Goal: Transaction & Acquisition: Book appointment/travel/reservation

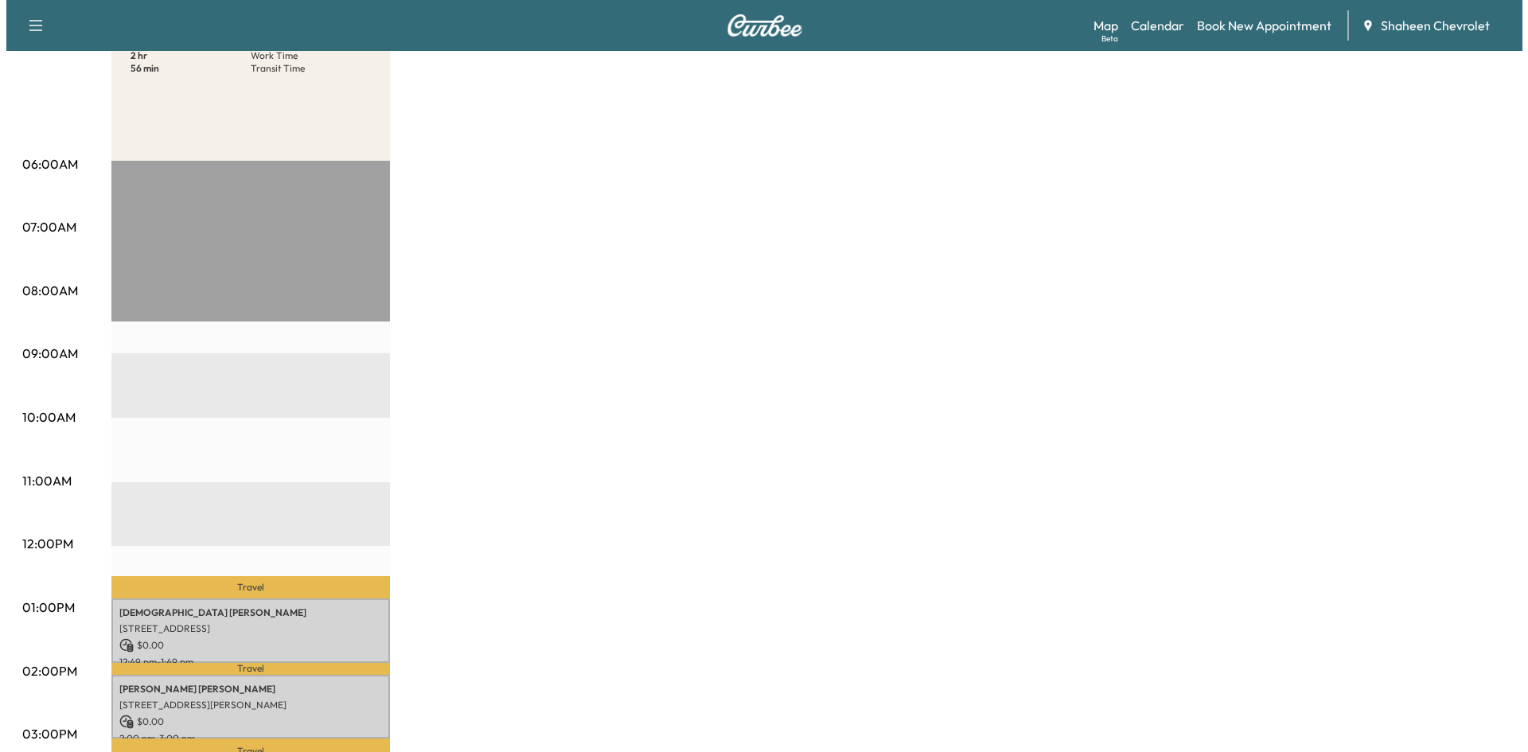
scroll to position [318, 0]
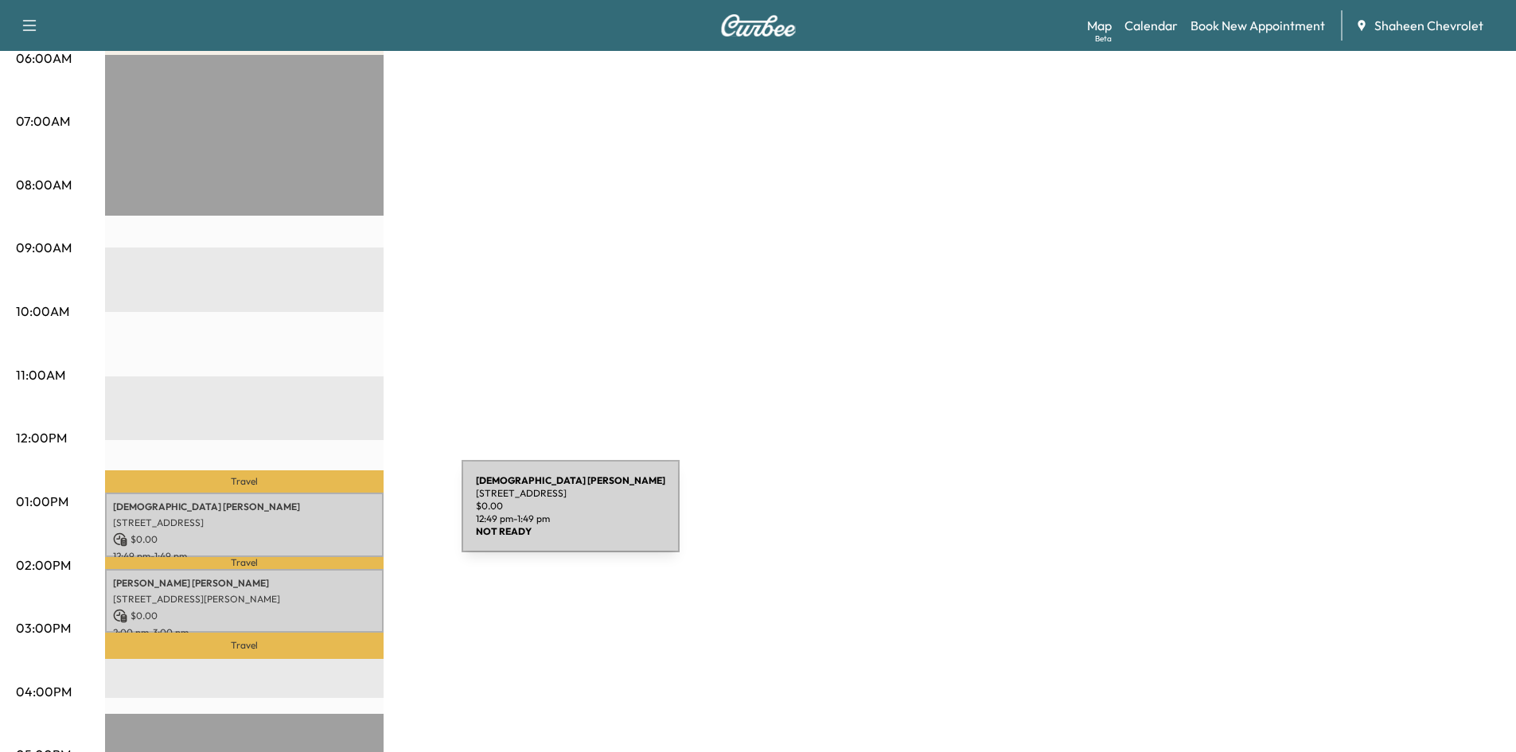
click at [342, 517] on p "[STREET_ADDRESS]" at bounding box center [244, 523] width 263 height 13
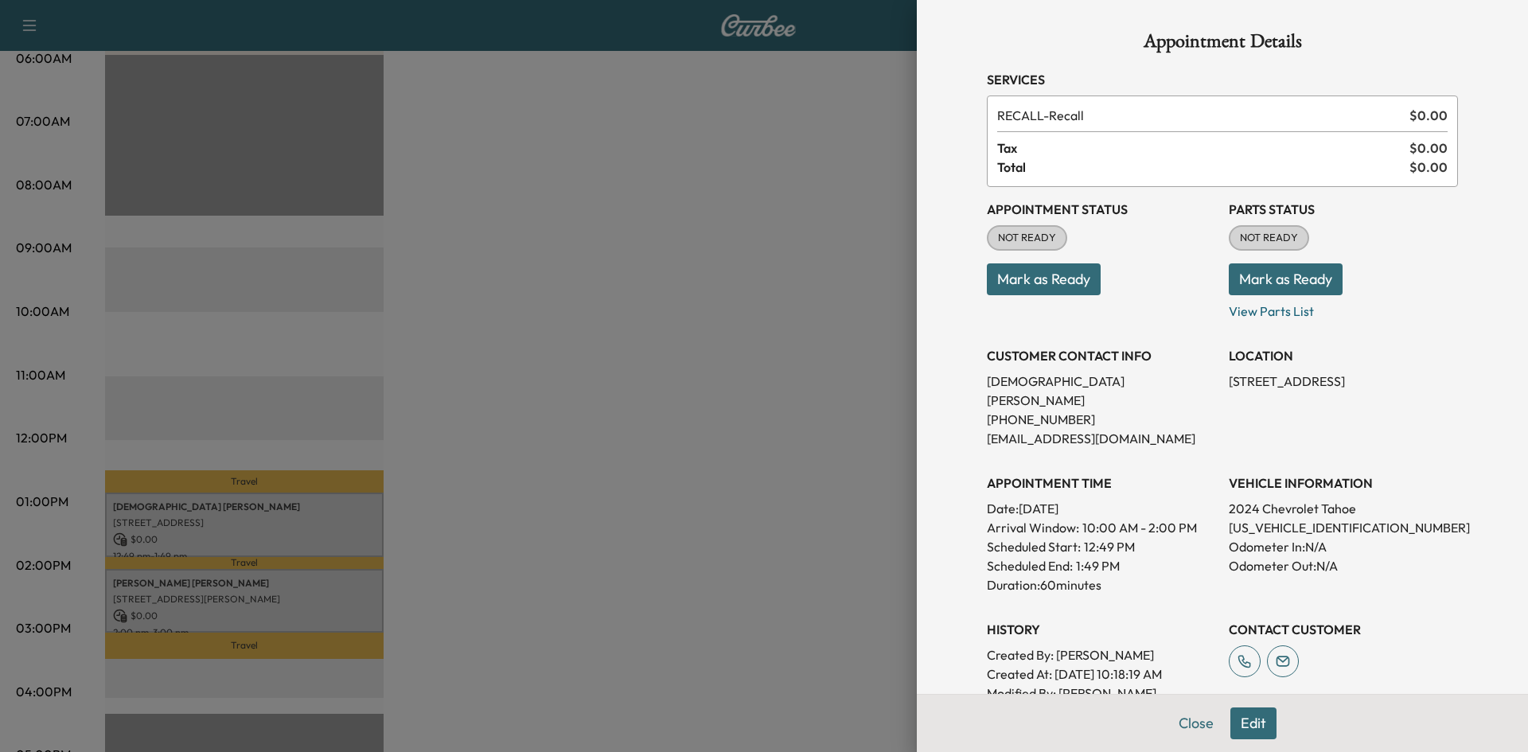
click at [754, 400] on div at bounding box center [764, 376] width 1528 height 752
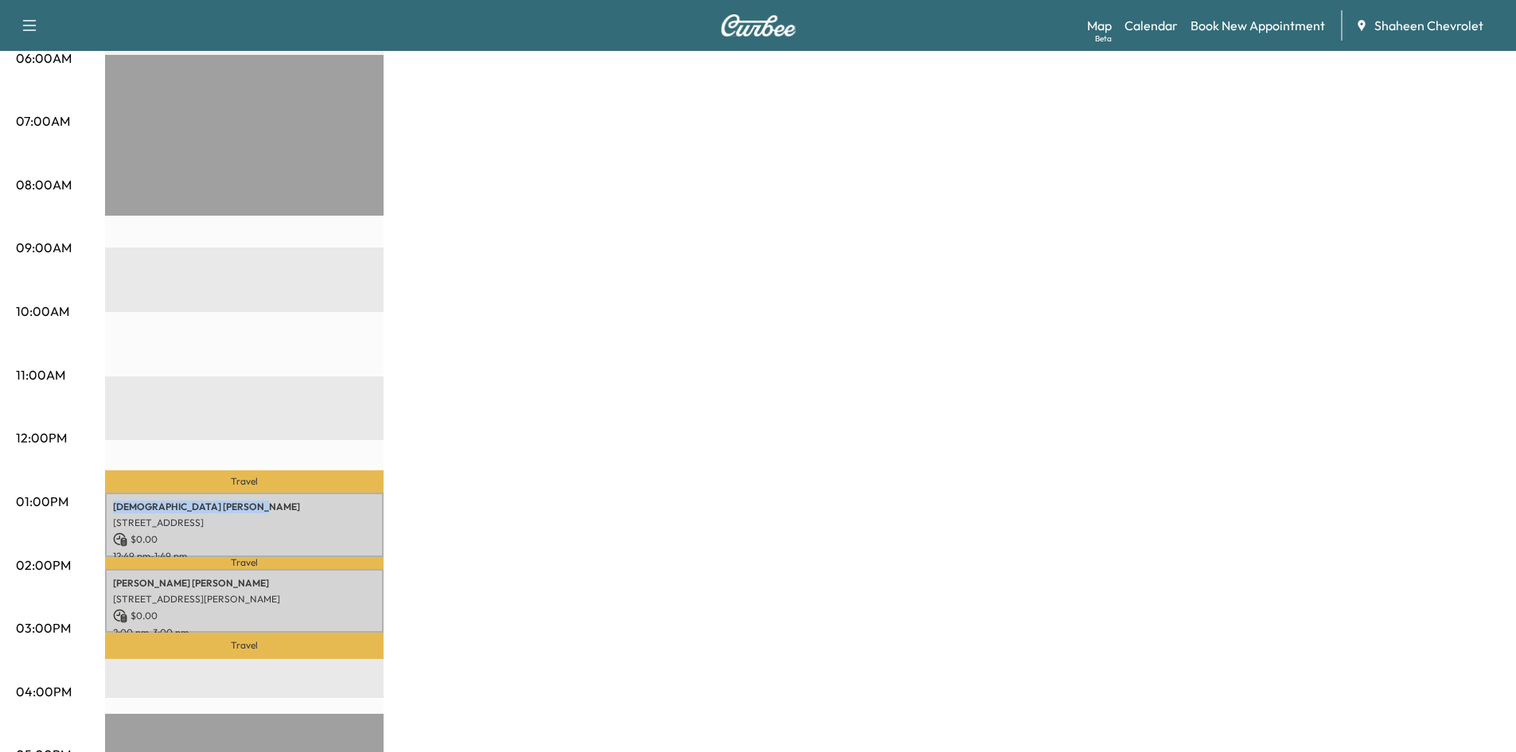
drag, startPoint x: 348, startPoint y: 506, endPoint x: 352, endPoint y: 385, distance: 121.0
click at [352, 385] on div "Travel [PERSON_NAME] [STREET_ADDRESS] $ 0.00 12:49 pm - 1:49 pm Travel [PERSON_…" at bounding box center [244, 569] width 279 height 1028
click at [518, 468] on div "MobileService+ $ 0.00 Revenue 2 hr Work Time 56 min Transit Time Travel [PERSON…" at bounding box center [802, 486] width 1395 height 1194
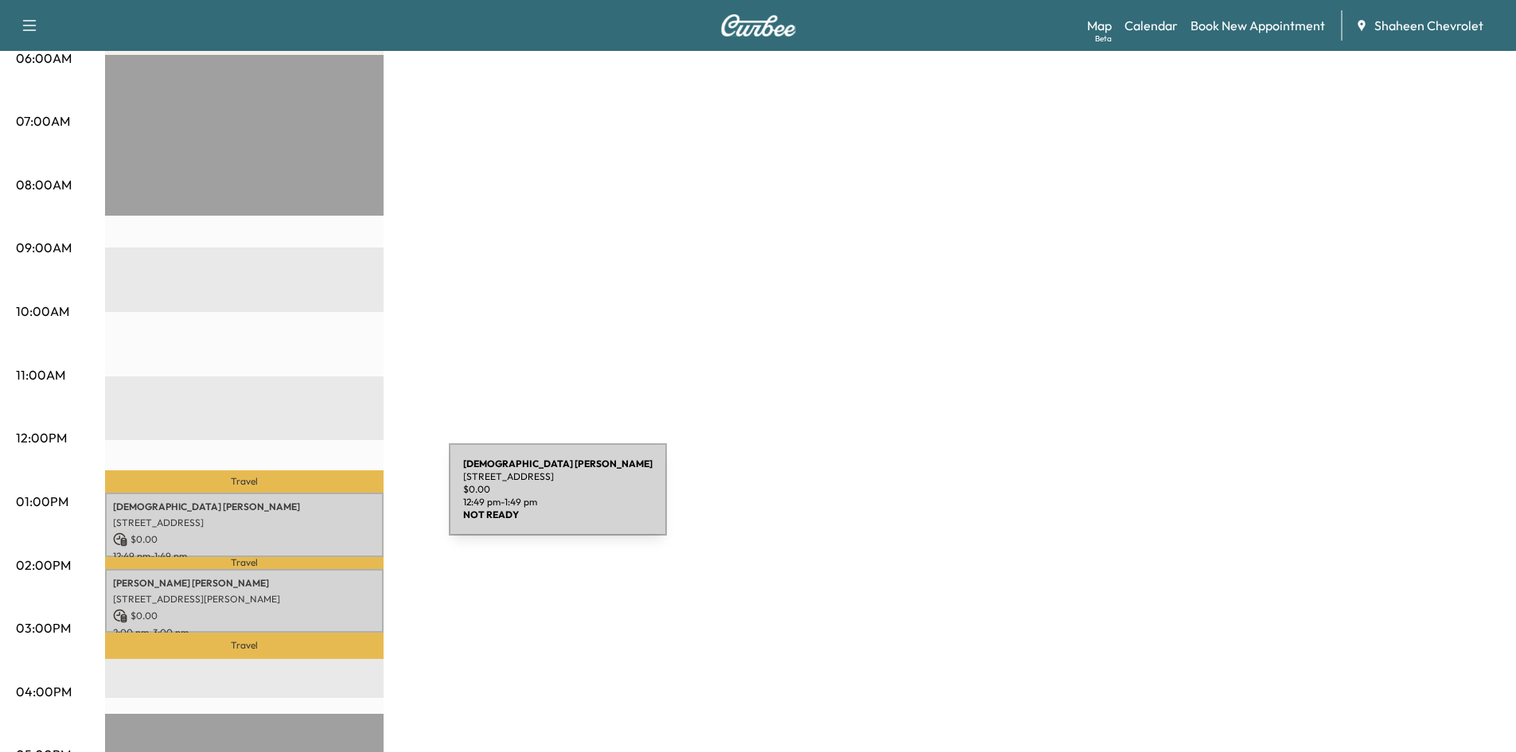
click at [329, 501] on p "[PERSON_NAME]" at bounding box center [244, 507] width 263 height 13
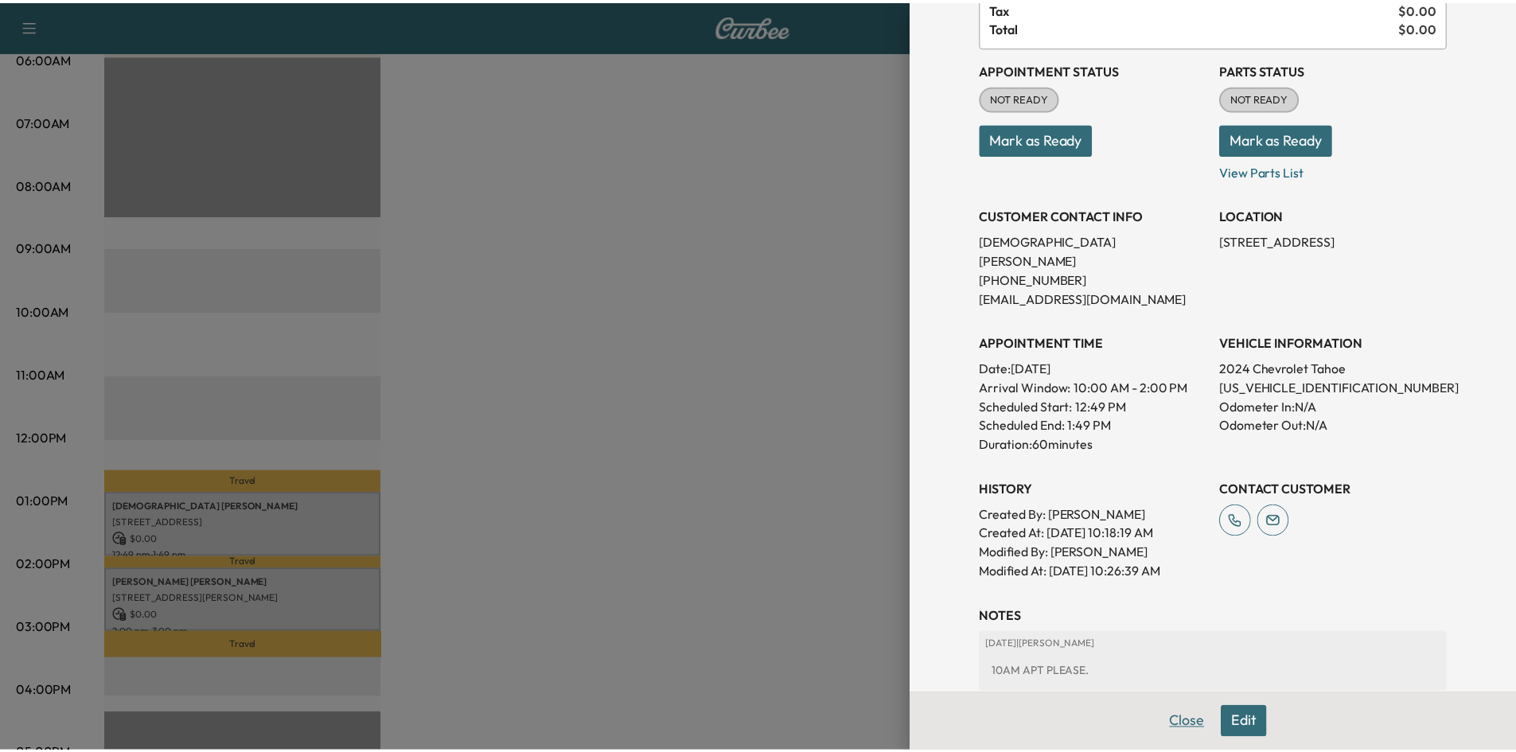
scroll to position [159, 0]
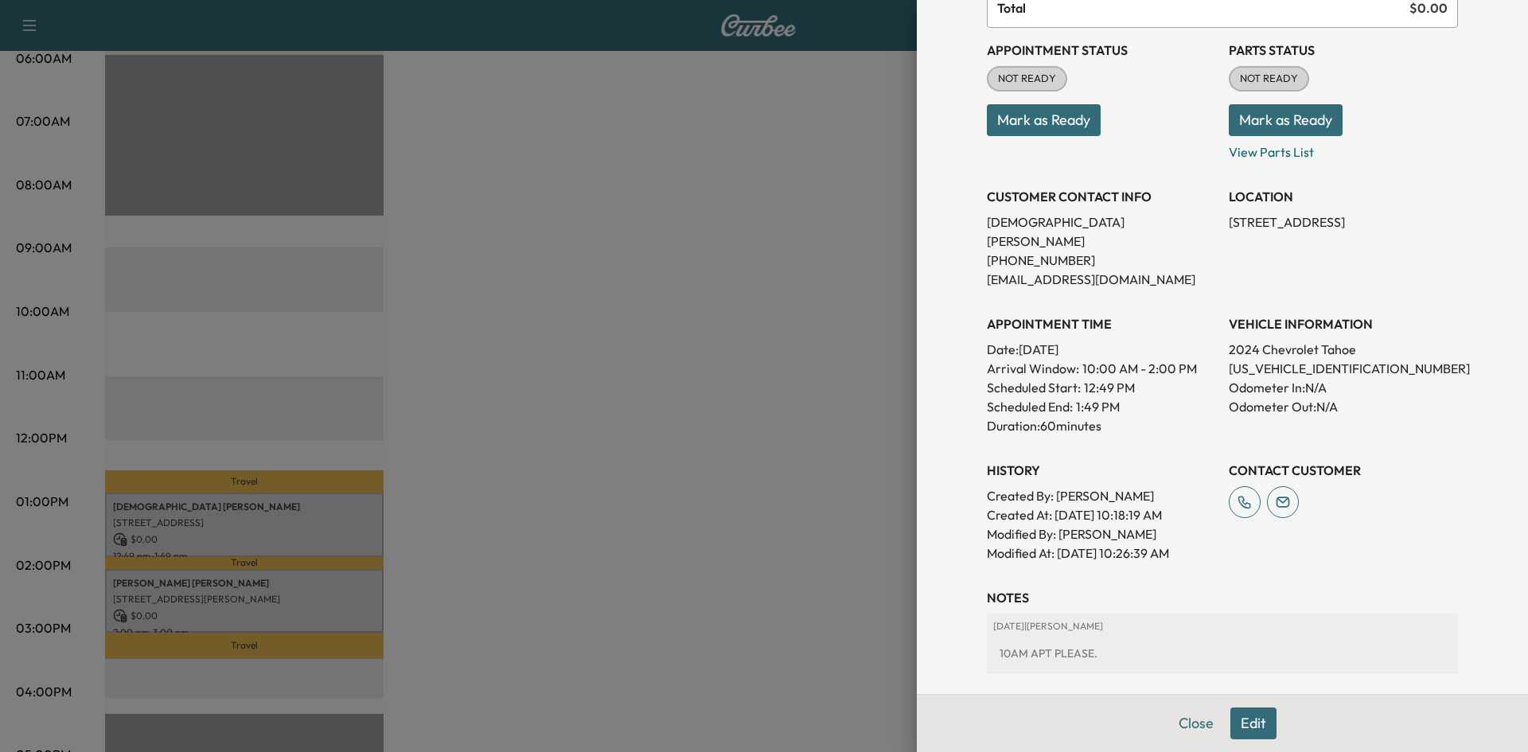
click at [812, 415] on div at bounding box center [764, 376] width 1528 height 752
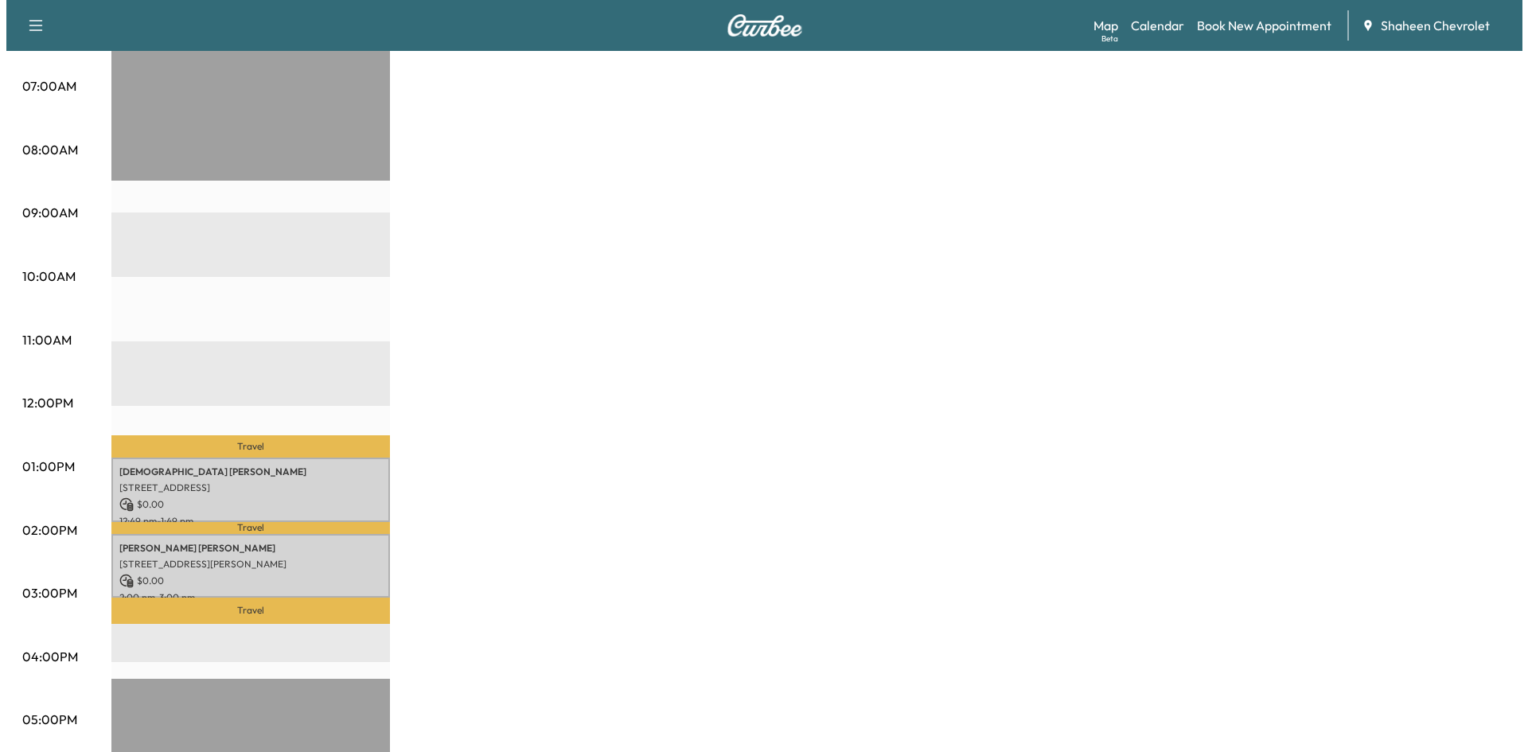
scroll to position [398, 0]
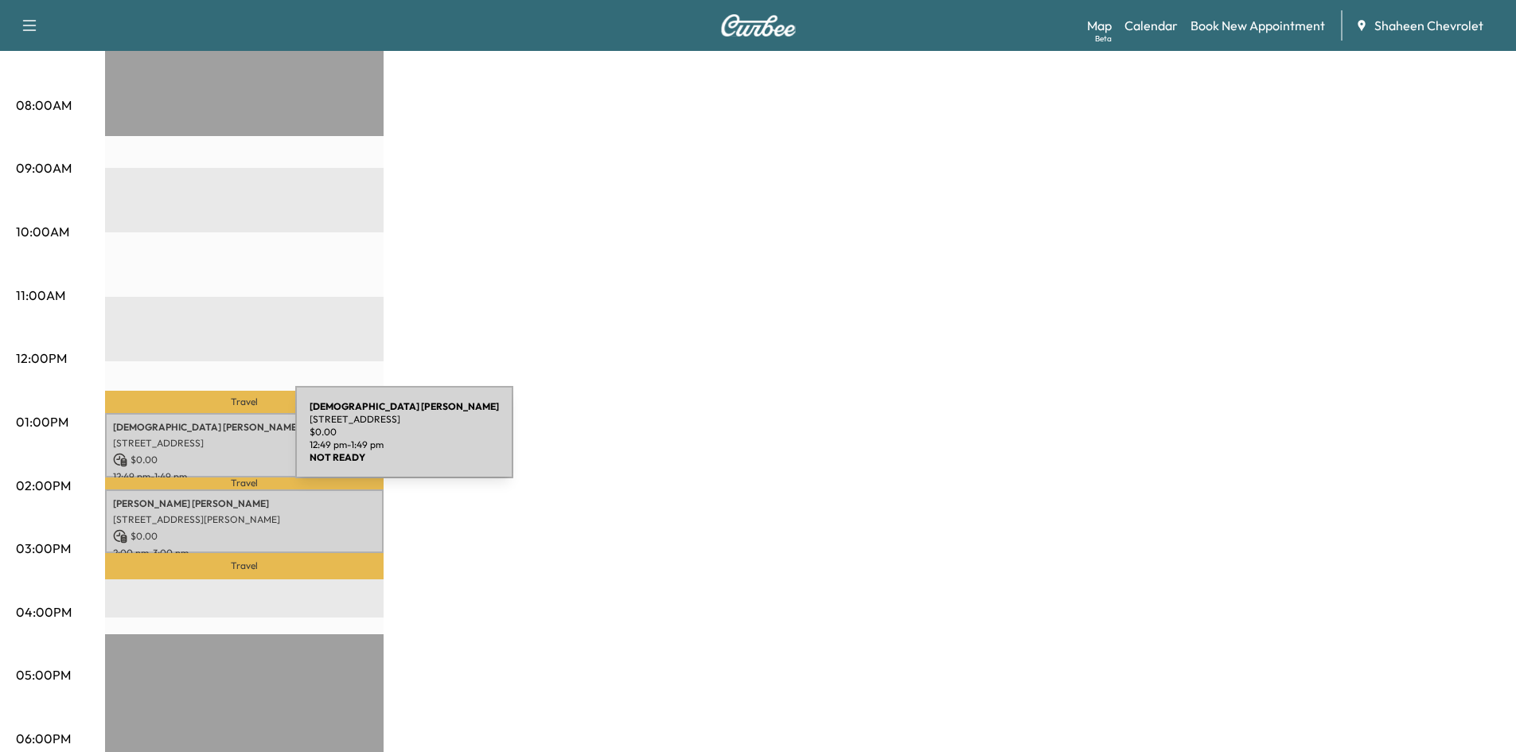
click at [176, 442] on p "[STREET_ADDRESS]" at bounding box center [244, 443] width 263 height 13
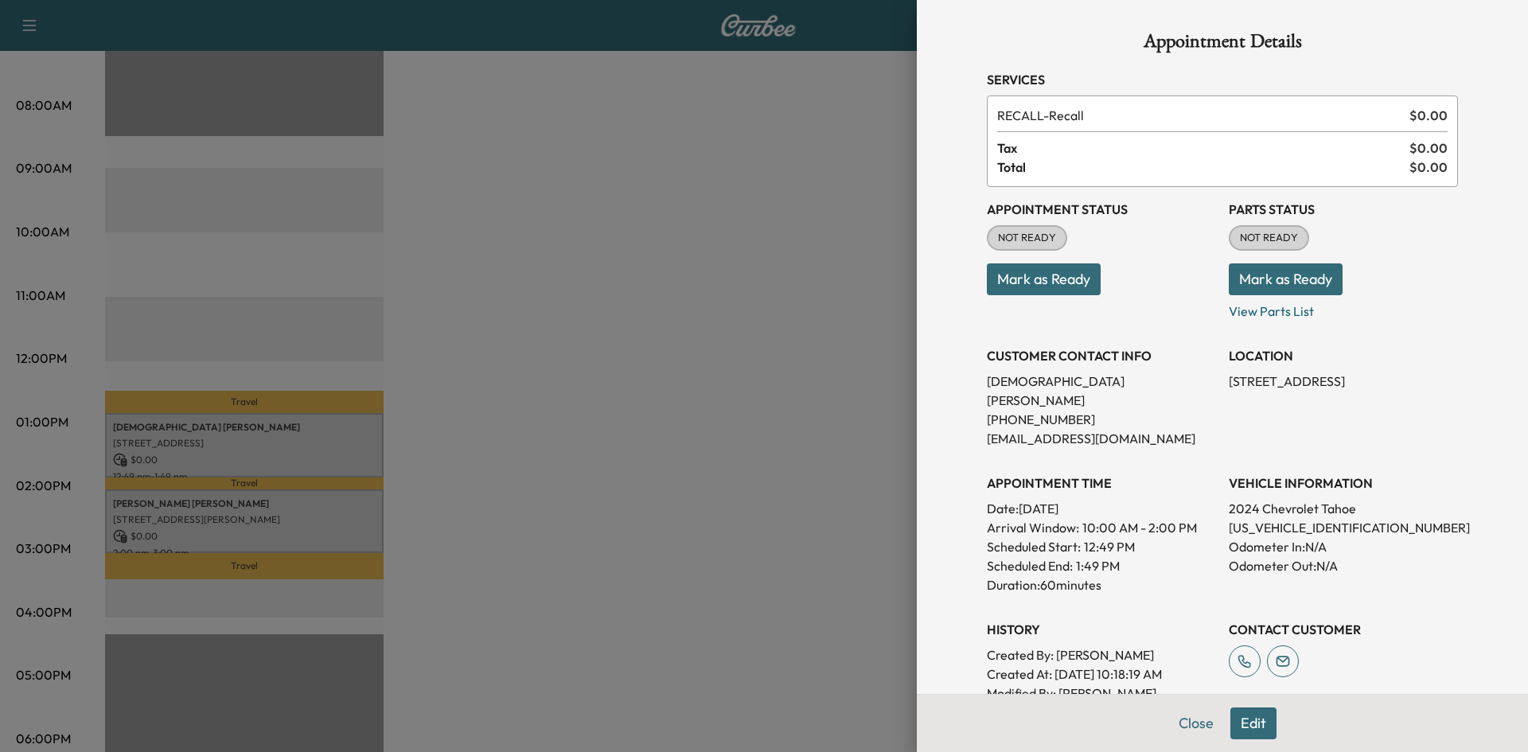
click at [531, 437] on div at bounding box center [764, 376] width 1528 height 752
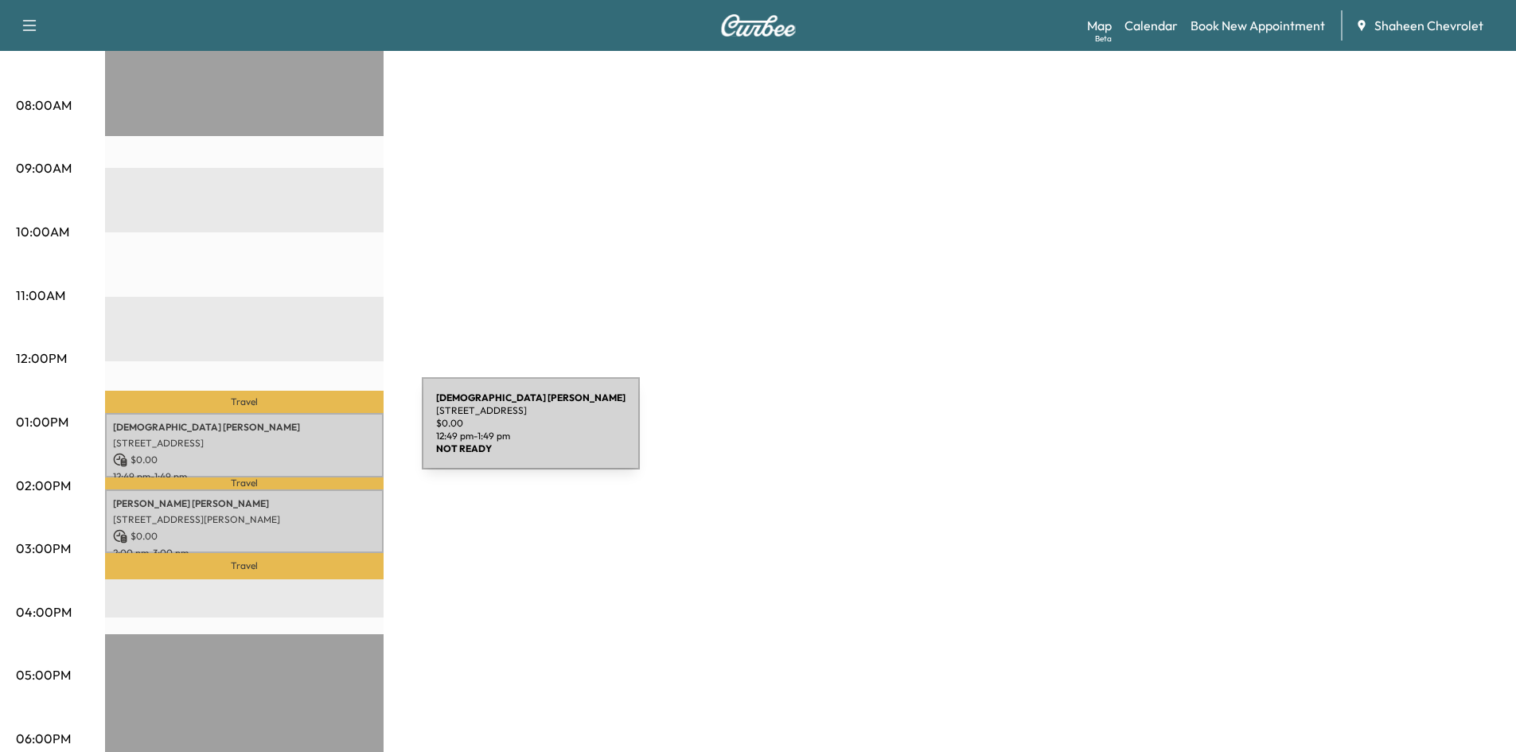
click at [302, 437] on p "[STREET_ADDRESS]" at bounding box center [244, 443] width 263 height 13
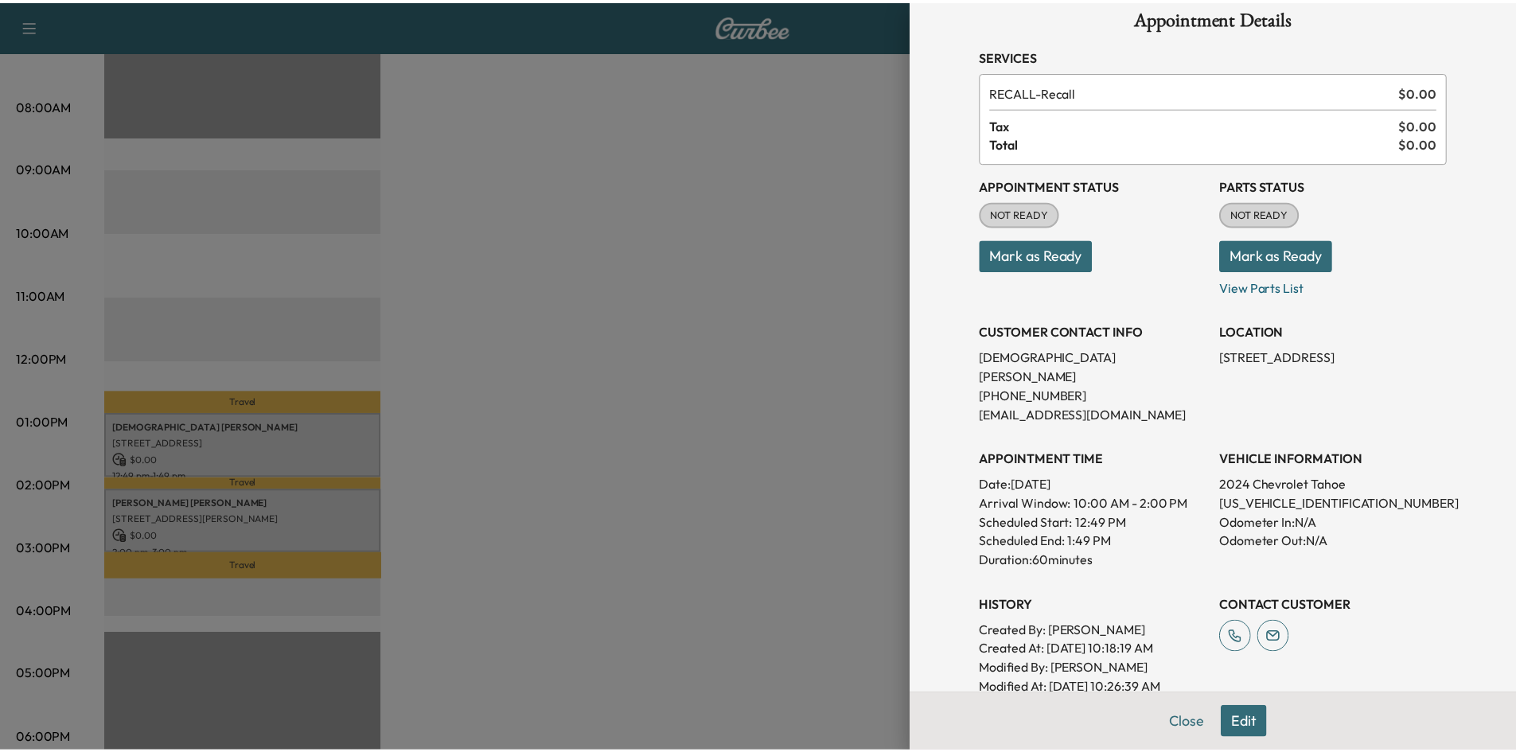
scroll to position [0, 0]
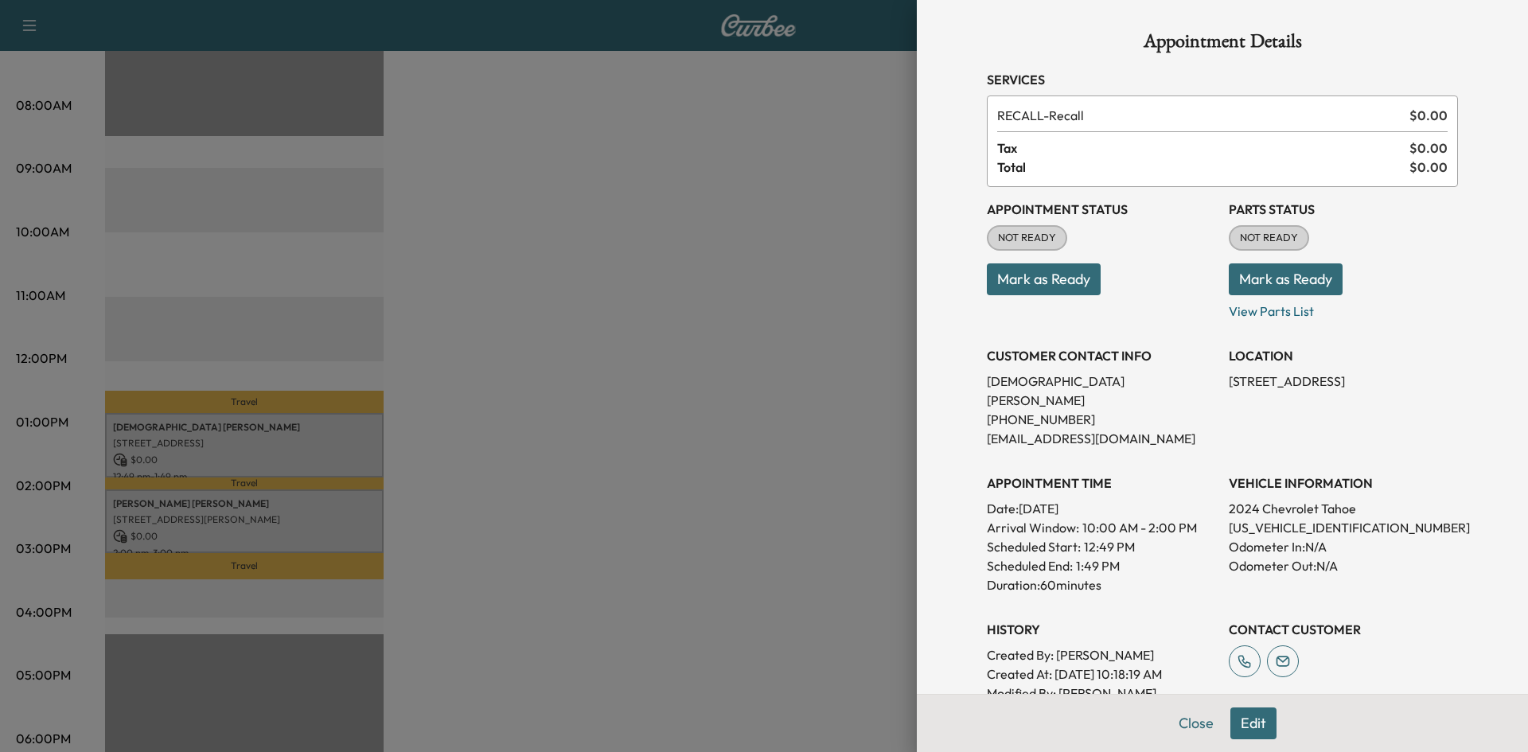
click at [711, 418] on div at bounding box center [764, 376] width 1528 height 752
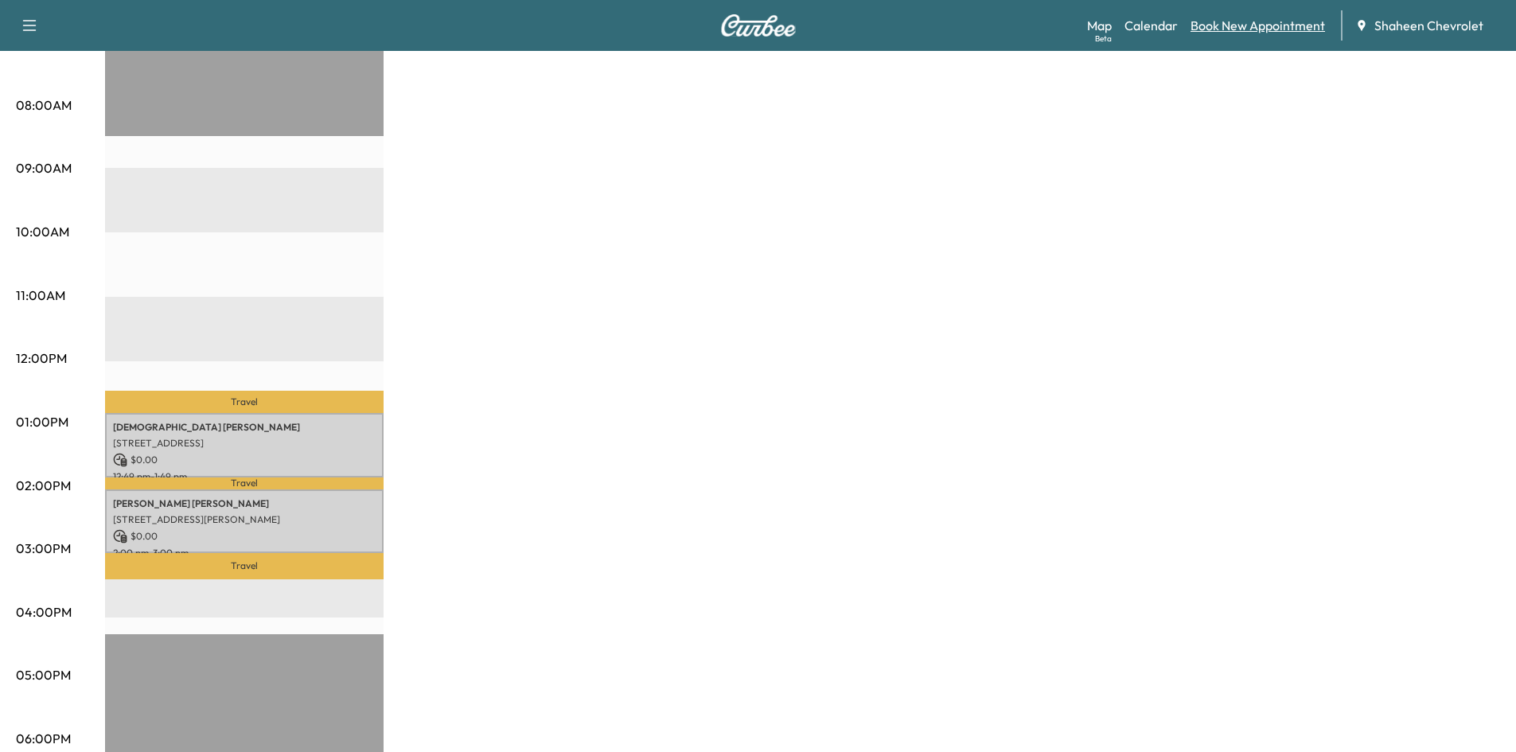
click at [1260, 22] on link "Book New Appointment" at bounding box center [1258, 25] width 134 height 19
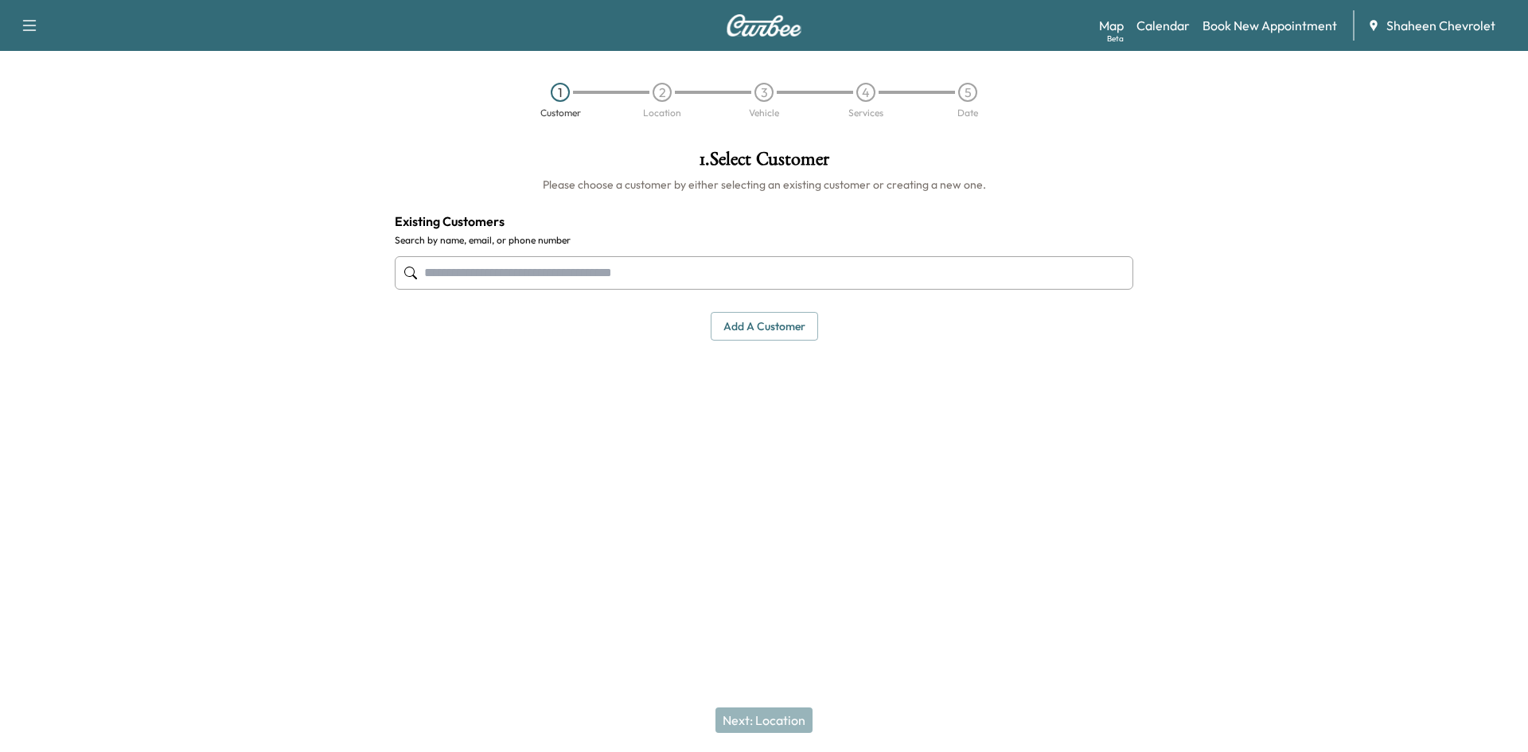
click at [768, 319] on button "Add a customer" at bounding box center [764, 326] width 107 height 29
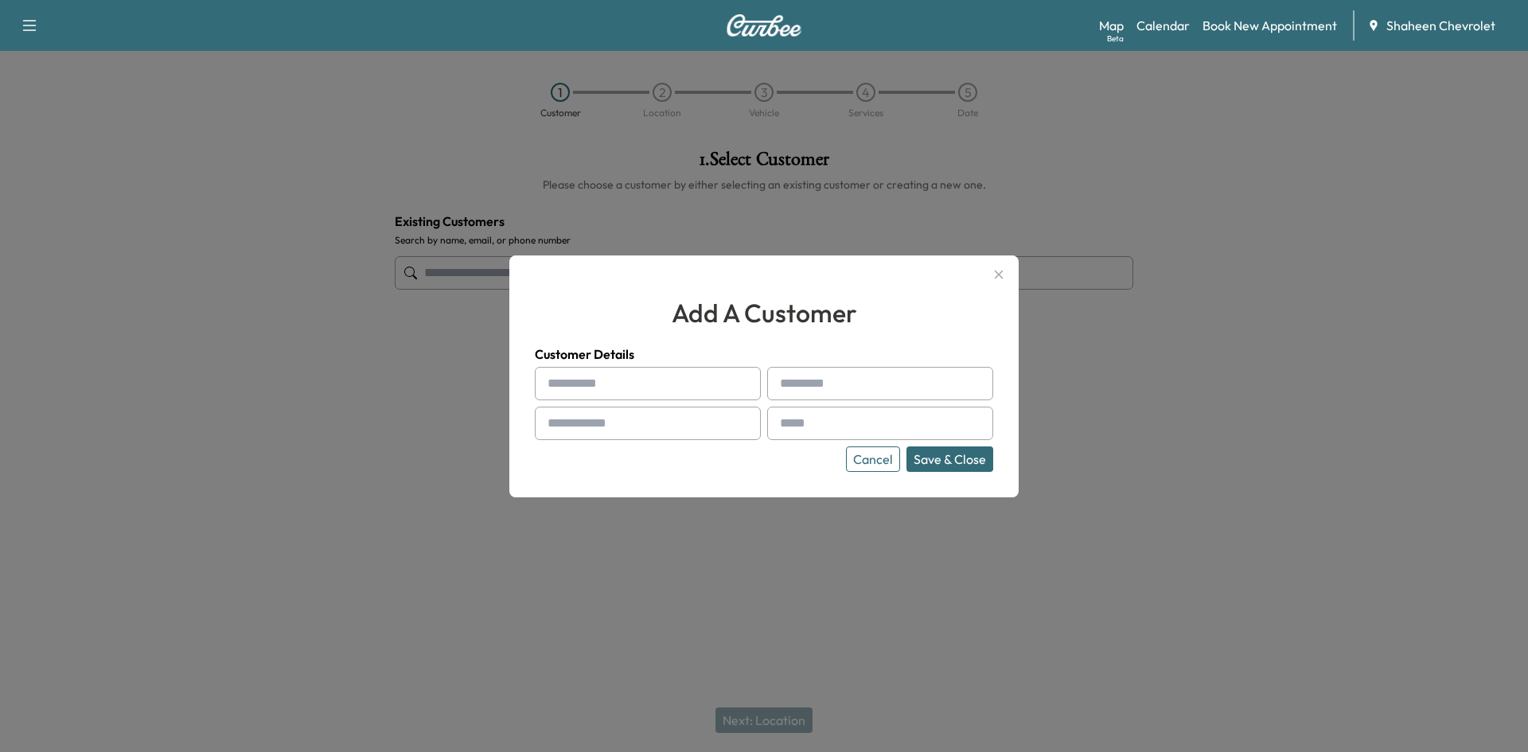
click at [641, 380] on input "text" at bounding box center [648, 383] width 226 height 33
click at [641, 380] on input "**" at bounding box center [648, 383] width 226 height 33
type input "****"
type input "*******"
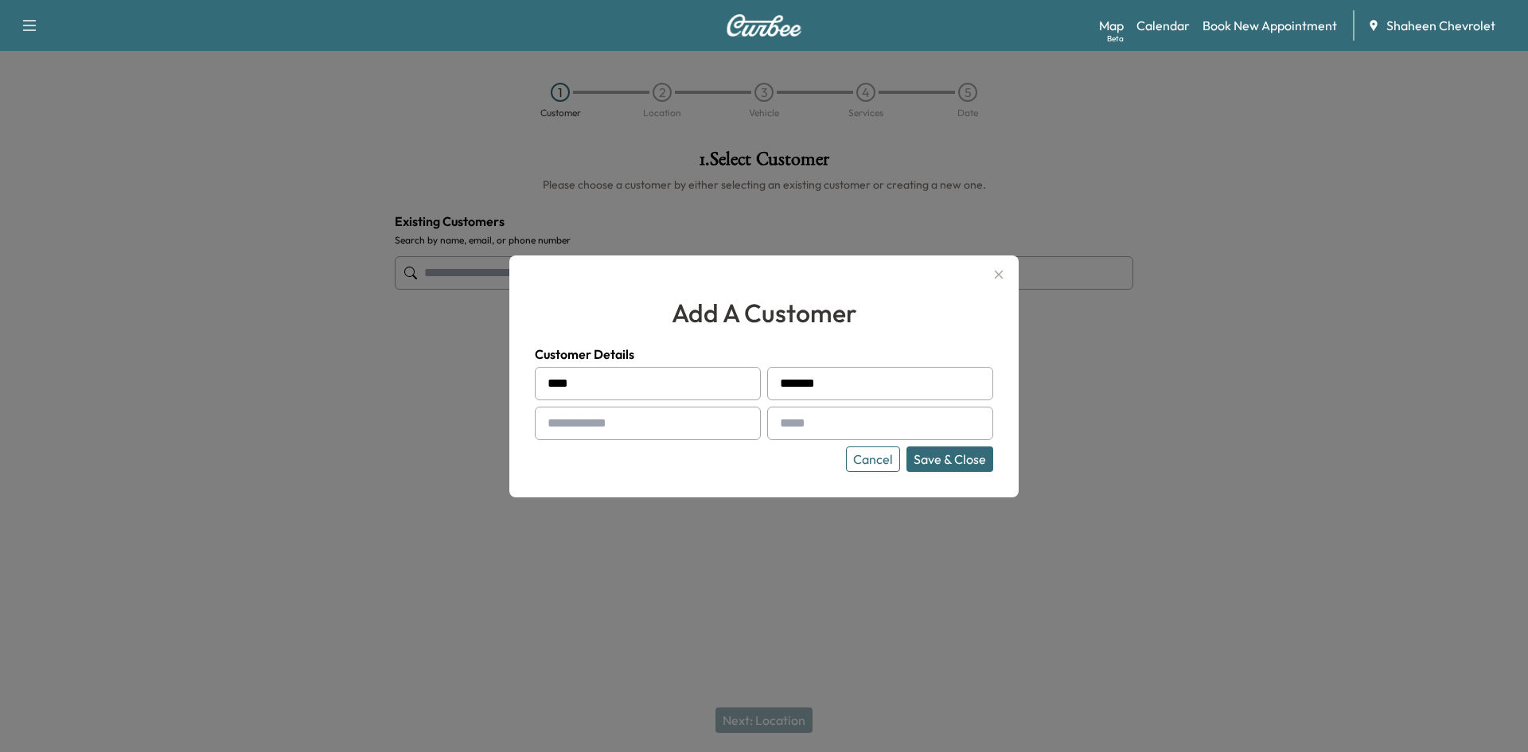
click at [629, 414] on input "text" at bounding box center [648, 423] width 226 height 33
type input "**********"
click at [848, 432] on input "text" at bounding box center [880, 423] width 226 height 33
type input "**********"
click at [955, 462] on button "Save & Close" at bounding box center [949, 458] width 87 height 25
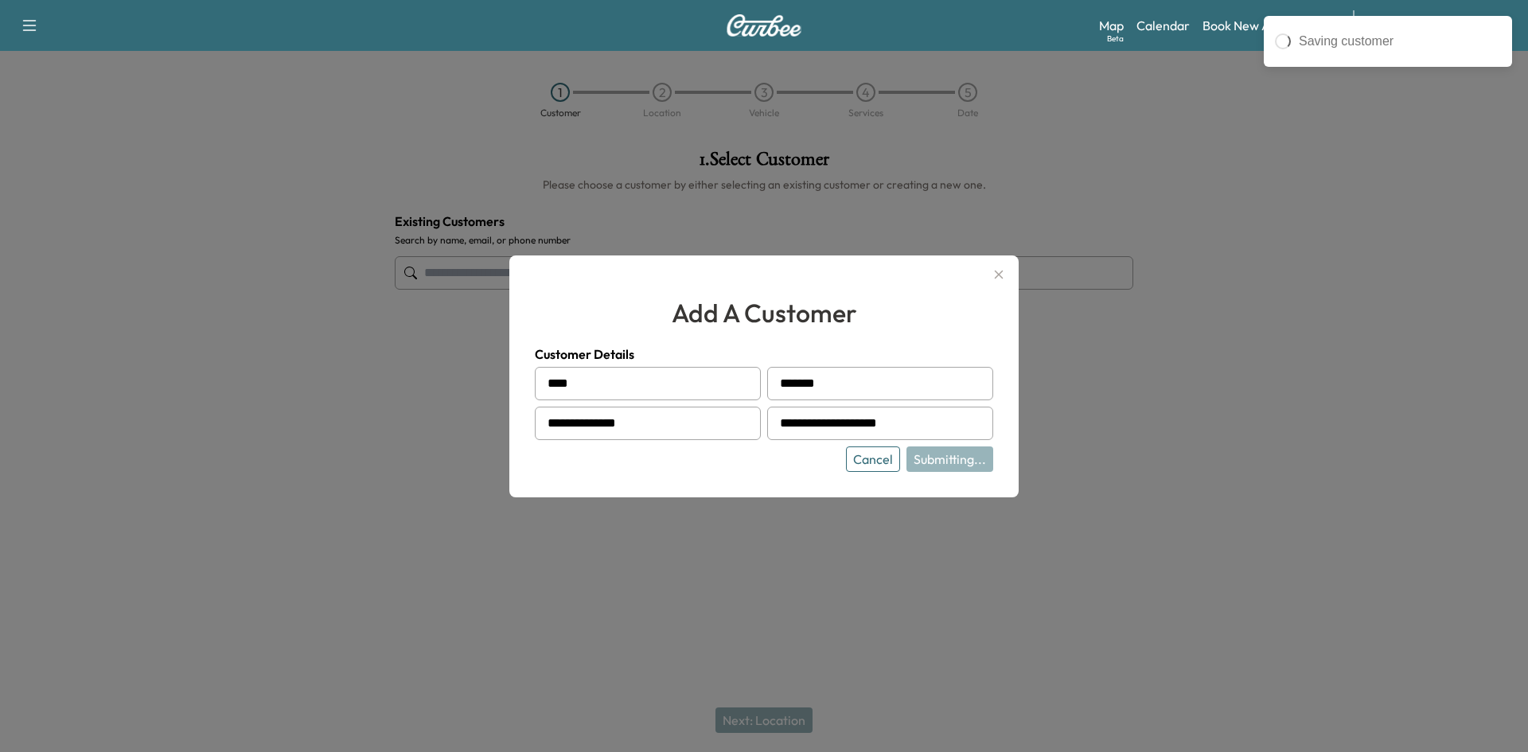
type input "**********"
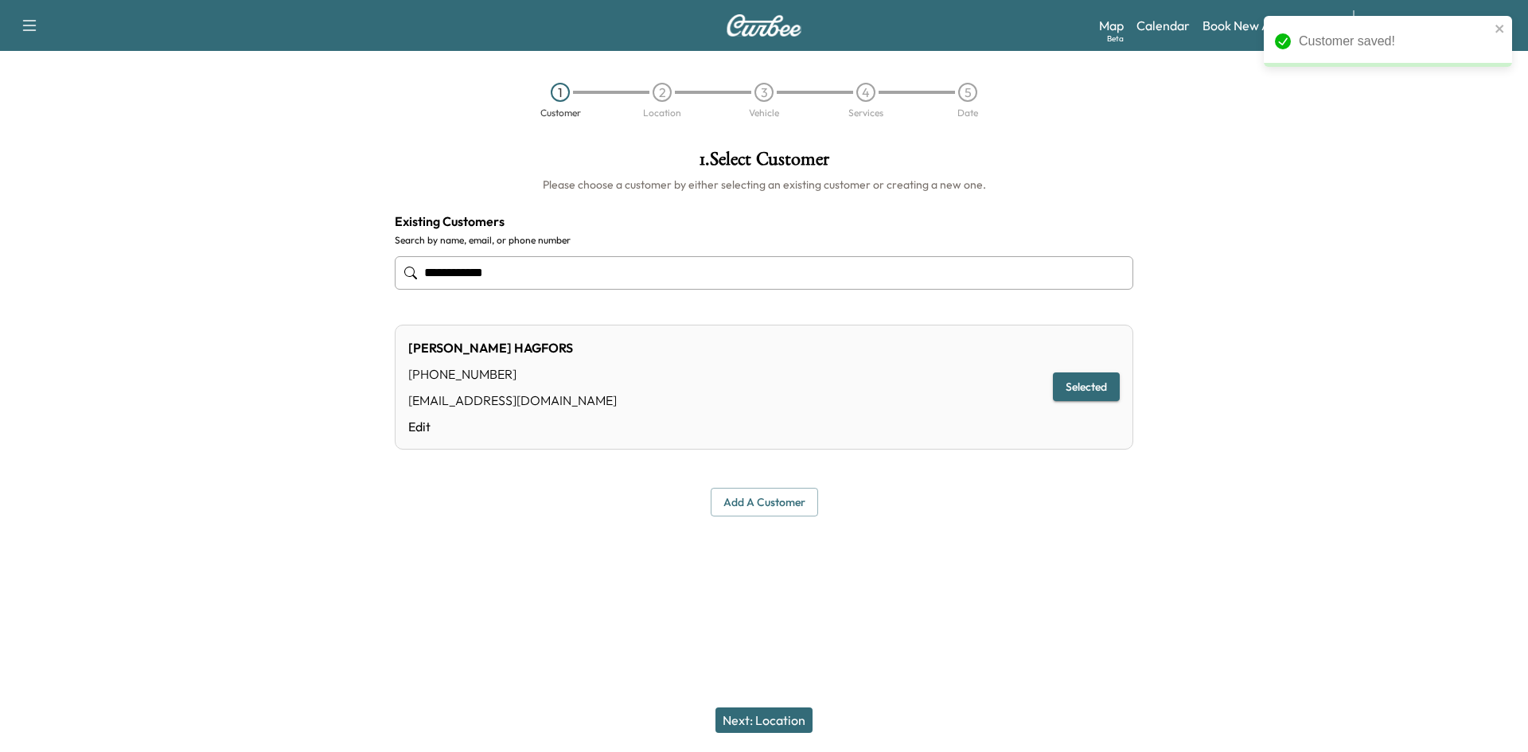
click at [762, 714] on button "Next: Location" at bounding box center [763, 720] width 97 height 25
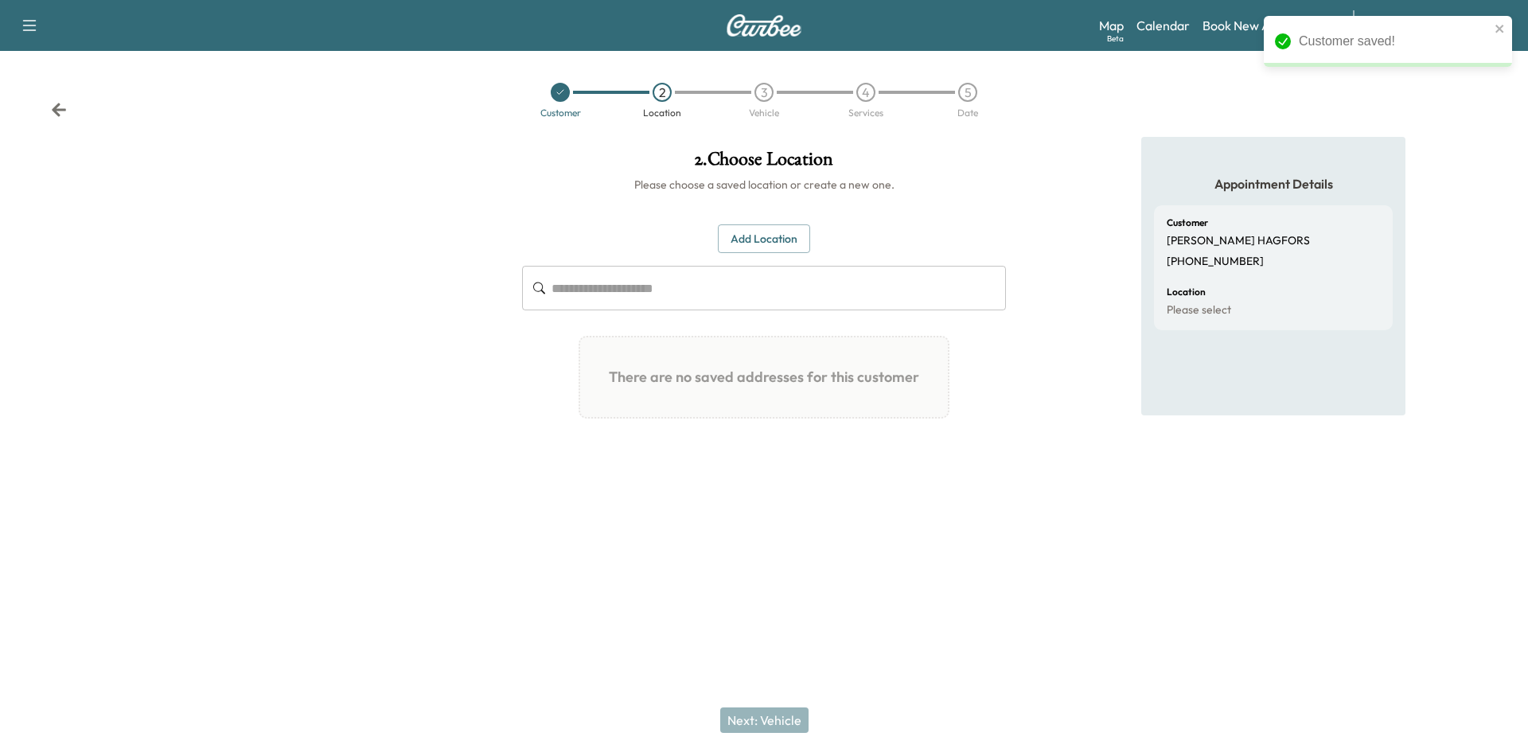
click at [755, 244] on button "Add Location" at bounding box center [764, 238] width 92 height 29
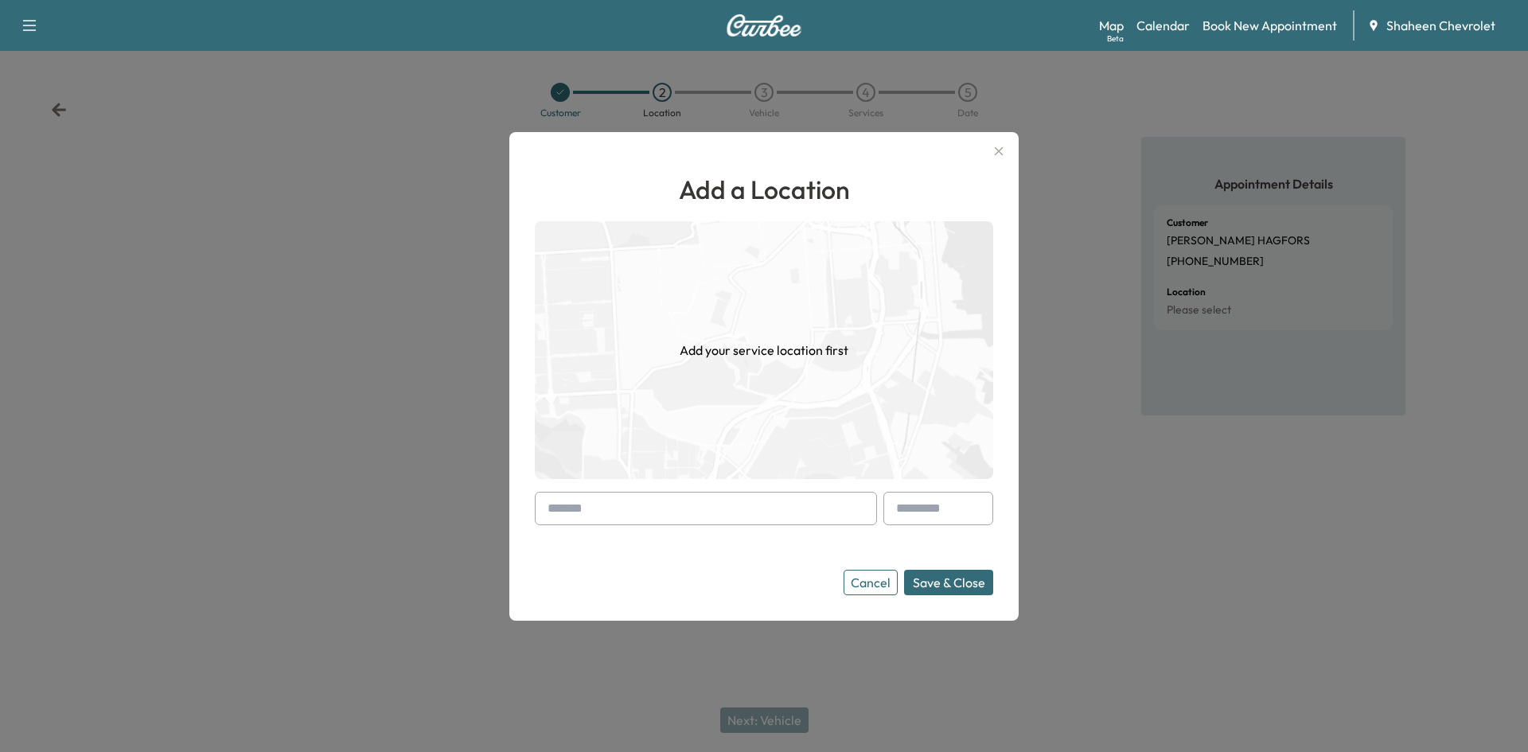
click at [729, 501] on input "text" at bounding box center [706, 508] width 342 height 33
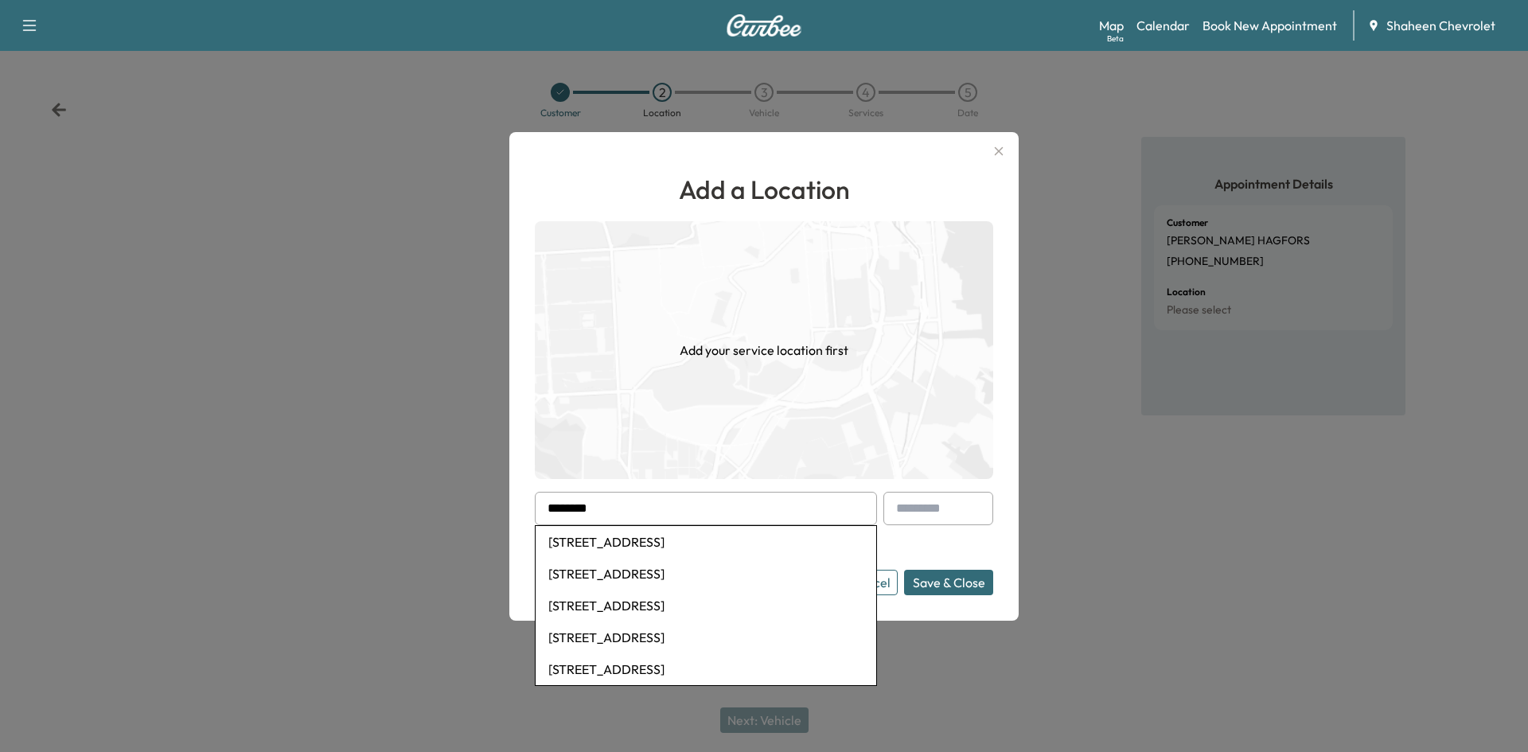
click at [692, 535] on li "[STREET_ADDRESS]" at bounding box center [706, 542] width 341 height 32
type input "**********"
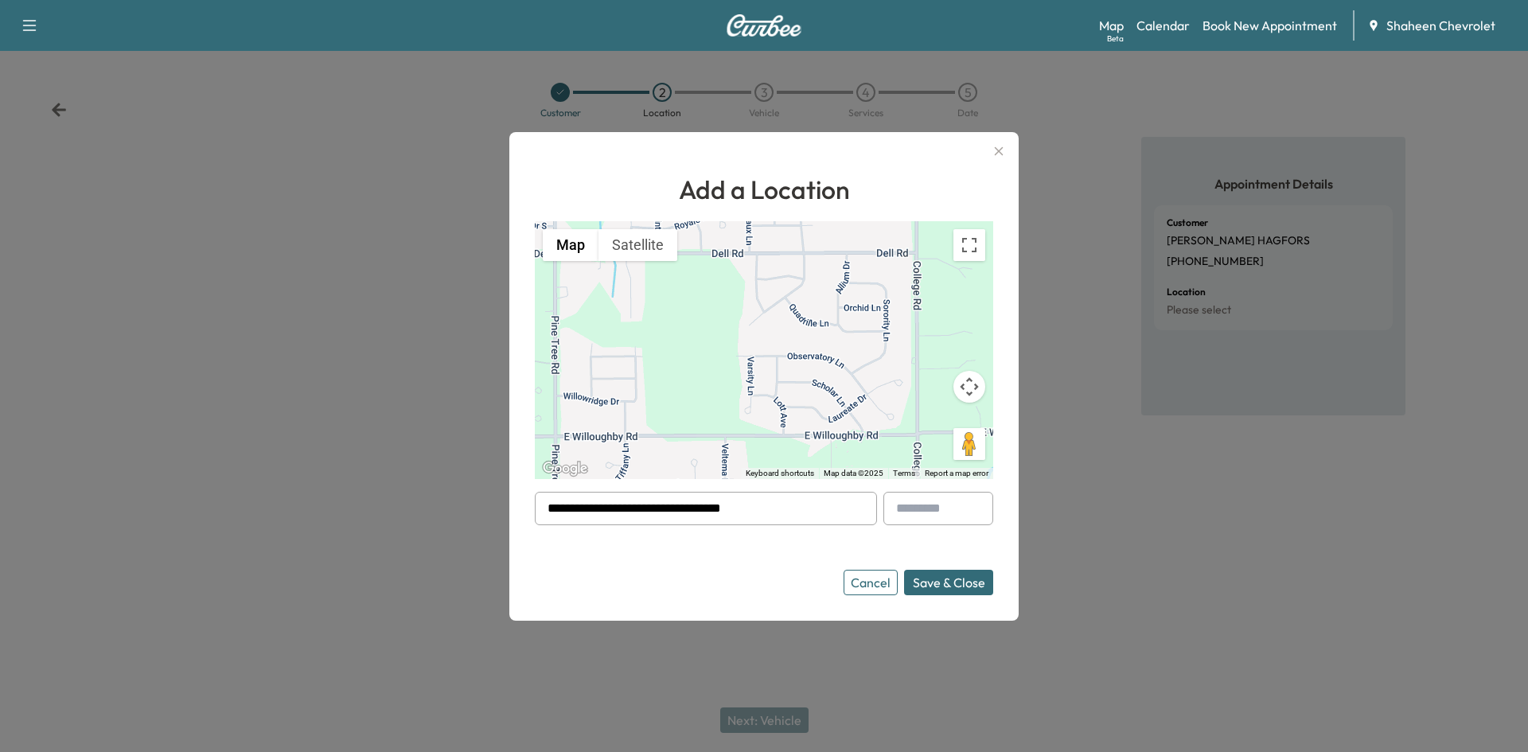
click at [960, 575] on button "Save & Close" at bounding box center [948, 582] width 89 height 25
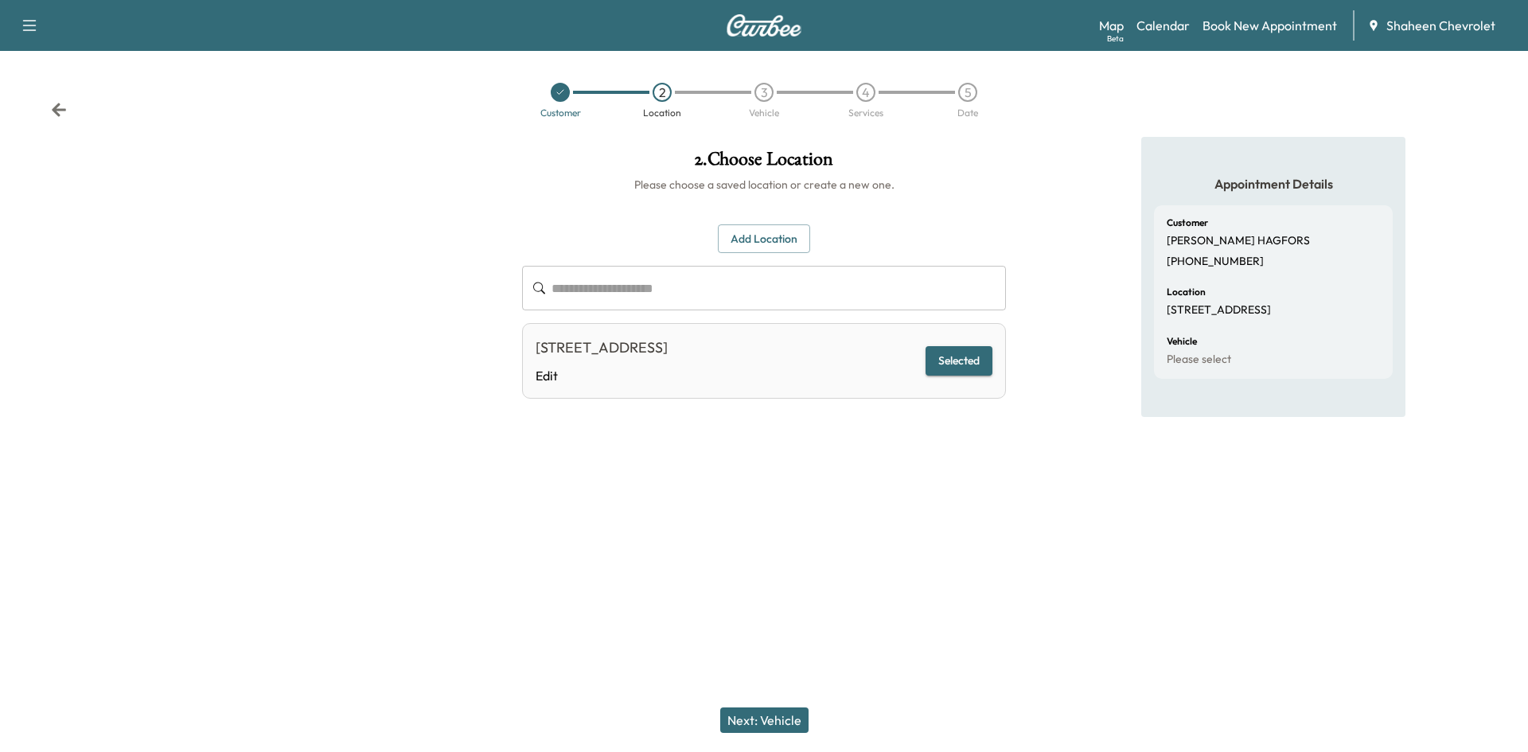
click at [789, 720] on button "Next: Vehicle" at bounding box center [764, 720] width 88 height 25
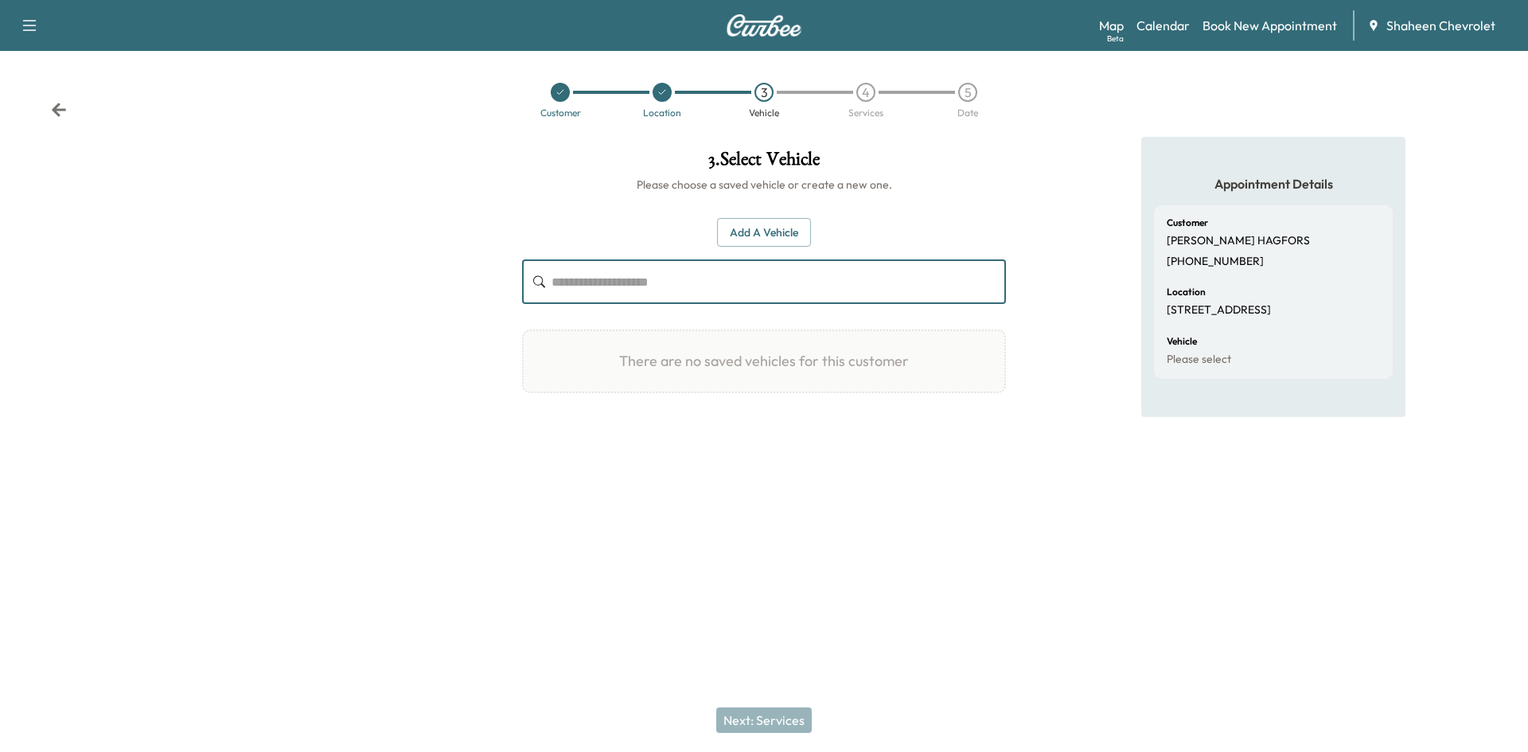
click at [674, 290] on input "text" at bounding box center [779, 281] width 454 height 45
click at [747, 233] on button "Add a Vehicle" at bounding box center [764, 232] width 94 height 29
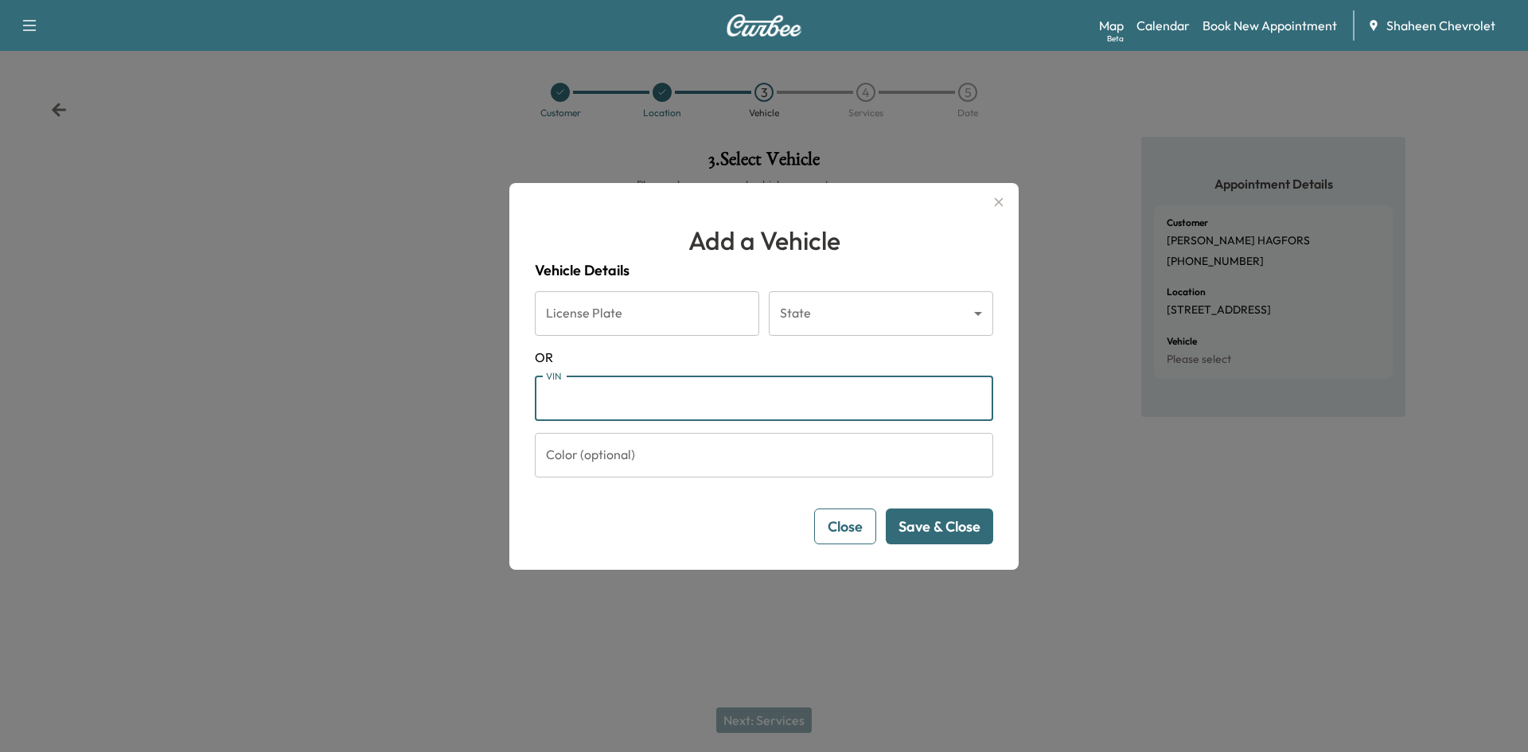
paste input "**********"
type input "**********"
click at [945, 533] on button "Save & Close" at bounding box center [939, 527] width 107 height 36
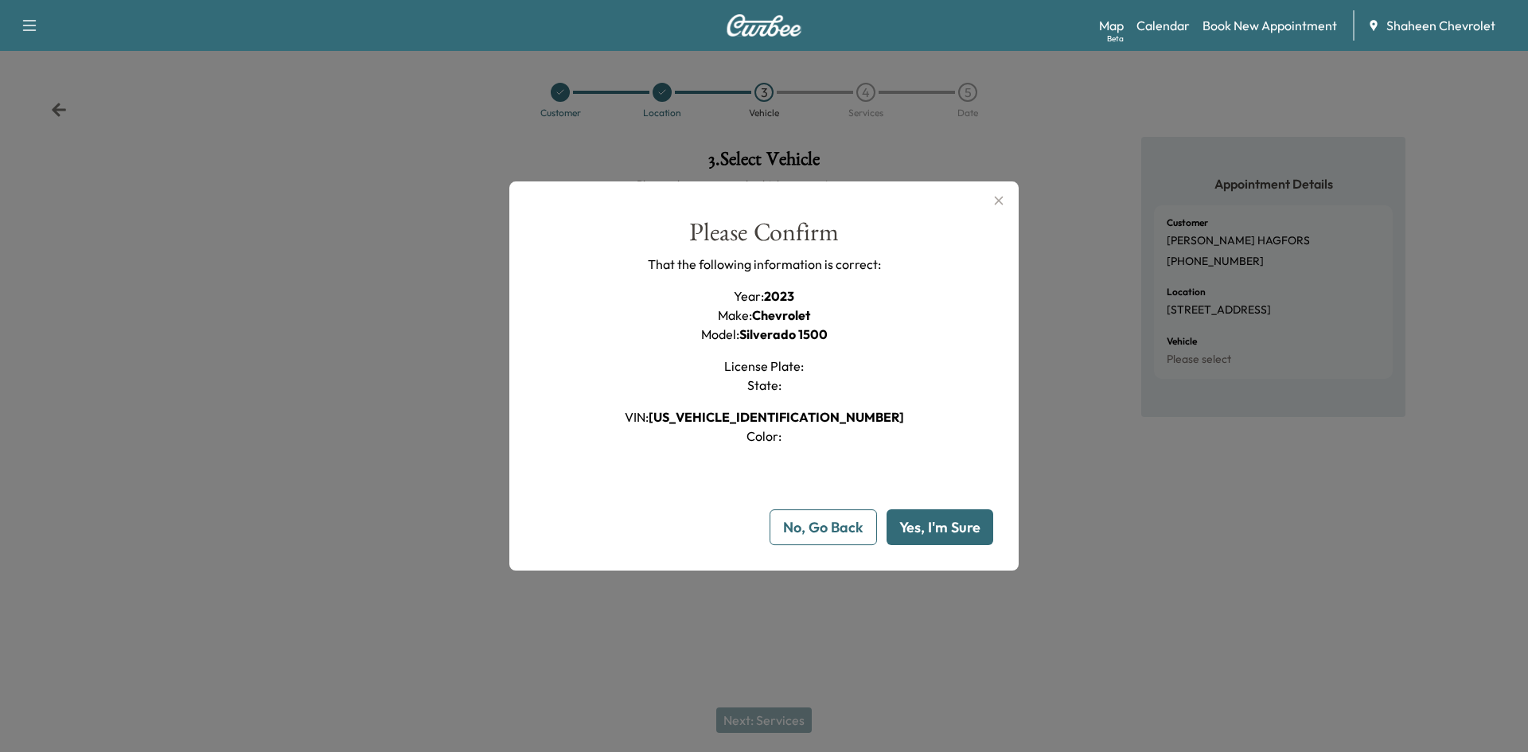
click at [943, 534] on button "Yes, I'm Sure" at bounding box center [940, 527] width 107 height 36
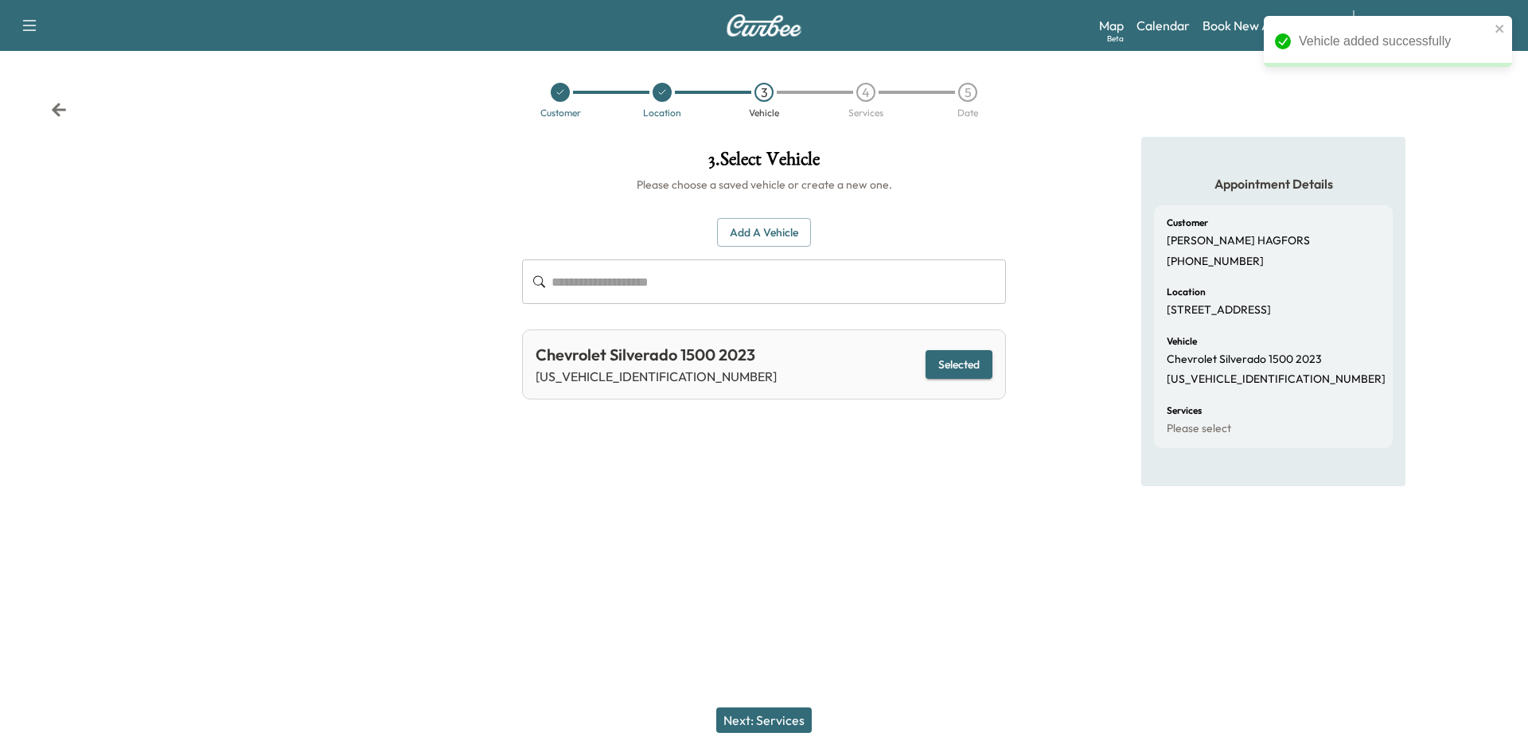
click at [761, 724] on button "Next: Services" at bounding box center [764, 720] width 96 height 25
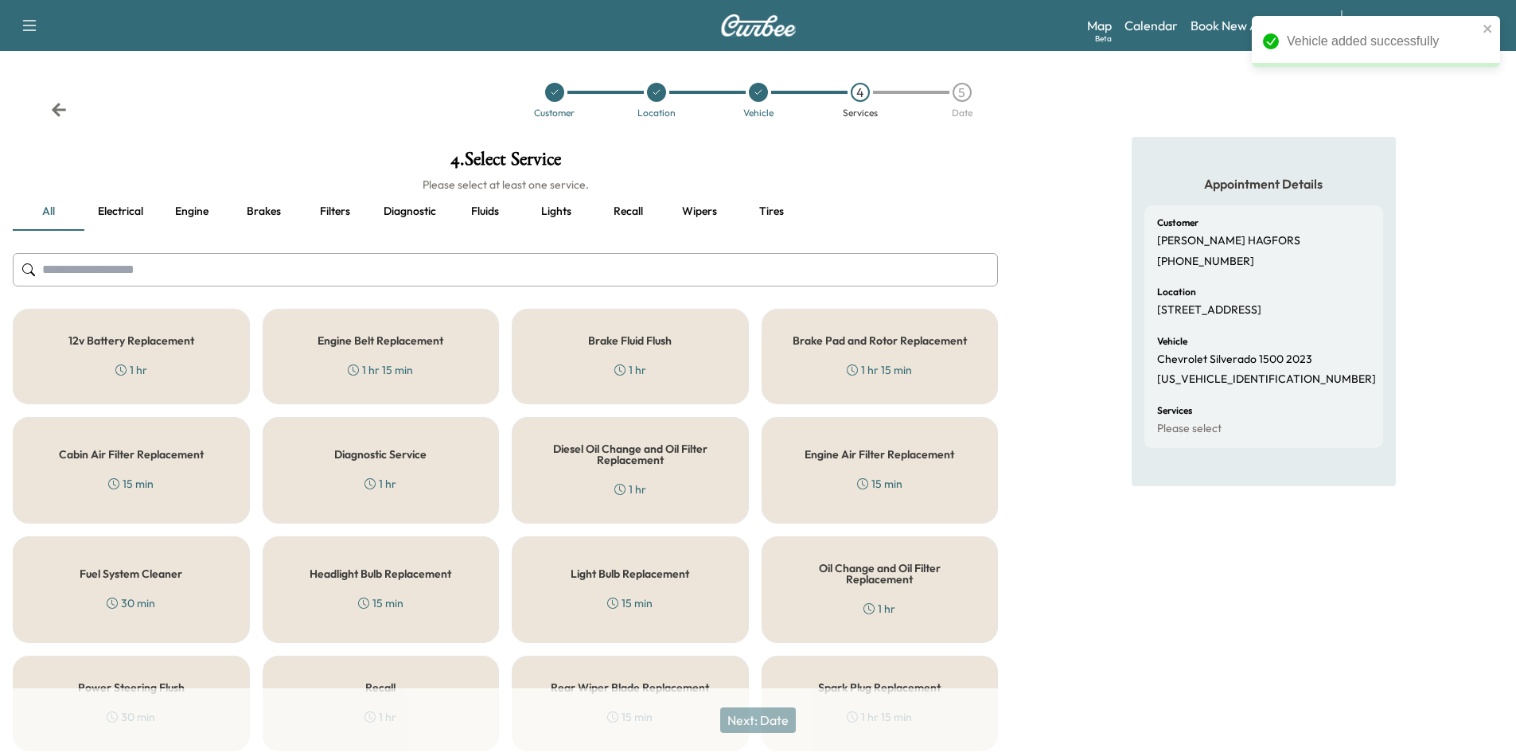
click at [121, 263] on input "text" at bounding box center [505, 269] width 985 height 33
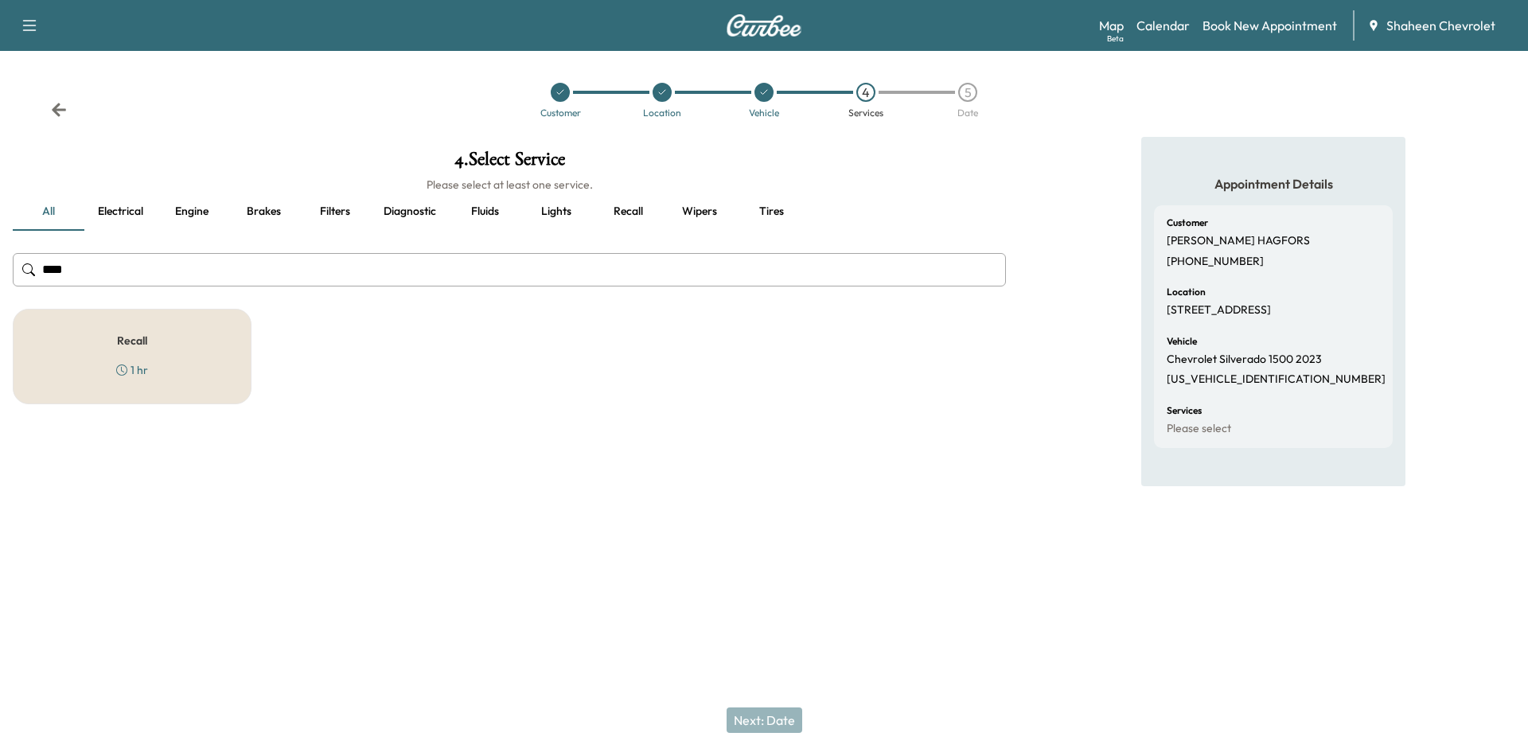
type input "****"
click at [174, 355] on div "Recall 1 hr" at bounding box center [132, 357] width 239 height 96
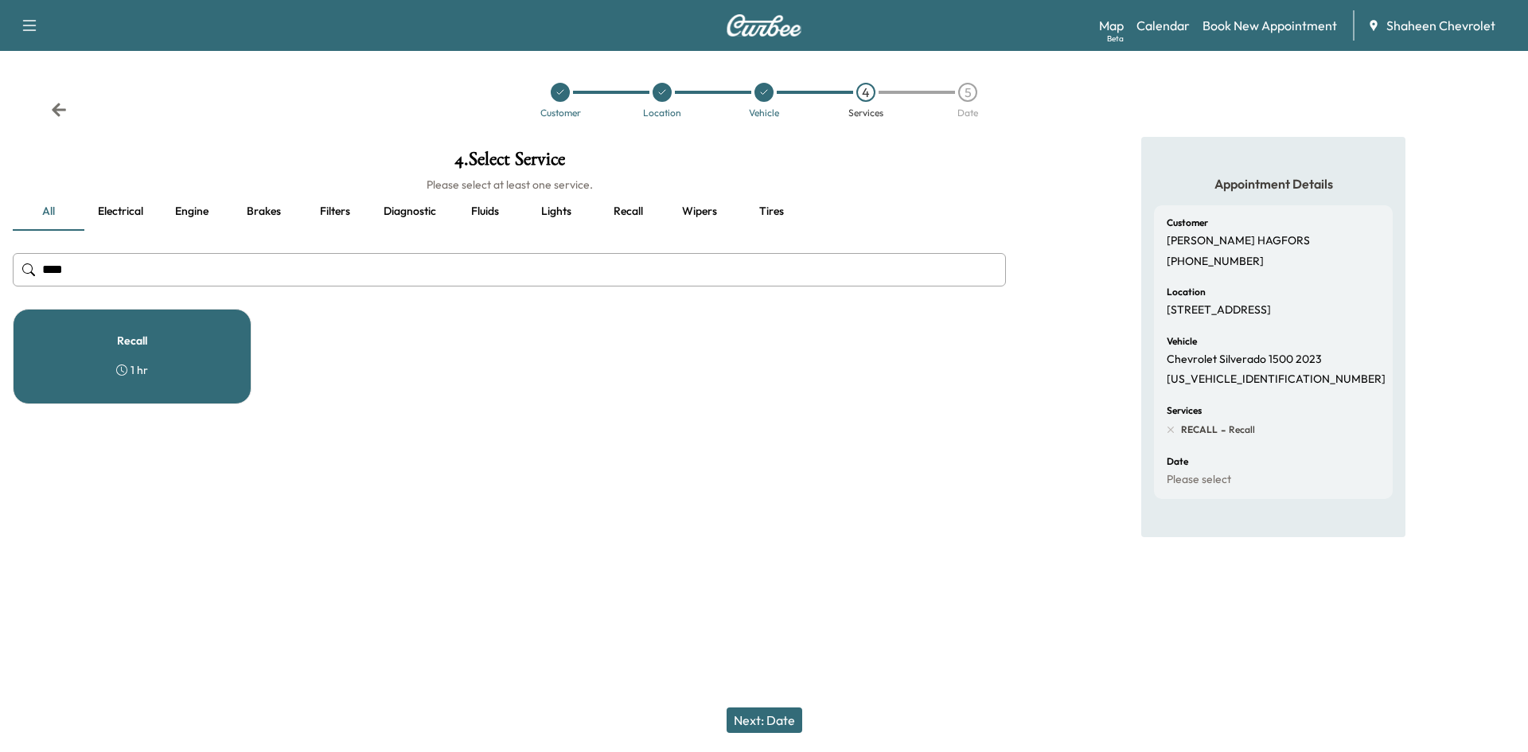
click at [766, 719] on button "Next: Date" at bounding box center [765, 720] width 76 height 25
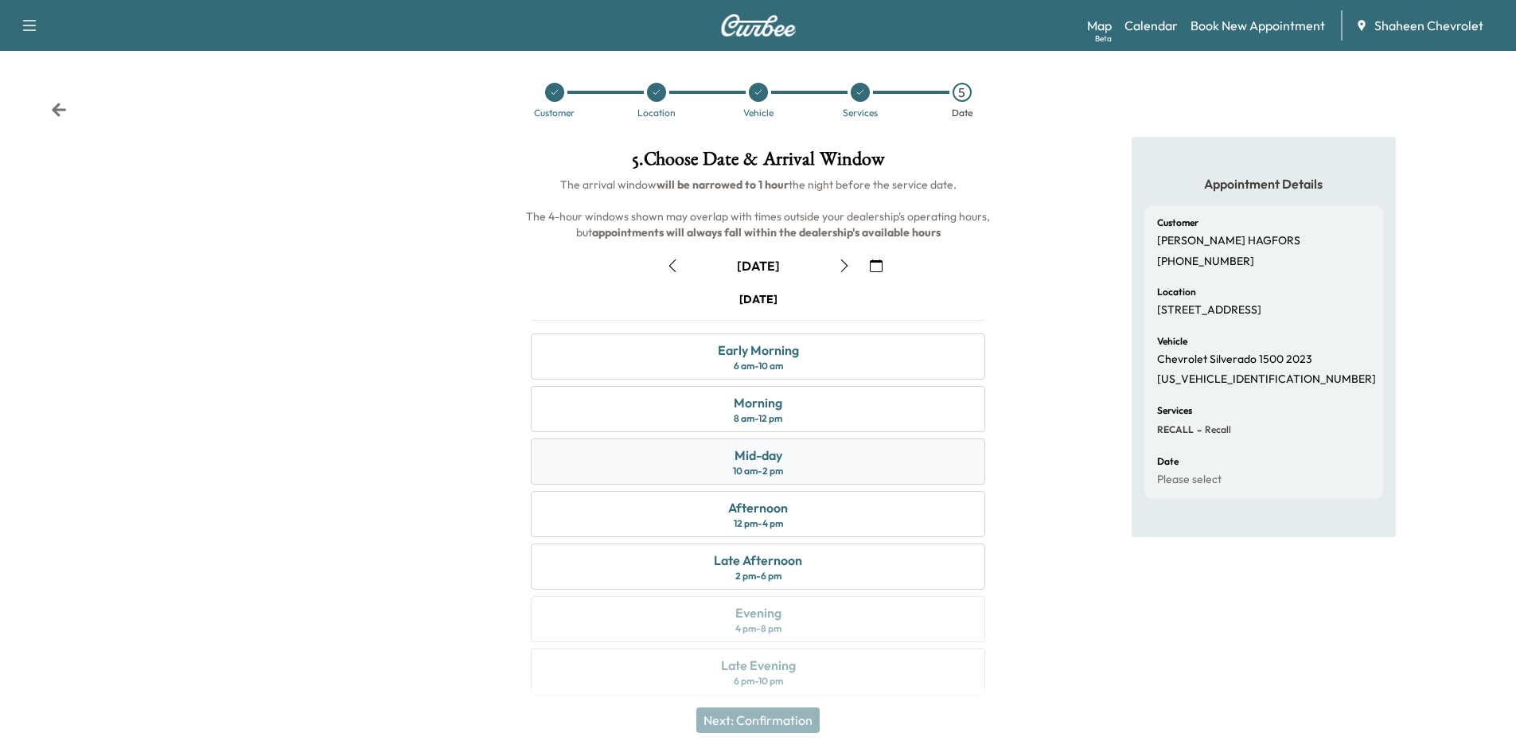
click at [817, 455] on div "Mid-day 10 am - 2 pm" at bounding box center [758, 462] width 454 height 46
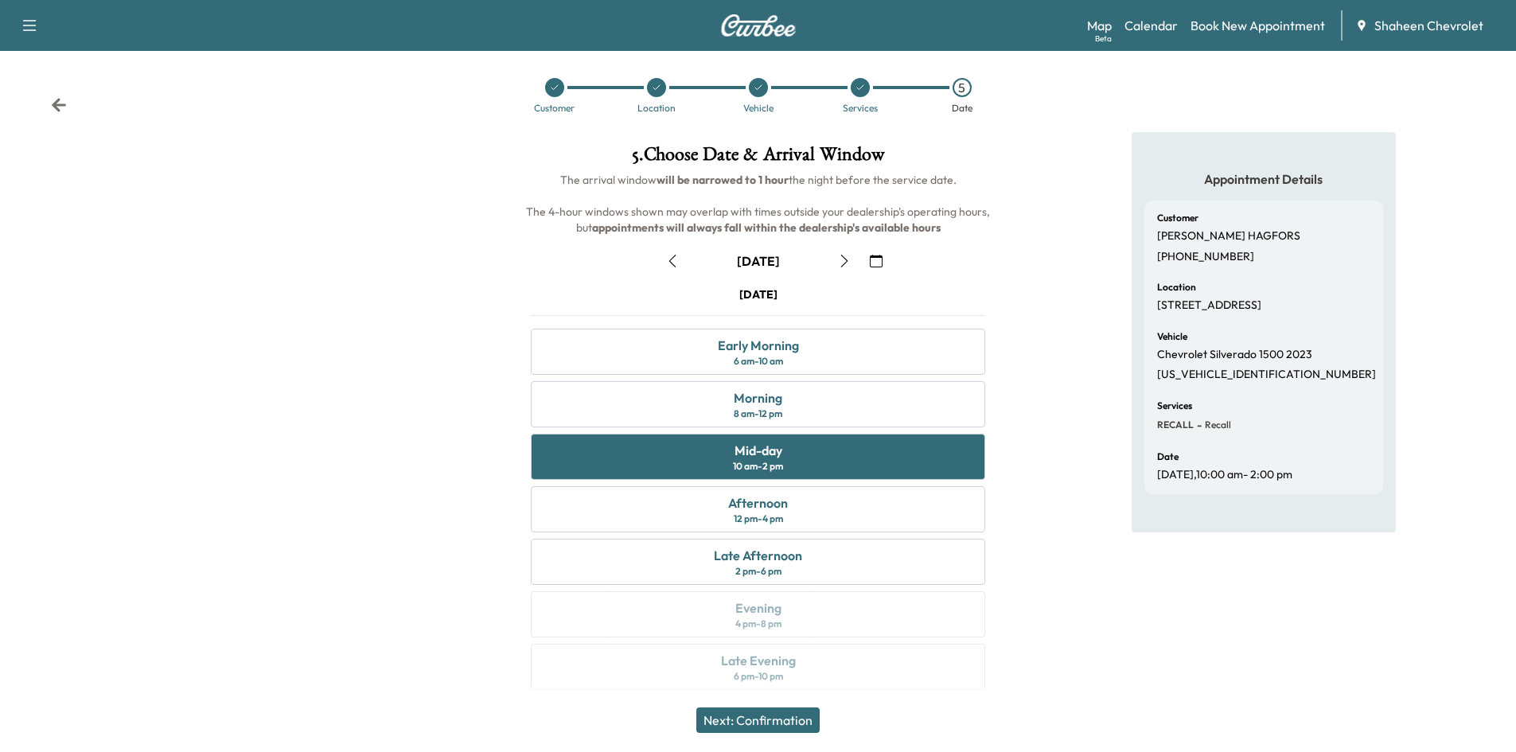
scroll to position [13, 0]
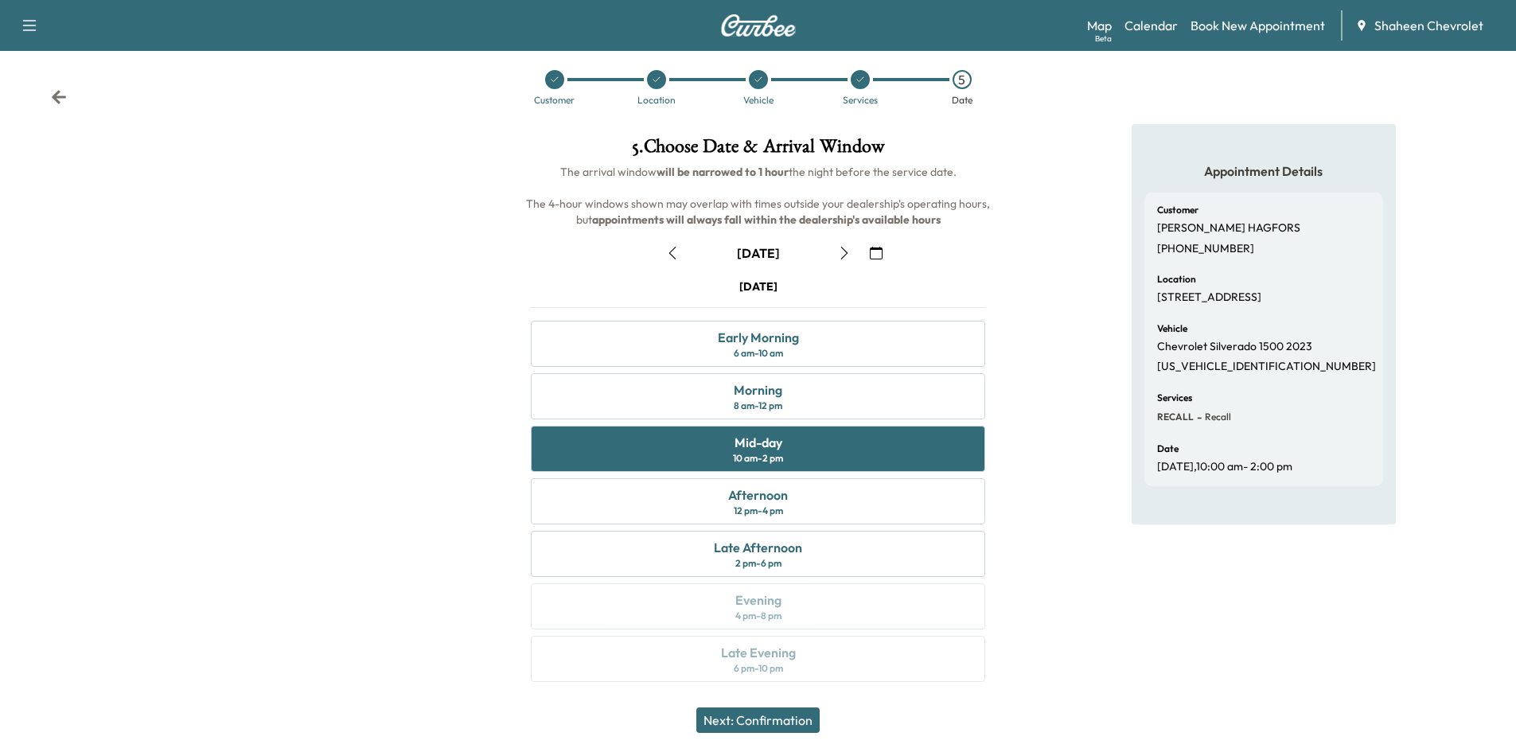
click at [840, 253] on icon "button" at bounding box center [844, 253] width 13 height 13
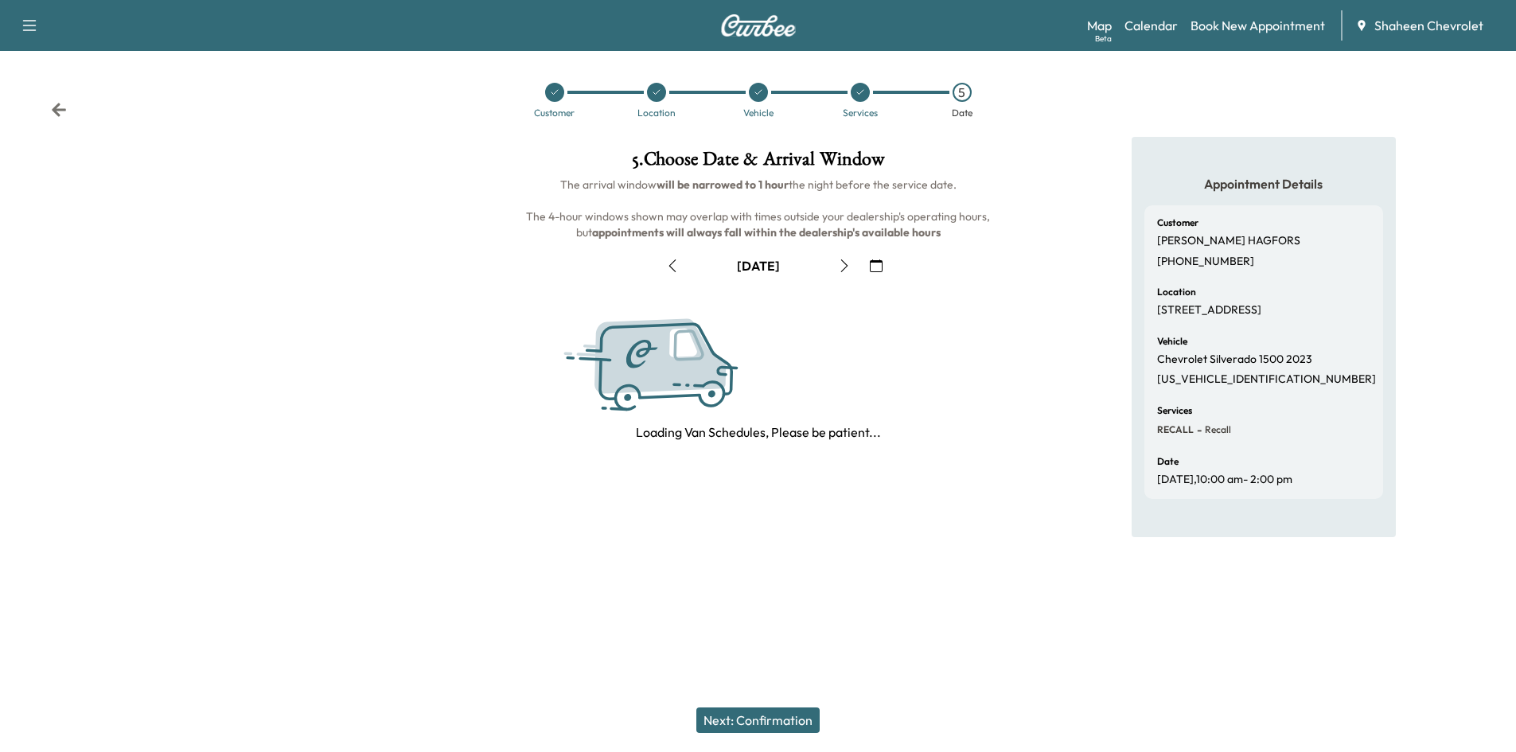
scroll to position [0, 0]
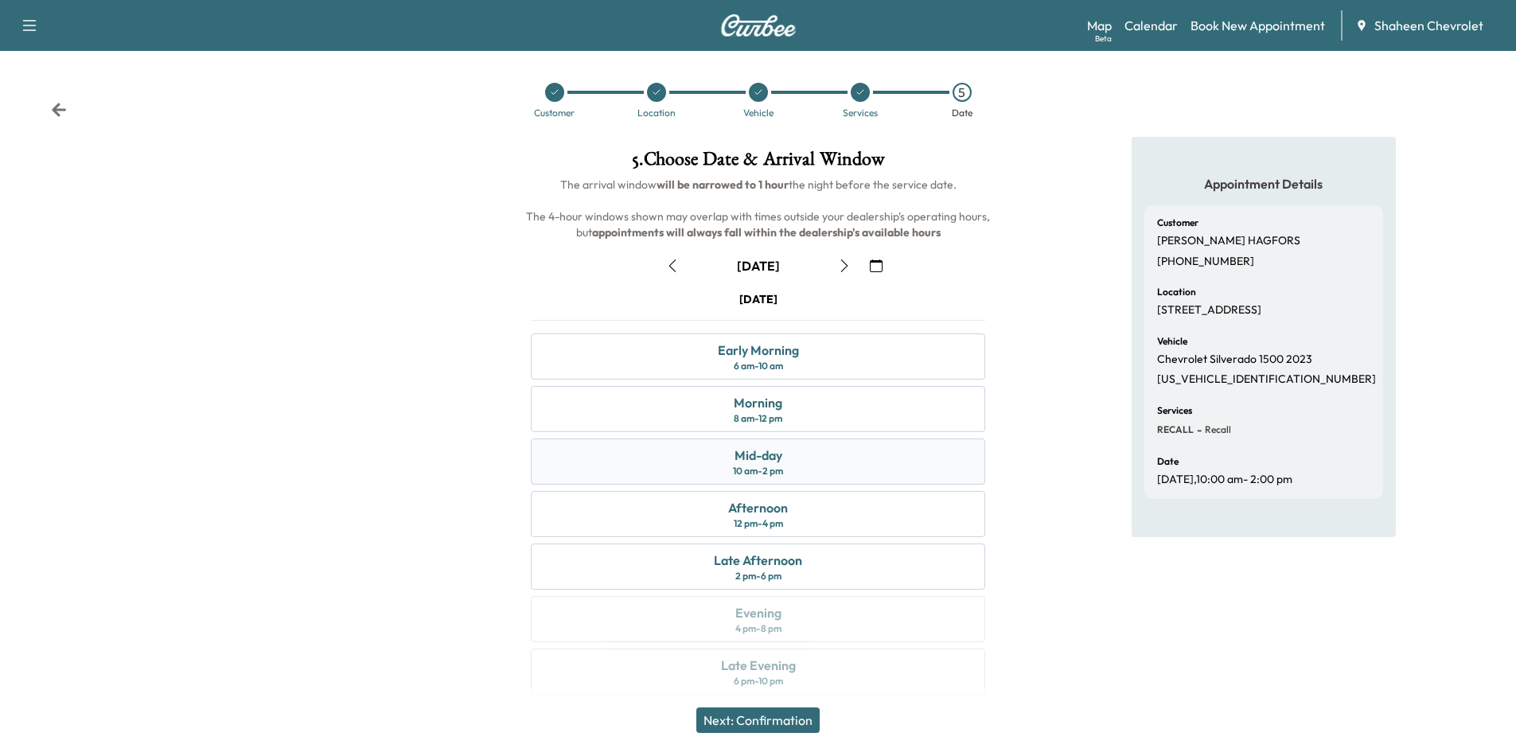
click at [781, 470] on div "10 am - 2 pm" at bounding box center [758, 471] width 50 height 13
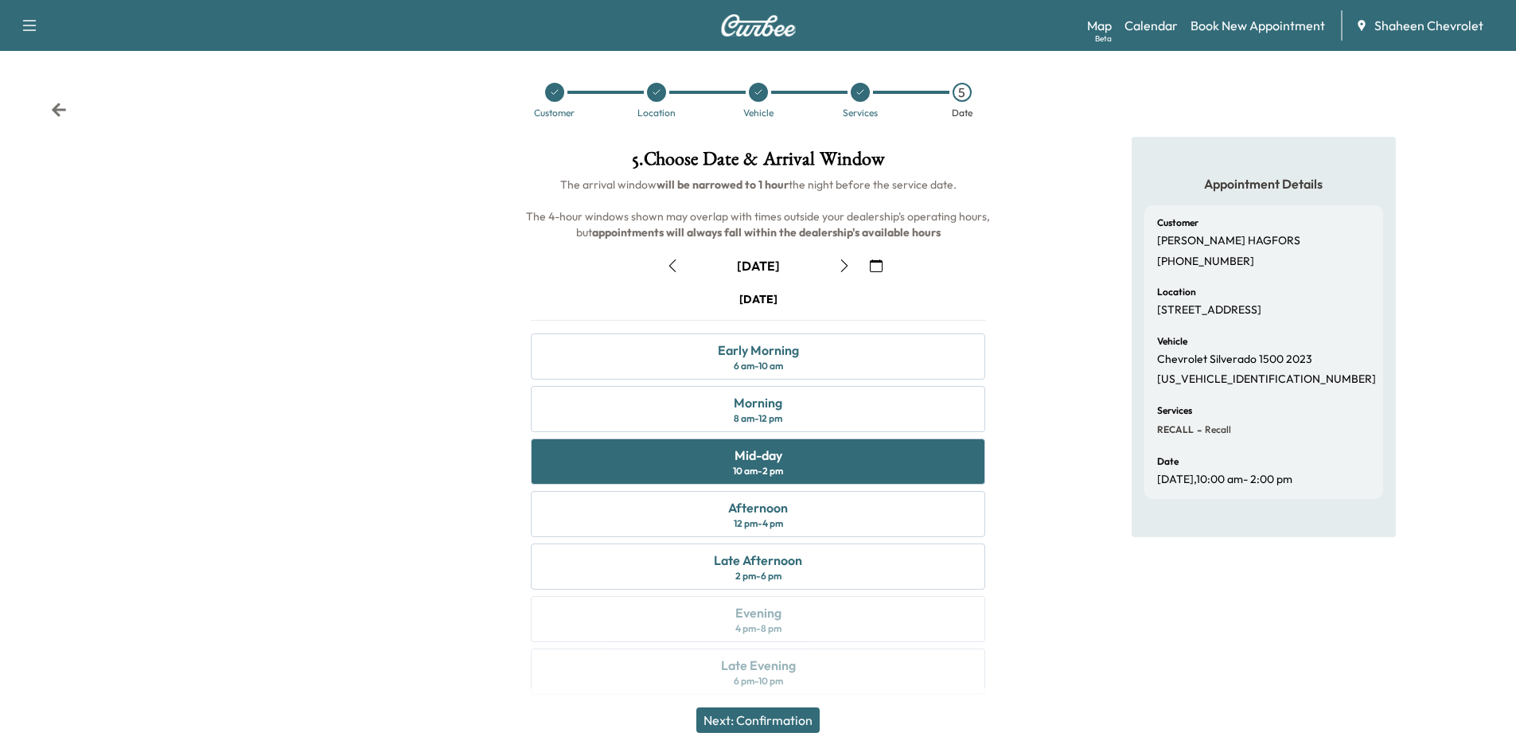
click at [786, 714] on button "Next: Confirmation" at bounding box center [757, 720] width 123 height 25
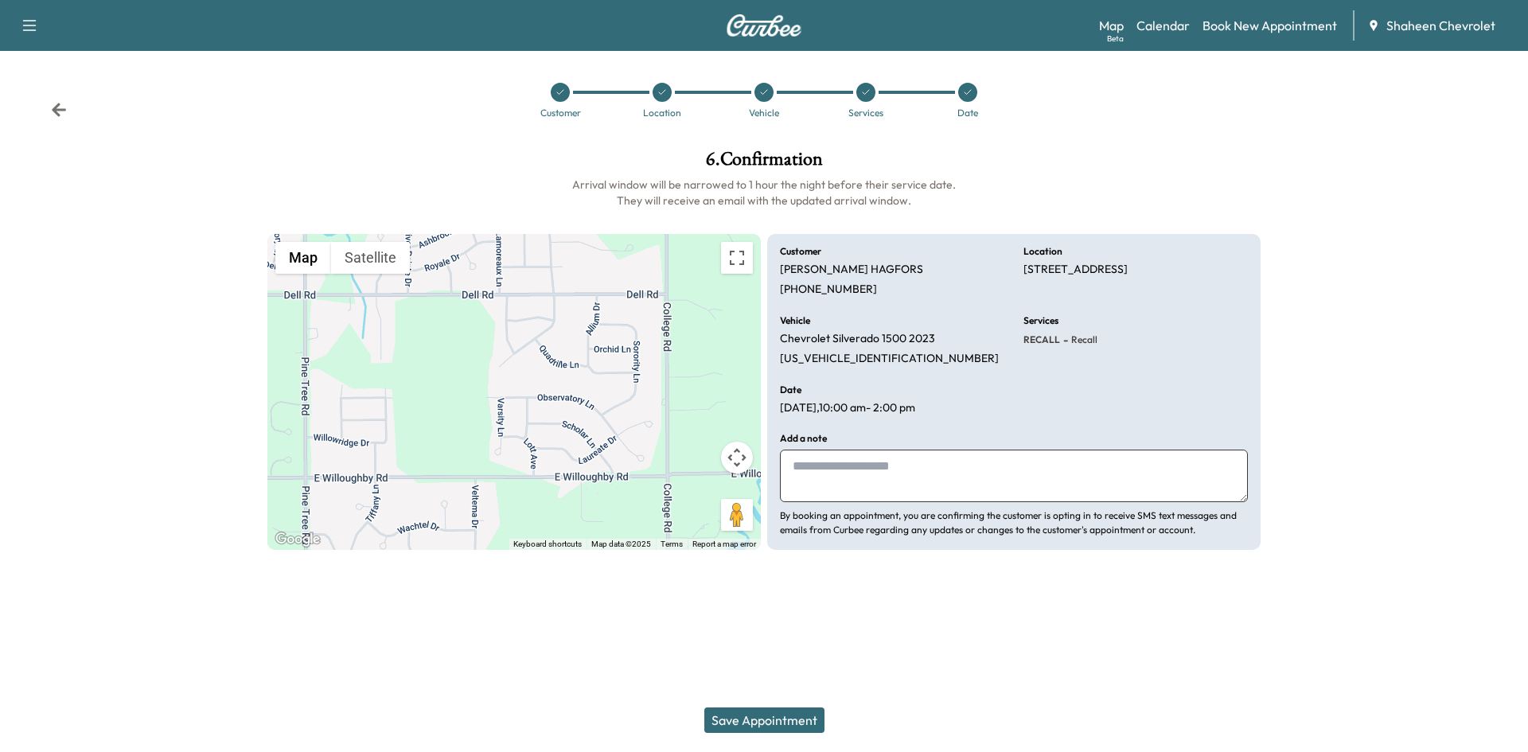
click at [786, 714] on button "Save Appointment" at bounding box center [764, 720] width 120 height 25
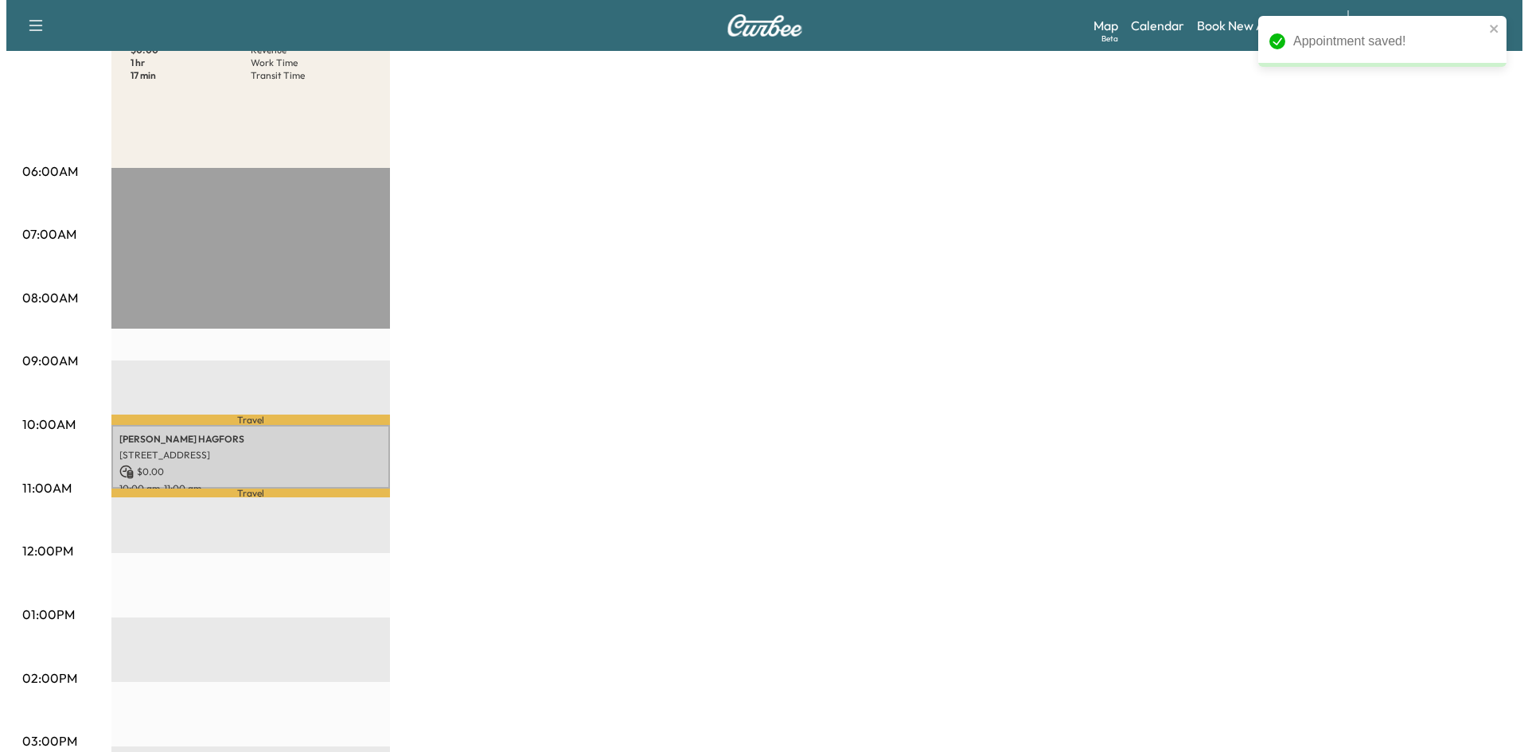
scroll to position [239, 0]
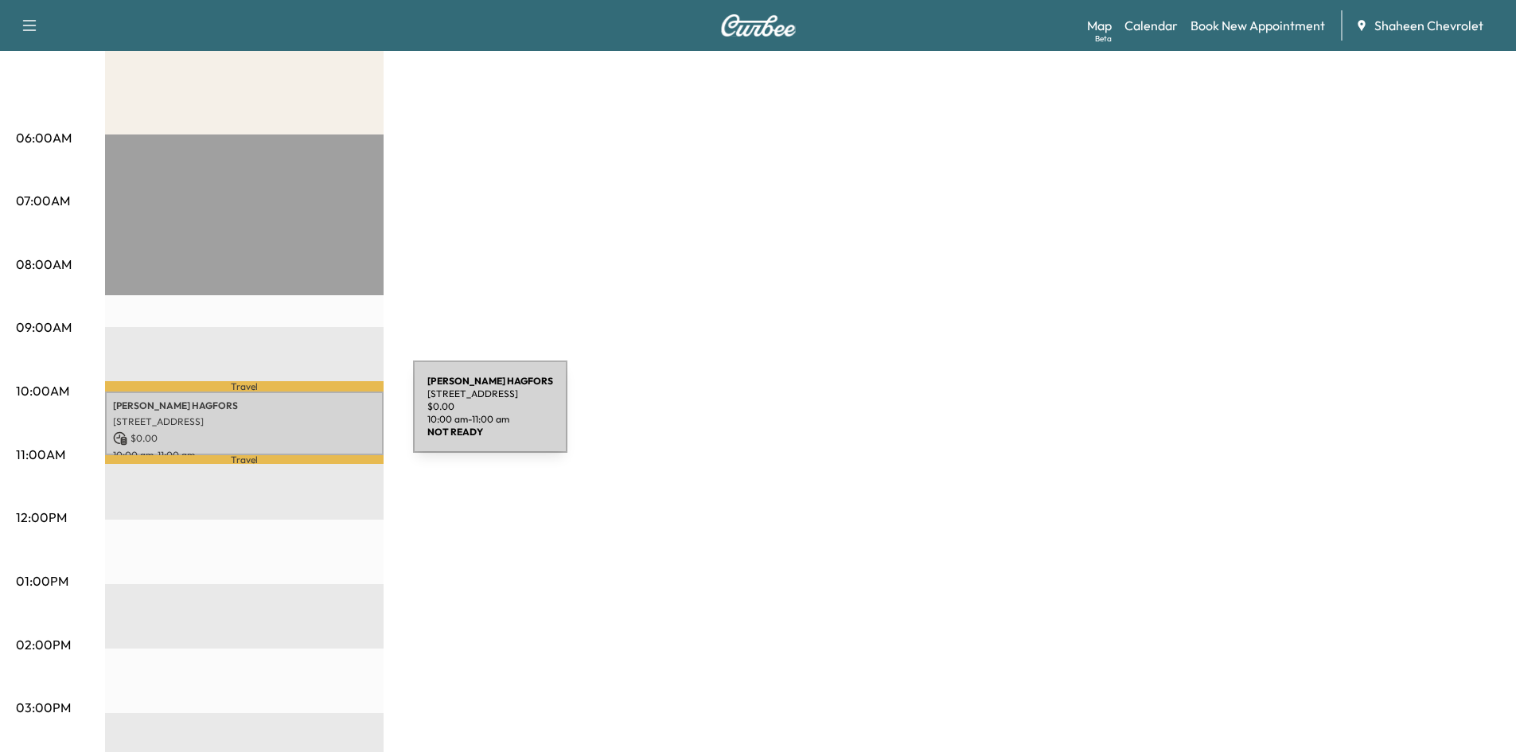
click at [294, 416] on p "[STREET_ADDRESS]" at bounding box center [244, 421] width 263 height 13
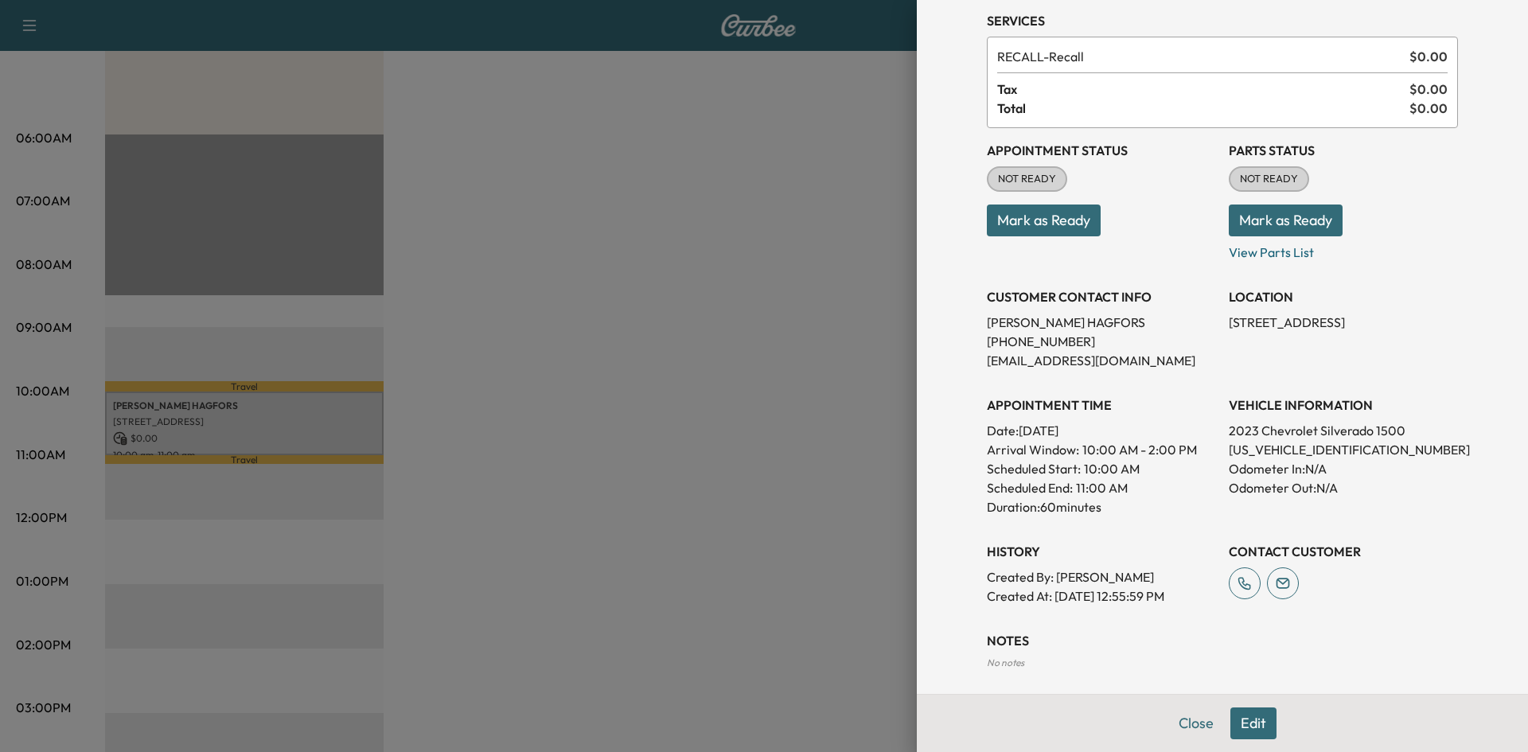
scroll to position [130, 0]
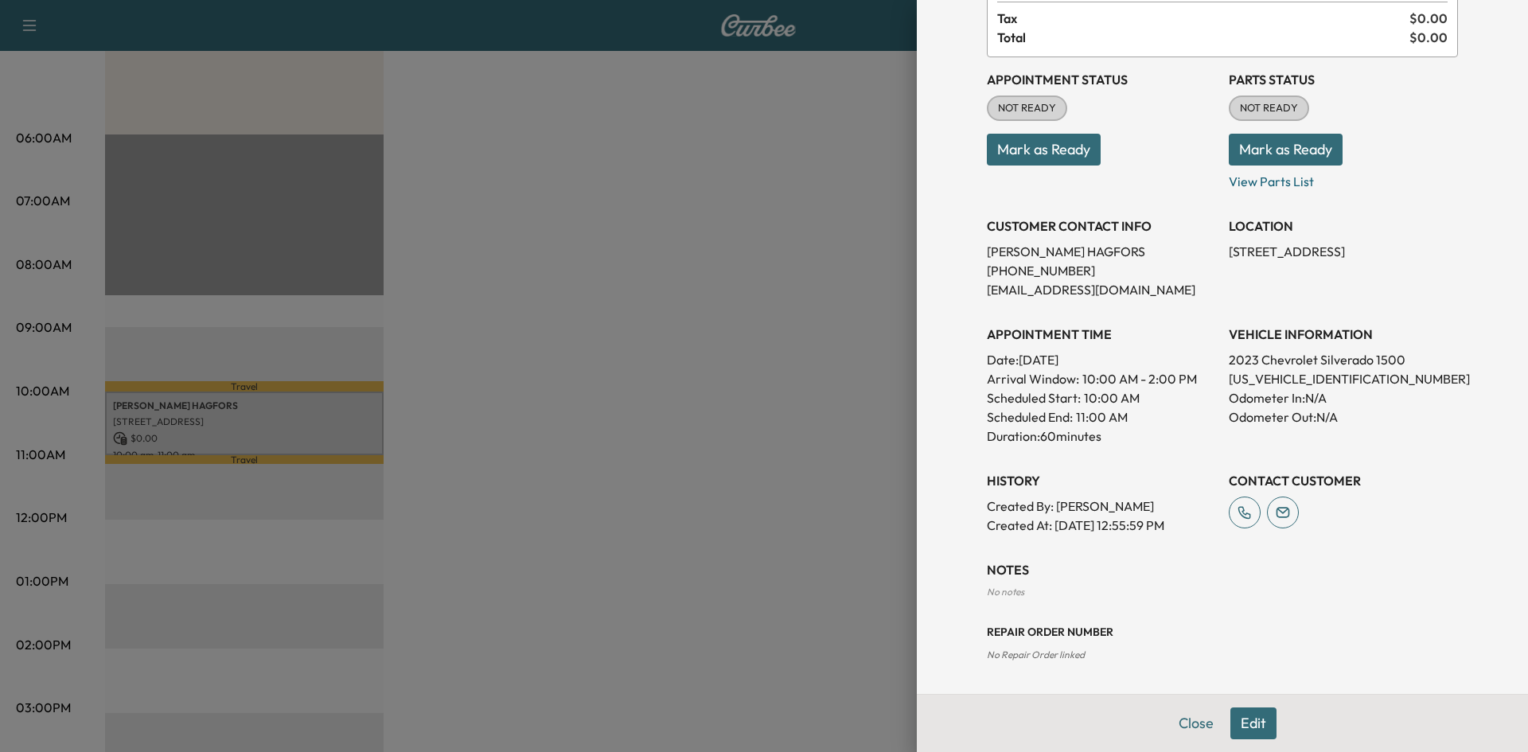
click at [1015, 575] on h3 "NOTES" at bounding box center [1222, 569] width 471 height 19
click at [1162, 550] on div "Appointment Details Services RECALL - Recall $ 0.00 Tax $ 0.00 Total $ 0.00 App…" at bounding box center [1222, 282] width 509 height 824
click at [1253, 719] on button "Edit" at bounding box center [1253, 724] width 46 height 32
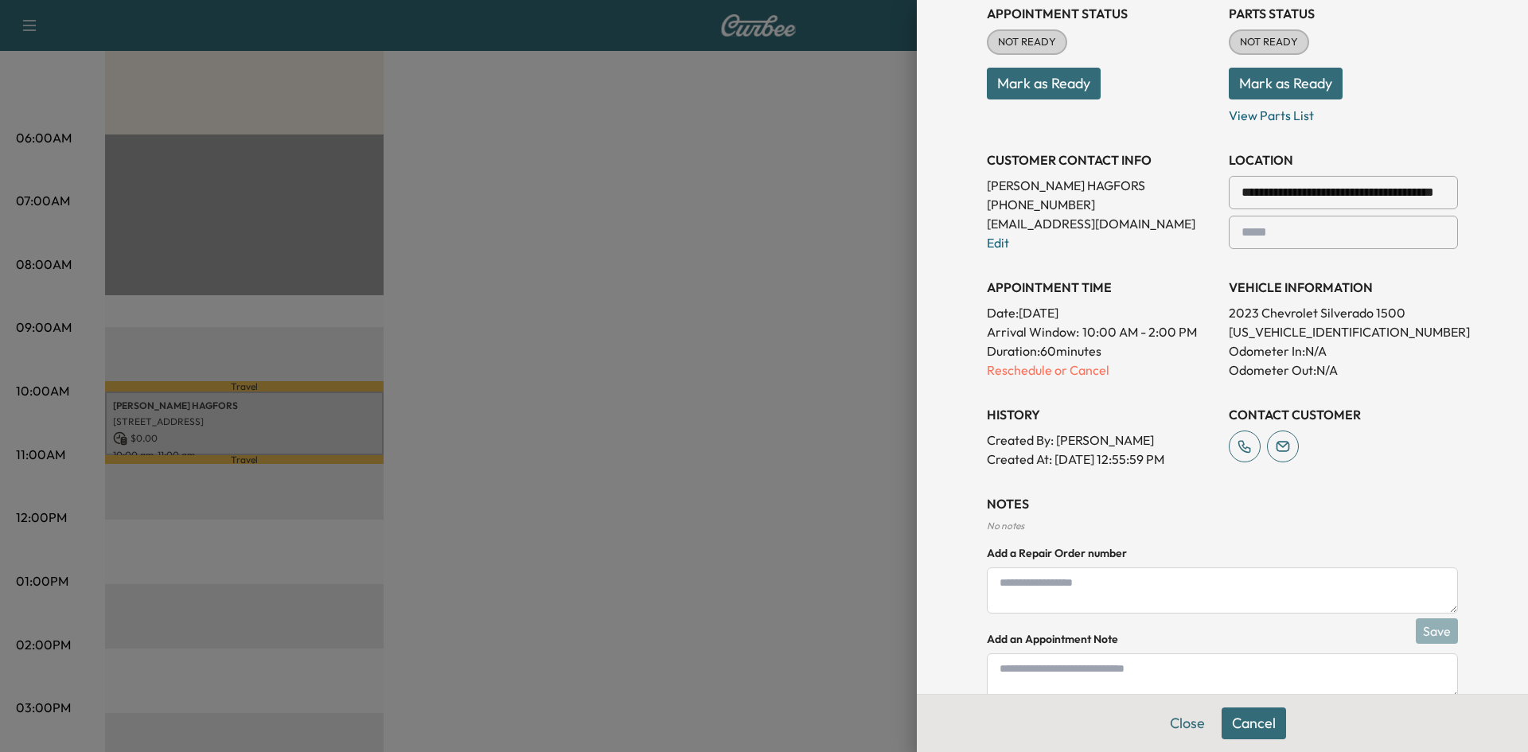
scroll to position [297, 0]
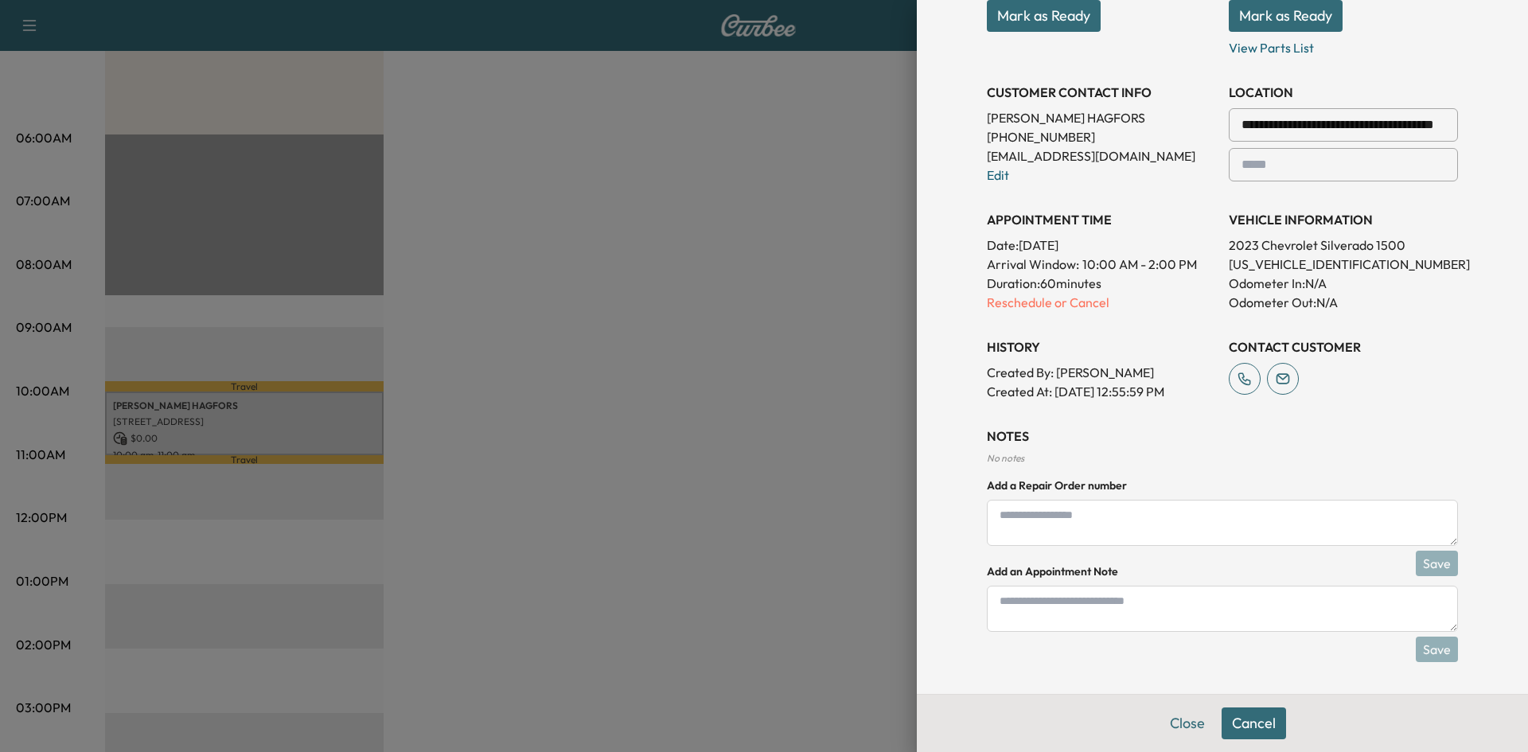
click at [1126, 615] on textarea at bounding box center [1222, 609] width 471 height 46
type textarea "******"
click at [1424, 649] on button "Save" at bounding box center [1437, 649] width 42 height 25
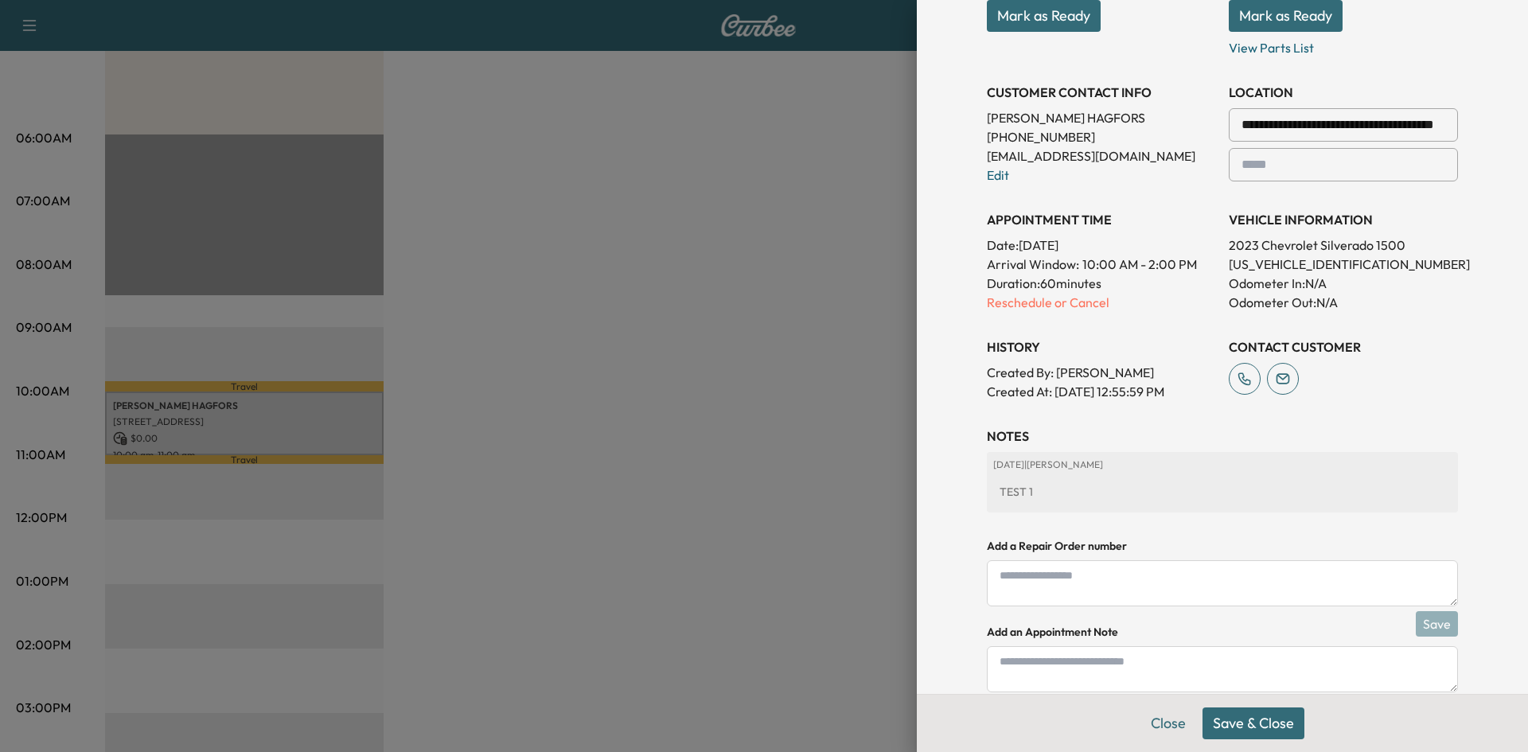
click at [1249, 728] on button "Save & Close" at bounding box center [1254, 724] width 102 height 32
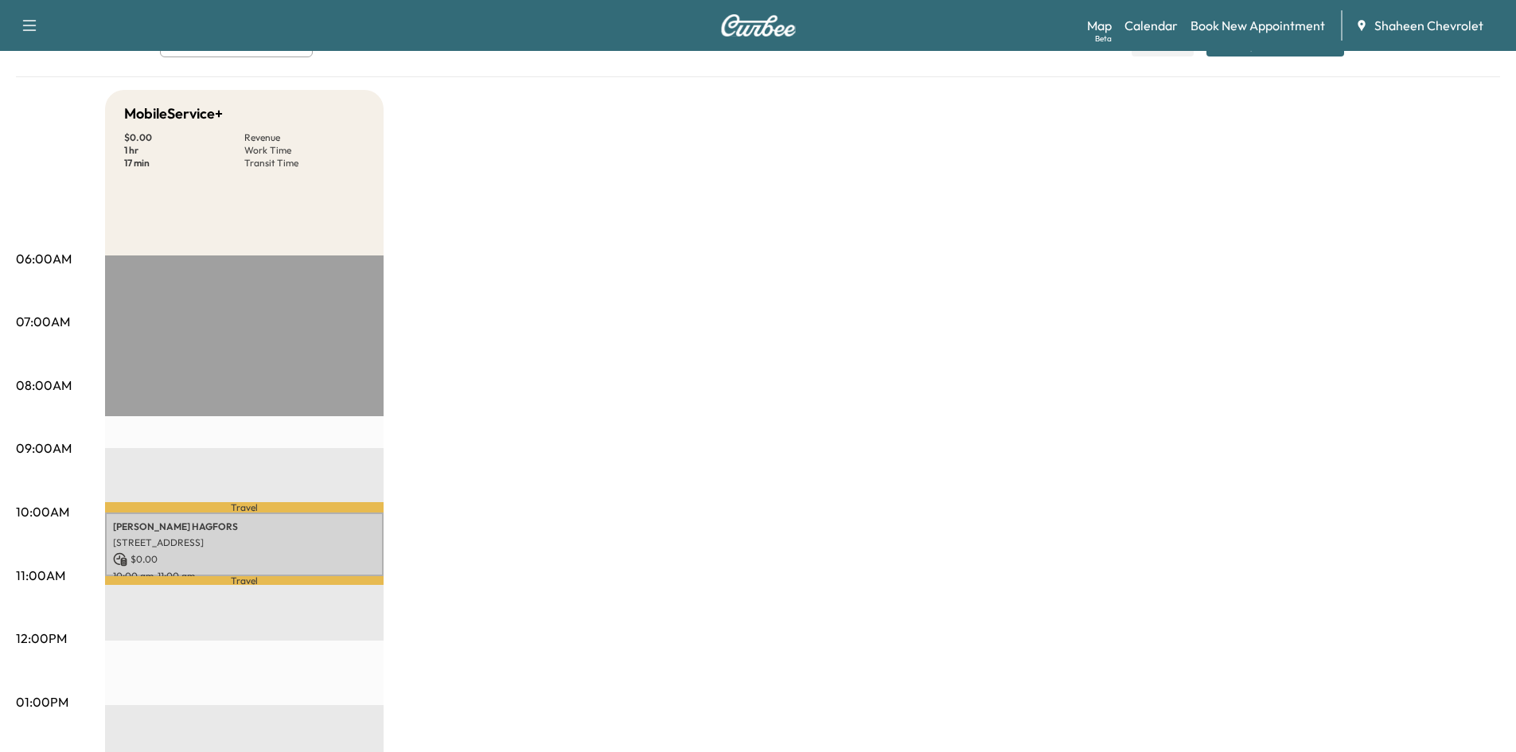
scroll to position [0, 0]
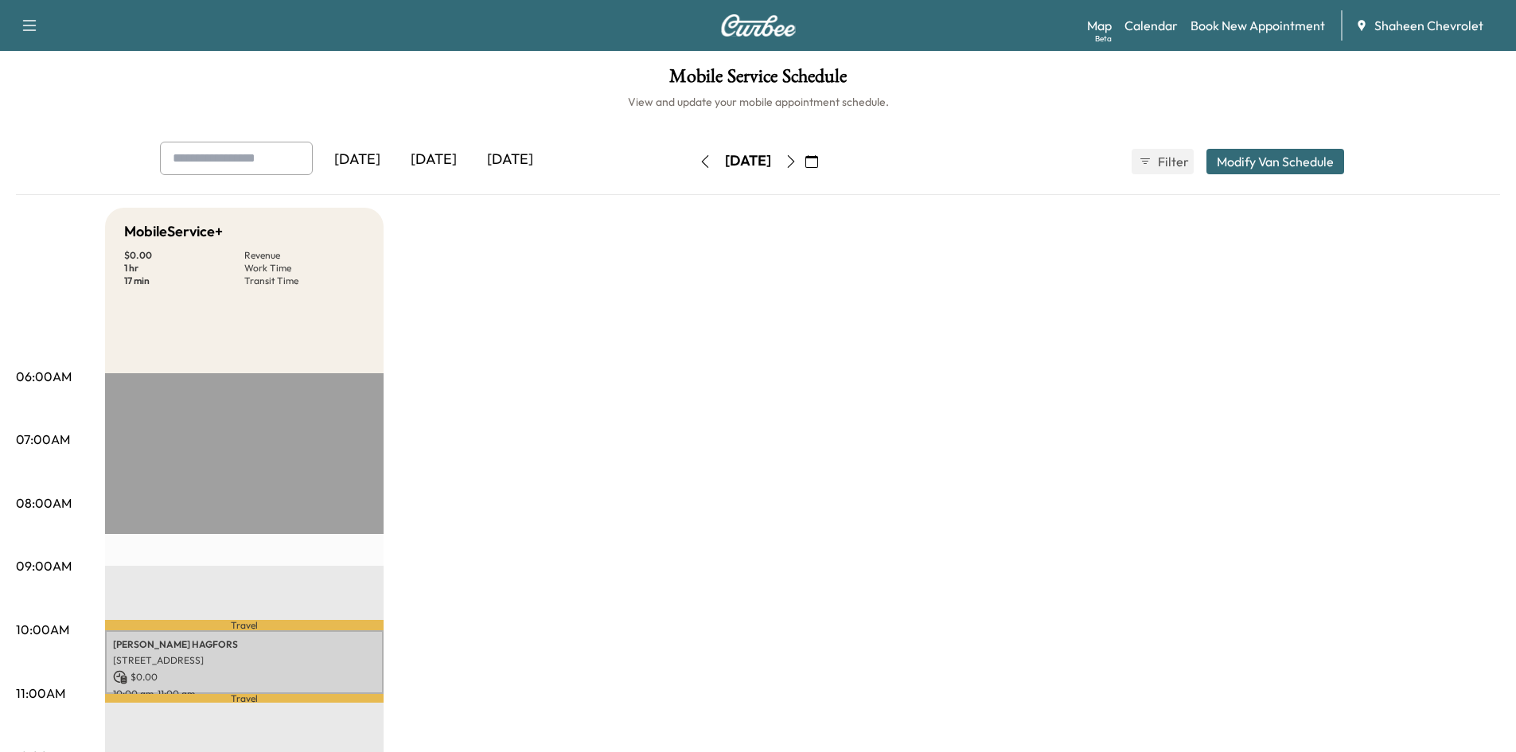
click at [797, 161] on icon "button" at bounding box center [791, 161] width 13 height 13
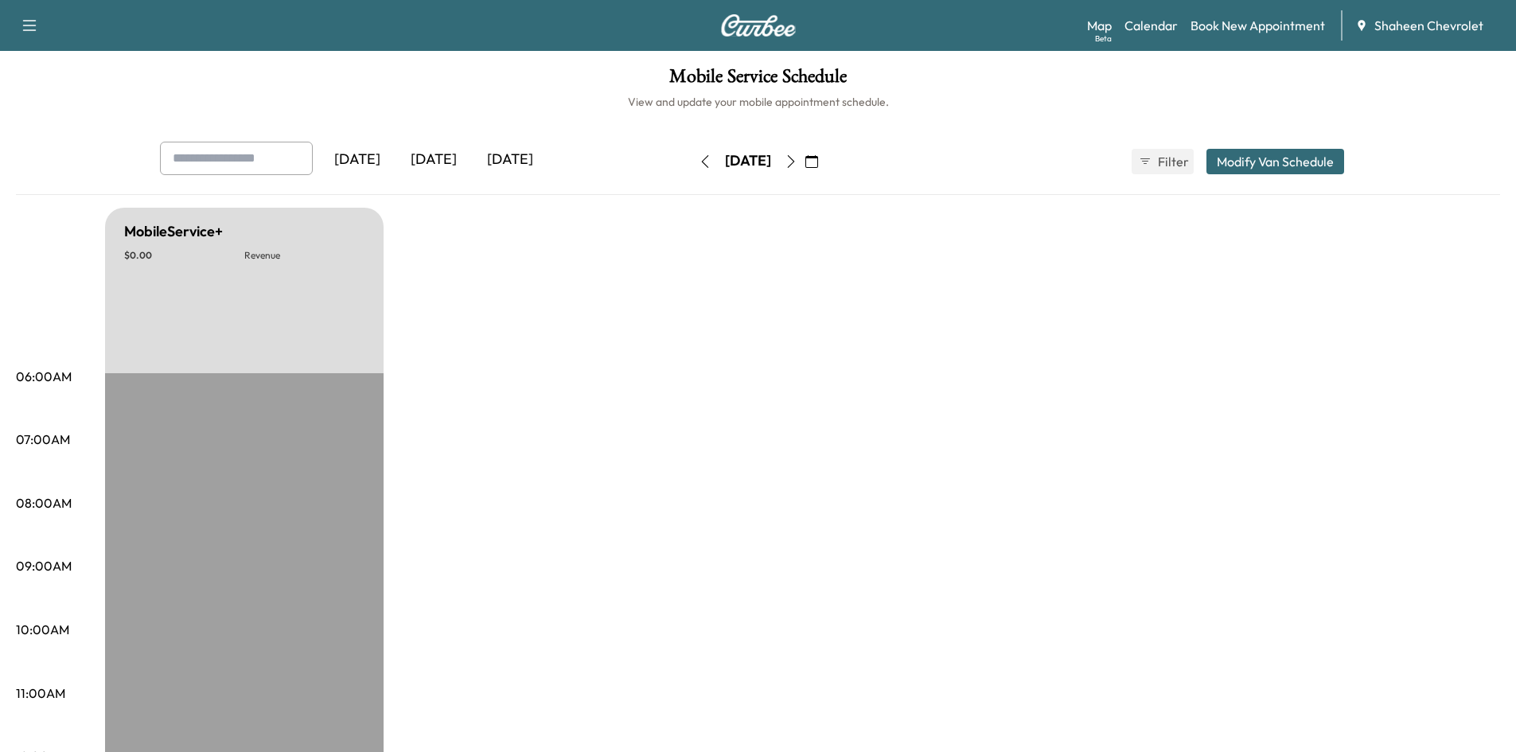
click at [797, 161] on icon "button" at bounding box center [791, 161] width 13 height 13
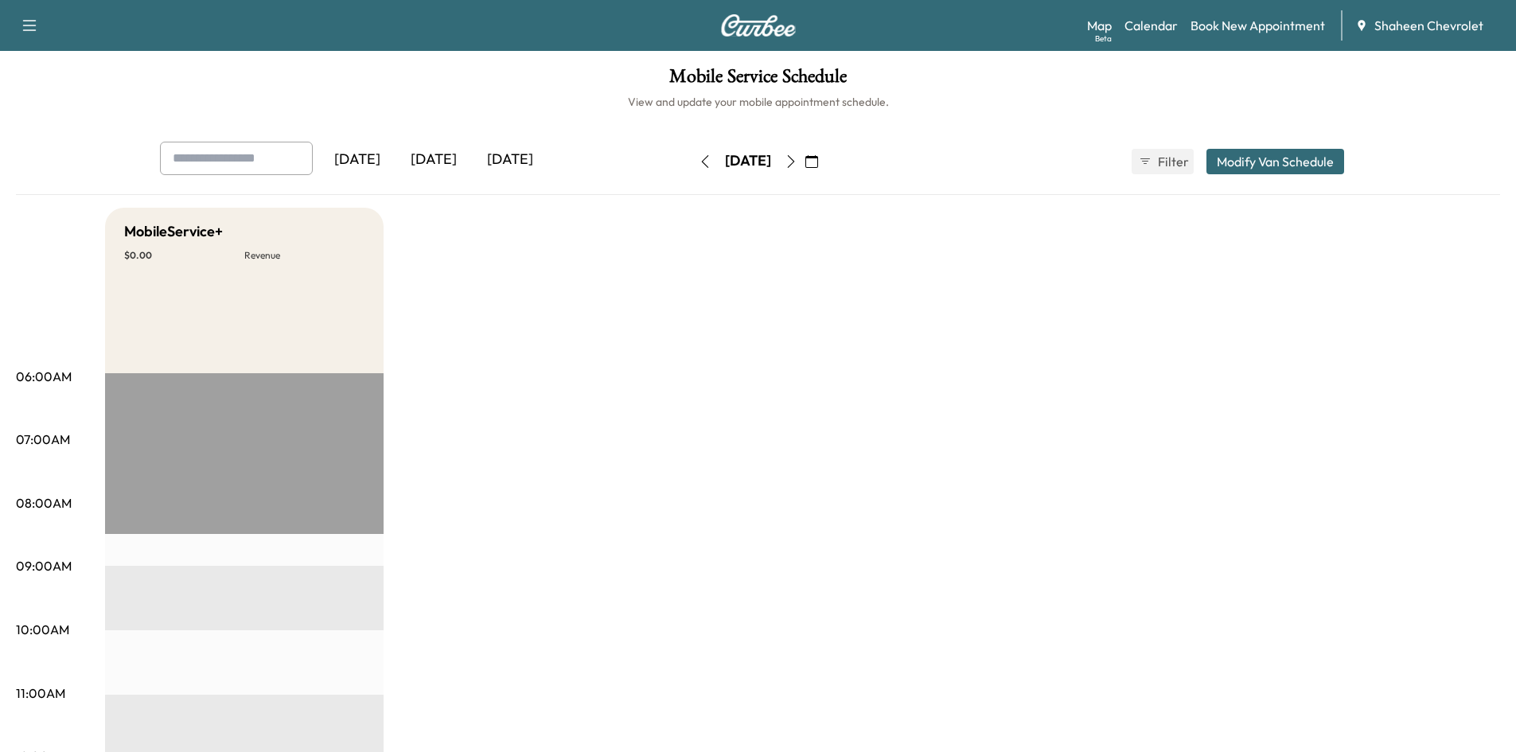
click at [797, 161] on icon "button" at bounding box center [791, 161] width 13 height 13
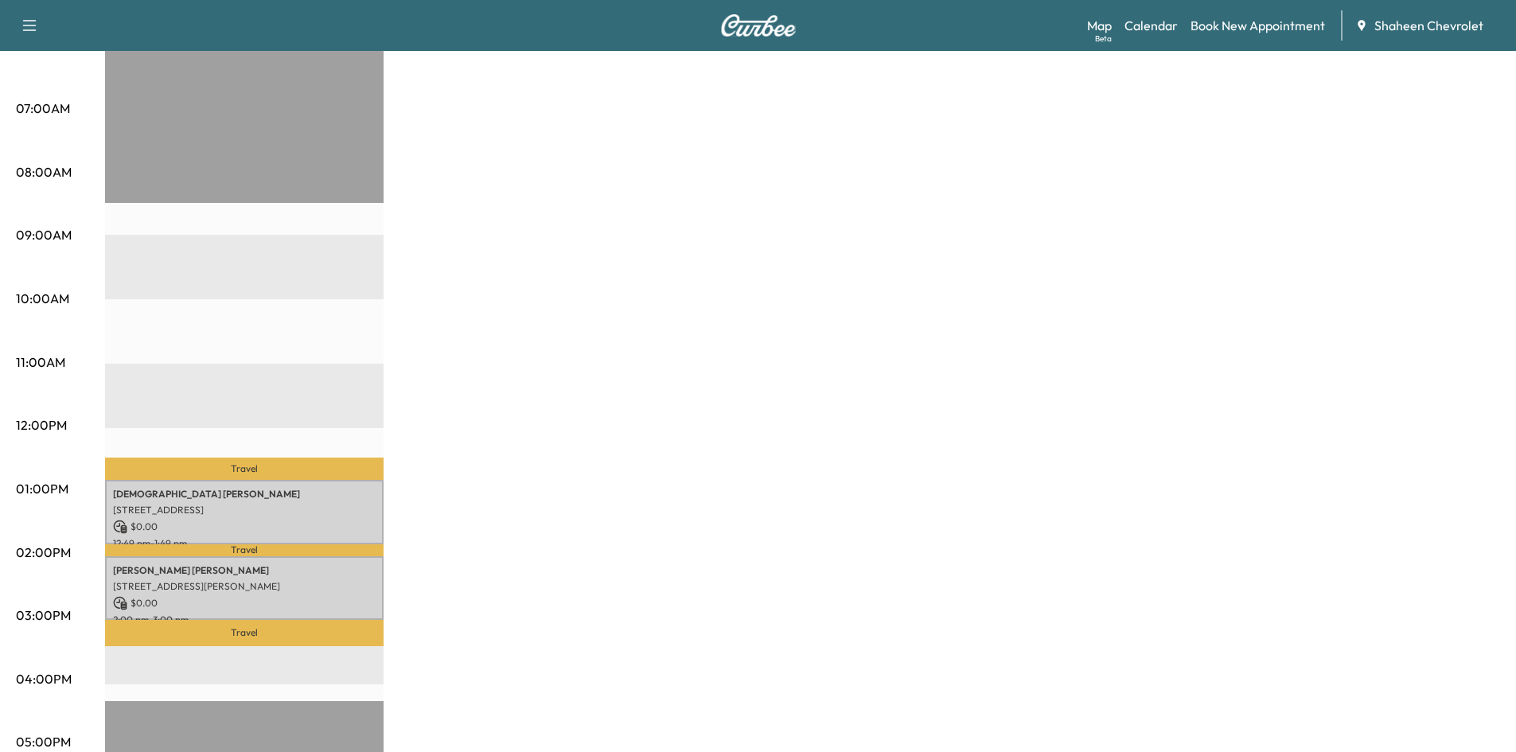
scroll to position [318, 0]
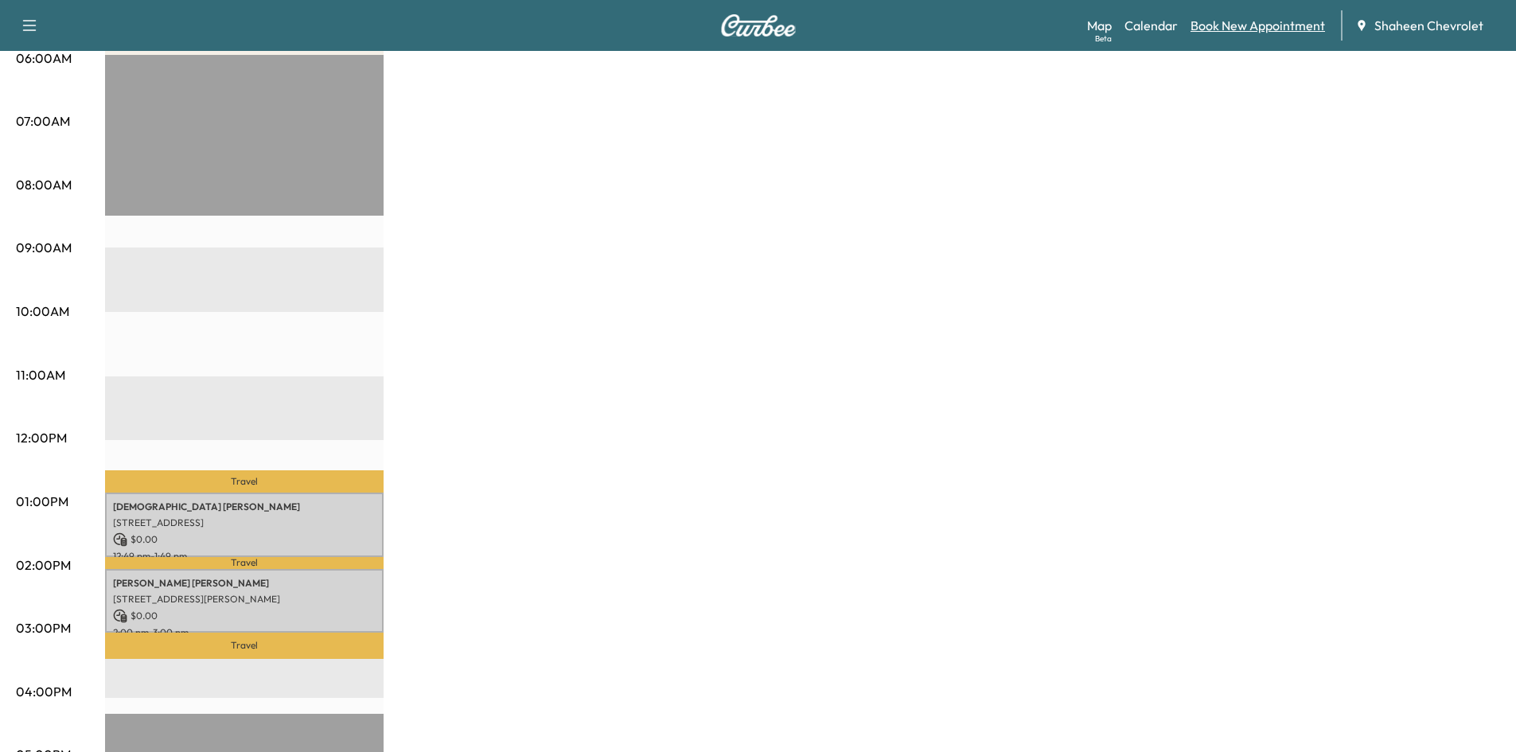
click at [1261, 31] on link "Book New Appointment" at bounding box center [1258, 25] width 134 height 19
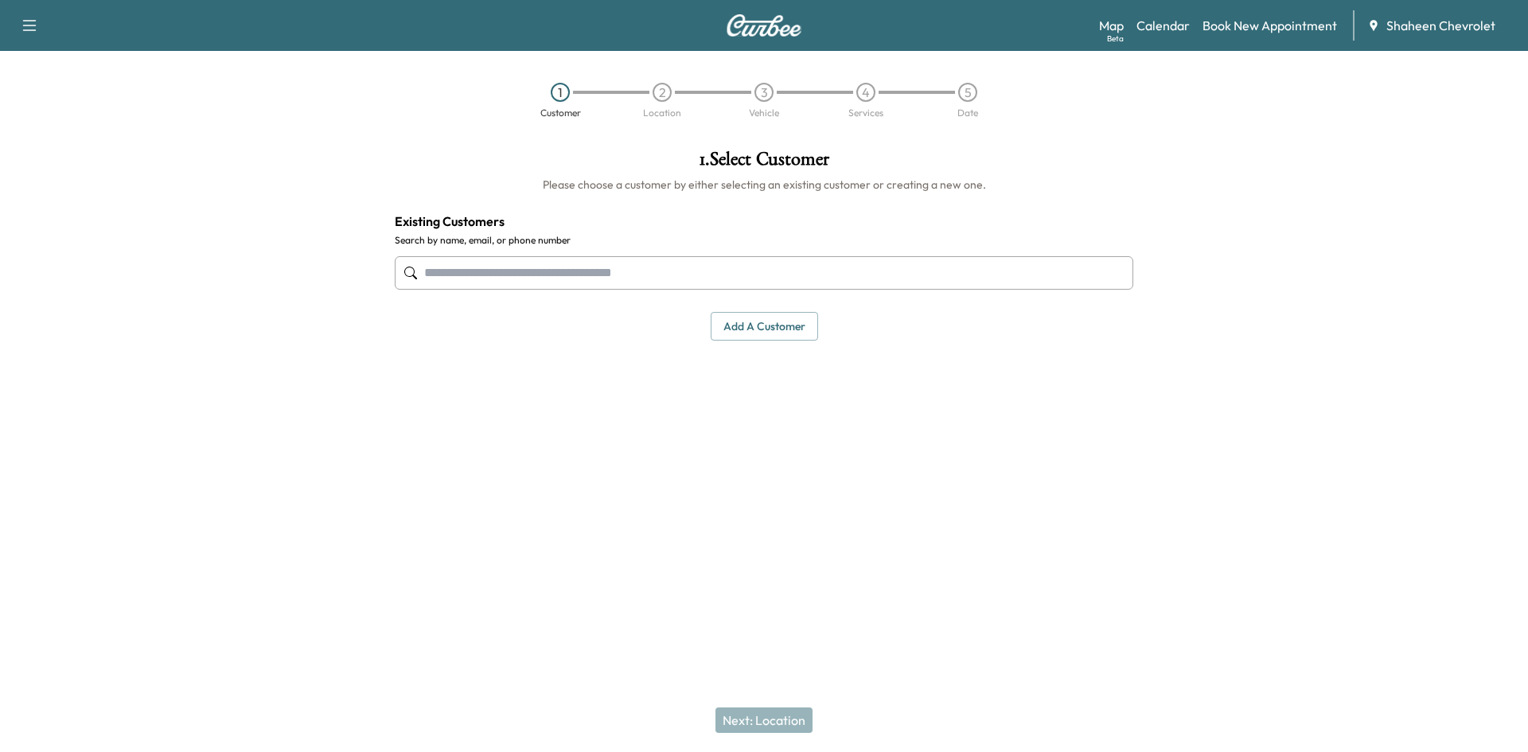
click at [753, 318] on button "Add a customer" at bounding box center [764, 326] width 107 height 29
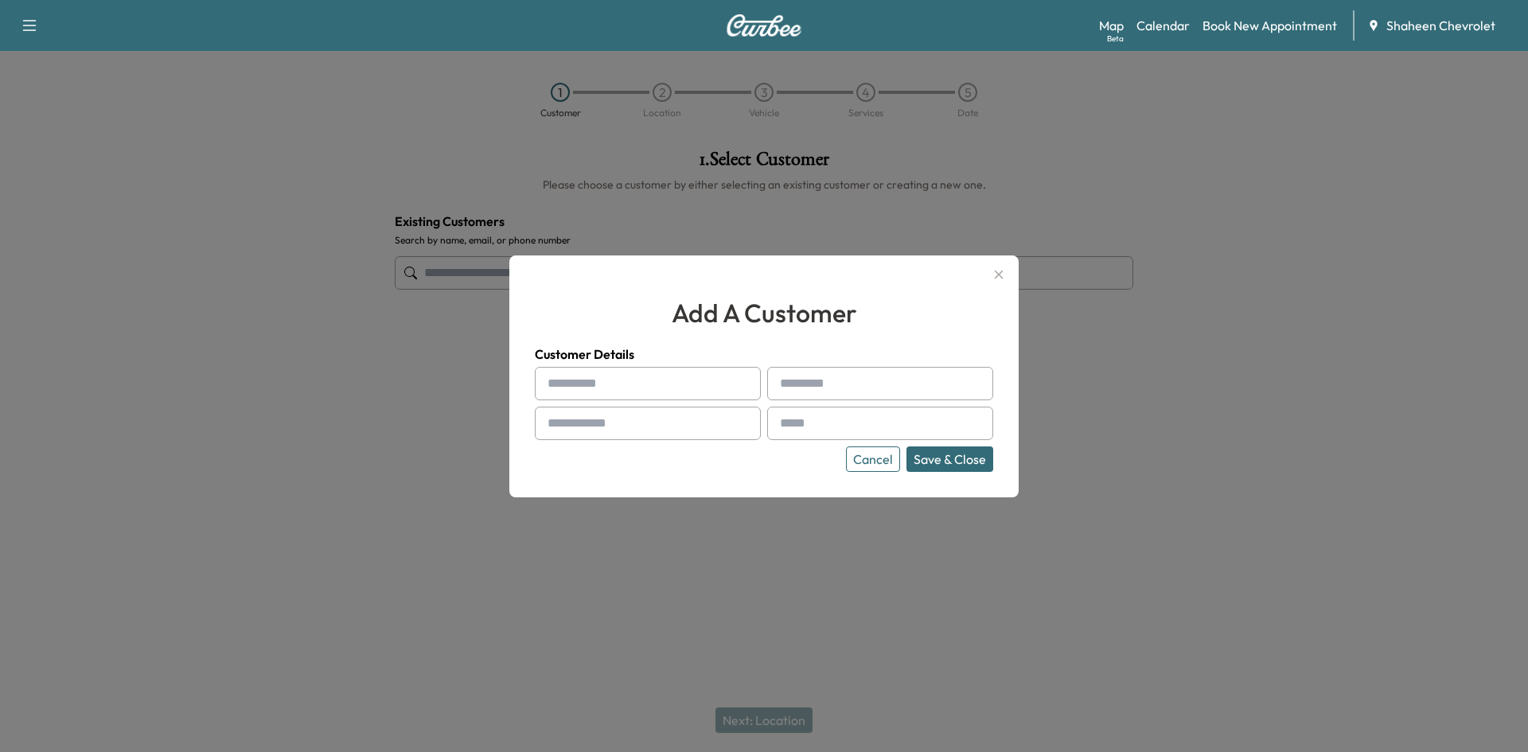
click at [584, 377] on input "text" at bounding box center [648, 383] width 226 height 33
type input "***"
type input "********"
click at [614, 433] on input "text" at bounding box center [648, 423] width 226 height 33
type input "**********"
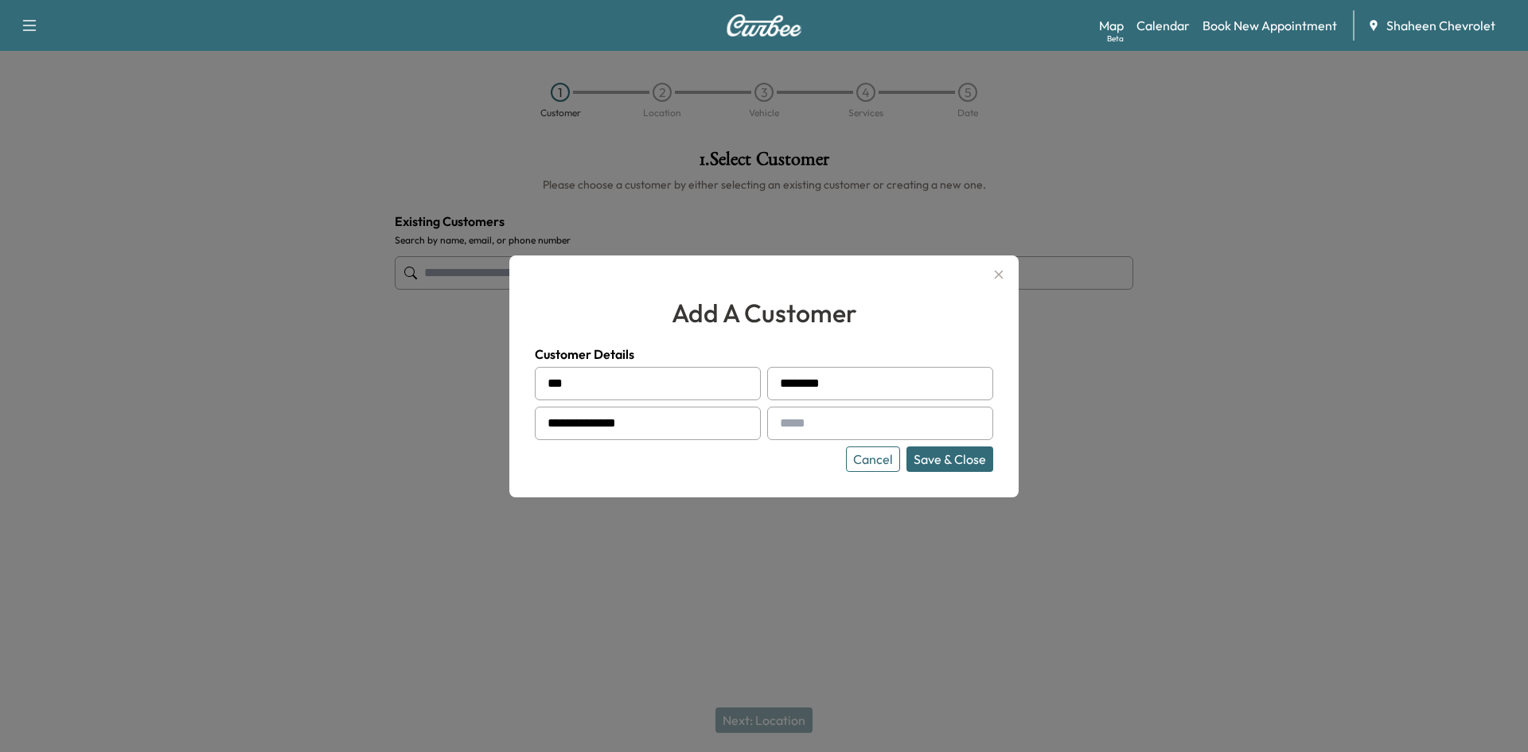
click at [826, 426] on input "text" at bounding box center [880, 423] width 226 height 33
type input "**********"
click at [945, 458] on button "Save & Close" at bounding box center [949, 458] width 87 height 25
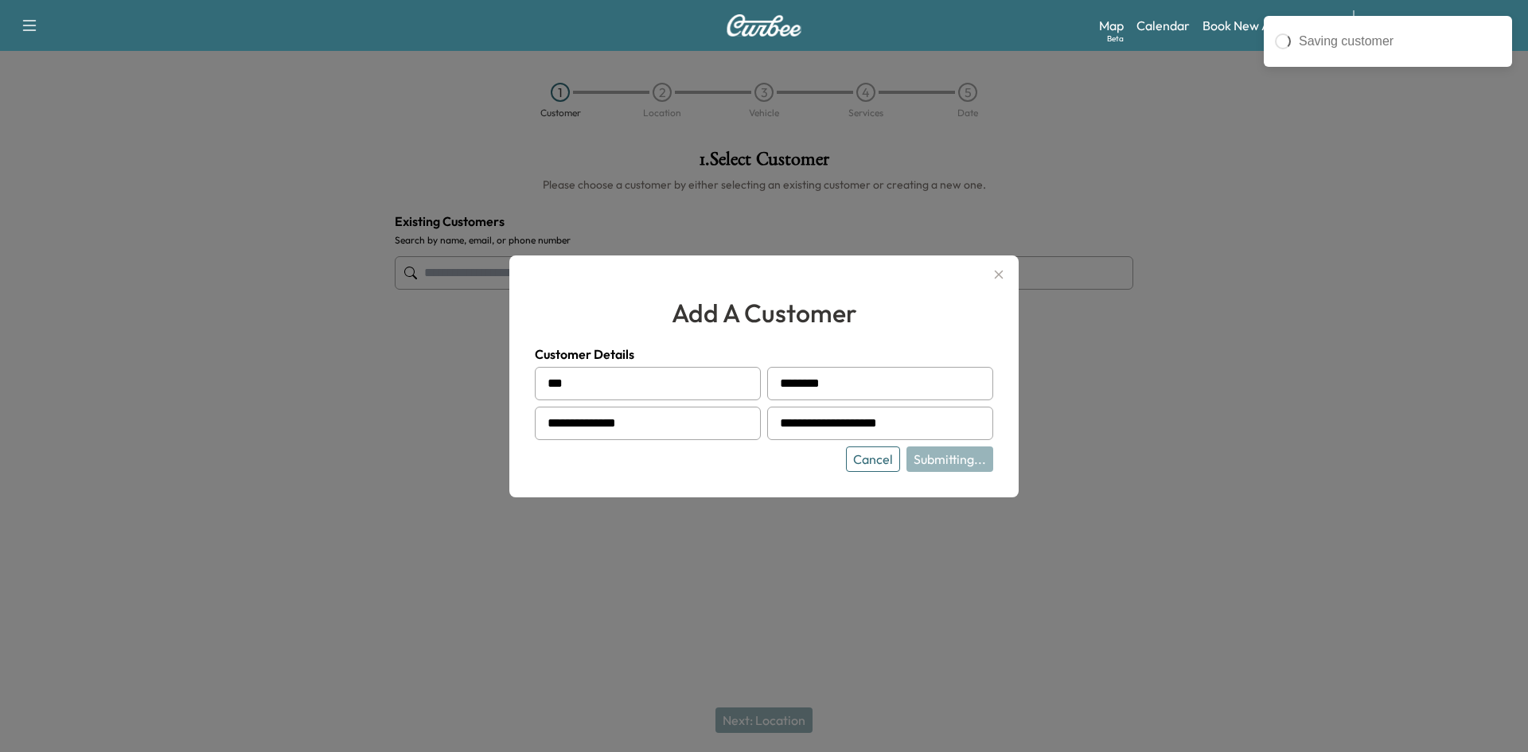
type input "**********"
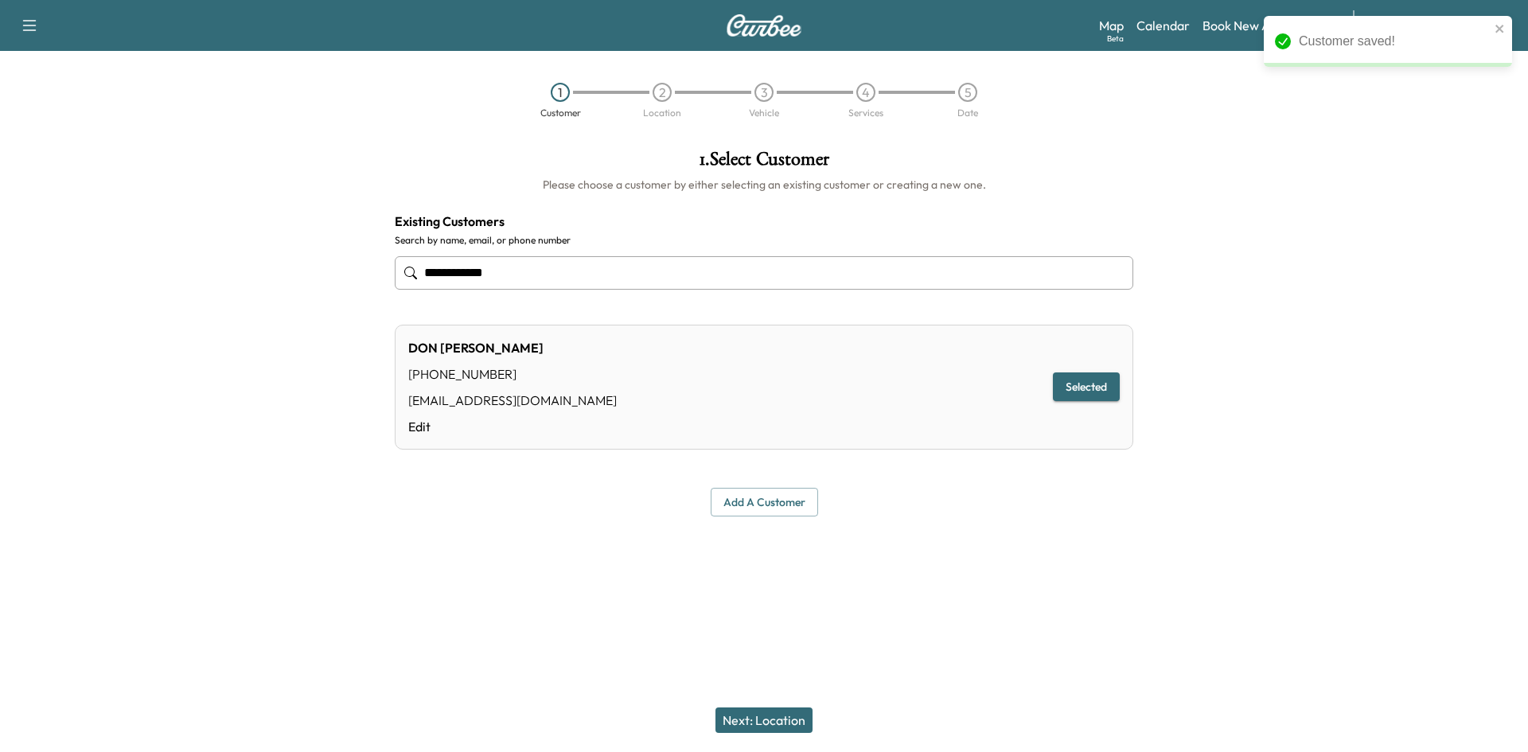
click at [774, 715] on button "Next: Location" at bounding box center [763, 720] width 97 height 25
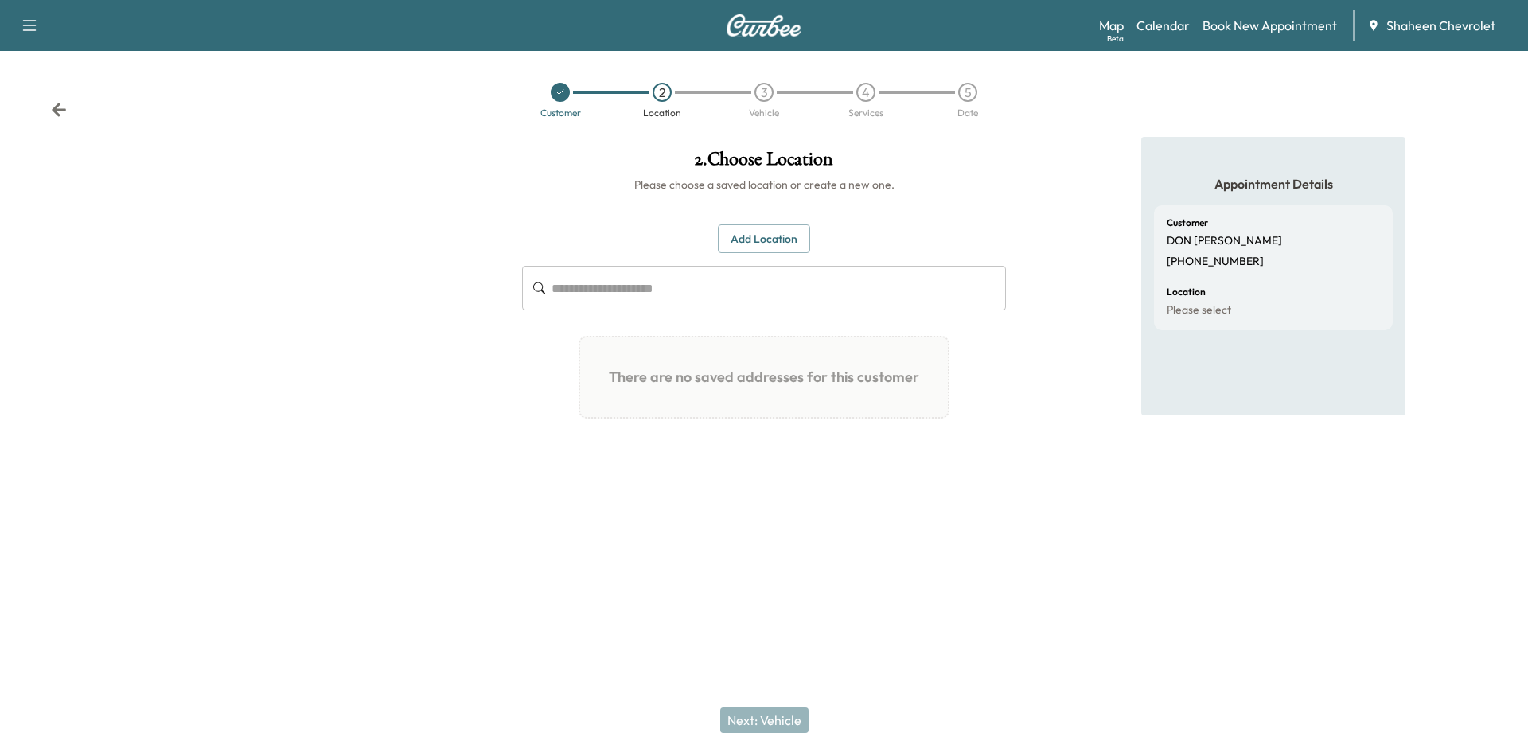
click at [779, 231] on button "Add Location" at bounding box center [764, 238] width 92 height 29
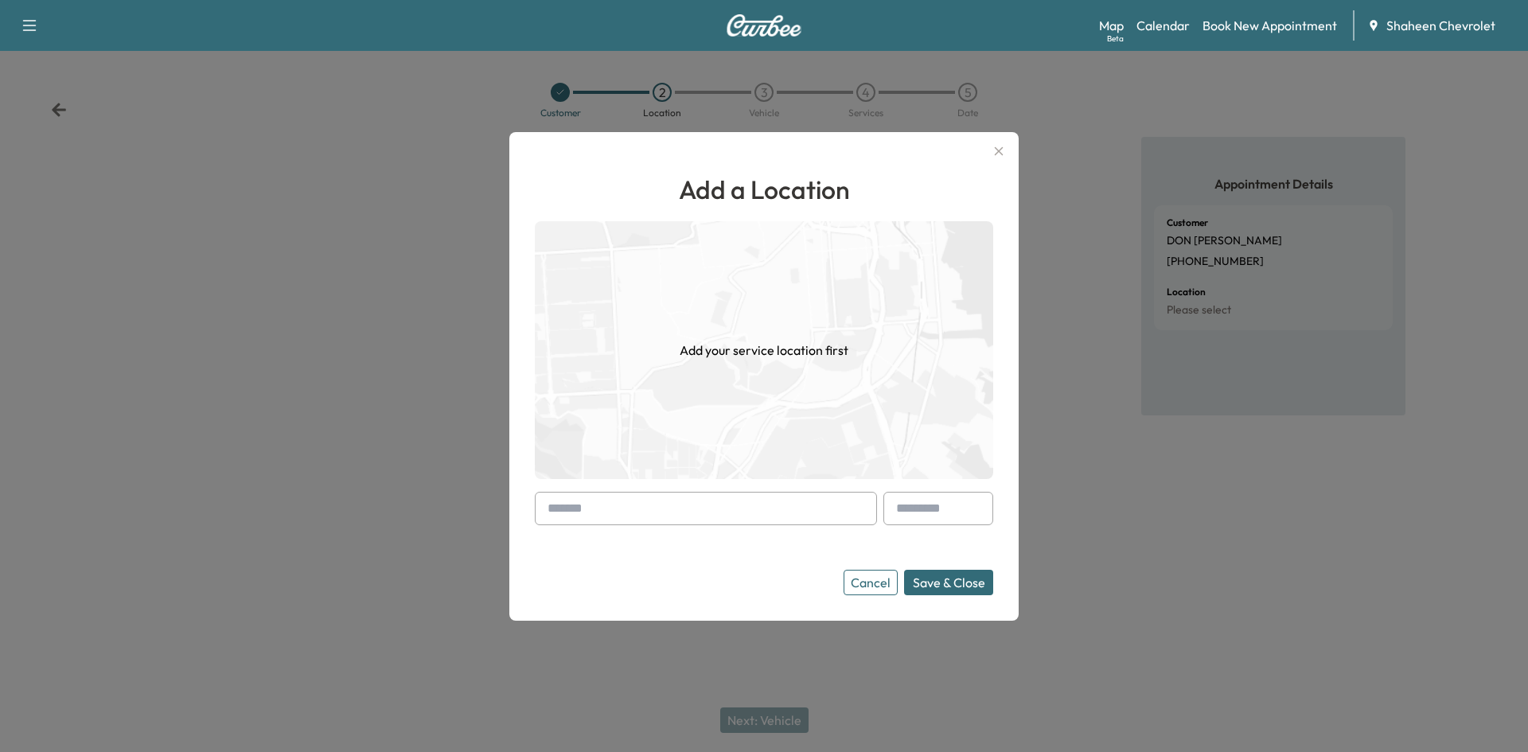
paste input "**********"
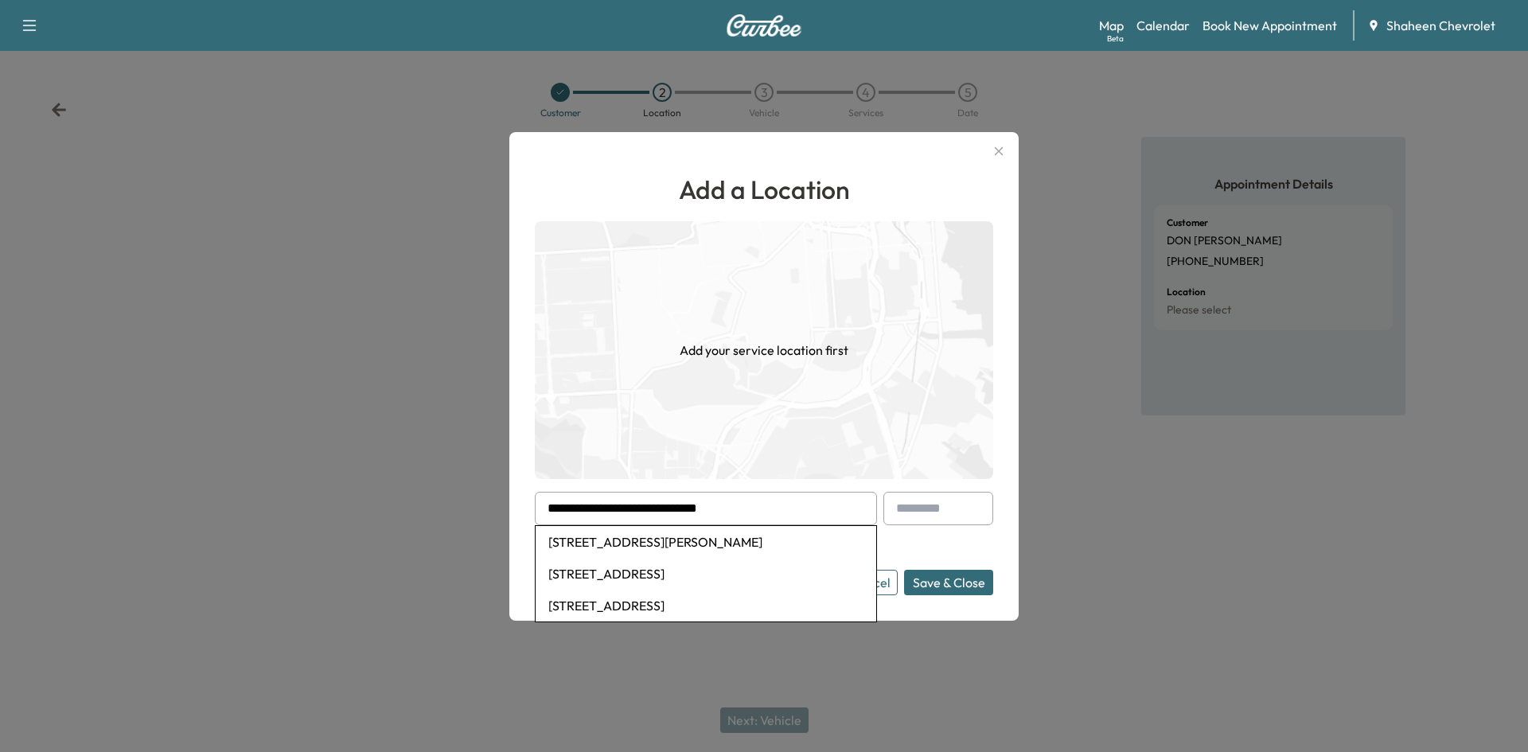
click at [731, 544] on li "[STREET_ADDRESS][PERSON_NAME]" at bounding box center [706, 542] width 341 height 32
type input "**********"
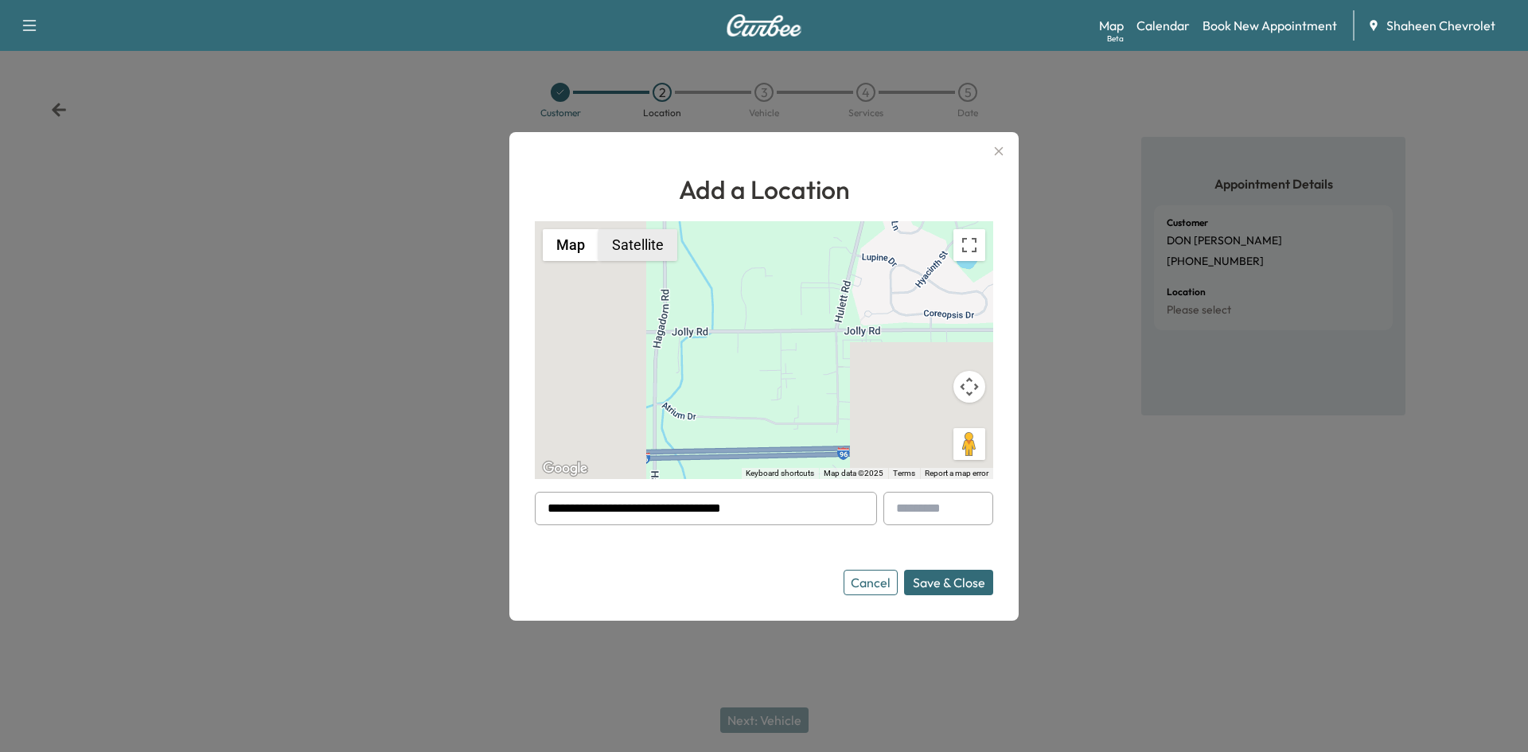
click at [654, 251] on button "Satellite" at bounding box center [637, 245] width 79 height 32
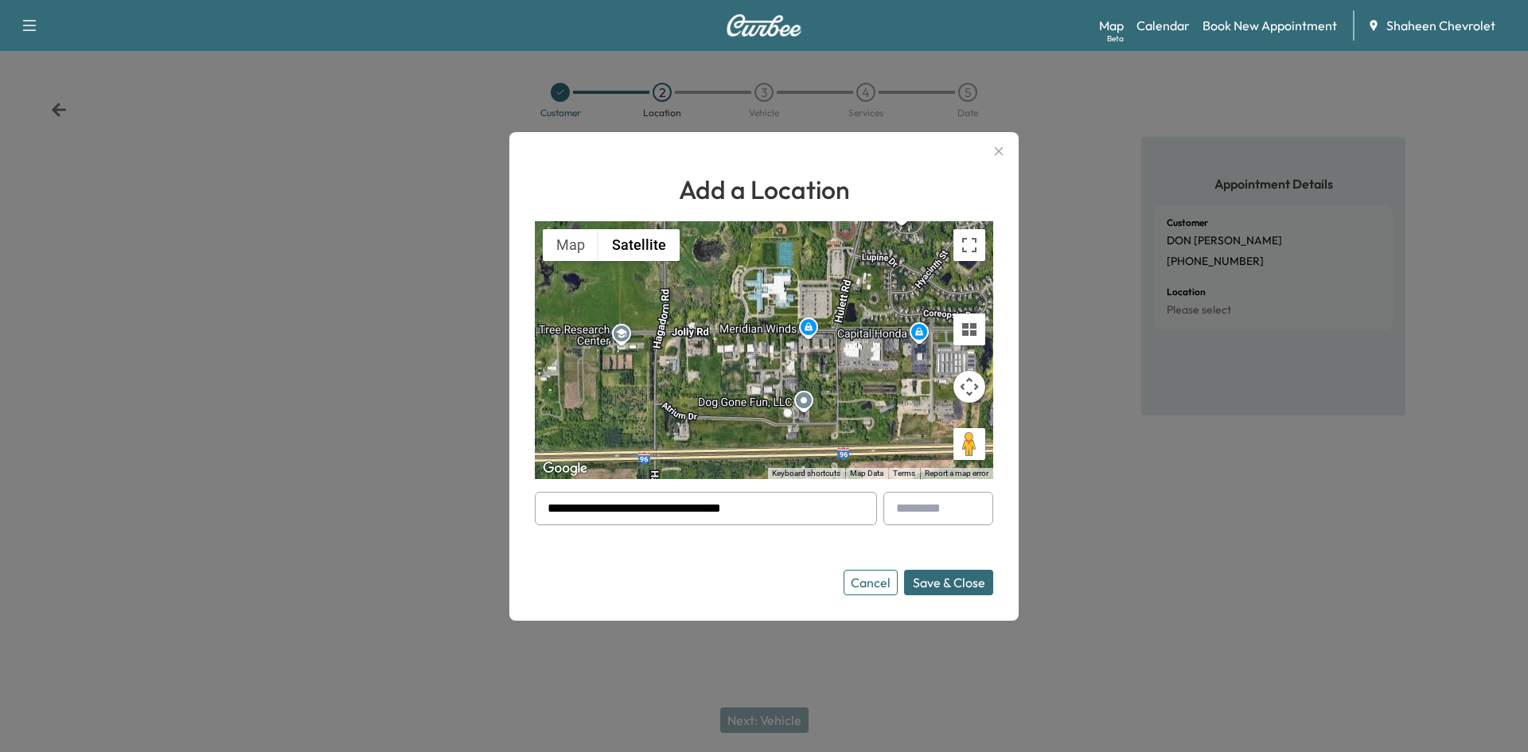
click at [770, 302] on div "To activate drag with keyboard, press Alt + Enter. Once in keyboard drag state,…" at bounding box center [764, 350] width 458 height 258
click at [800, 335] on div "To activate drag with keyboard, press Alt + Enter. Once in keyboard drag state,…" at bounding box center [764, 350] width 458 height 258
click at [980, 336] on button "Tilt map" at bounding box center [969, 330] width 32 height 32
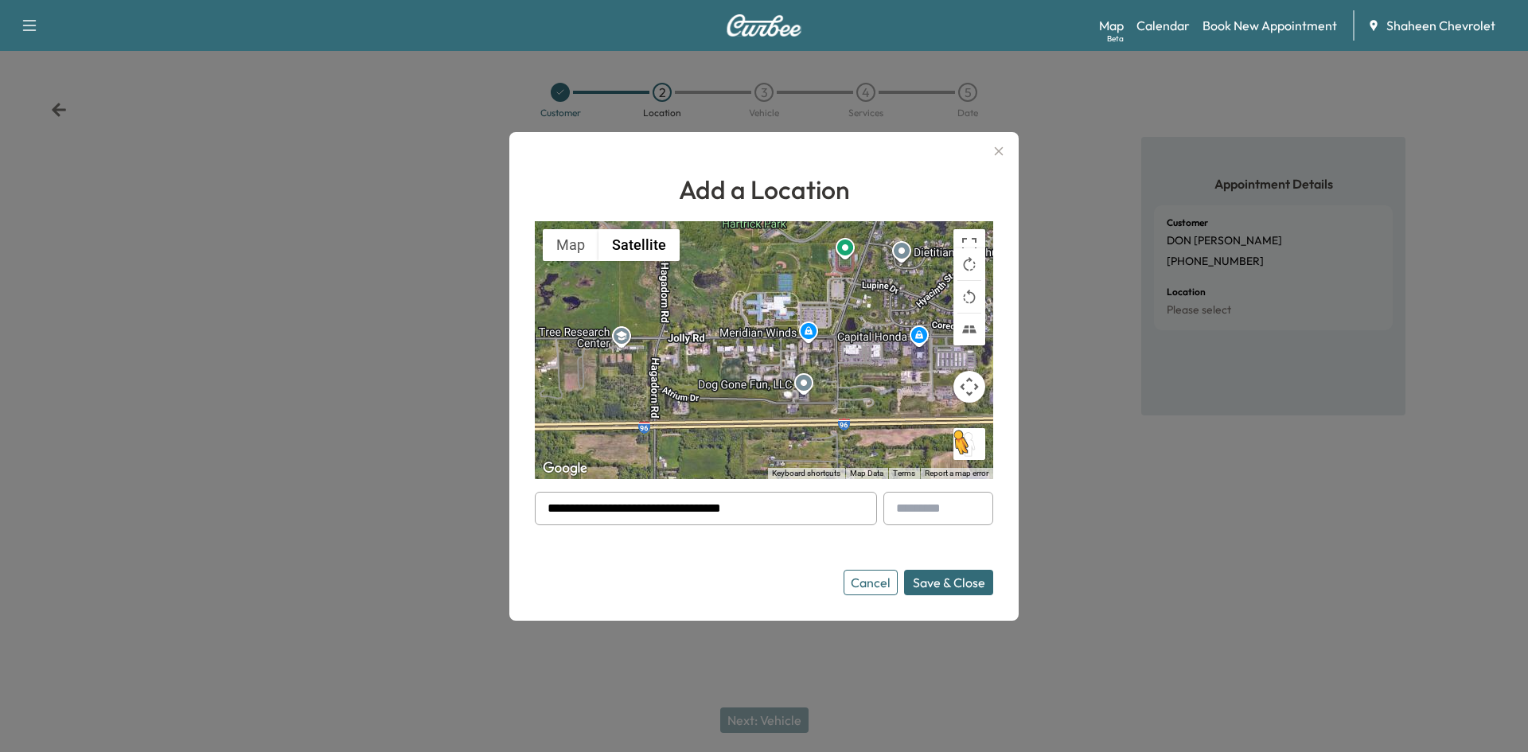
click at [974, 439] on button "Drag Pegman onto the map to open Street View" at bounding box center [969, 444] width 32 height 32
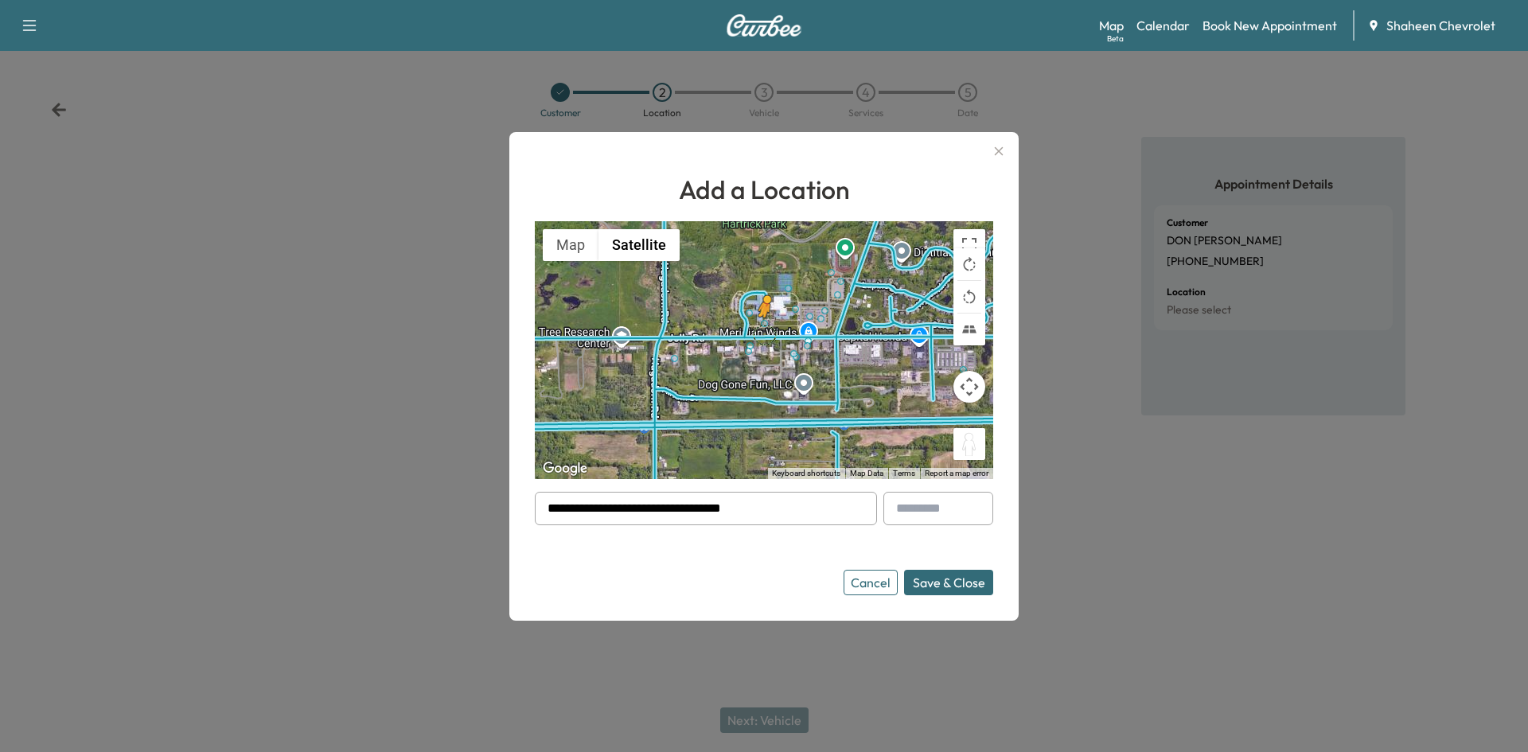
drag, startPoint x: 969, startPoint y: 441, endPoint x: 763, endPoint y: 333, distance: 232.1
click at [763, 333] on div "To activate drag with keyboard, press Alt + Enter. Once in keyboard drag state,…" at bounding box center [764, 350] width 458 height 258
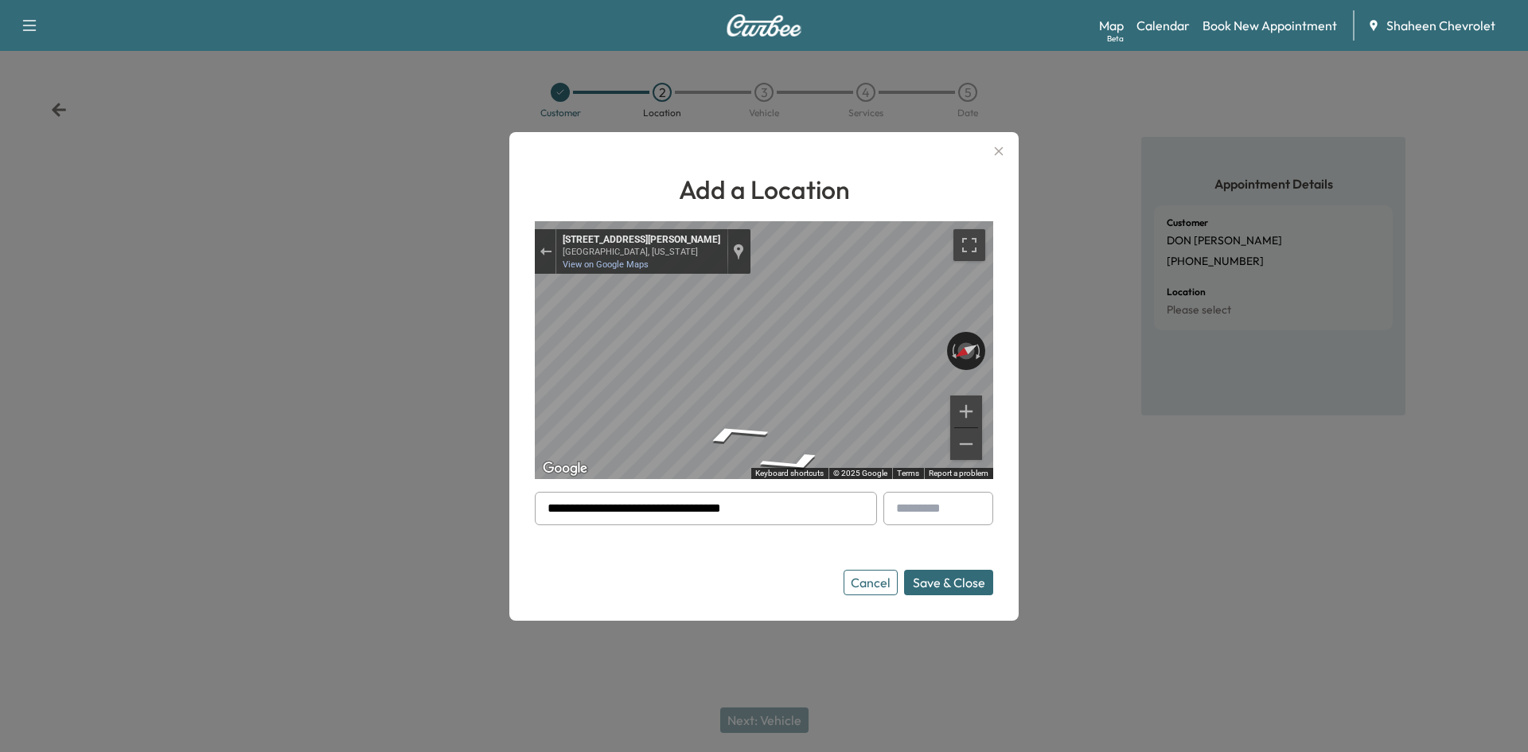
click at [485, 318] on div "Add a Location ← Move left → Move right ↑ Move up ↓ Move down + Zoom in - Zoom …" at bounding box center [764, 376] width 1528 height 752
click at [940, 583] on button "Save & Close" at bounding box center [948, 582] width 89 height 25
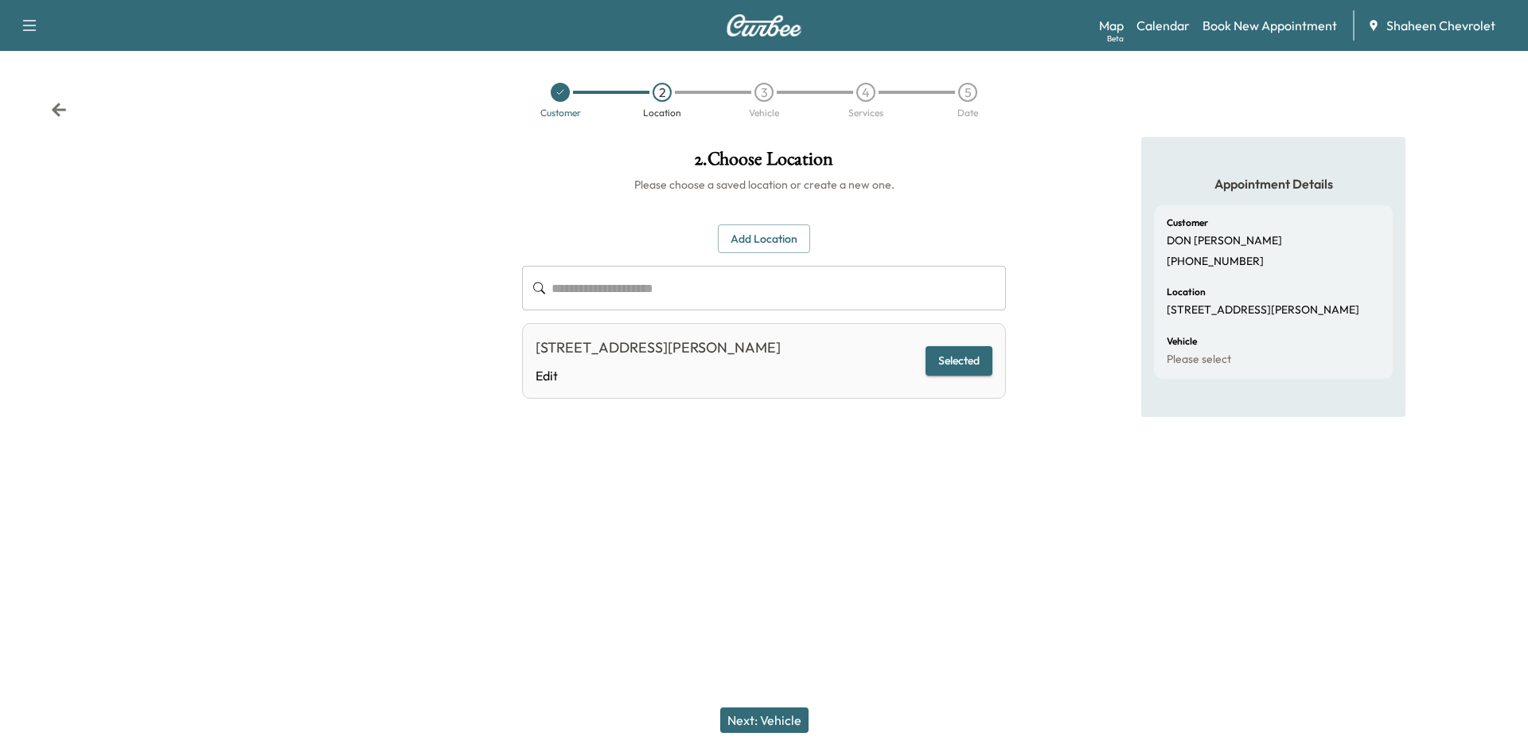
click at [770, 716] on button "Next: Vehicle" at bounding box center [764, 720] width 88 height 25
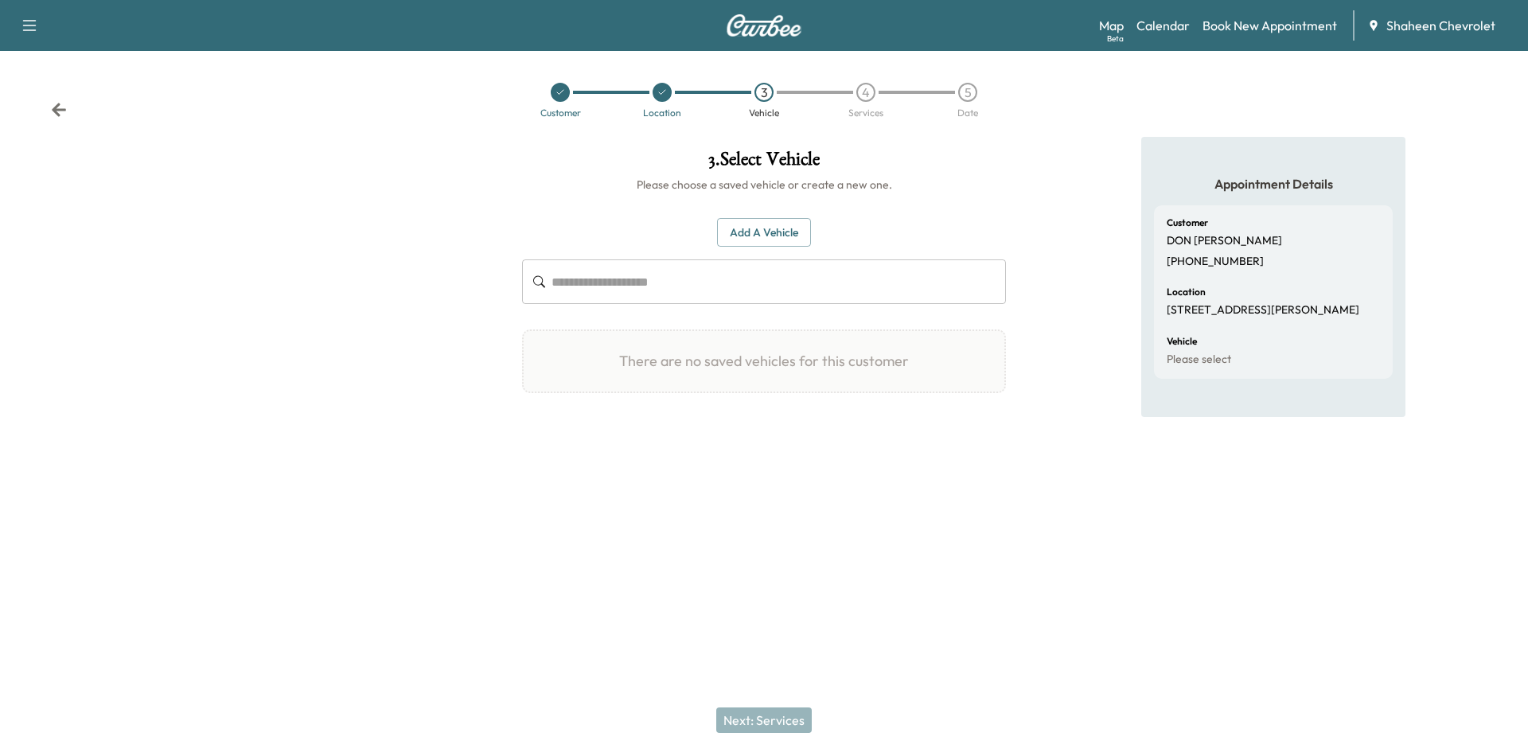
click at [745, 238] on button "Add a Vehicle" at bounding box center [764, 232] width 94 height 29
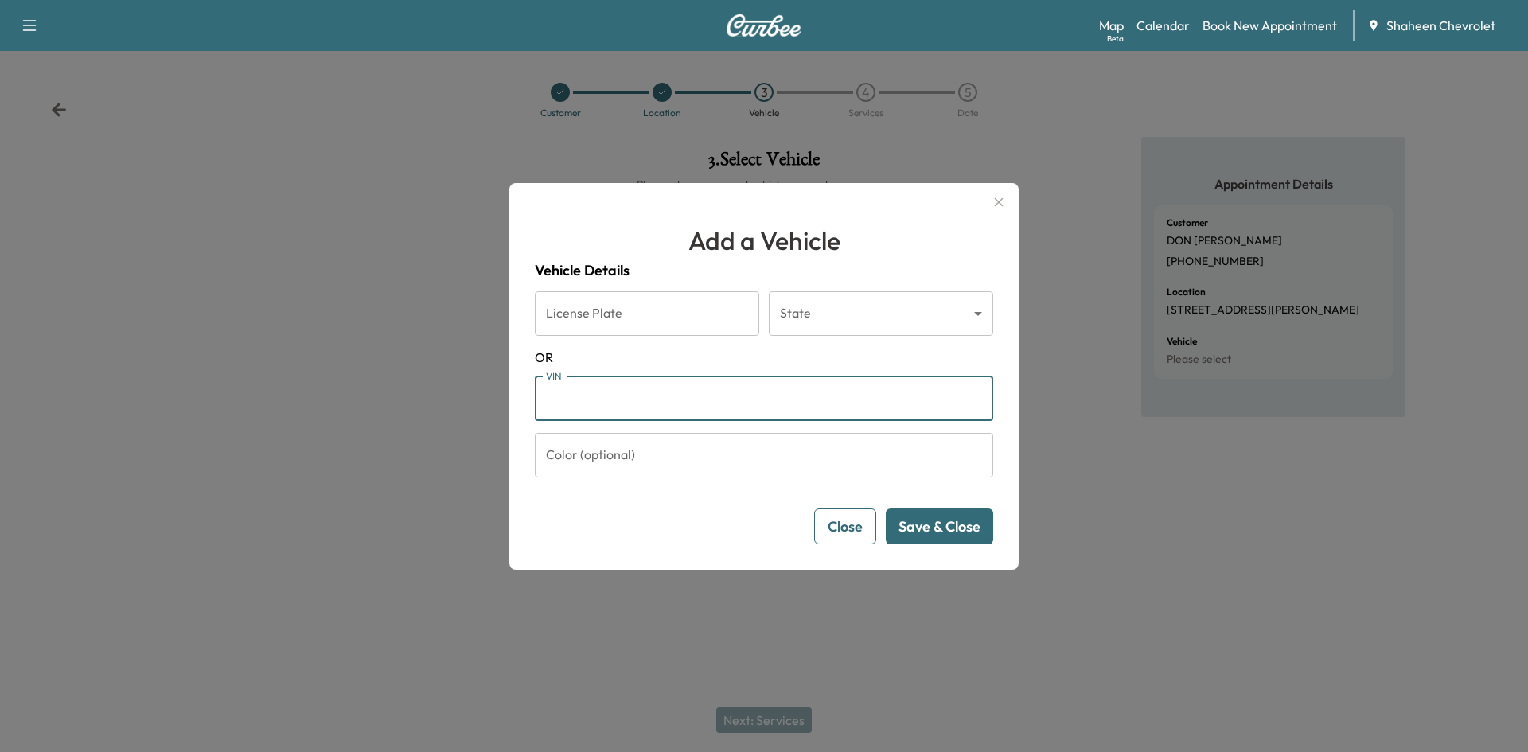
paste input "**********"
type input "**********"
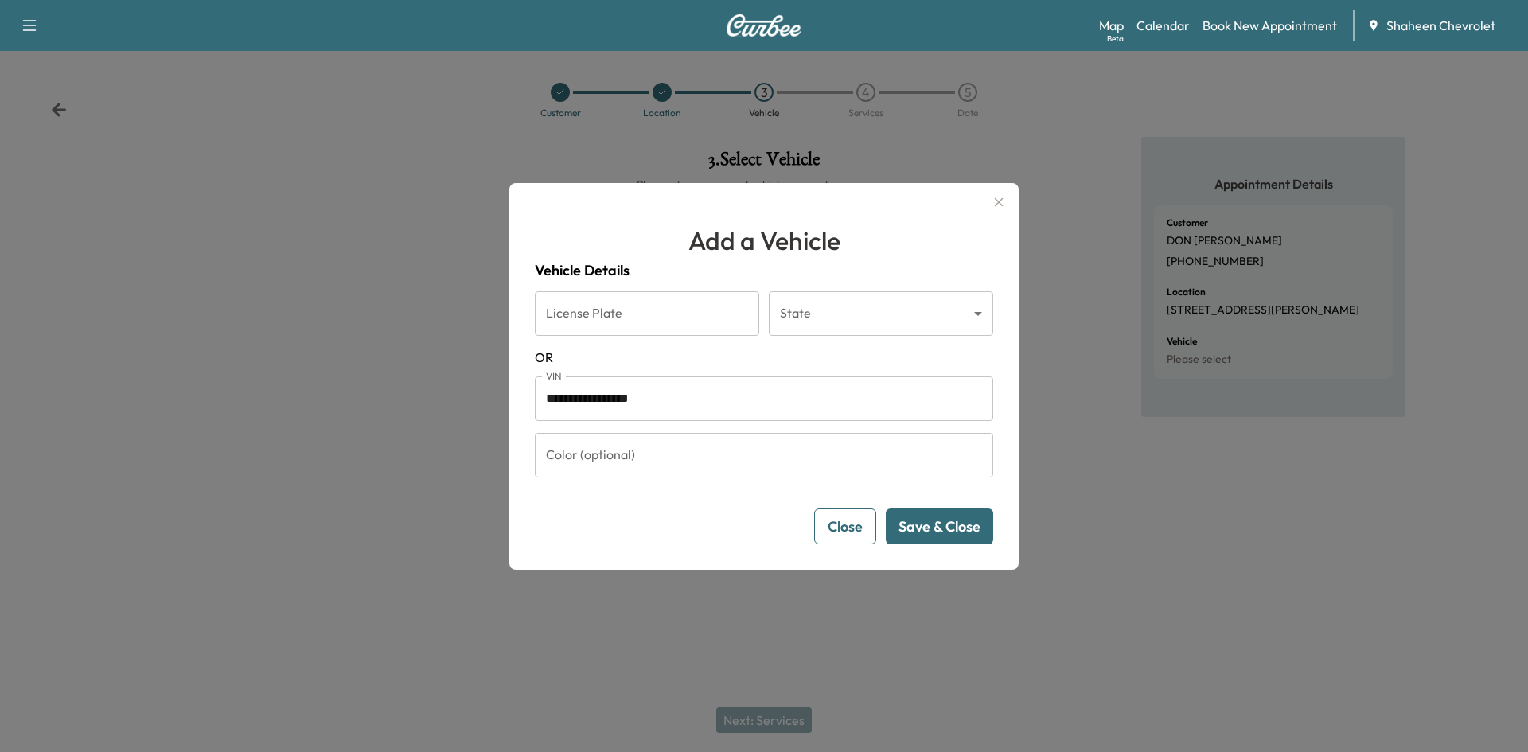
click at [913, 535] on button "Save & Close" at bounding box center [939, 527] width 107 height 36
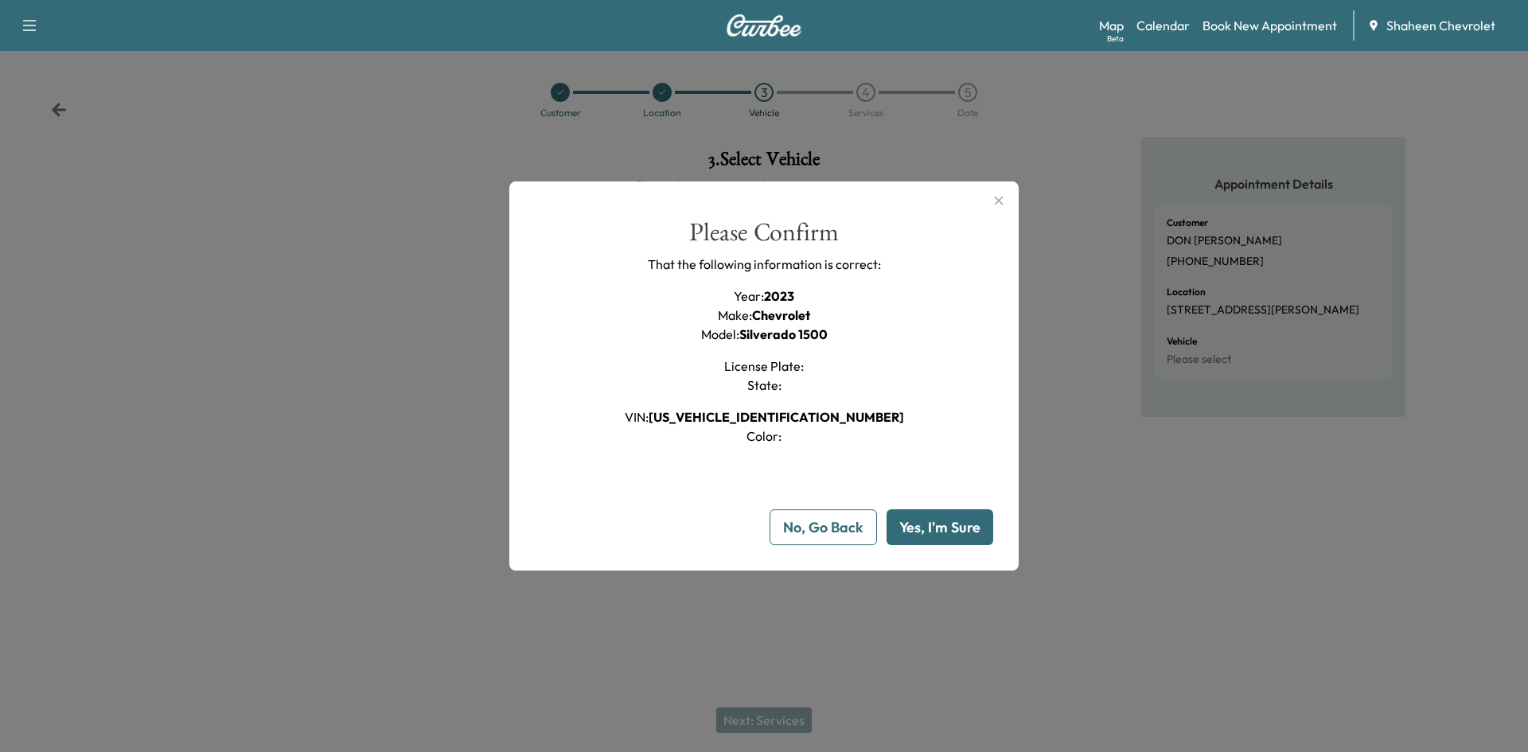
click at [913, 534] on button "Yes, I'm Sure" at bounding box center [940, 527] width 107 height 36
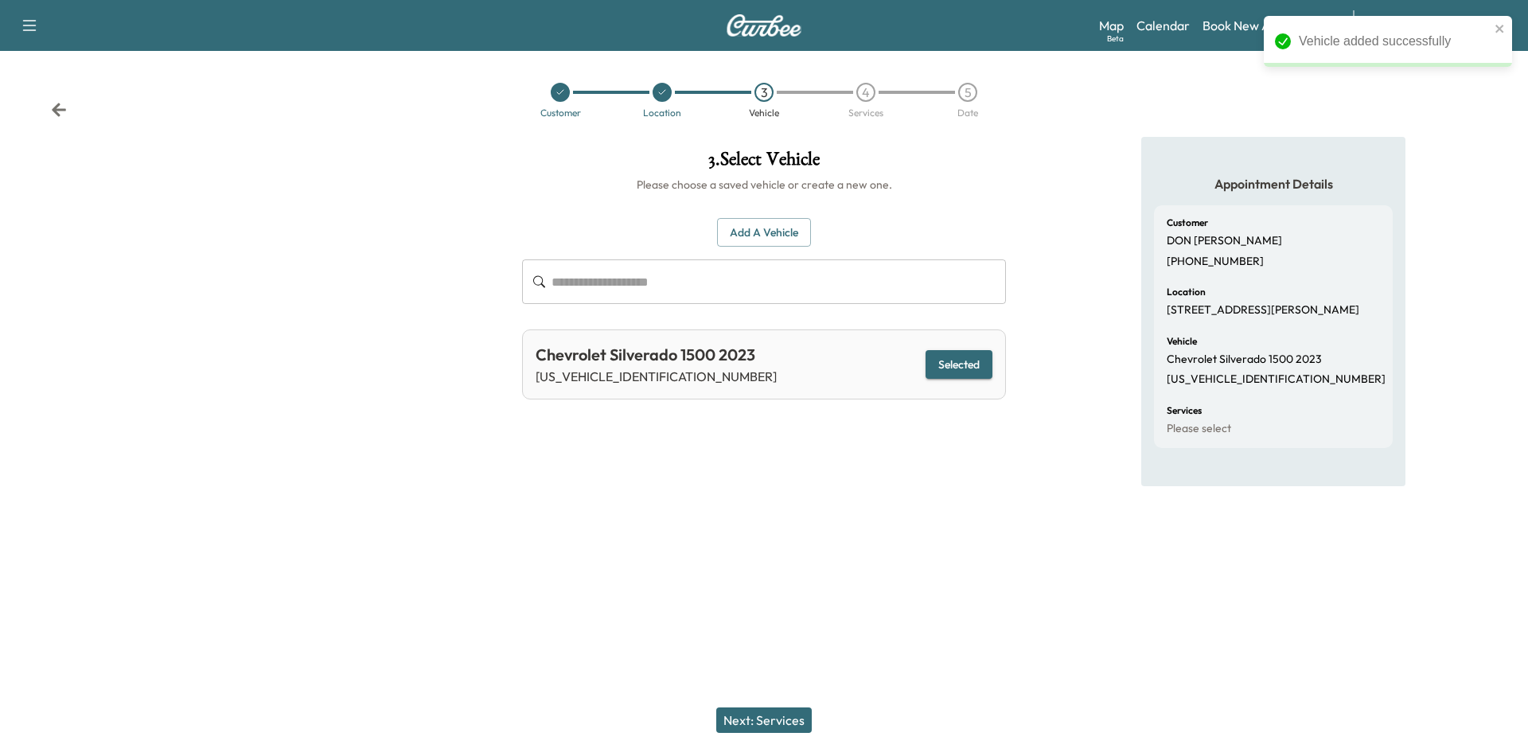
click at [754, 722] on button "Next: Services" at bounding box center [764, 720] width 96 height 25
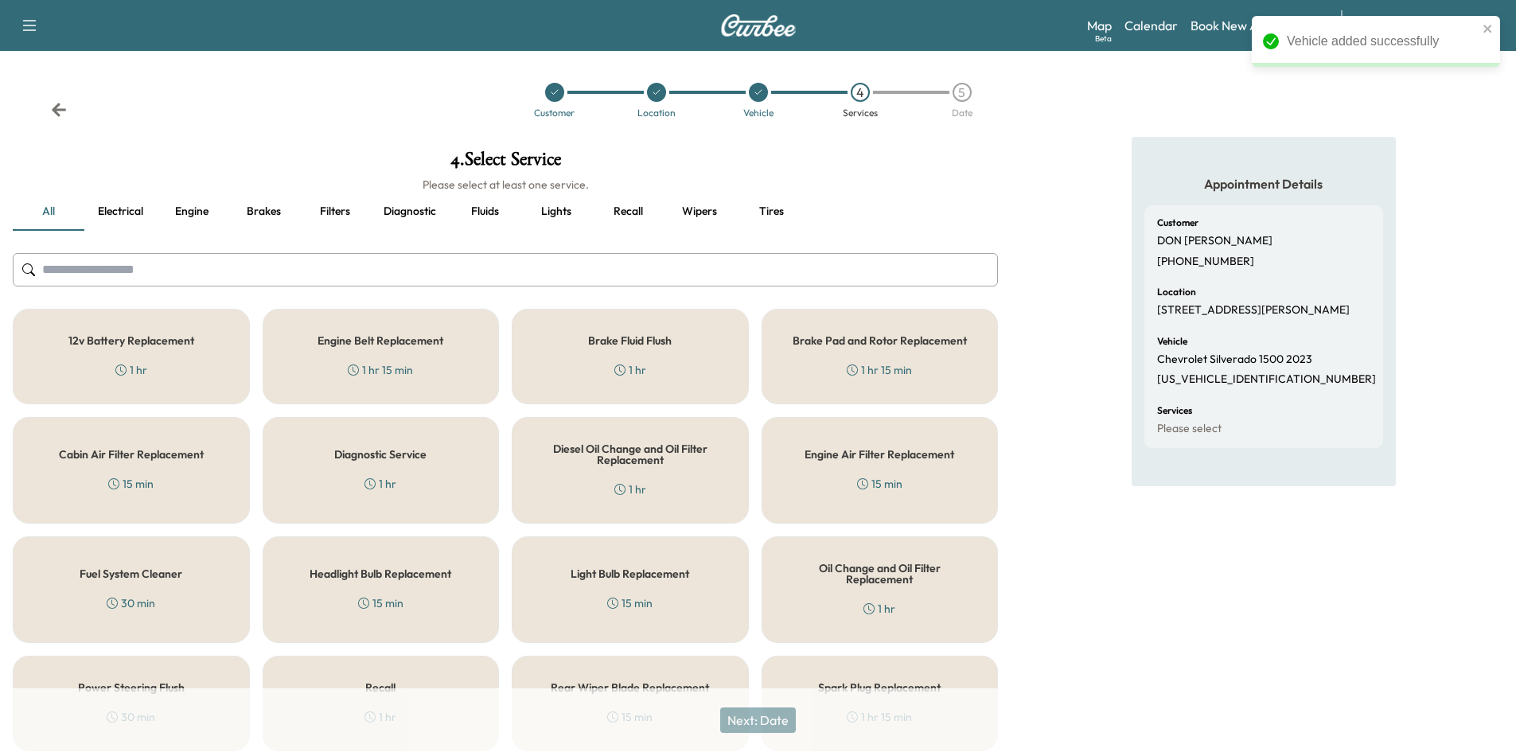
click at [223, 267] on input "text" at bounding box center [505, 269] width 985 height 33
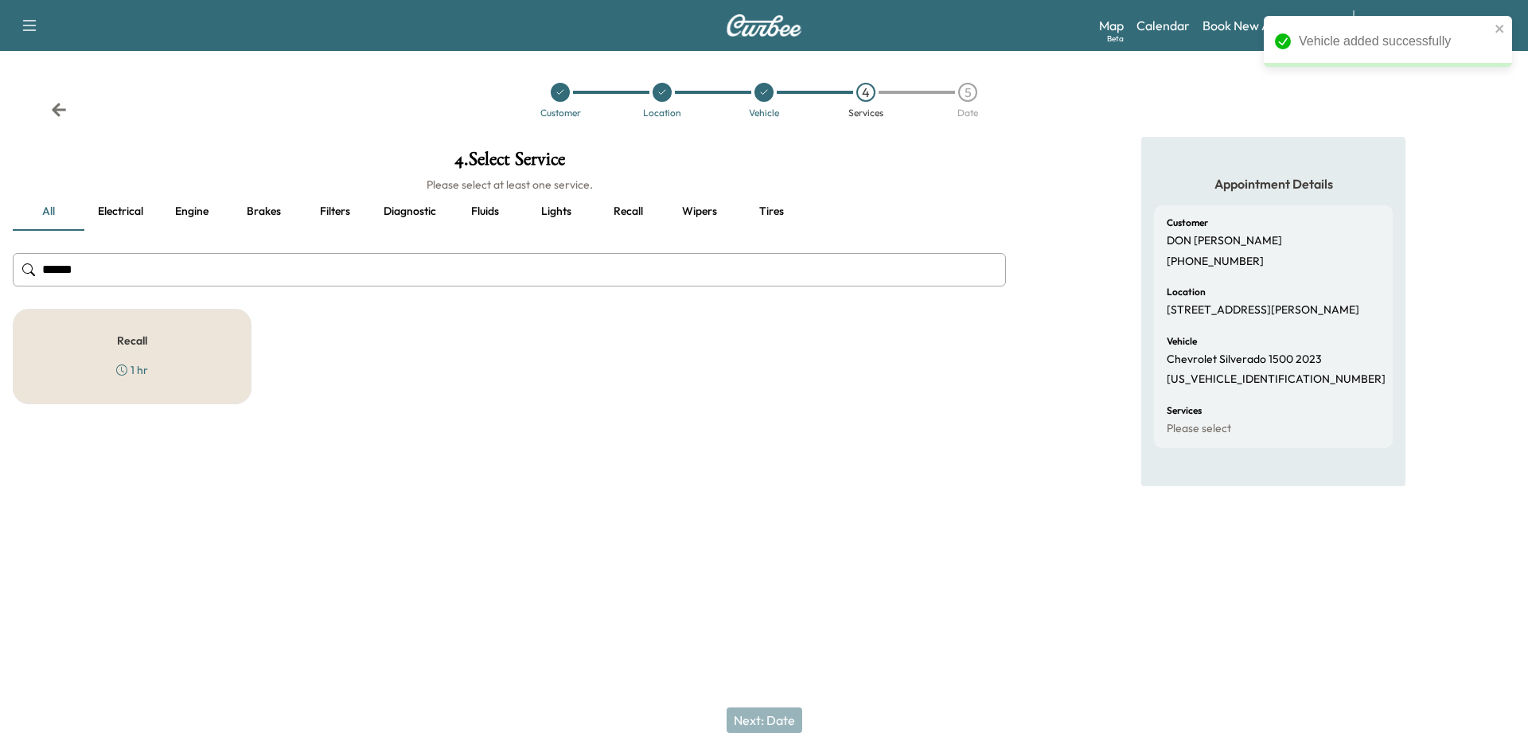
type input "******"
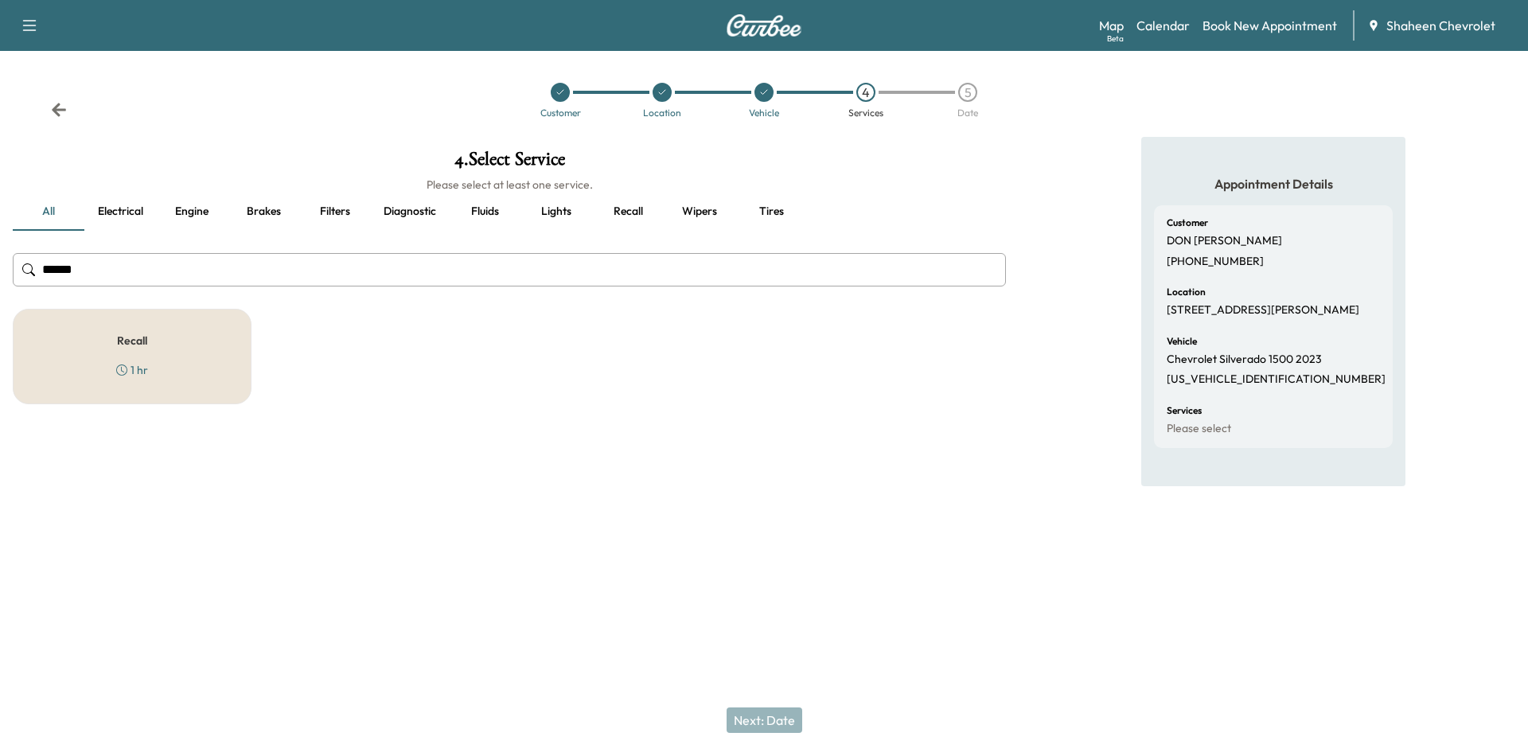
click at [144, 346] on h5 "Recall" at bounding box center [132, 340] width 30 height 11
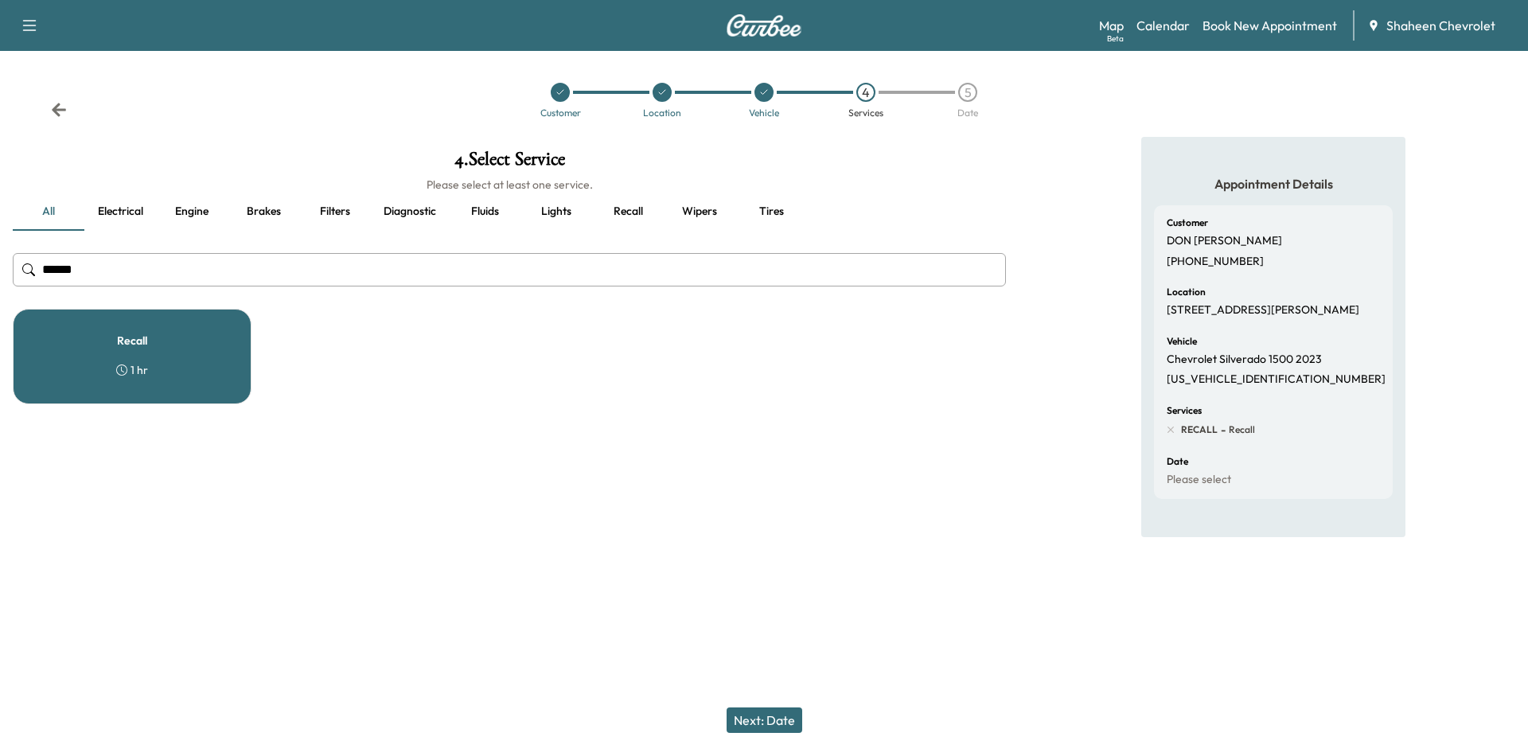
click at [793, 723] on button "Next: Date" at bounding box center [765, 720] width 76 height 25
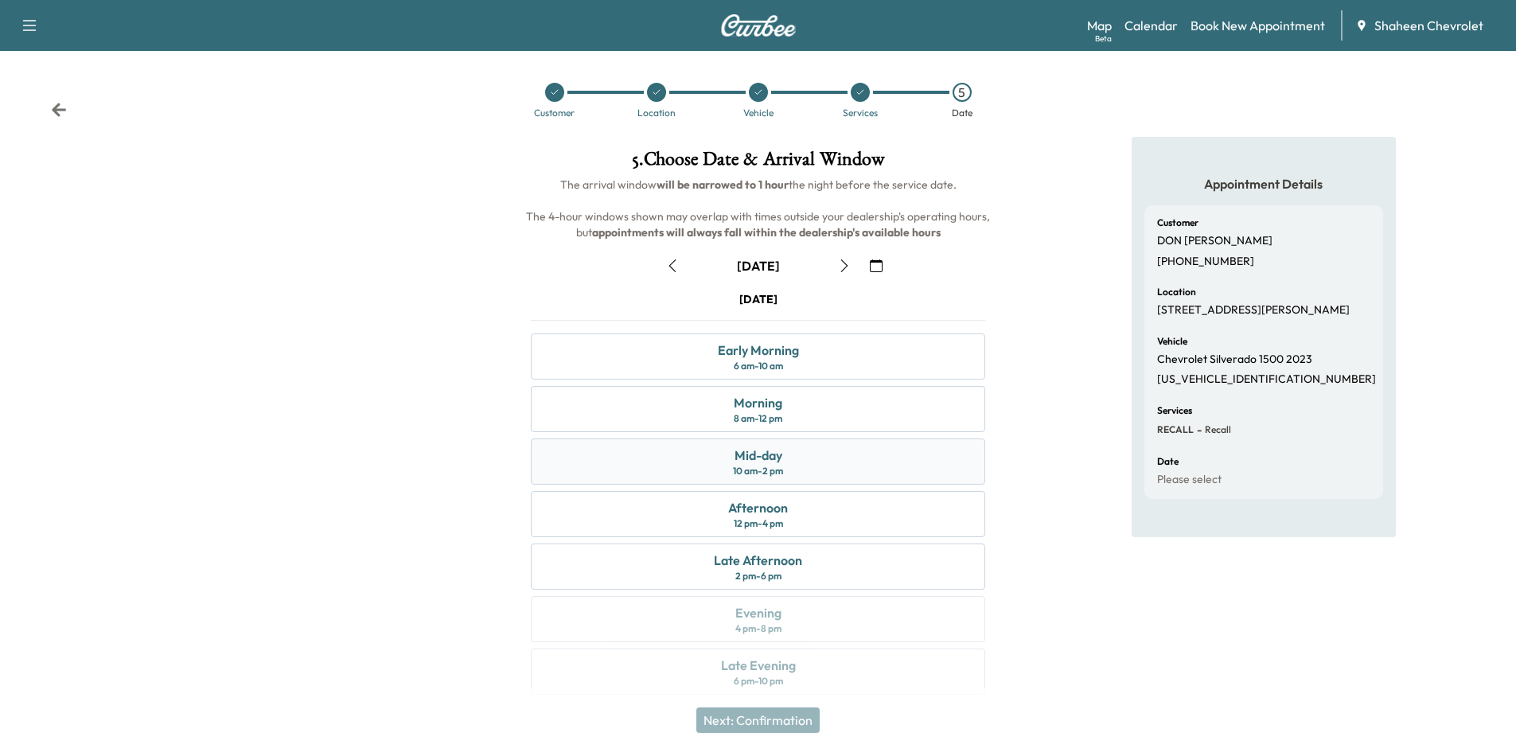
click at [815, 467] on div "Mid-day 10 am - 2 pm" at bounding box center [758, 462] width 454 height 46
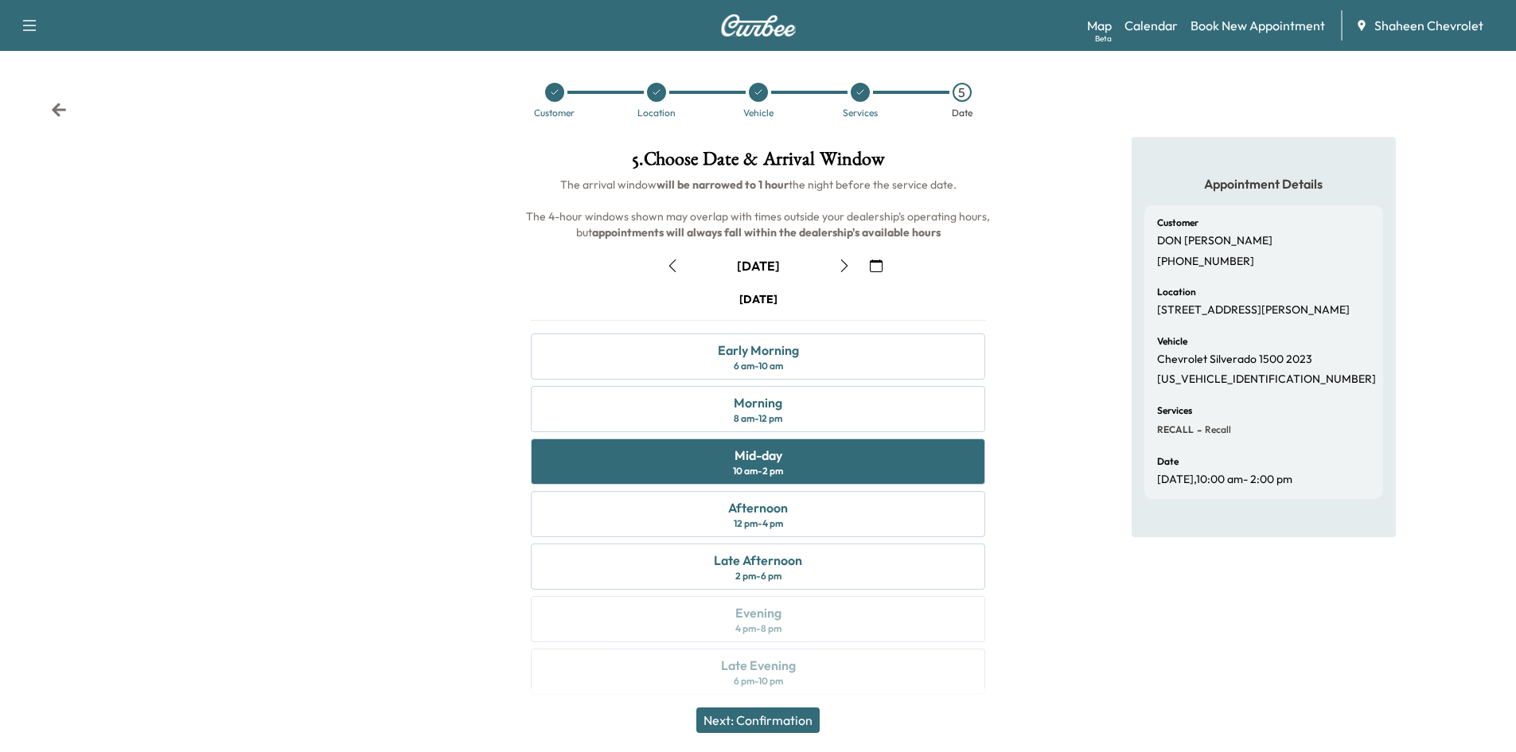
click at [784, 718] on button "Next: Confirmation" at bounding box center [757, 720] width 123 height 25
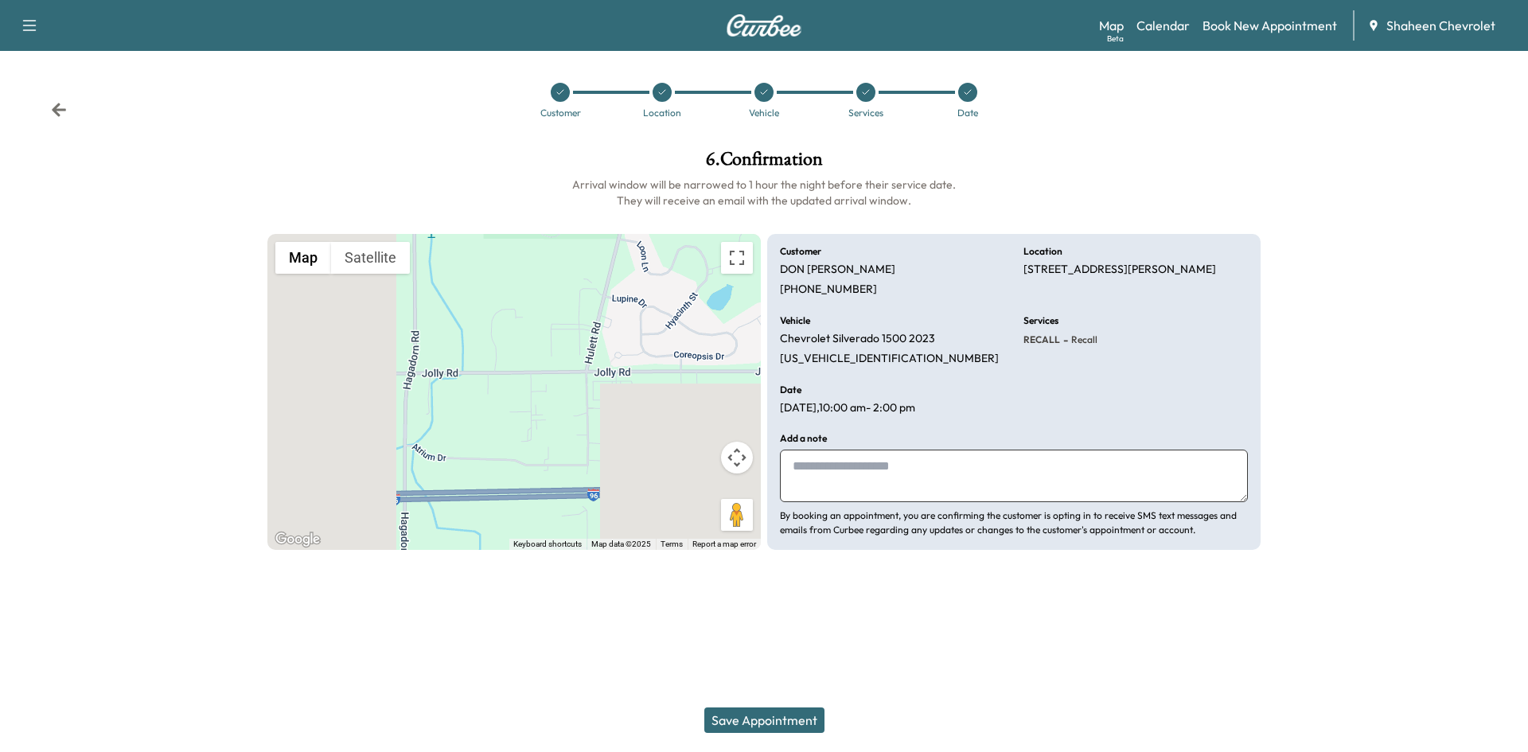
click at [924, 470] on textarea at bounding box center [1014, 476] width 468 height 53
type textarea "**********"
click at [801, 724] on button "Save Appointment" at bounding box center [764, 720] width 120 height 25
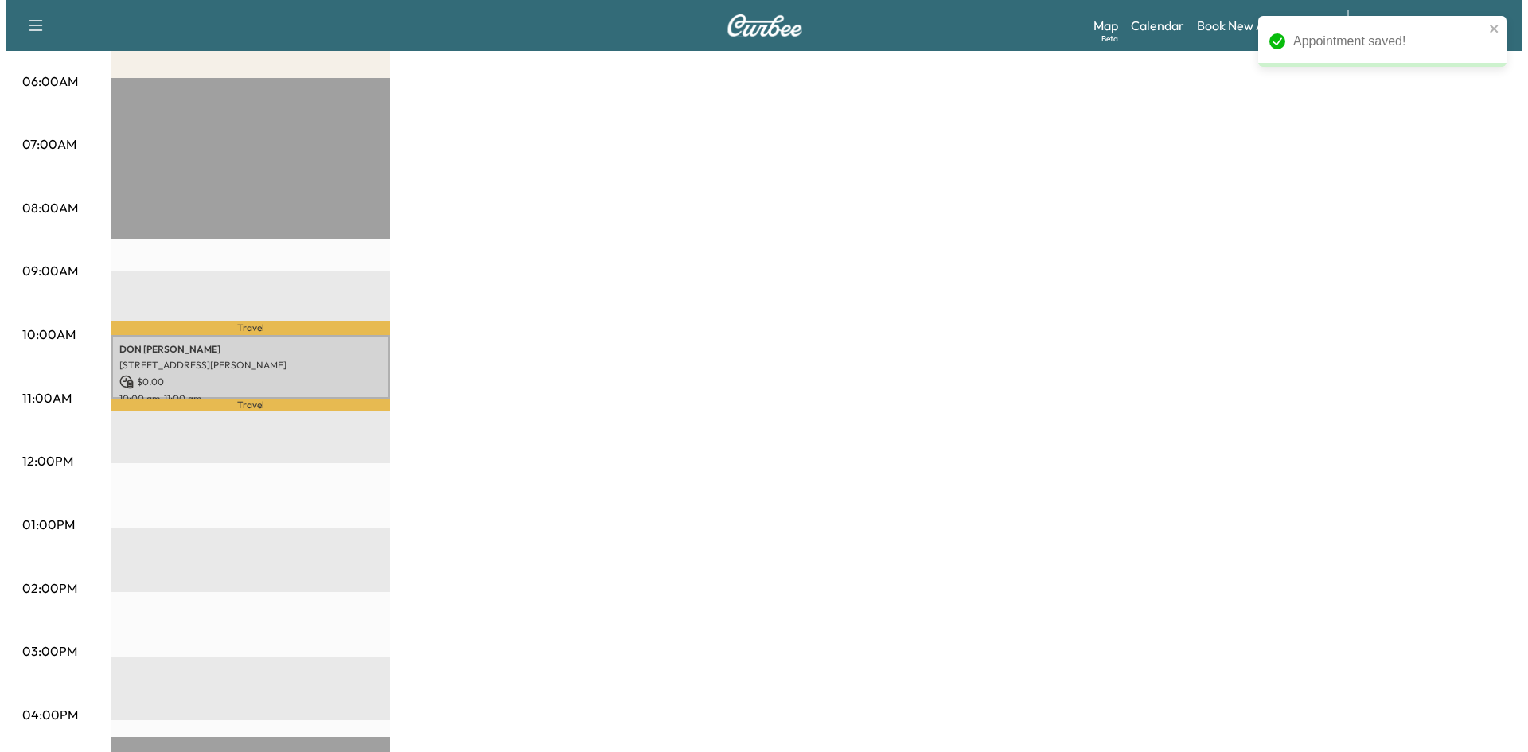
scroll to position [80, 0]
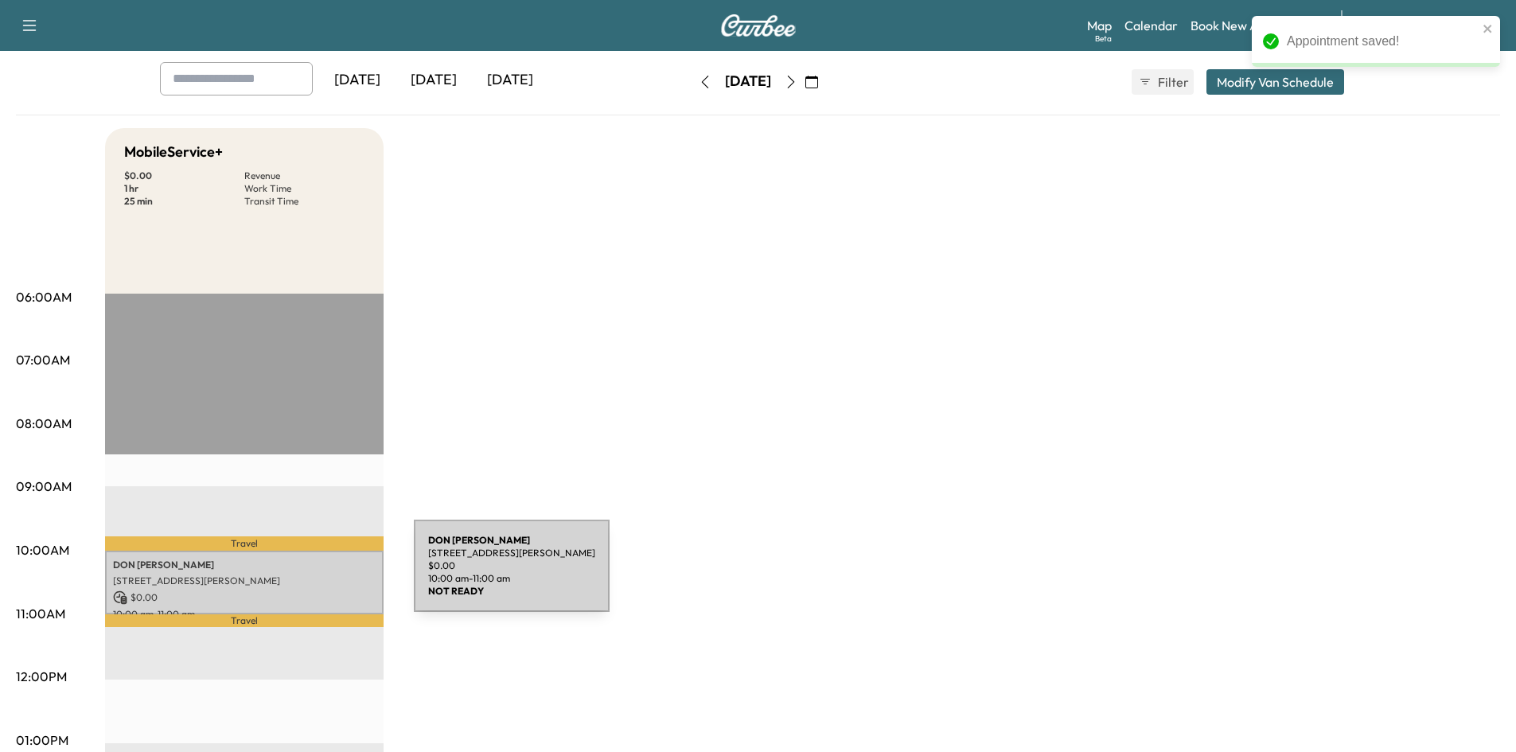
click at [294, 575] on p "[STREET_ADDRESS][PERSON_NAME]" at bounding box center [244, 581] width 263 height 13
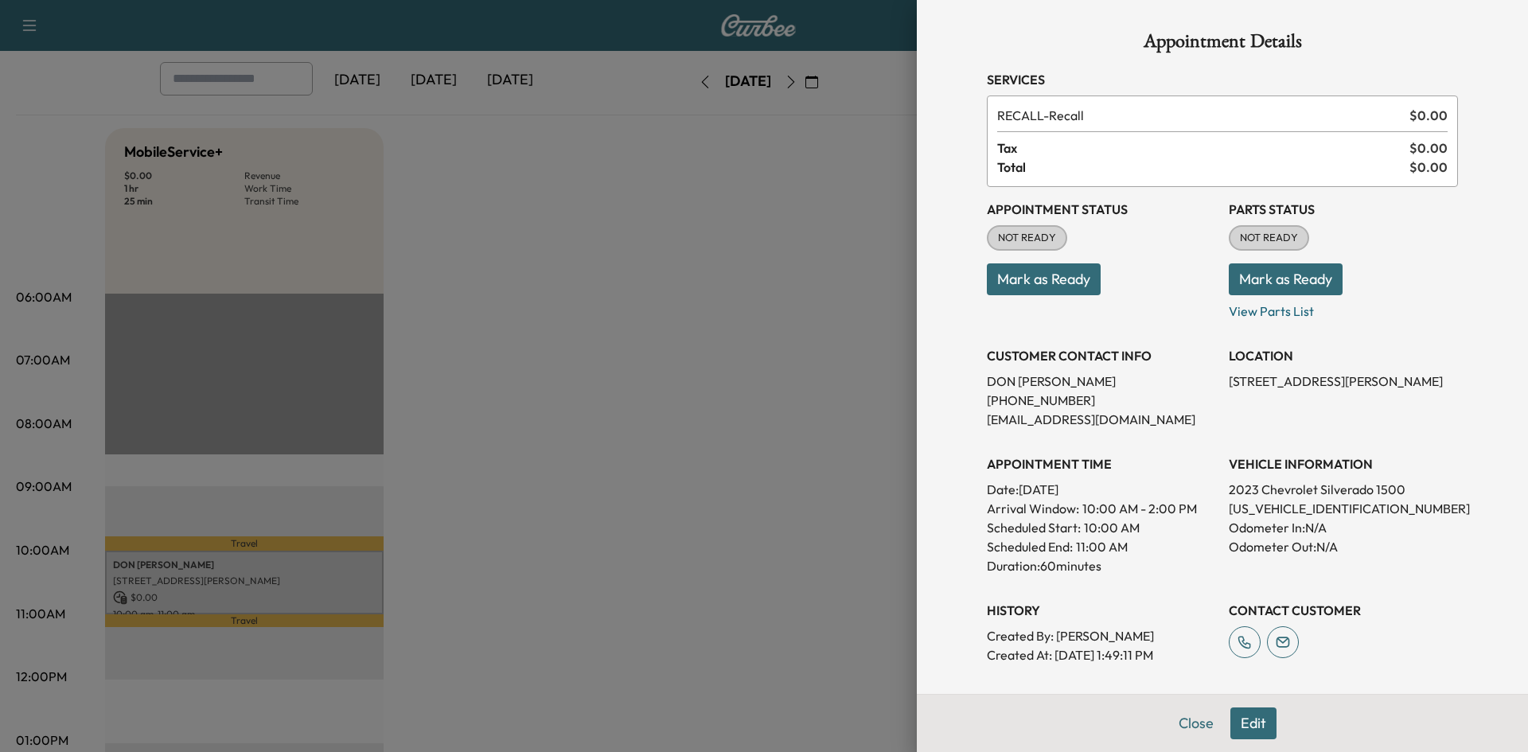
click at [1243, 718] on button "Edit" at bounding box center [1253, 724] width 46 height 32
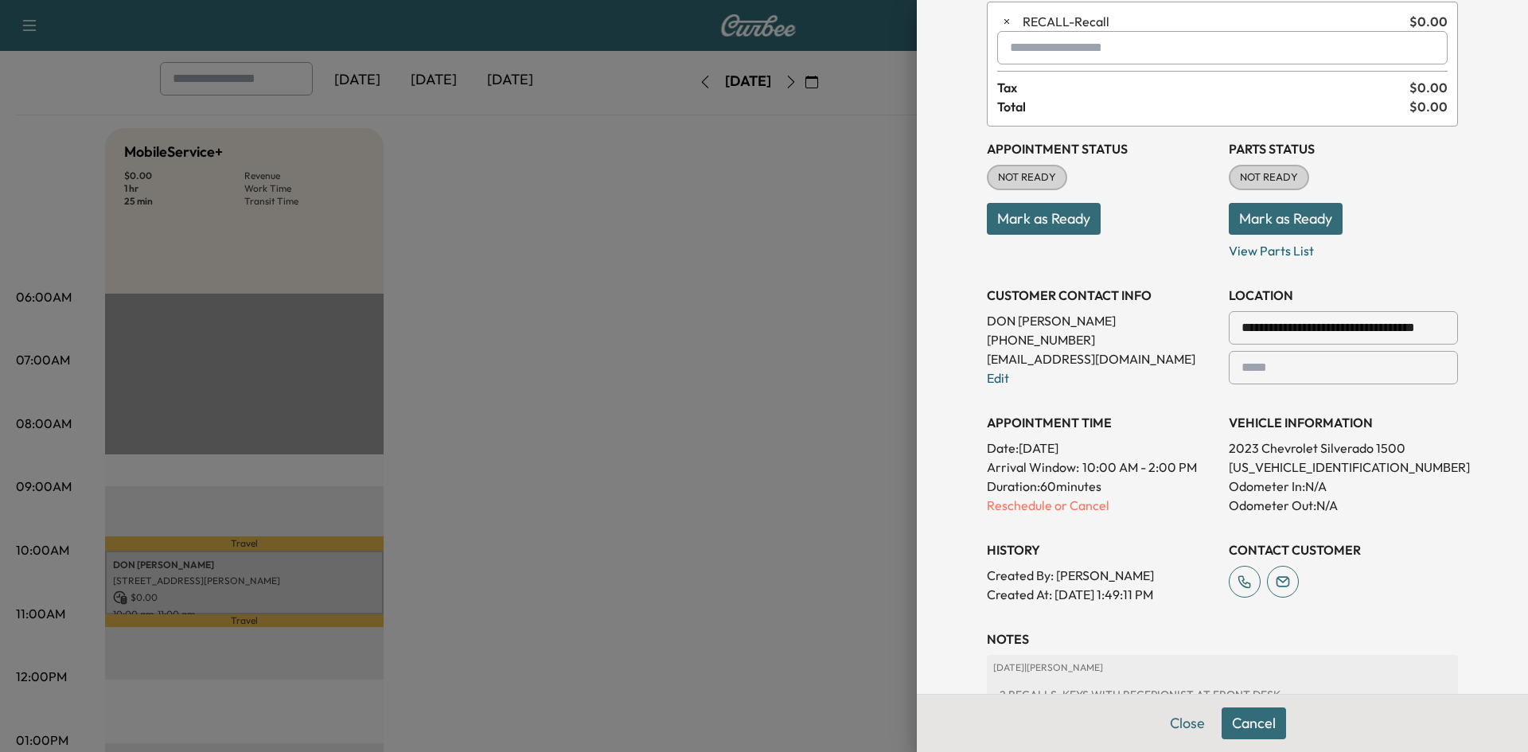
scroll to position [239, 0]
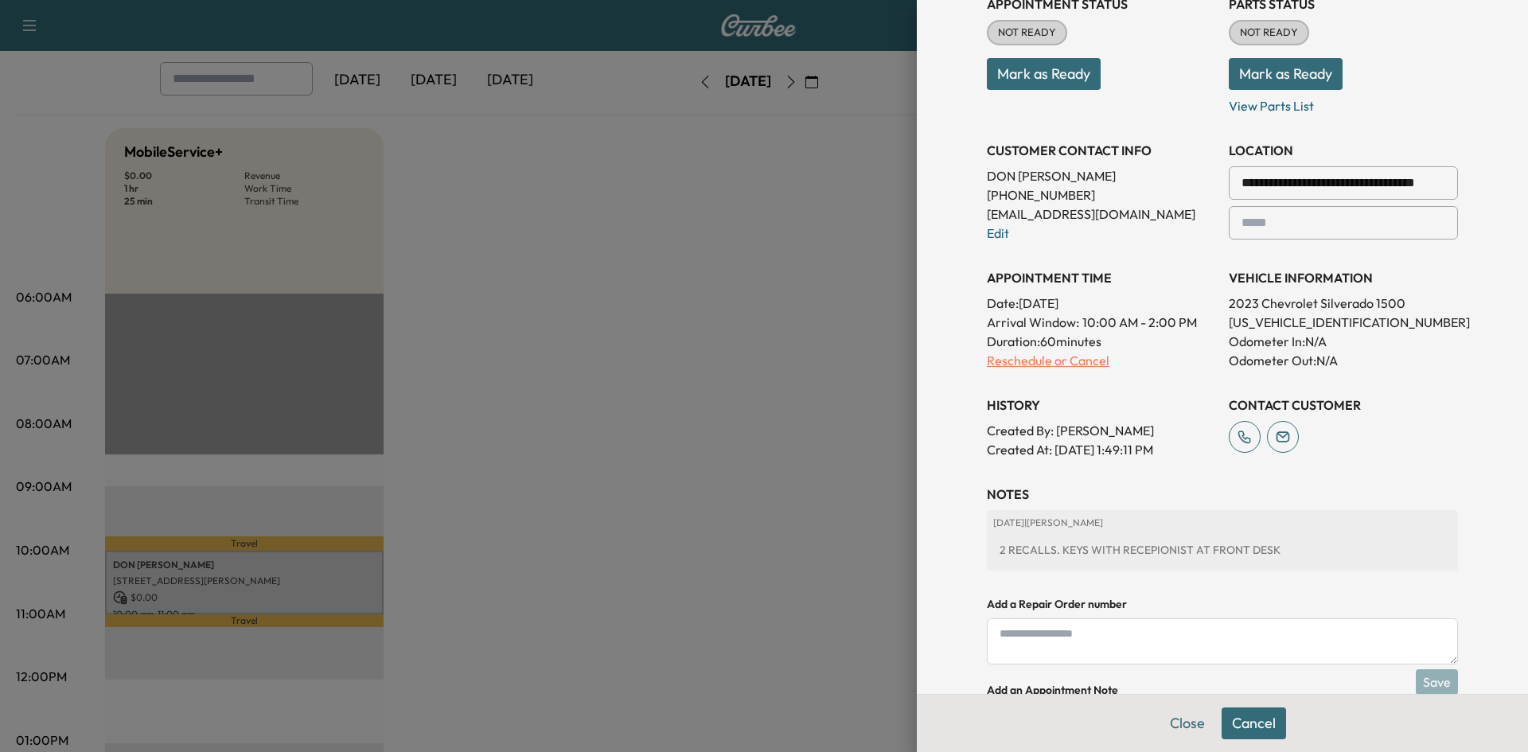
click at [1054, 362] on p "Reschedule or Cancel" at bounding box center [1101, 360] width 229 height 19
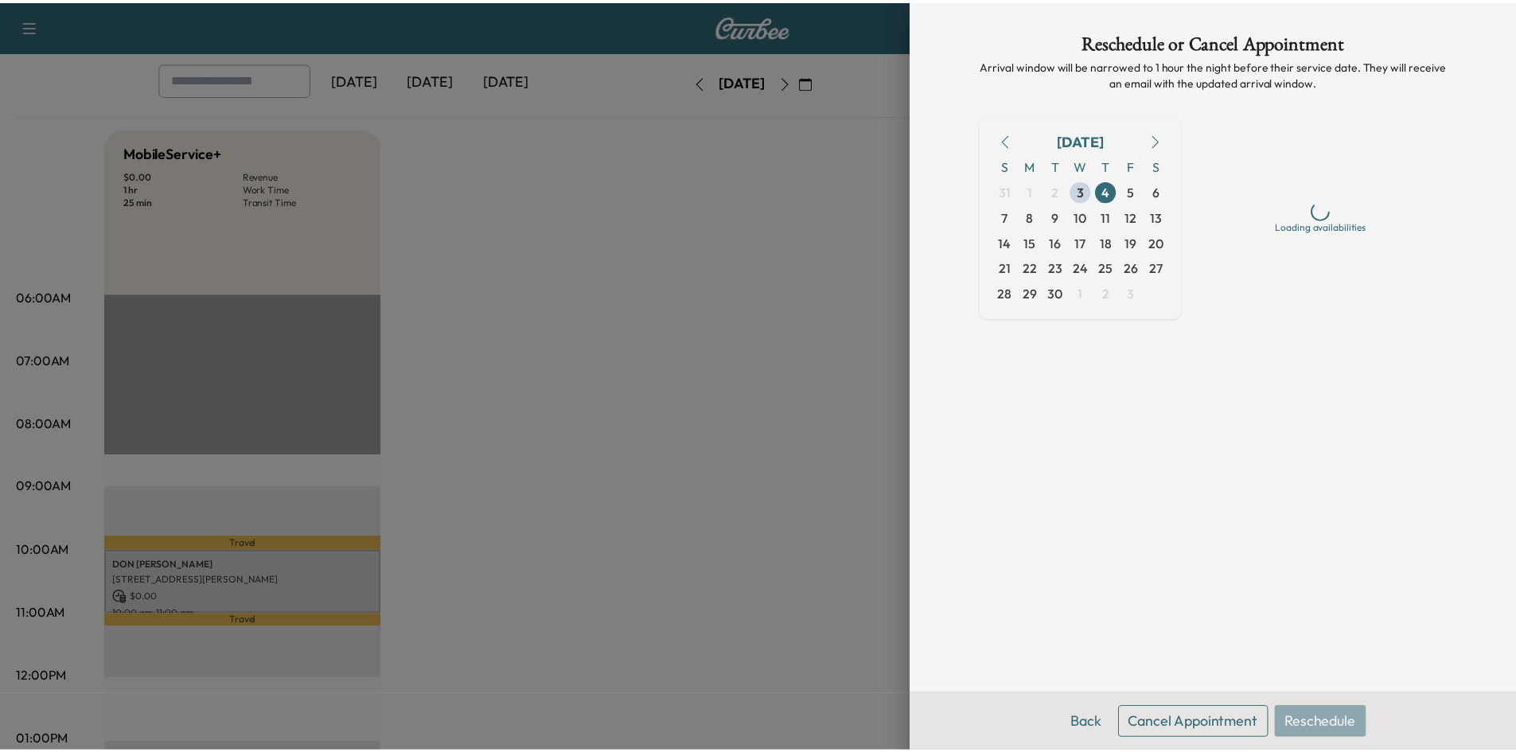
scroll to position [0, 0]
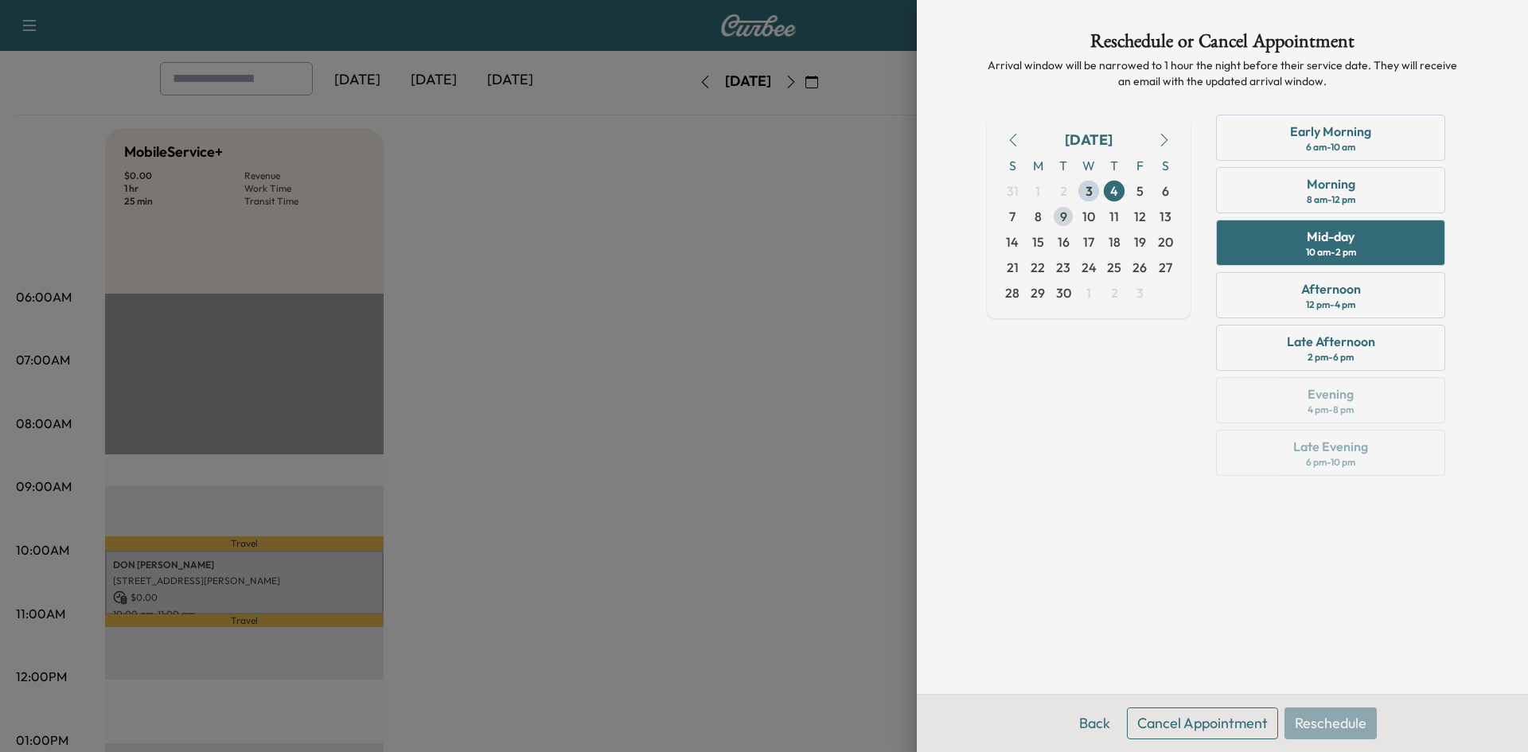
click at [1066, 216] on span "9" at bounding box center [1063, 216] width 7 height 19
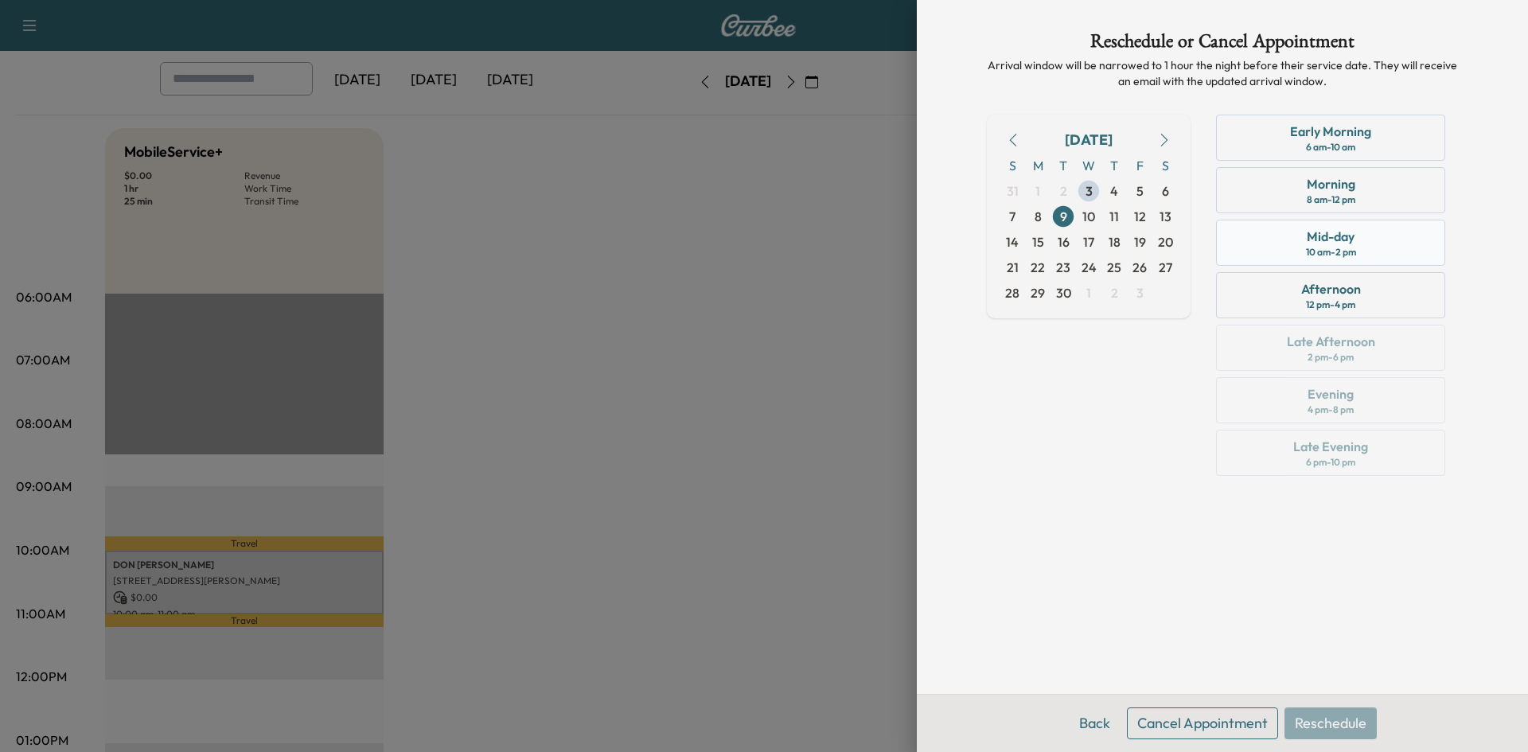
click at [1359, 248] on div "Mid-day 10 am - 2 pm" at bounding box center [1330, 243] width 229 height 46
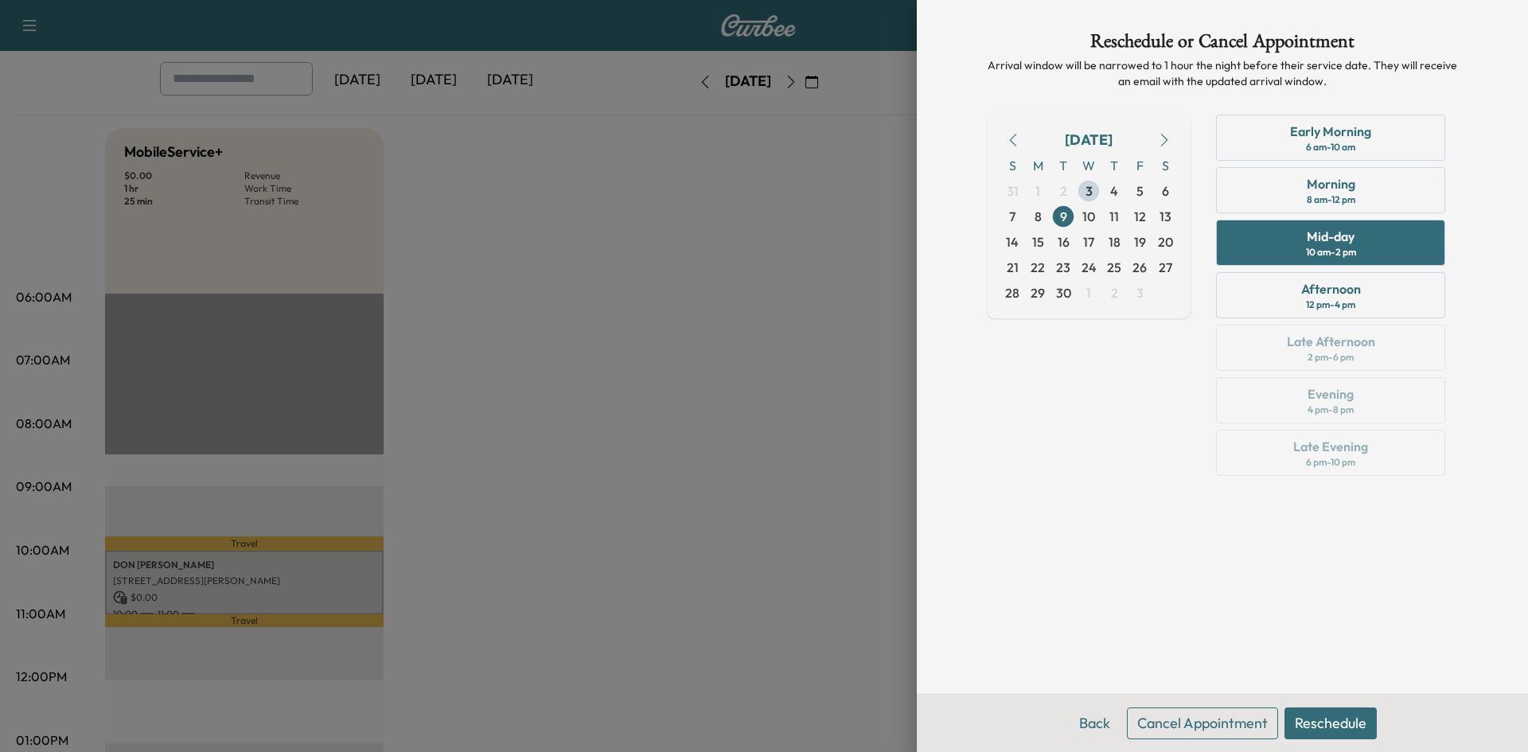
click at [1345, 719] on button "Reschedule" at bounding box center [1330, 724] width 92 height 32
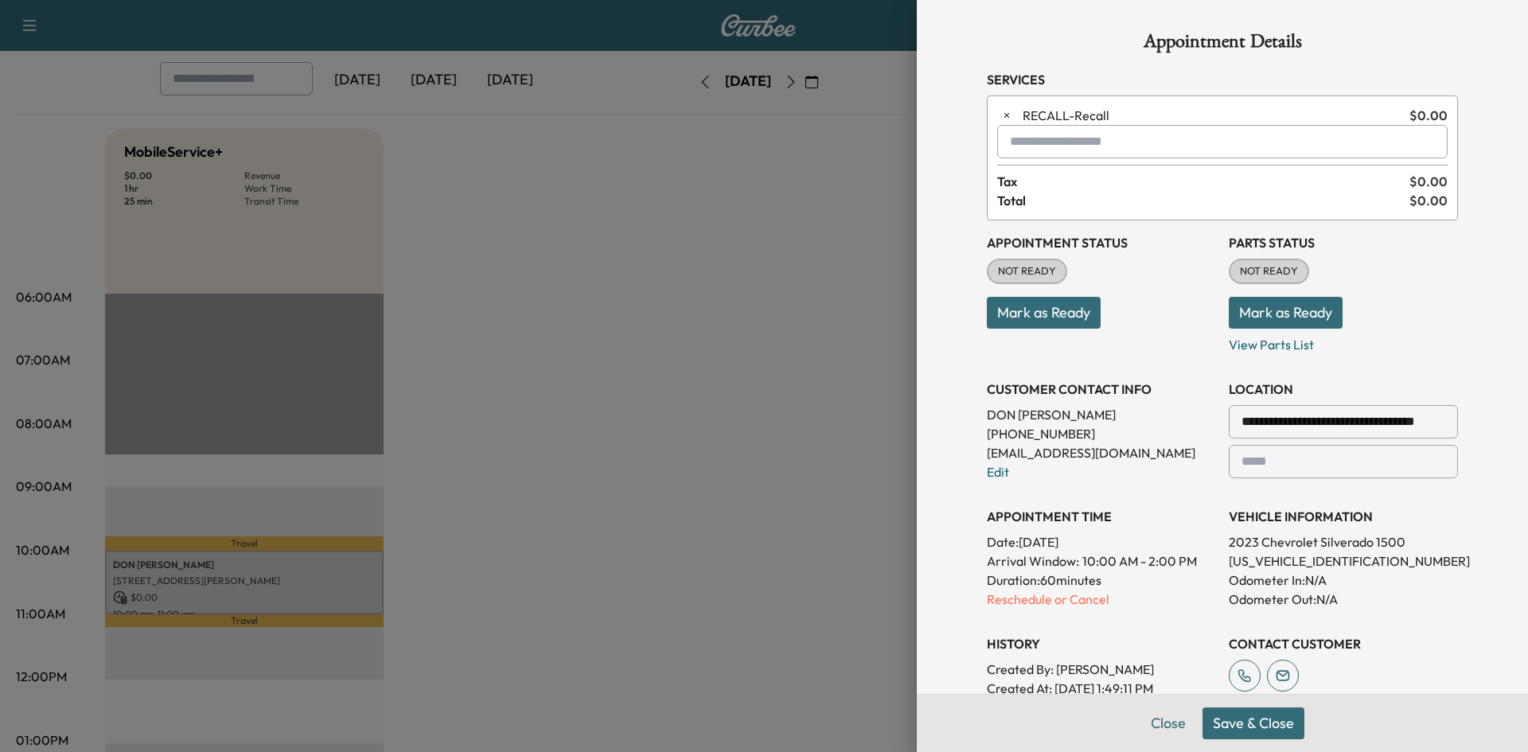
click at [1248, 729] on button "Save & Close" at bounding box center [1254, 724] width 102 height 32
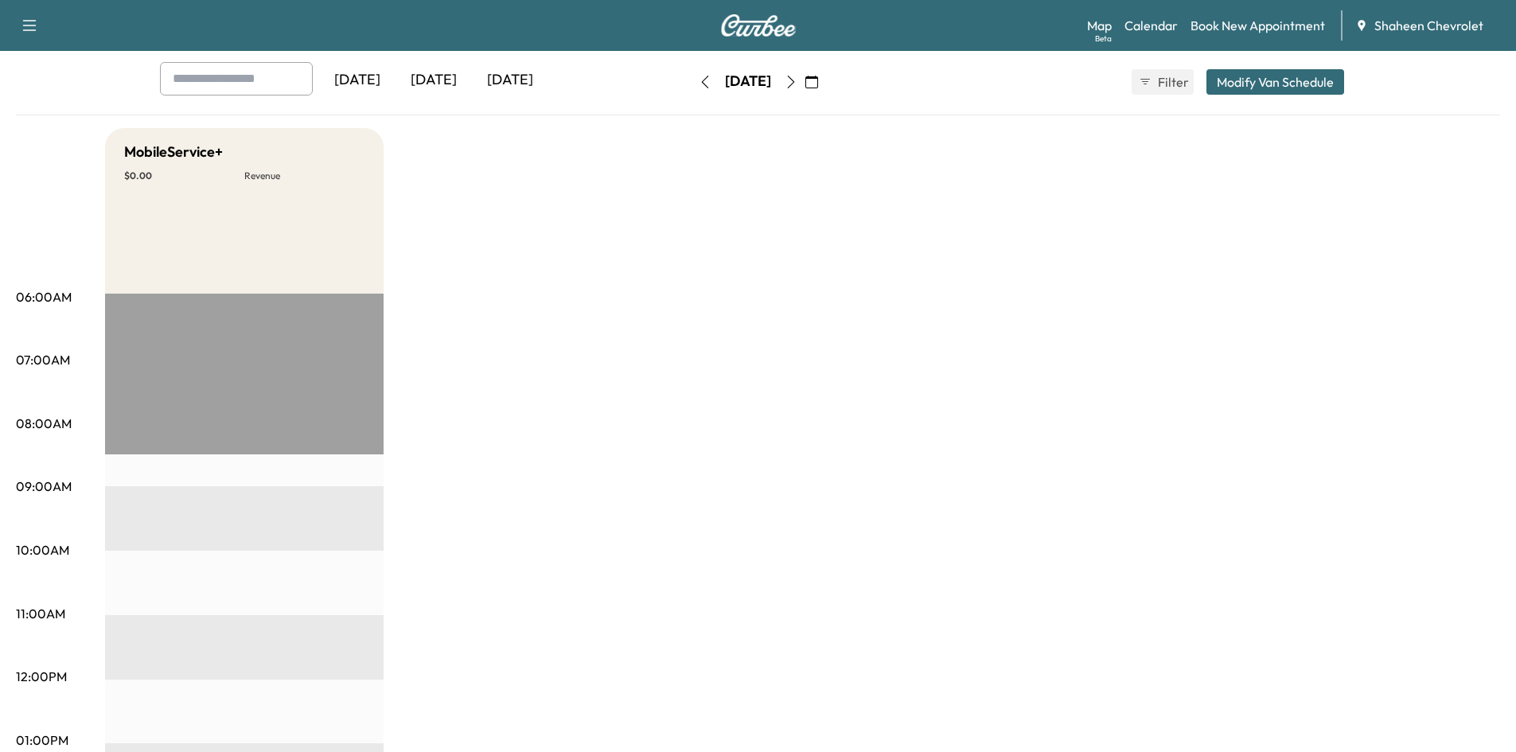
click at [818, 78] on icon "button" at bounding box center [811, 82] width 13 height 13
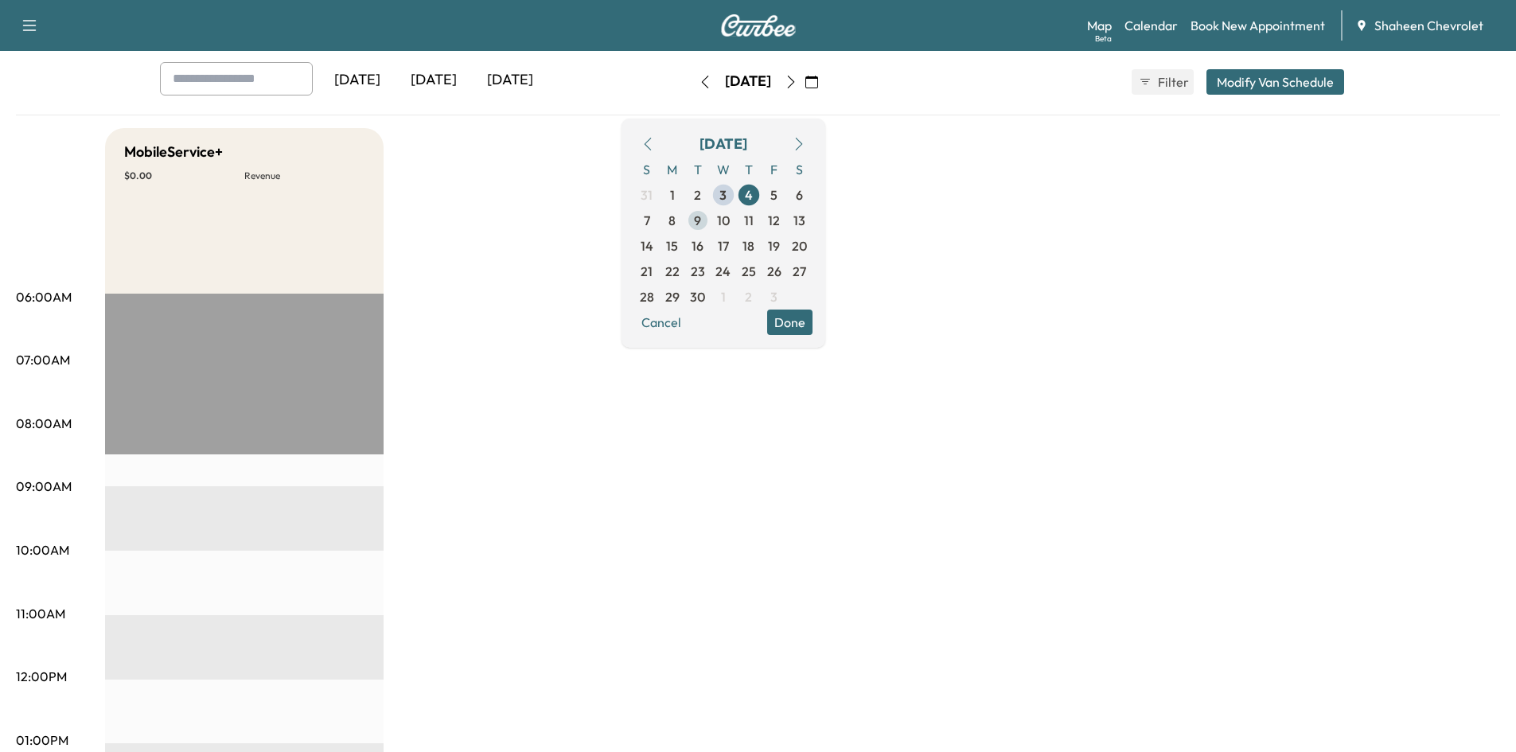
click at [701, 220] on span "9" at bounding box center [697, 220] width 7 height 19
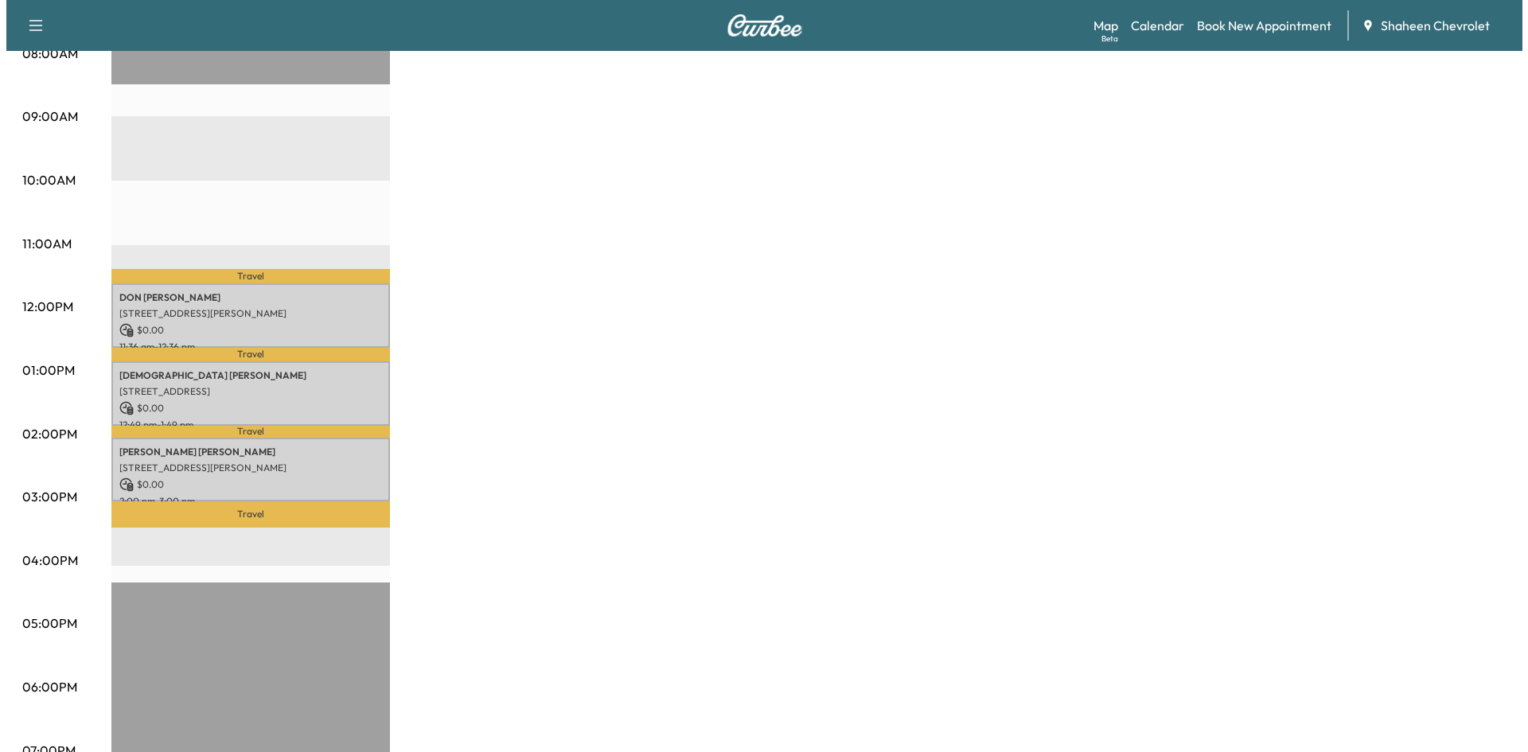
scroll to position [478, 0]
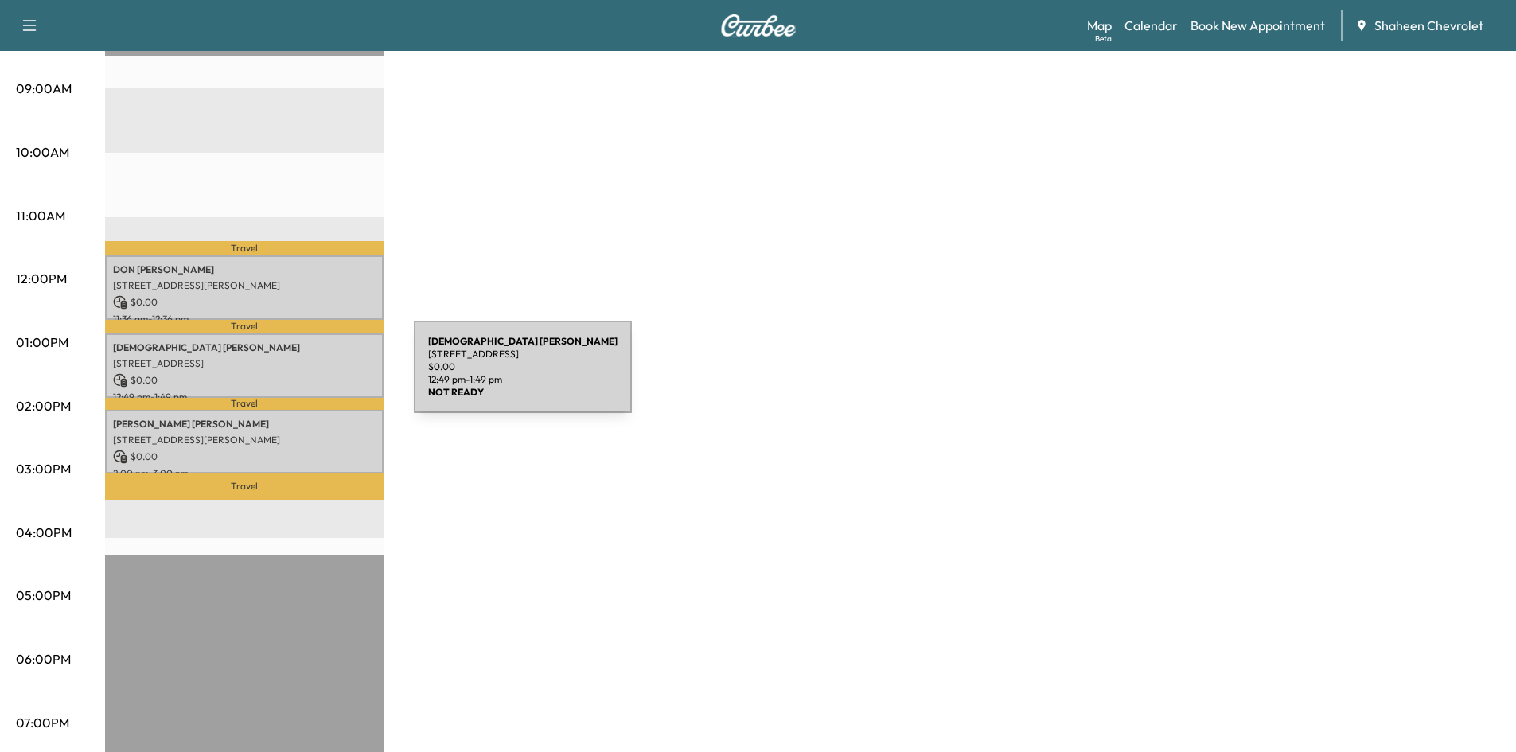
click at [294, 376] on p "$ 0.00" at bounding box center [244, 380] width 263 height 14
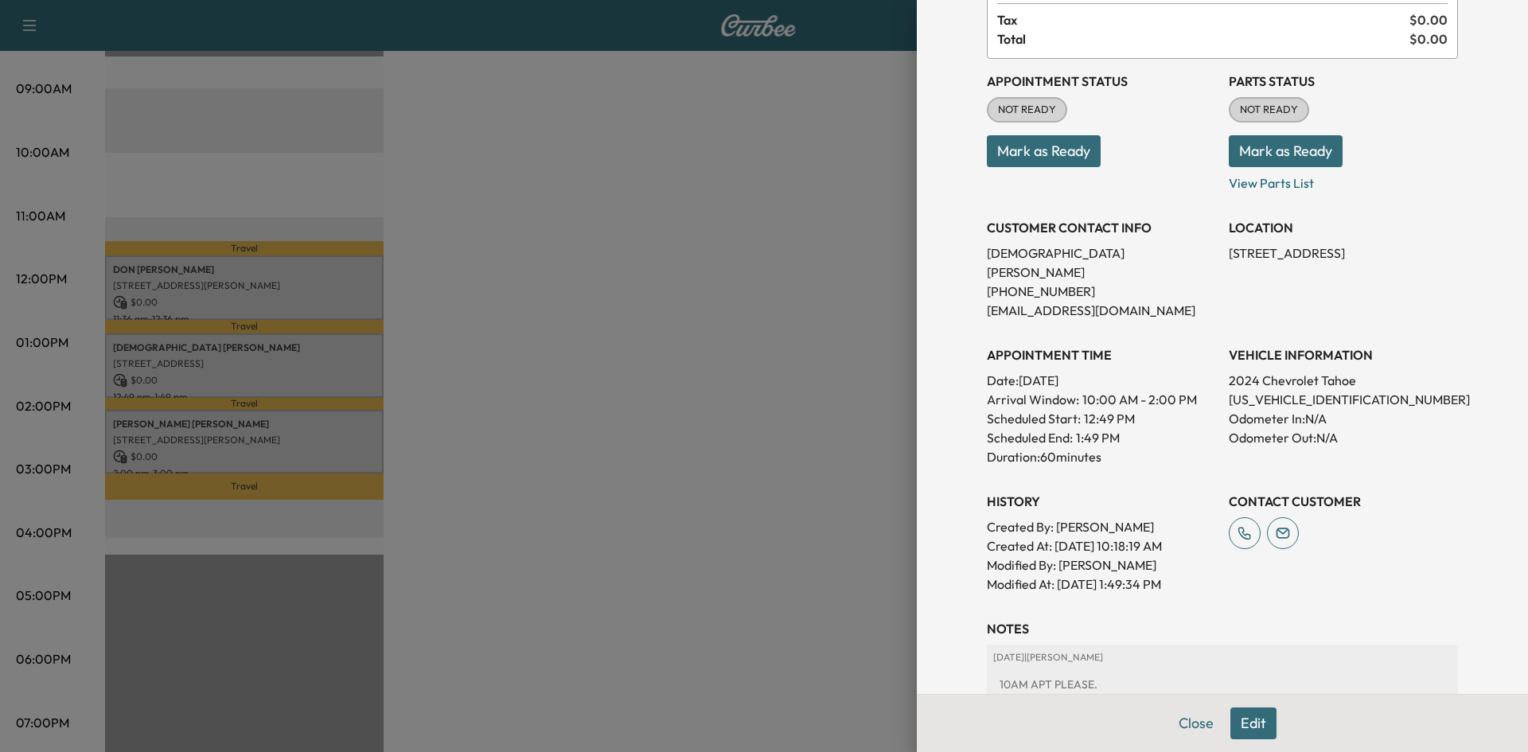
scroll to position [159, 0]
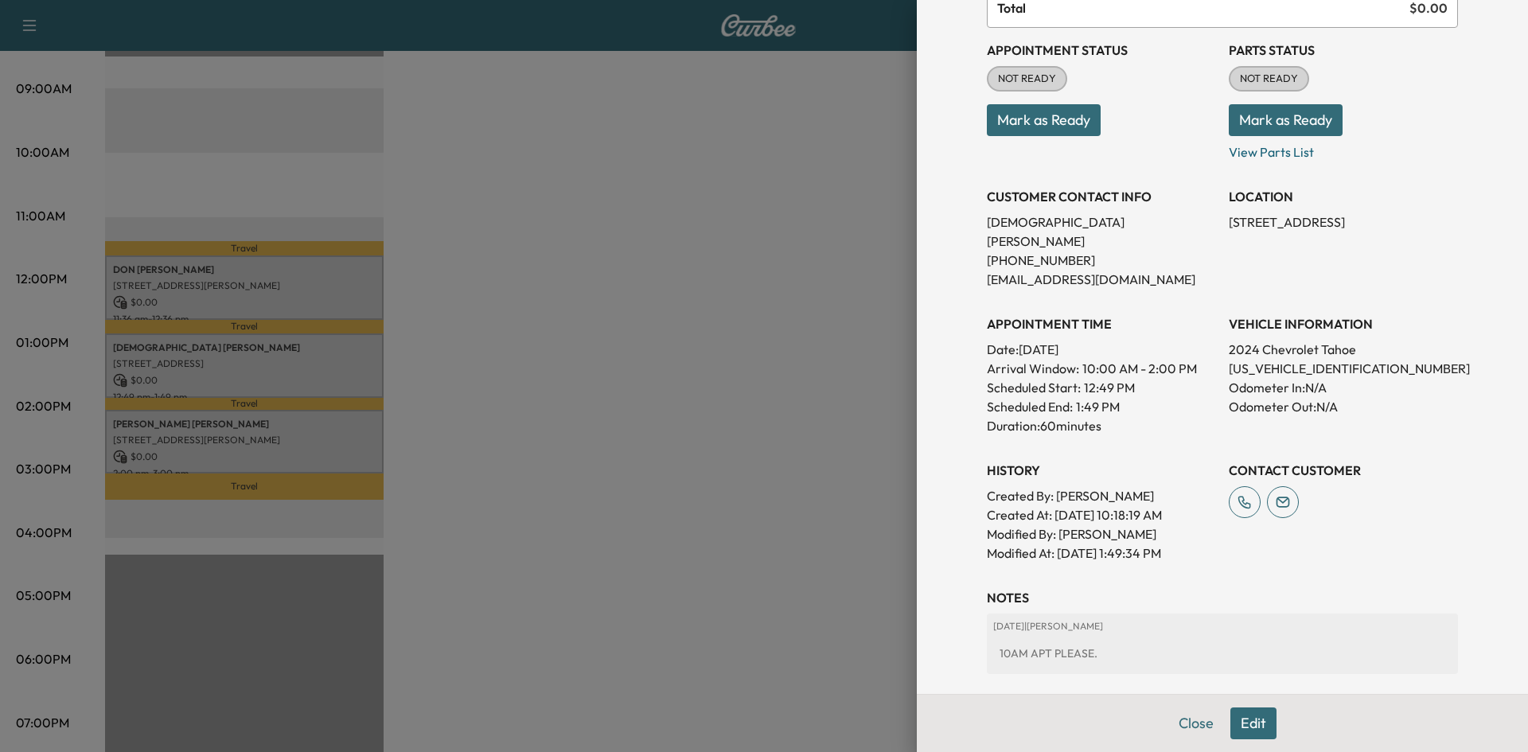
click at [1230, 716] on button "Edit" at bounding box center [1253, 724] width 46 height 32
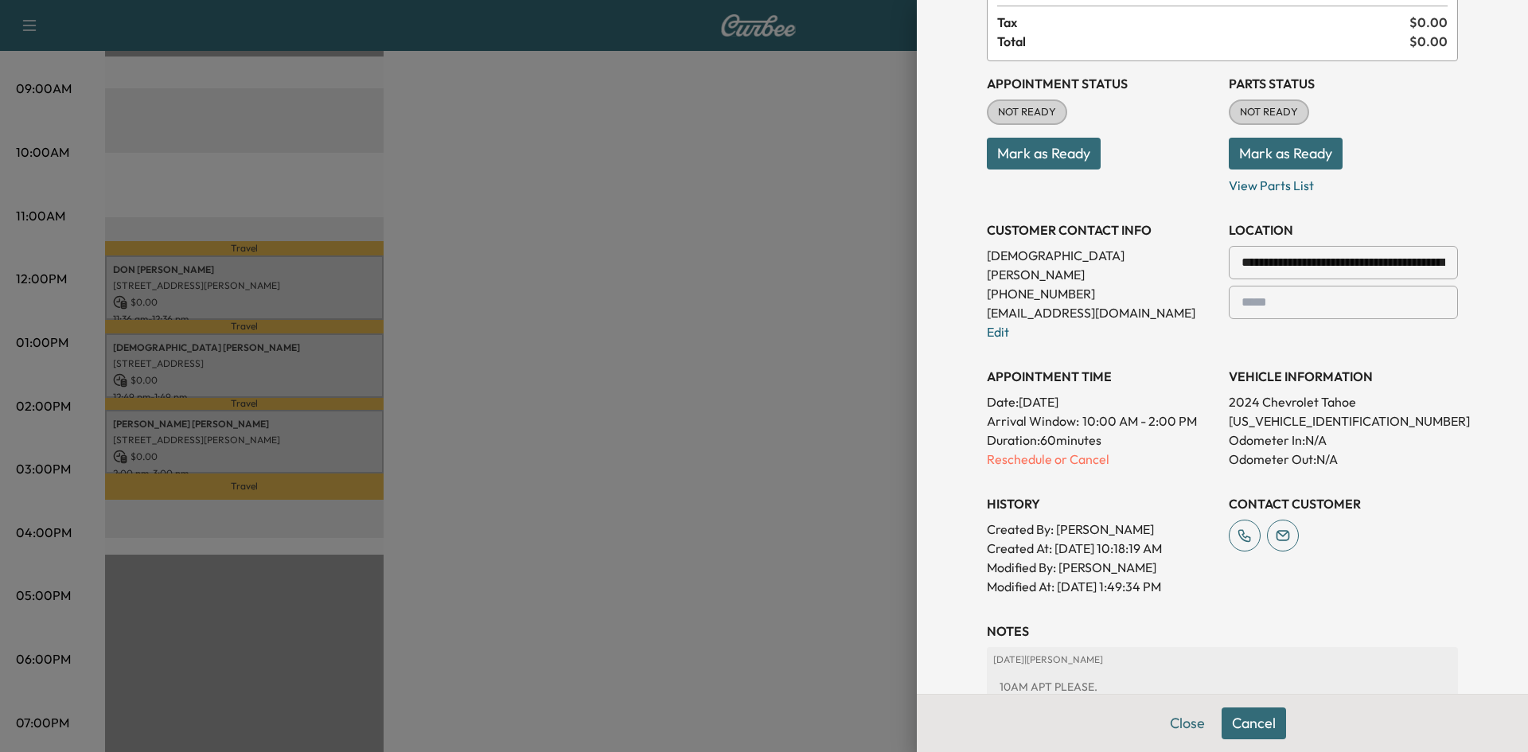
scroll to position [193, 0]
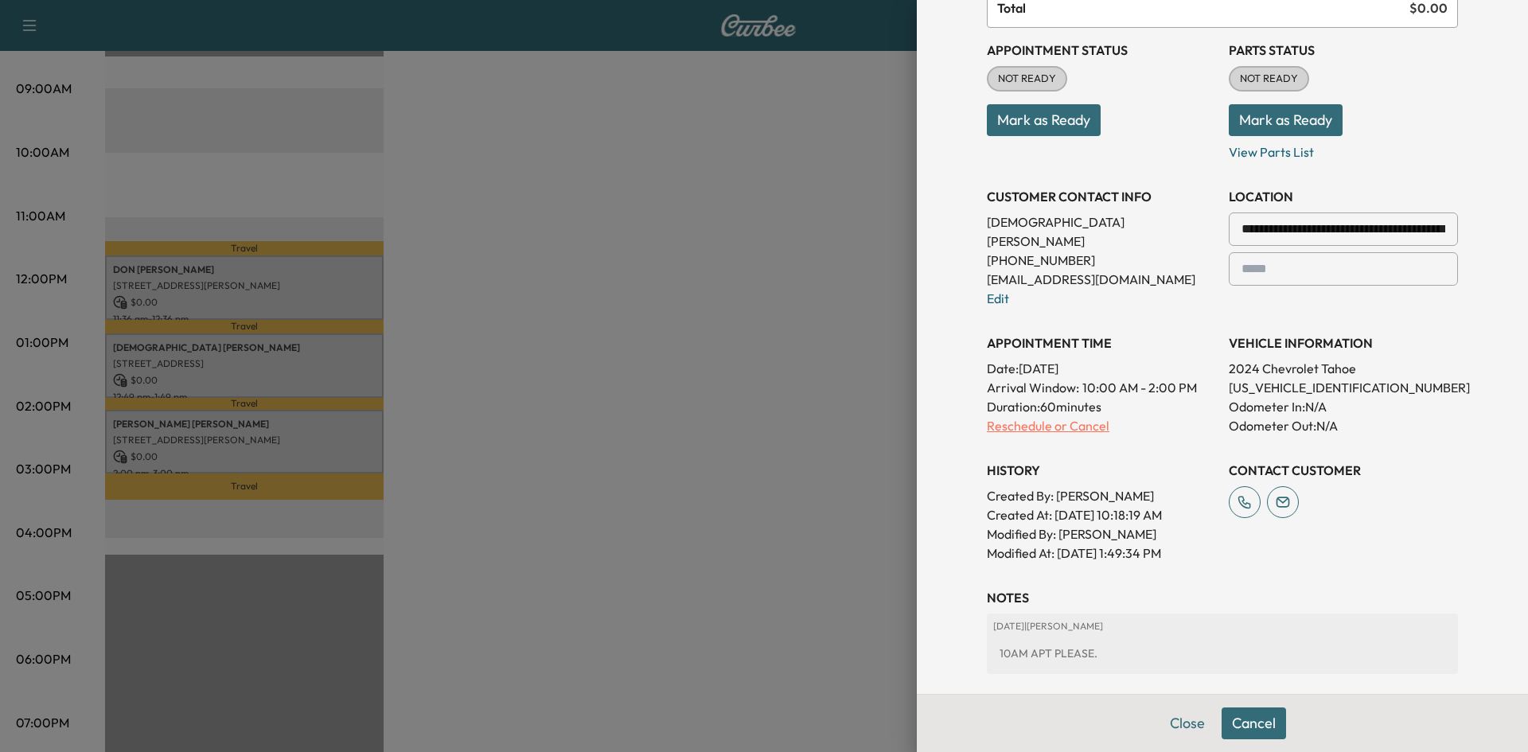
click at [1069, 416] on p "Reschedule or Cancel" at bounding box center [1101, 425] width 229 height 19
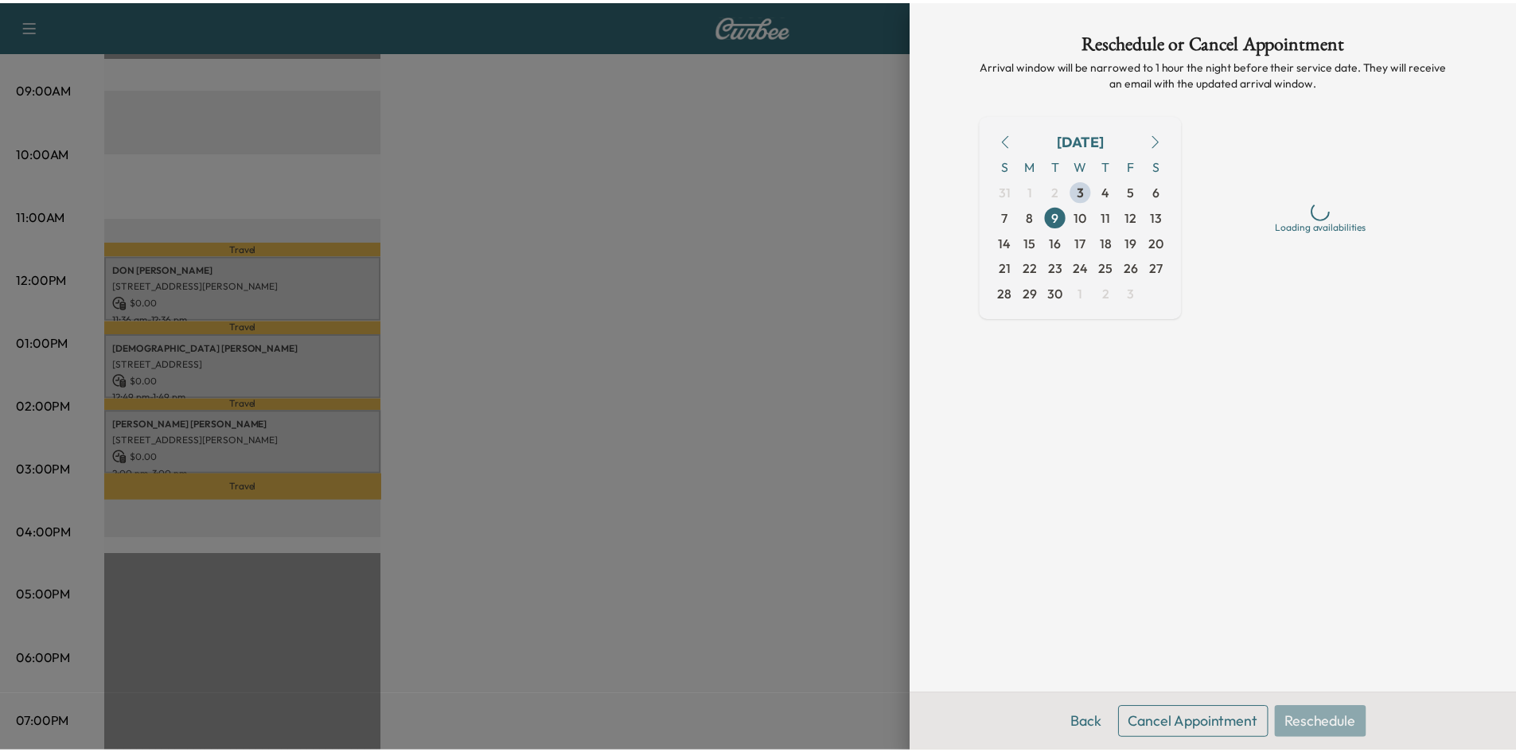
scroll to position [0, 0]
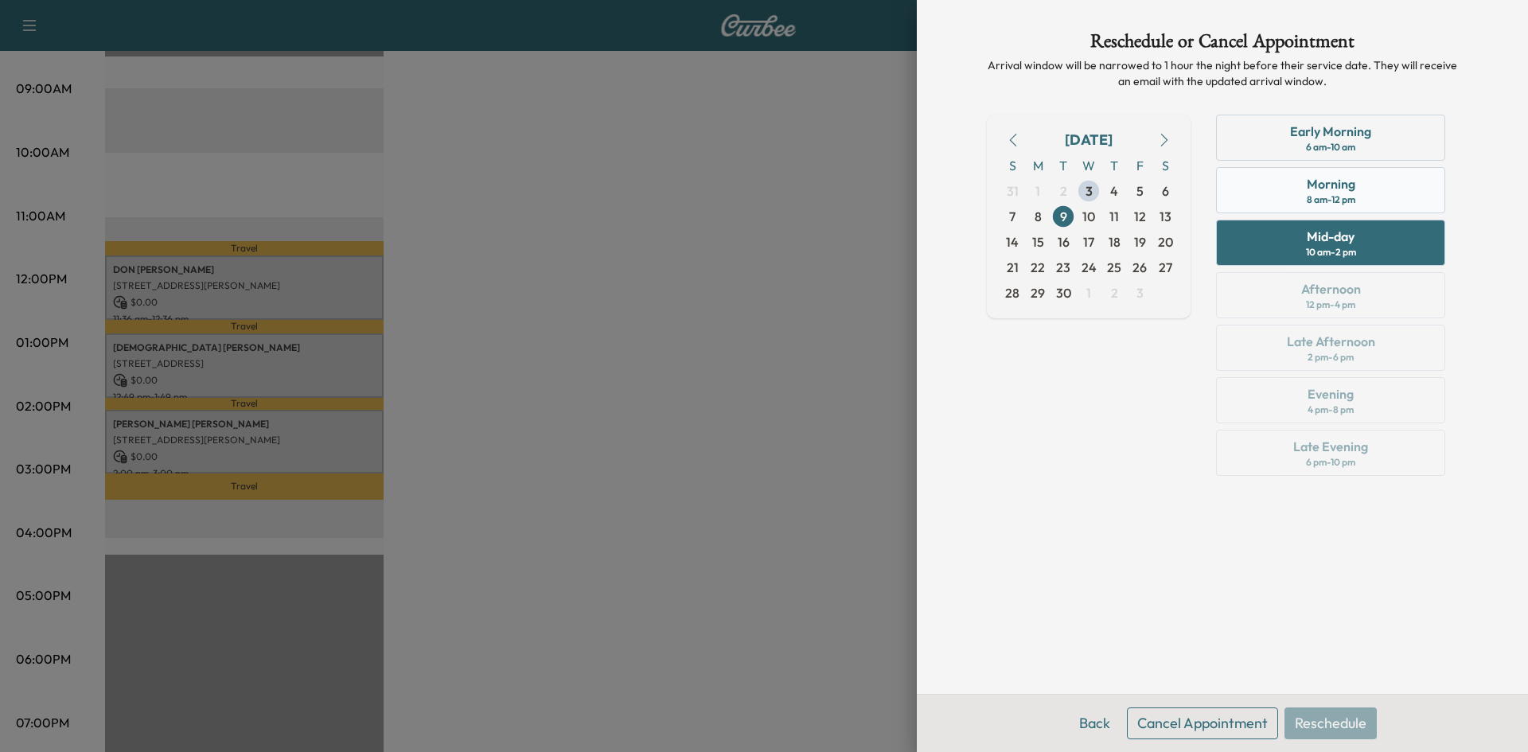
click at [1382, 189] on div "Morning 8 am - 12 pm" at bounding box center [1330, 190] width 229 height 46
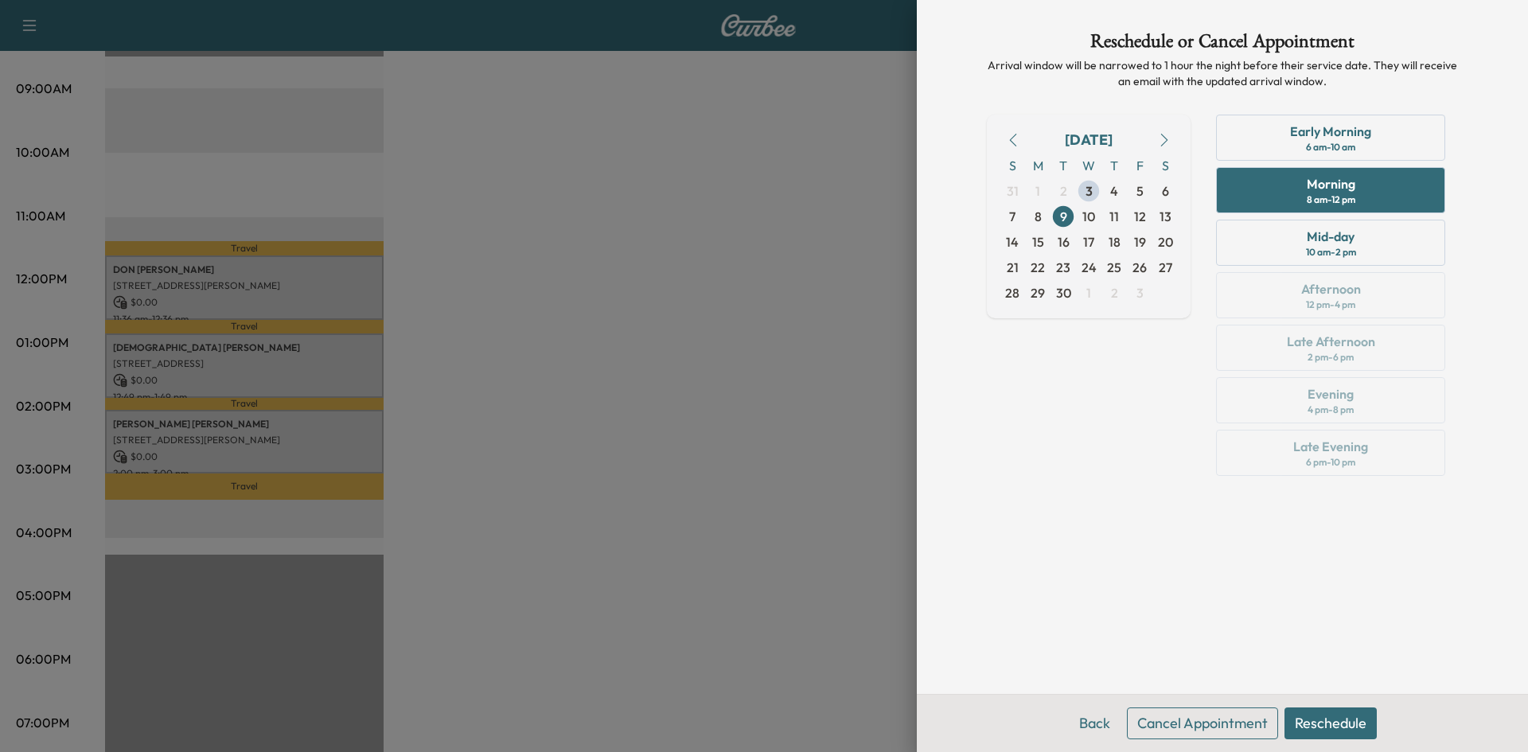
click at [1342, 722] on button "Reschedule" at bounding box center [1330, 724] width 92 height 32
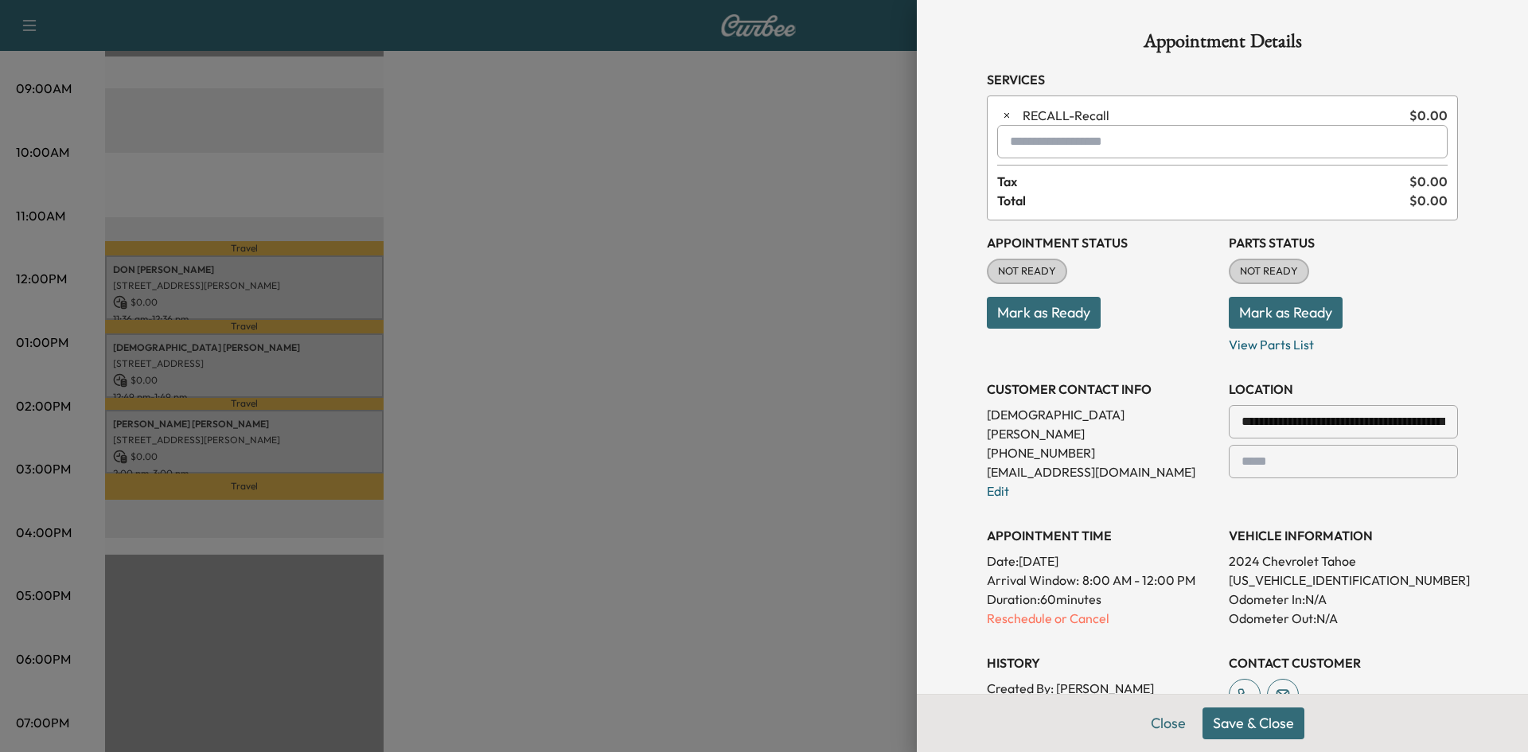
click at [1257, 735] on button "Save & Close" at bounding box center [1254, 724] width 102 height 32
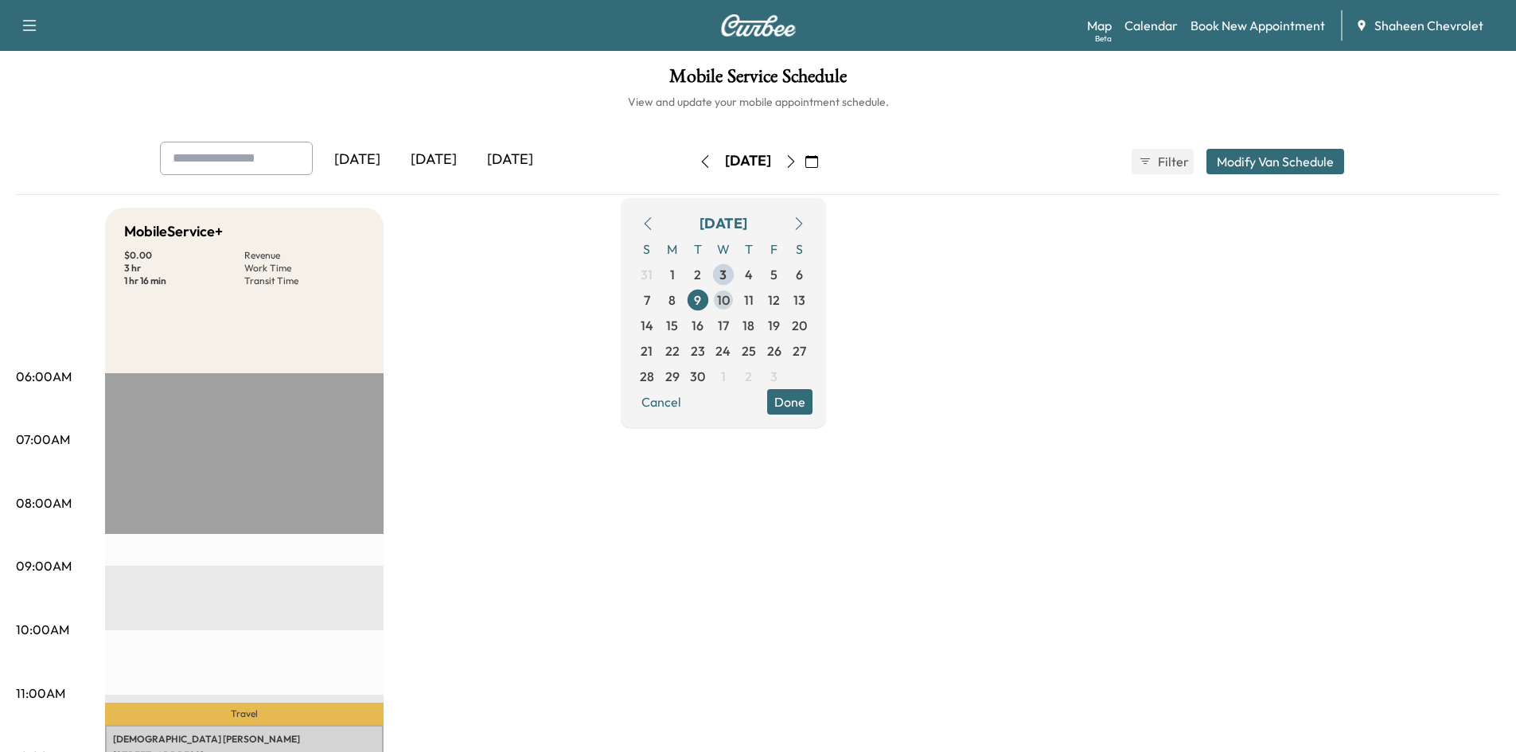
click at [730, 298] on span "10" at bounding box center [723, 299] width 13 height 19
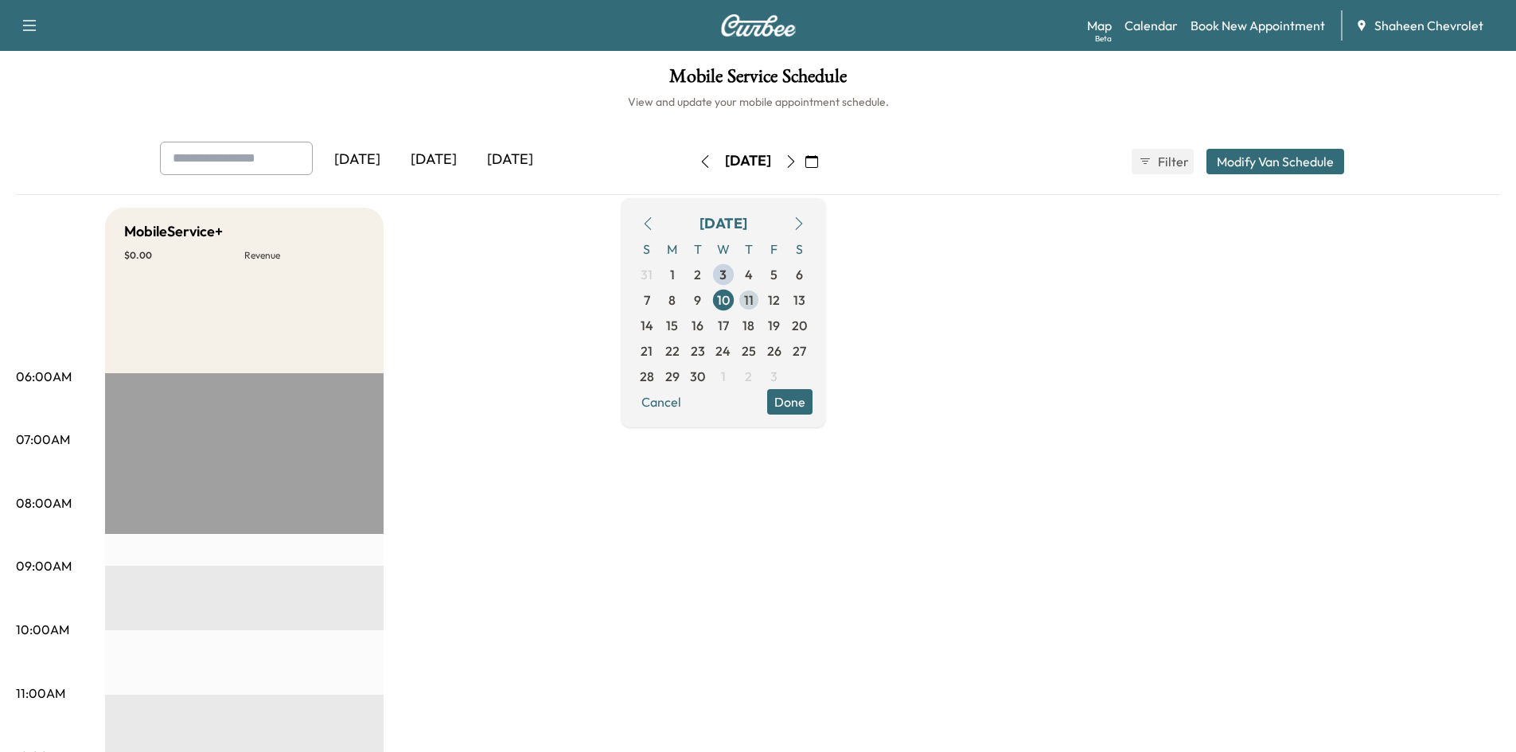
click at [754, 302] on span "11" at bounding box center [749, 299] width 10 height 19
click at [1279, 25] on link "Book New Appointment" at bounding box center [1258, 25] width 134 height 19
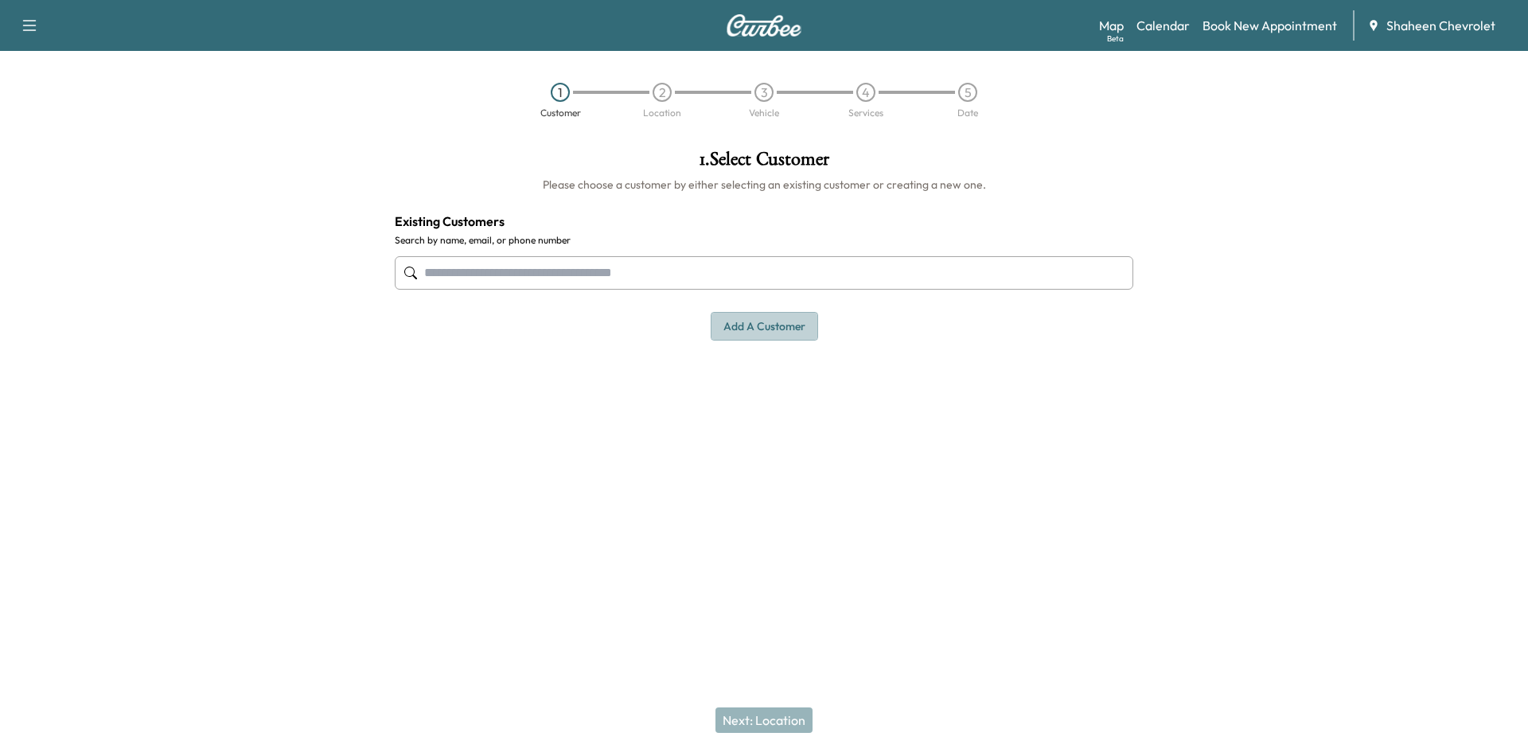
click at [729, 328] on button "Add a customer" at bounding box center [764, 326] width 107 height 29
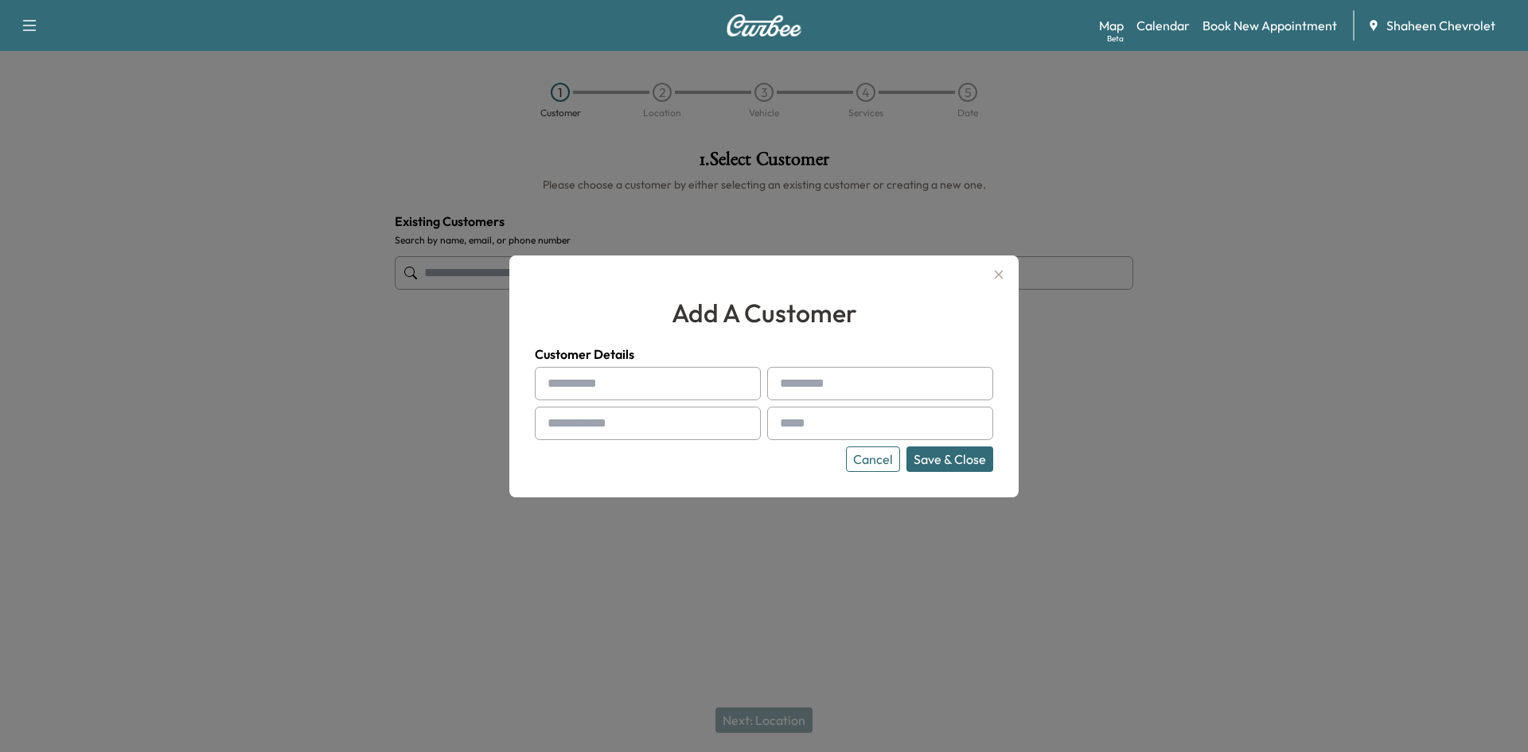
click at [597, 378] on input "text" at bounding box center [648, 383] width 226 height 33
type input "*******"
type input "****"
click at [618, 421] on input "text" at bounding box center [648, 423] width 226 height 33
type input "**********"
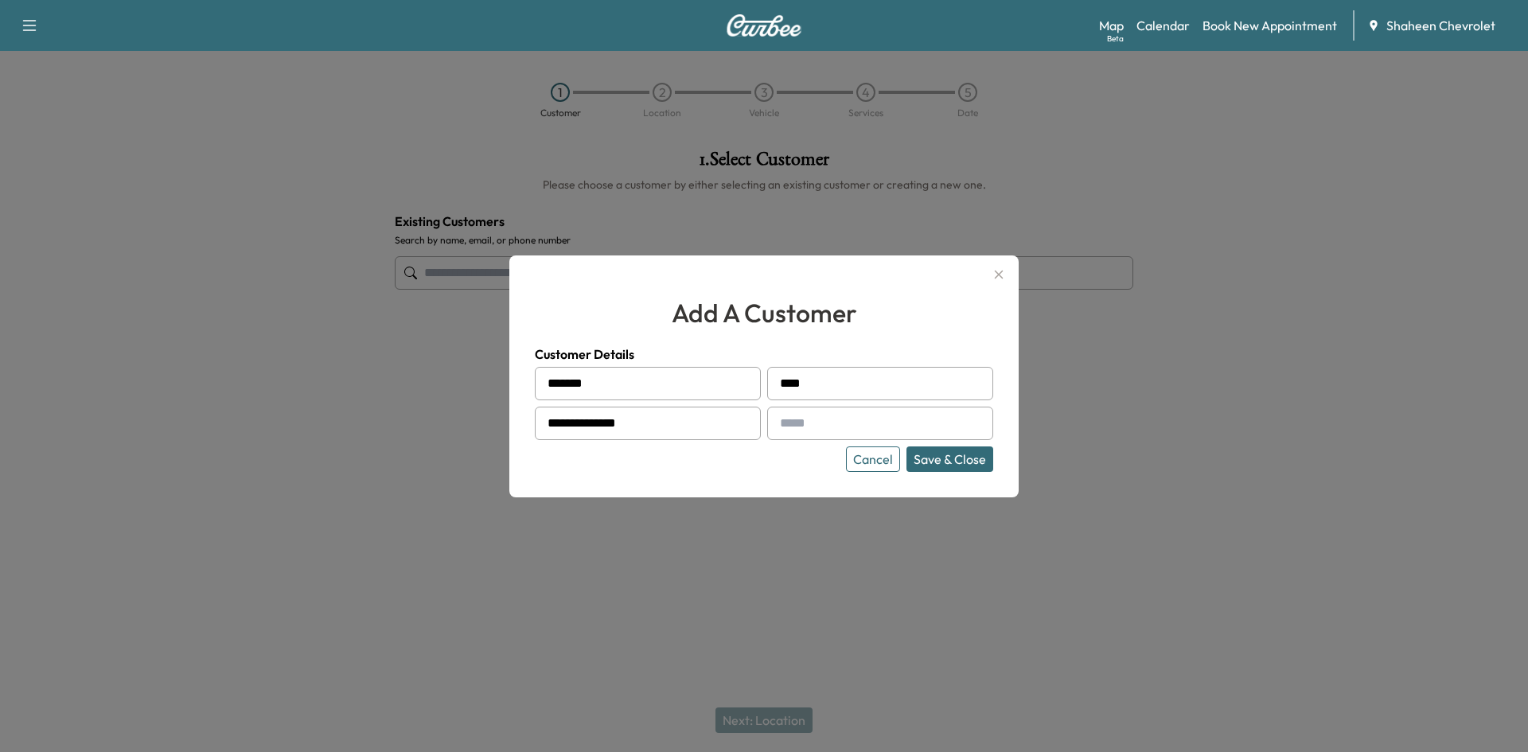
click at [860, 418] on input "text" at bounding box center [880, 423] width 226 height 33
type input "**********"
click at [945, 468] on button "Save & Close" at bounding box center [949, 458] width 87 height 25
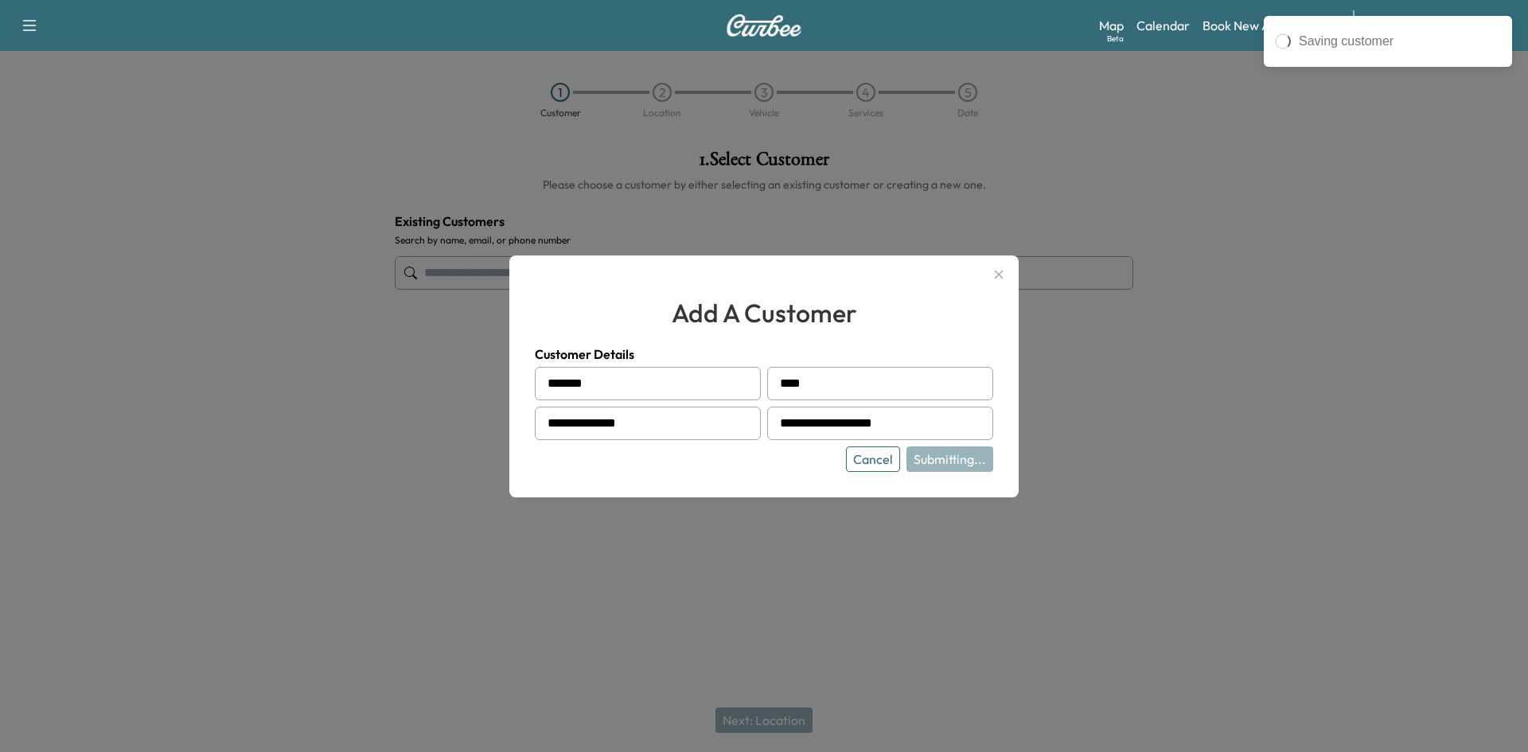
type input "**********"
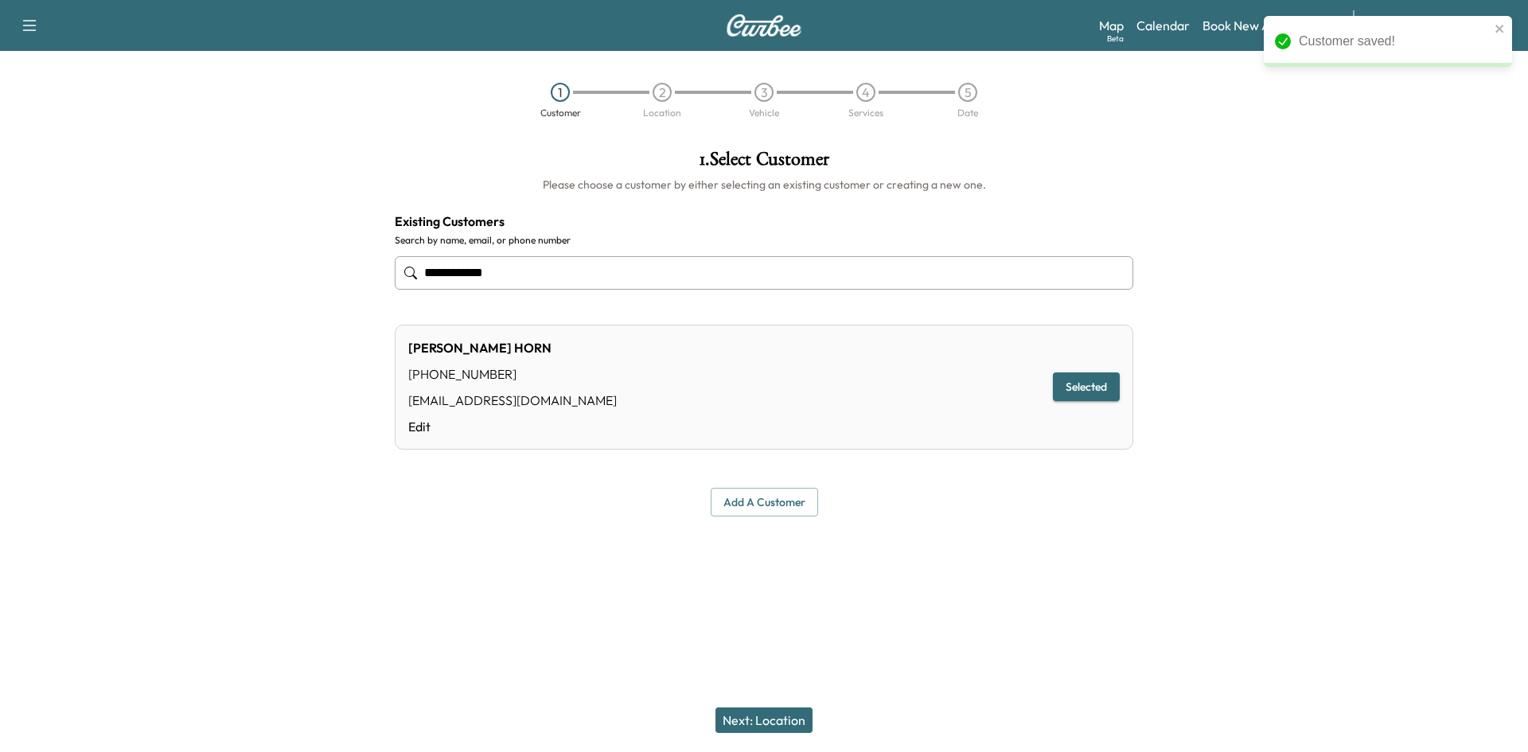
click at [764, 715] on button "Next: Location" at bounding box center [763, 720] width 97 height 25
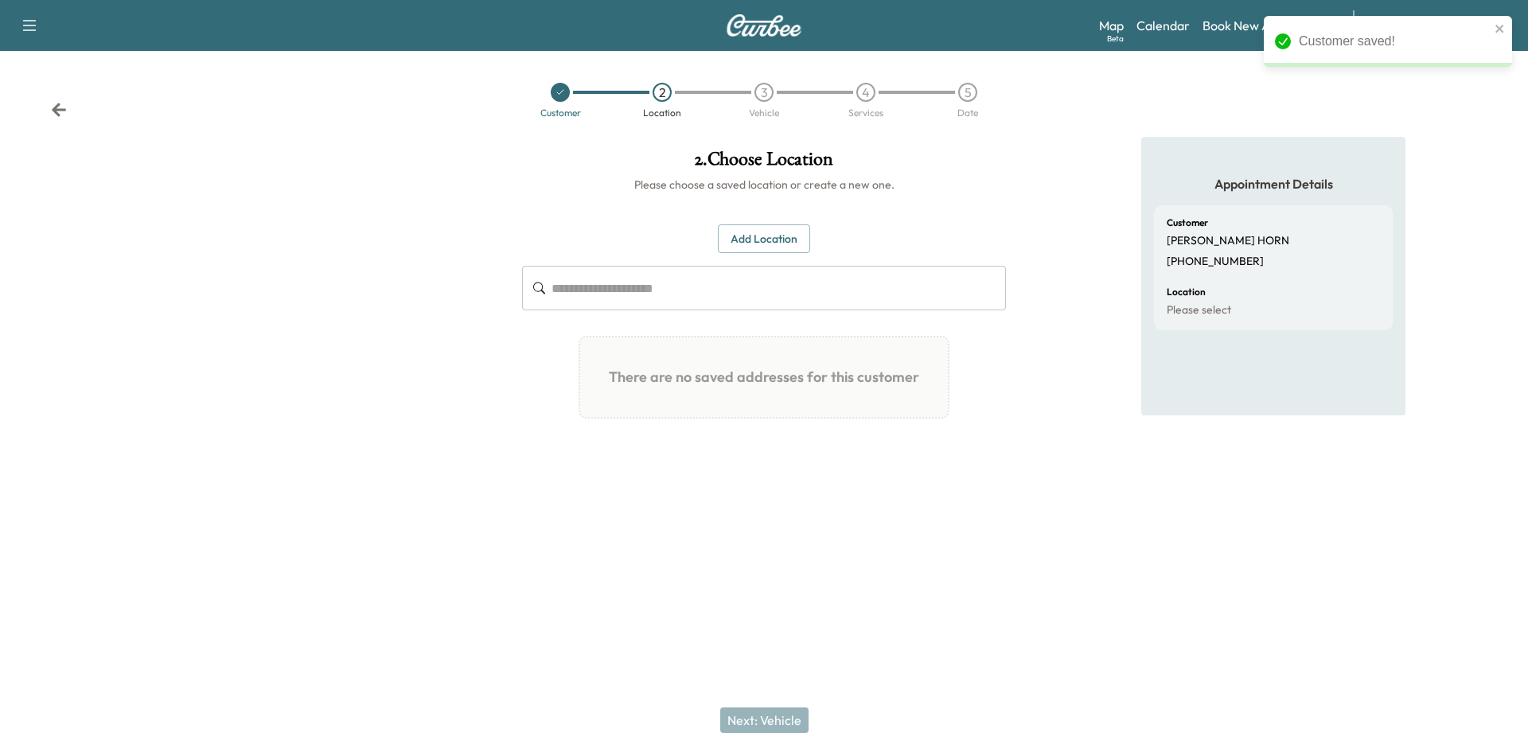
click at [680, 287] on input "text" at bounding box center [779, 288] width 454 height 45
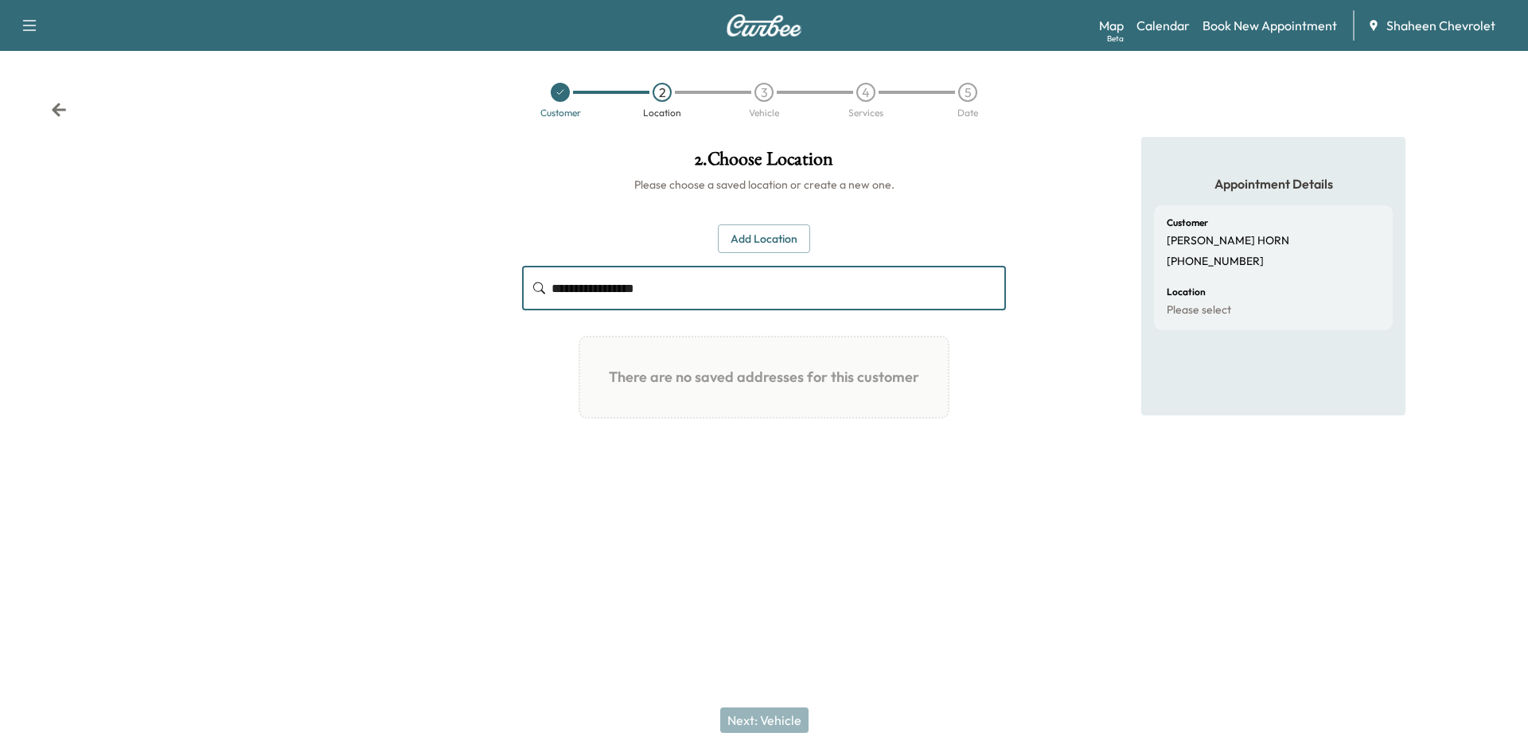
type input "**********"
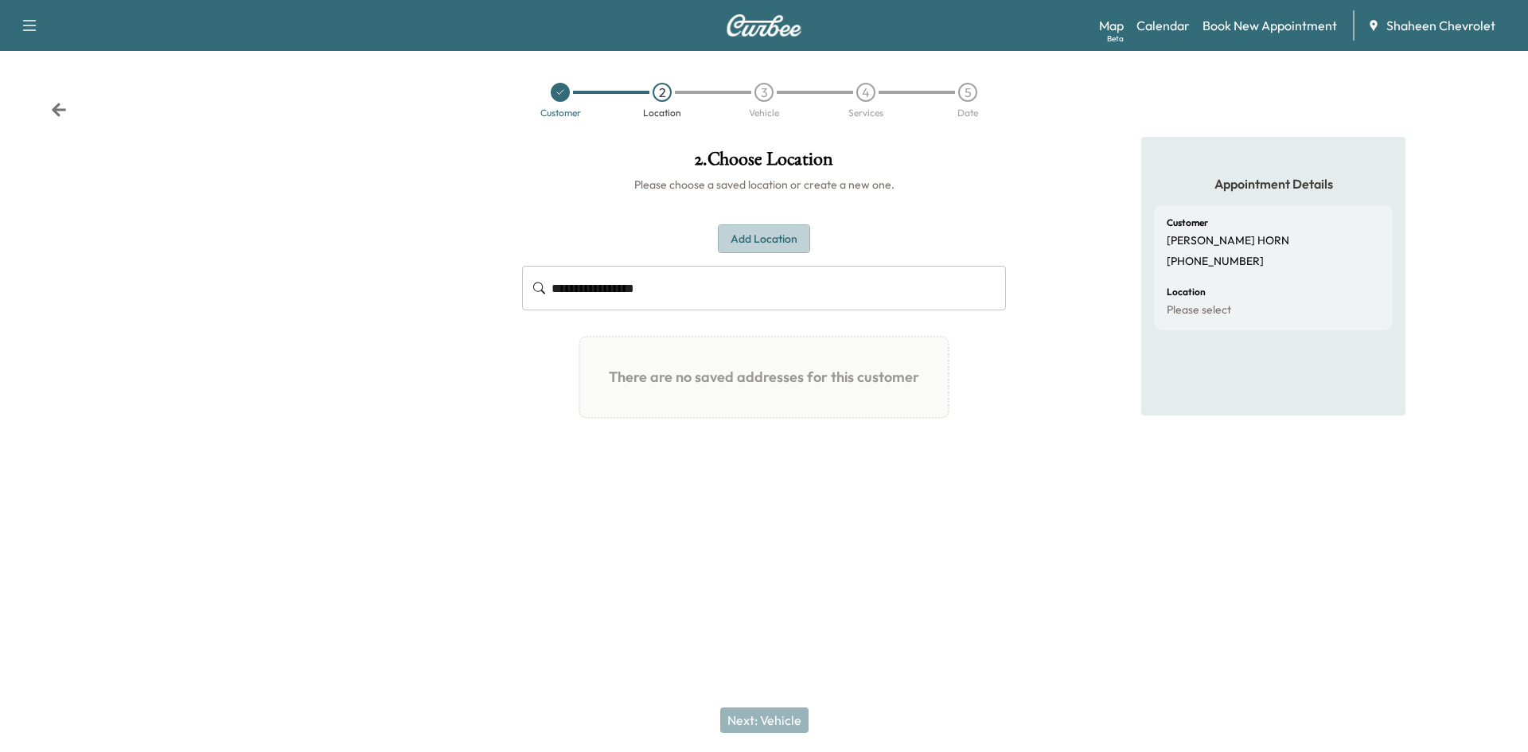
click at [782, 246] on button "Add Location" at bounding box center [764, 238] width 92 height 29
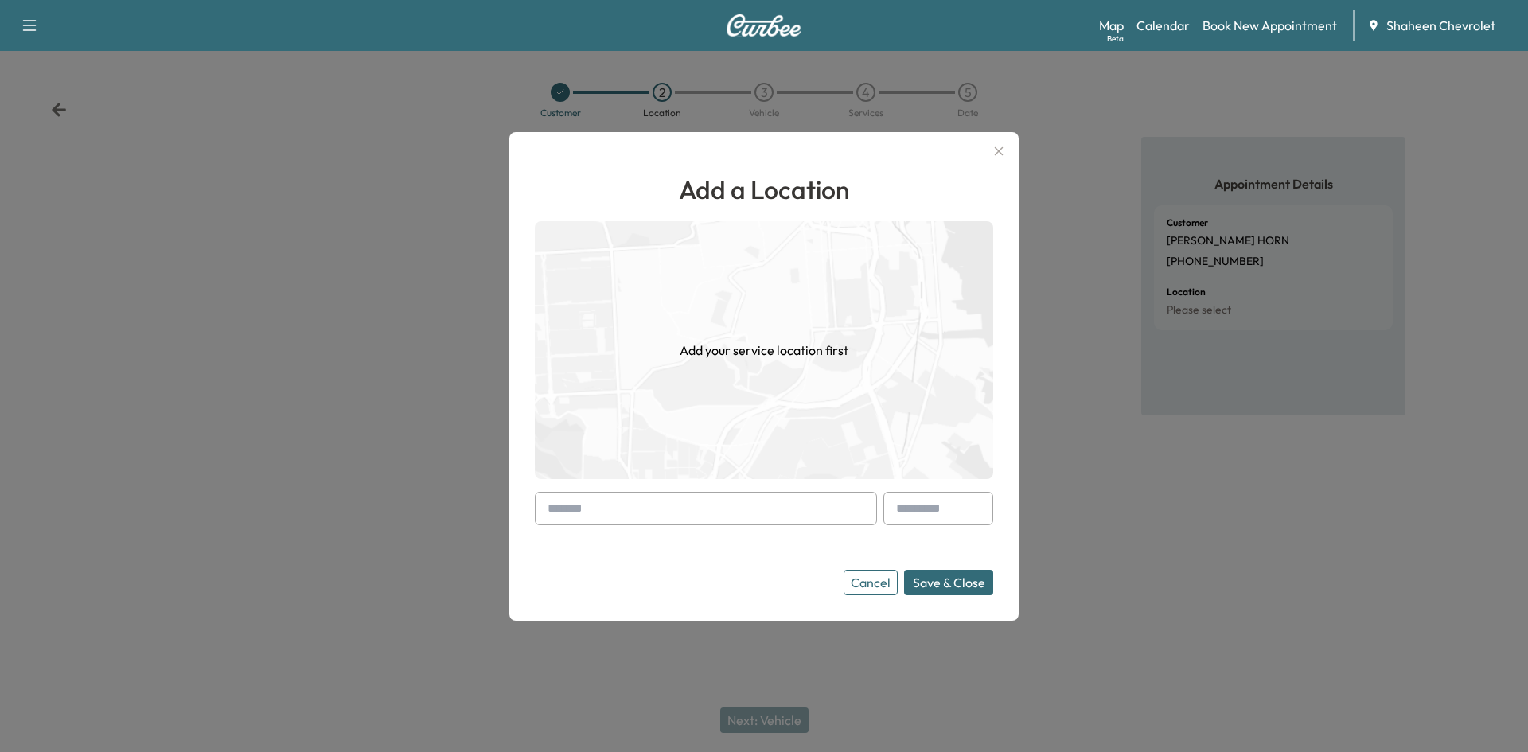
click at [665, 513] on input "text" at bounding box center [706, 508] width 342 height 33
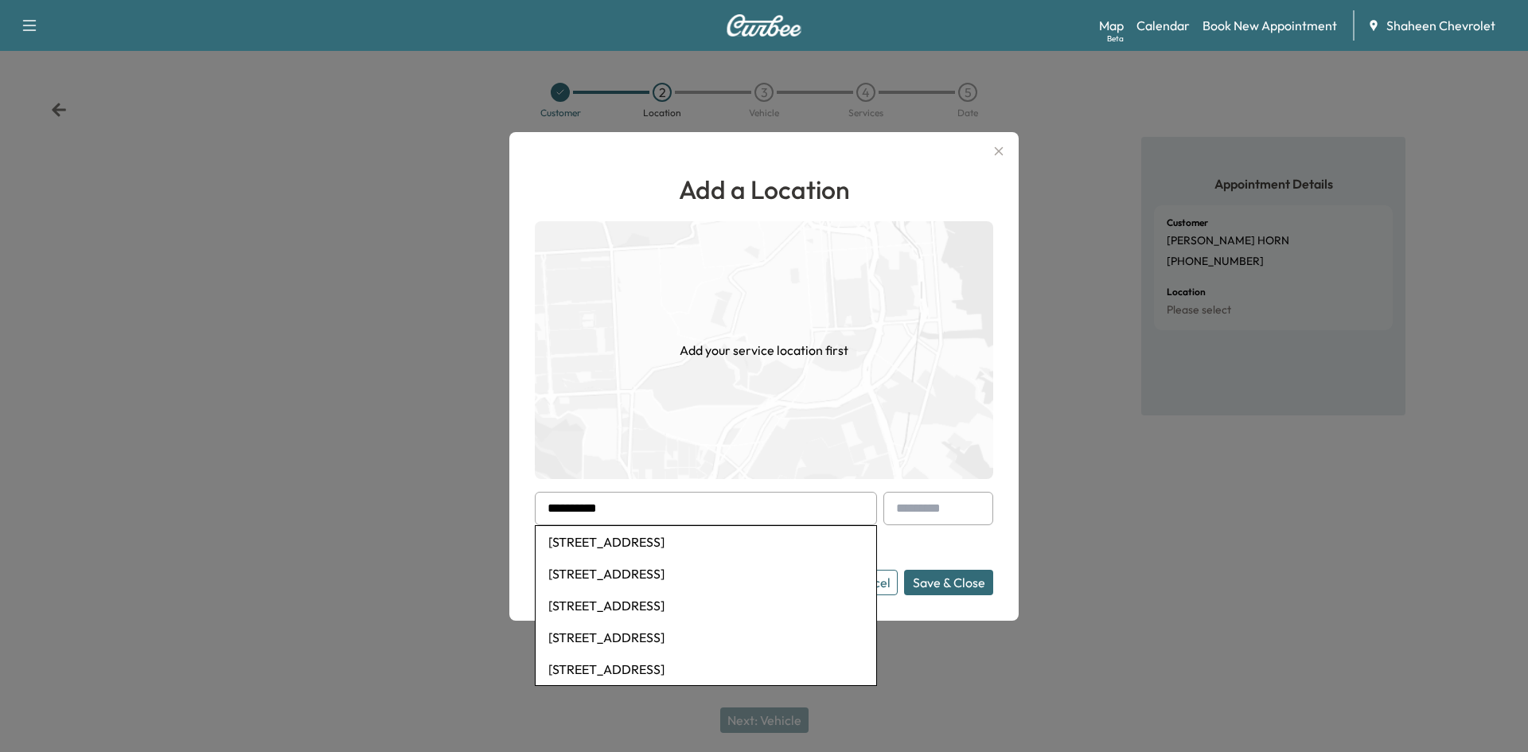
click at [672, 550] on li "[STREET_ADDRESS]" at bounding box center [706, 542] width 341 height 32
type input "**********"
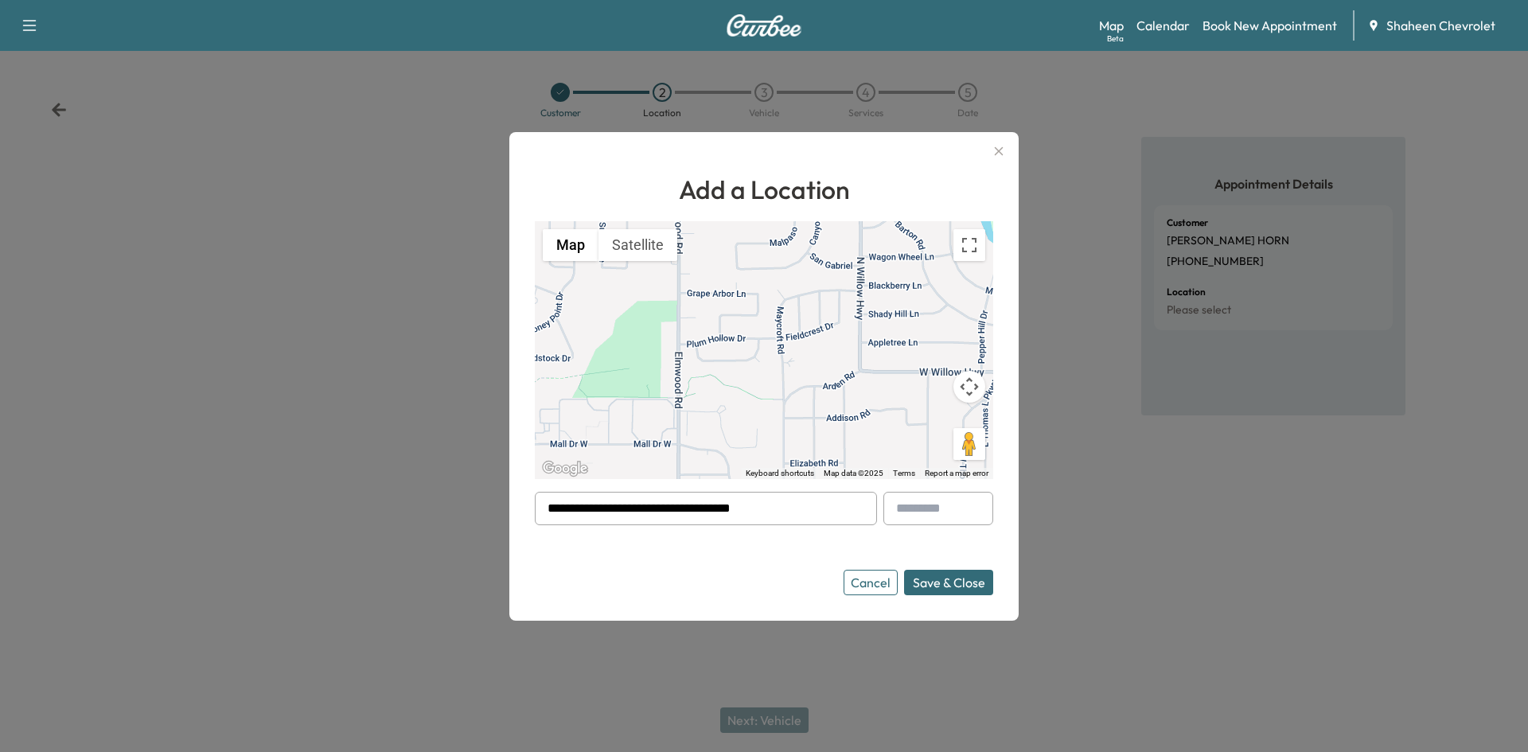
click at [924, 579] on button "Save & Close" at bounding box center [948, 582] width 89 height 25
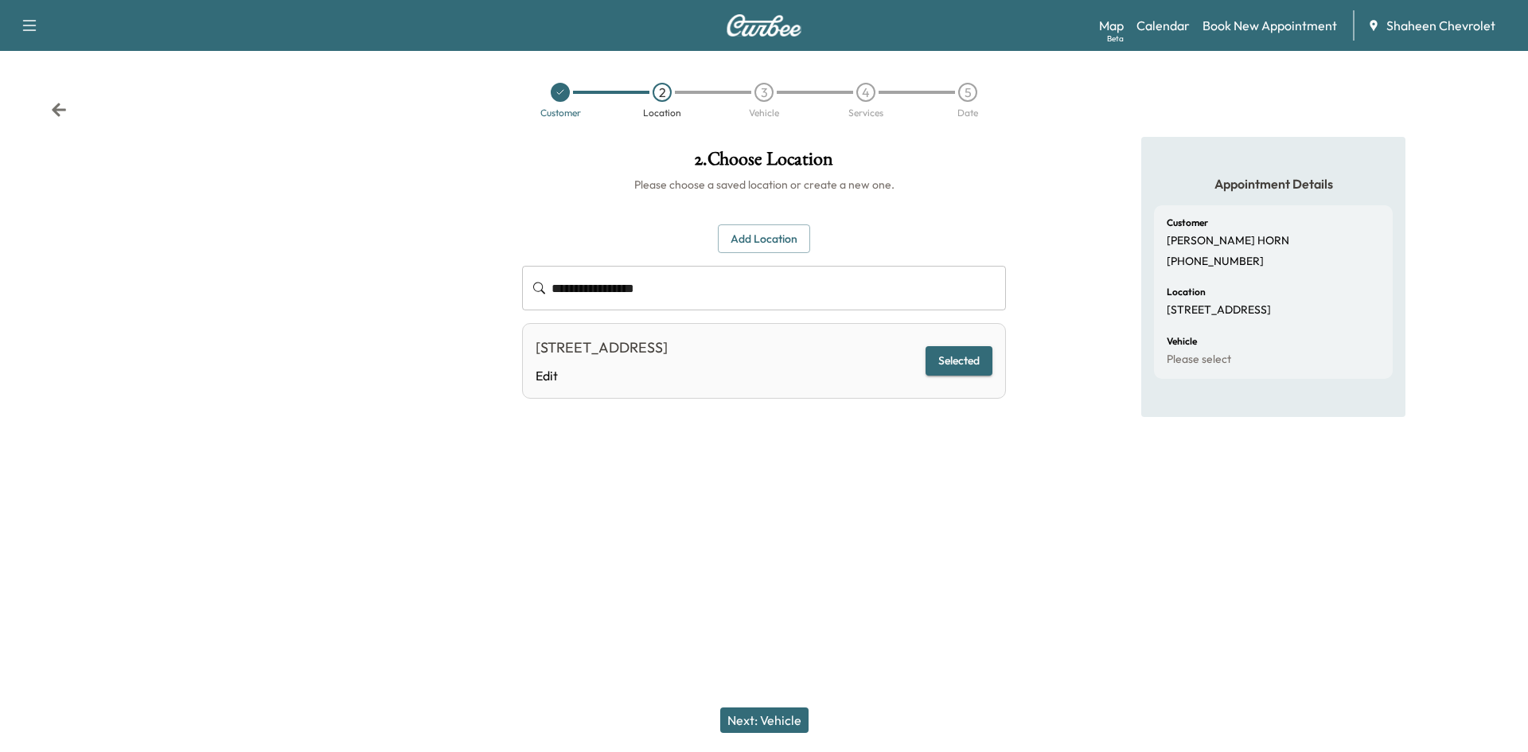
click at [771, 720] on button "Next: Vehicle" at bounding box center [764, 720] width 88 height 25
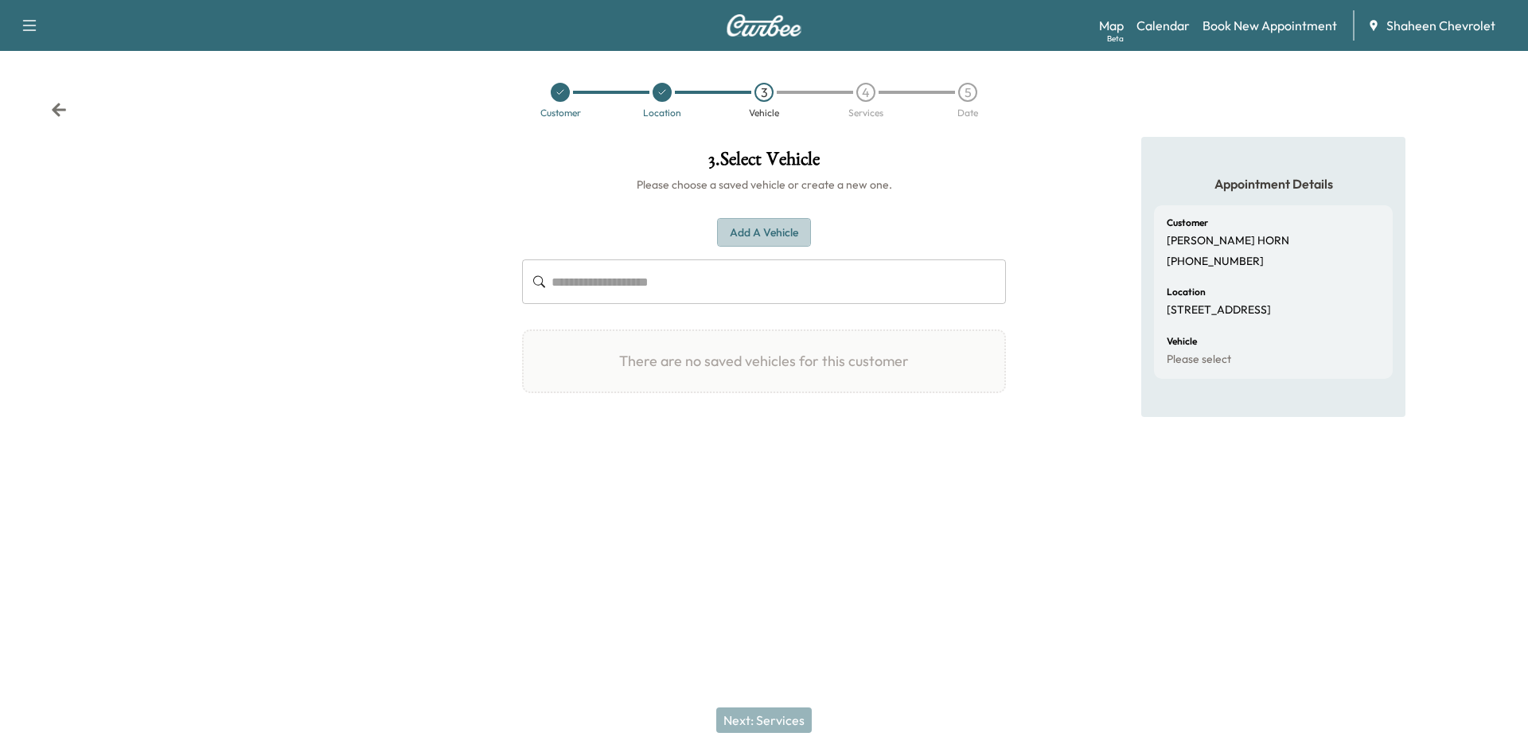
click at [795, 223] on button "Add a Vehicle" at bounding box center [764, 232] width 94 height 29
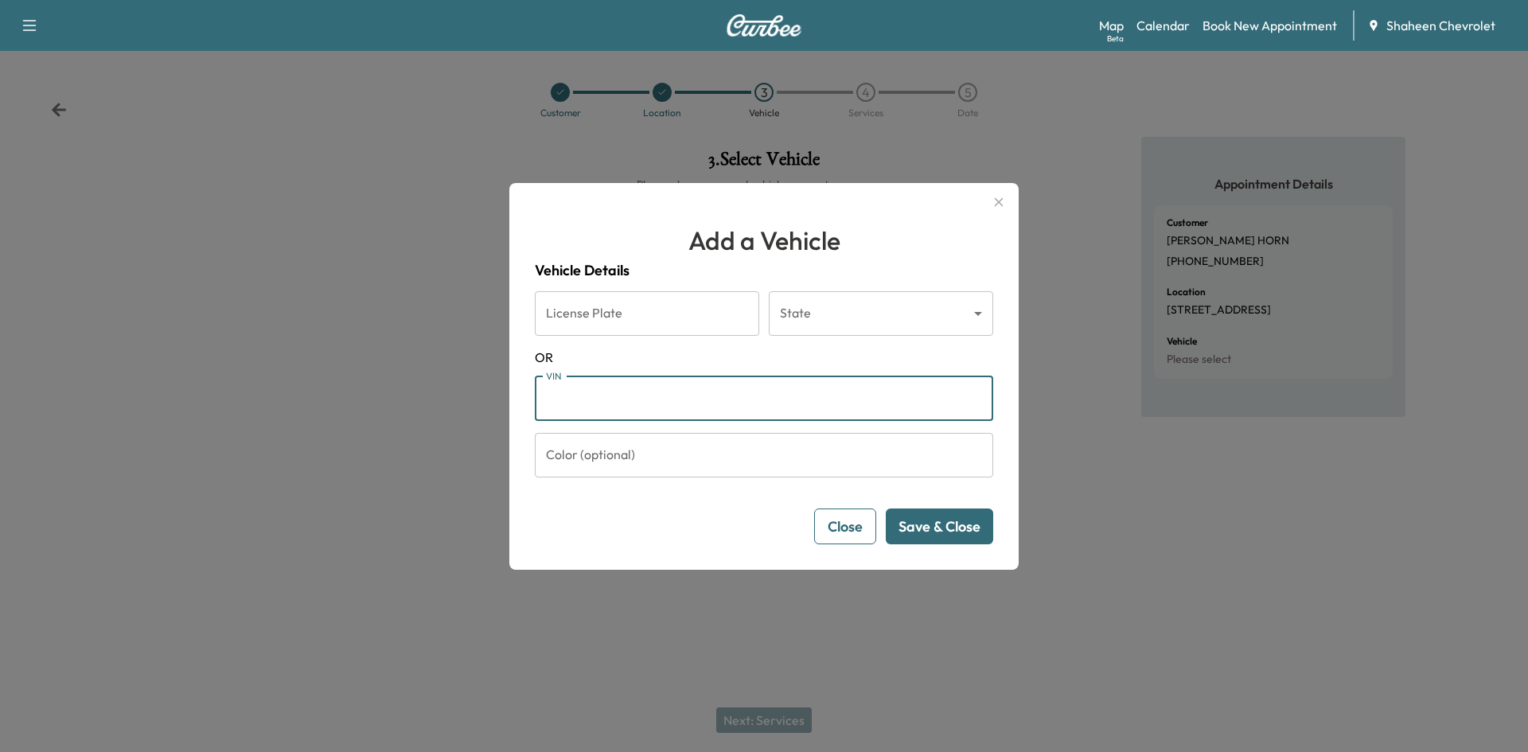
paste input "**********"
type input "**********"
click at [925, 527] on button "Save & Close" at bounding box center [939, 527] width 107 height 36
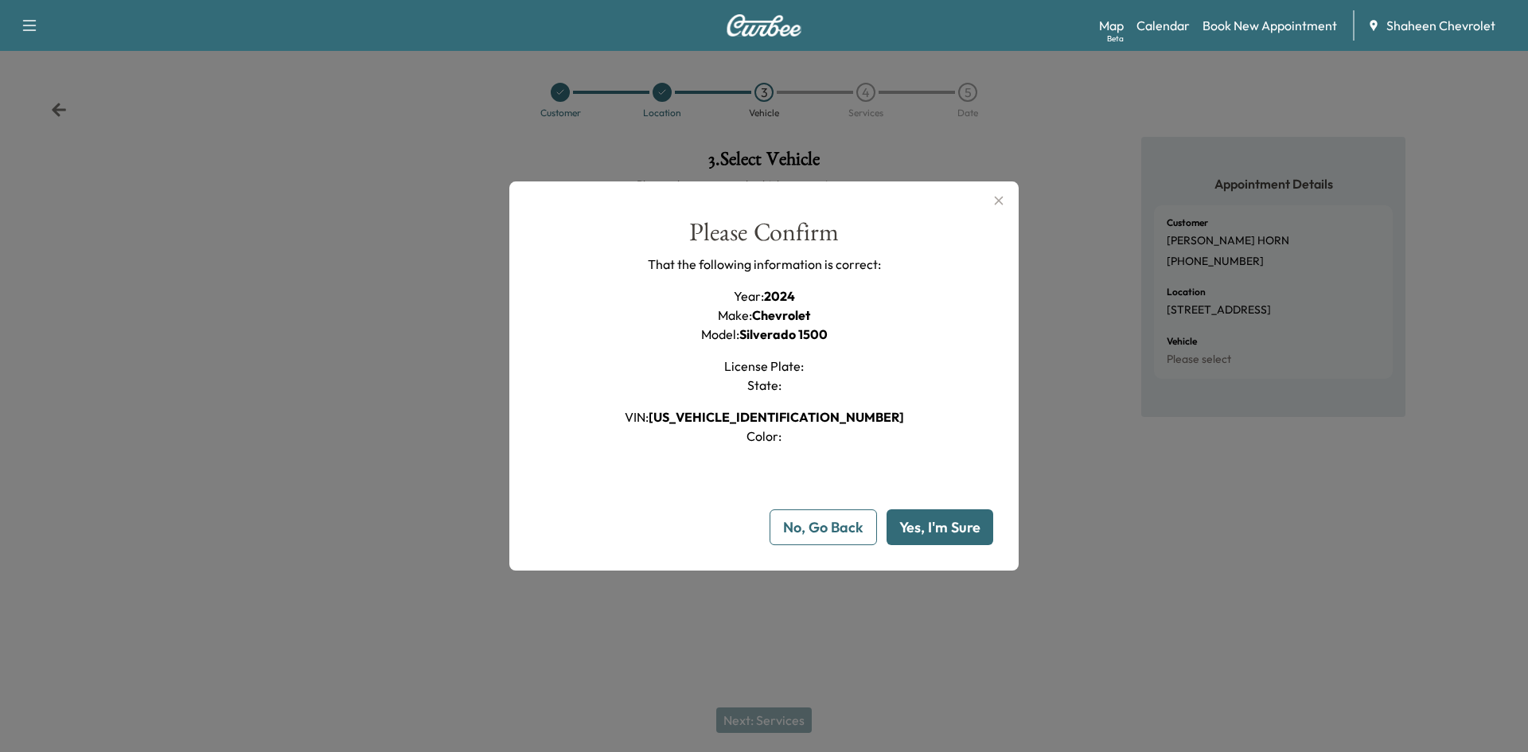
click at [916, 528] on button "Yes, I'm Sure" at bounding box center [940, 527] width 107 height 36
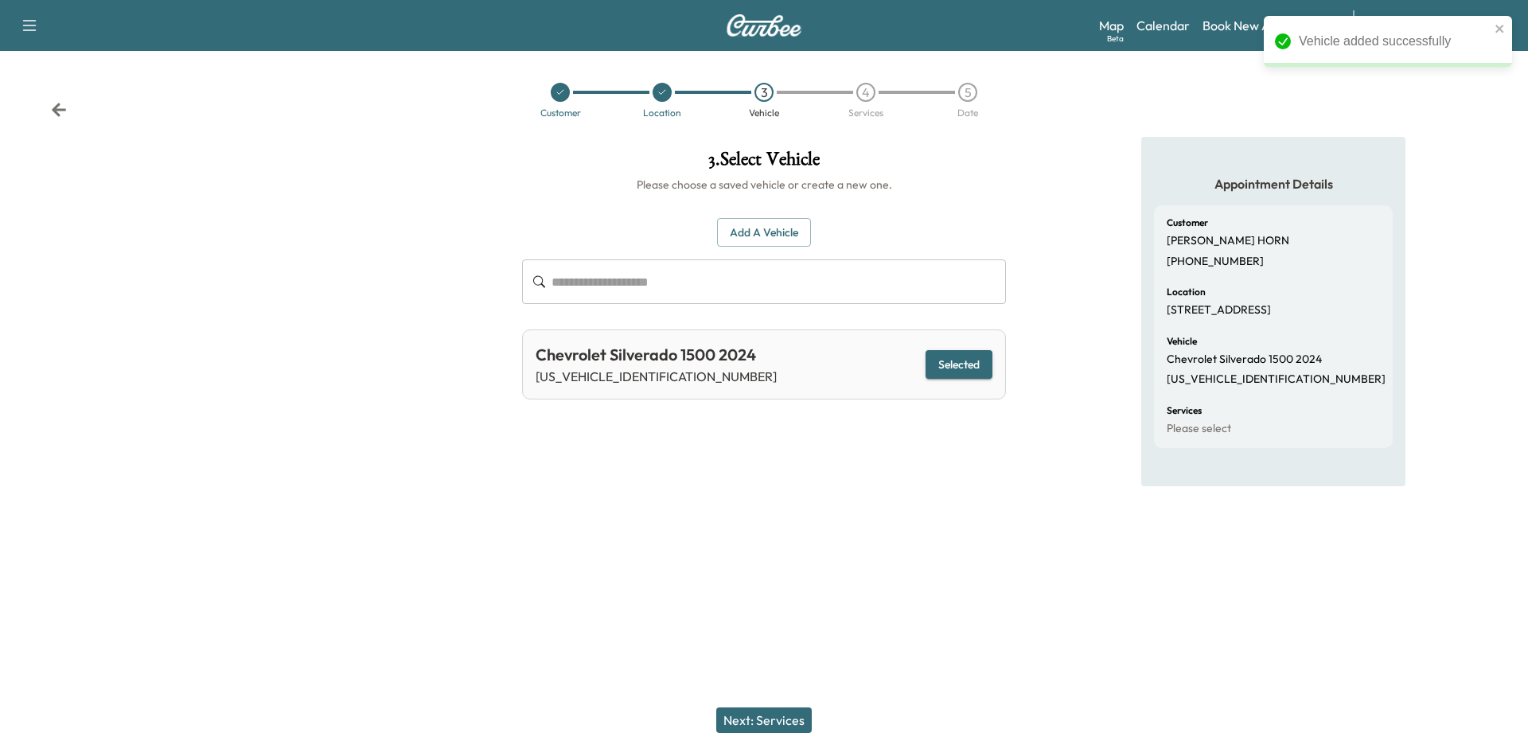
click at [782, 717] on button "Next: Services" at bounding box center [764, 720] width 96 height 25
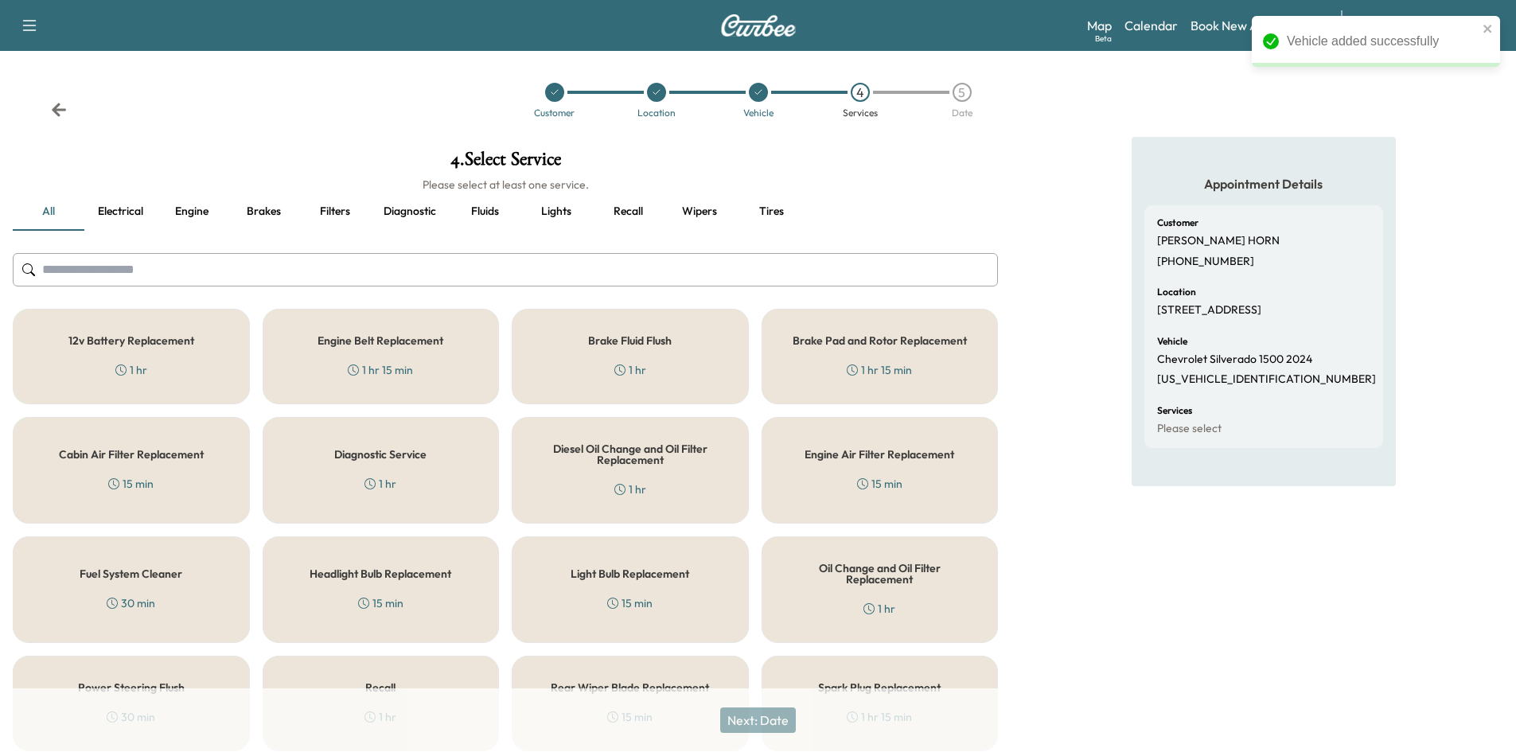
click at [283, 279] on input "text" at bounding box center [505, 269] width 985 height 33
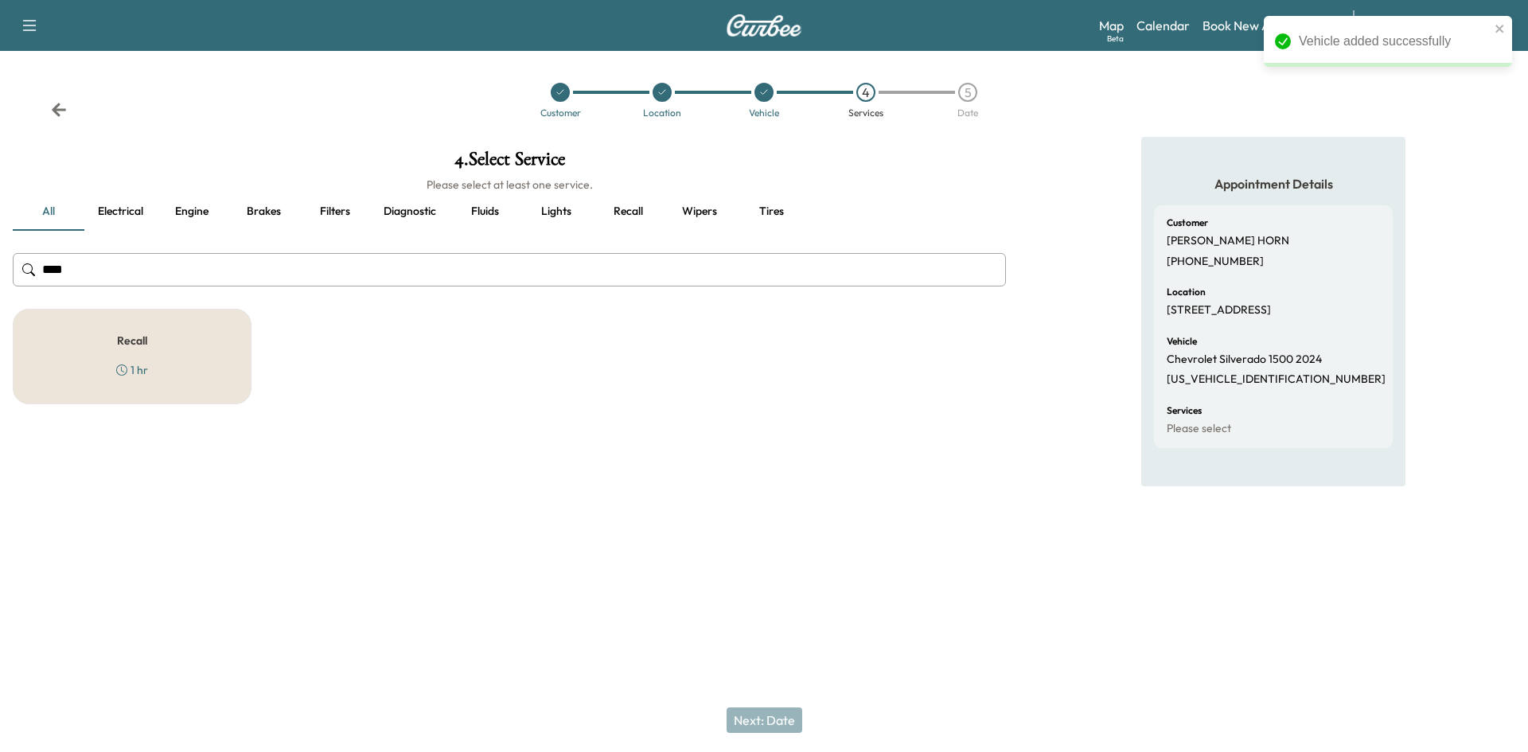
type input "****"
click at [208, 357] on div "Recall 1 hr" at bounding box center [132, 357] width 239 height 96
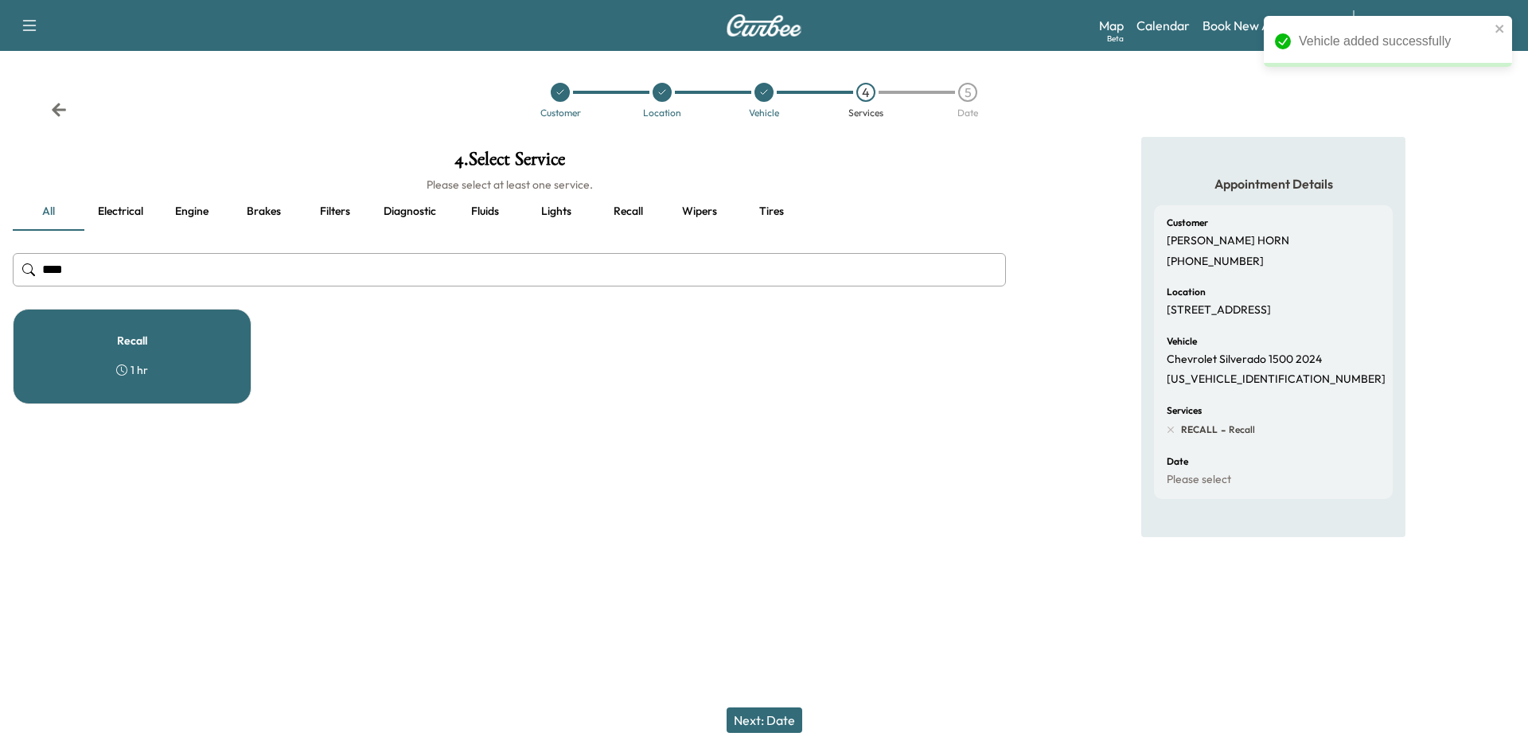
click at [782, 723] on button "Next: Date" at bounding box center [765, 720] width 76 height 25
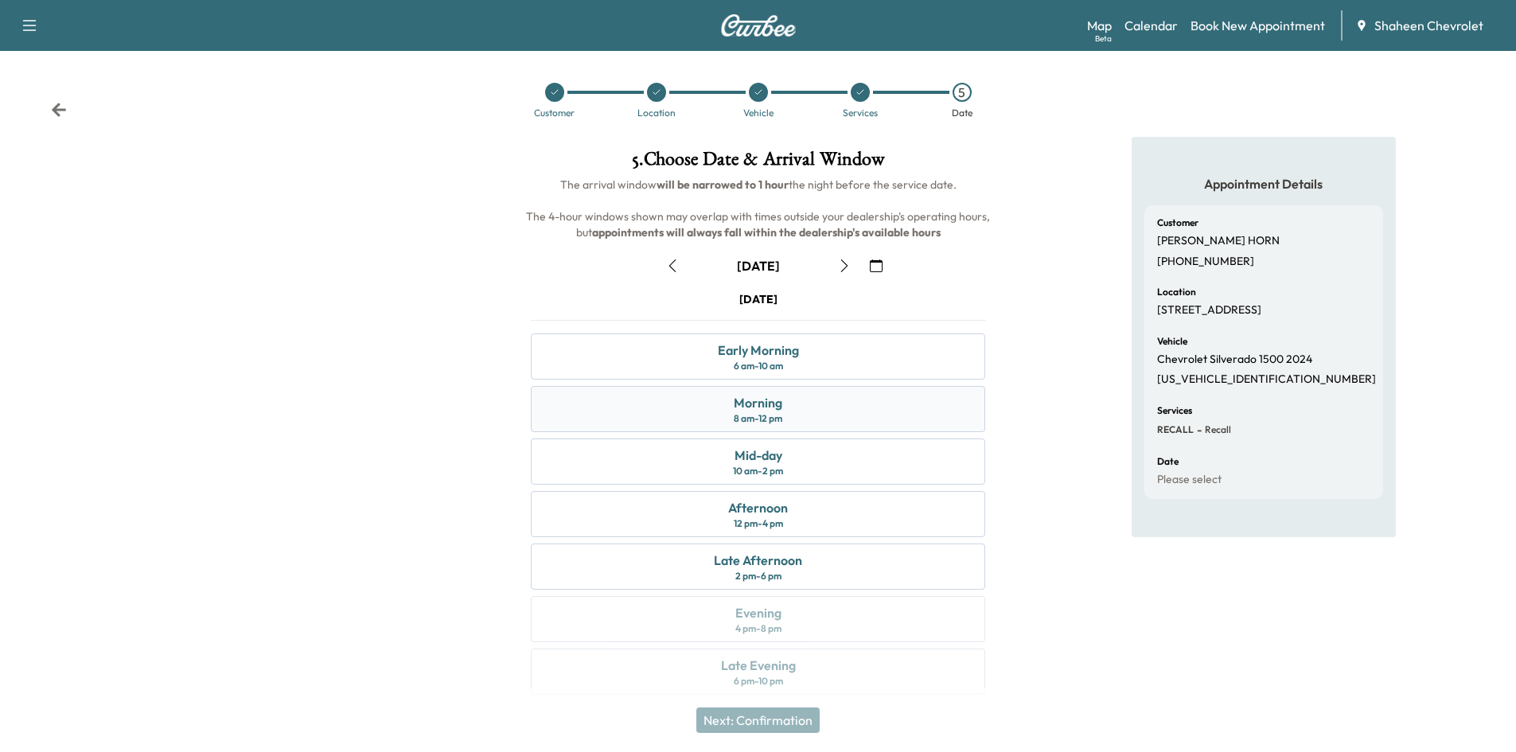
click at [805, 412] on div "Morning 8 am - 12 pm" at bounding box center [758, 409] width 454 height 46
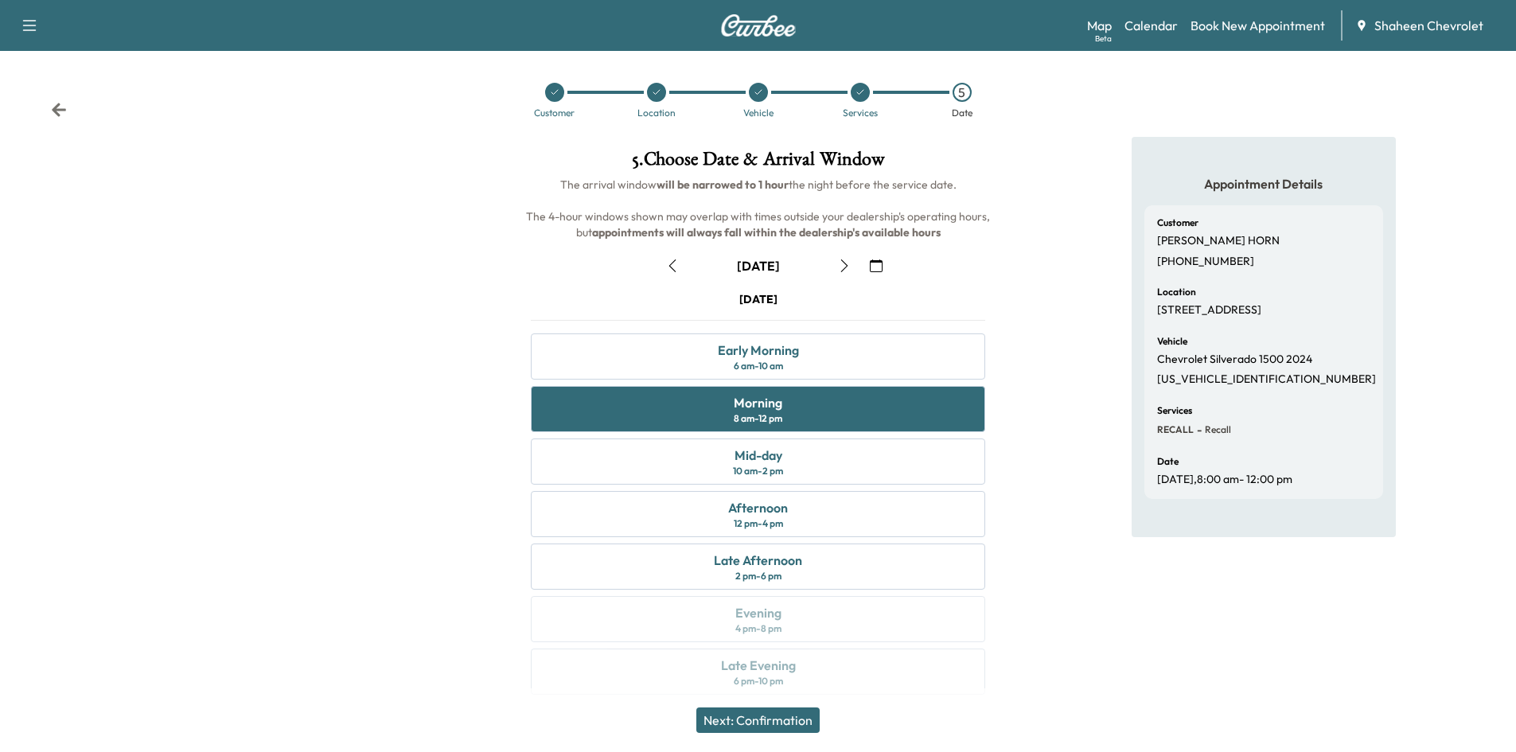
click at [796, 724] on button "Next: Confirmation" at bounding box center [757, 720] width 123 height 25
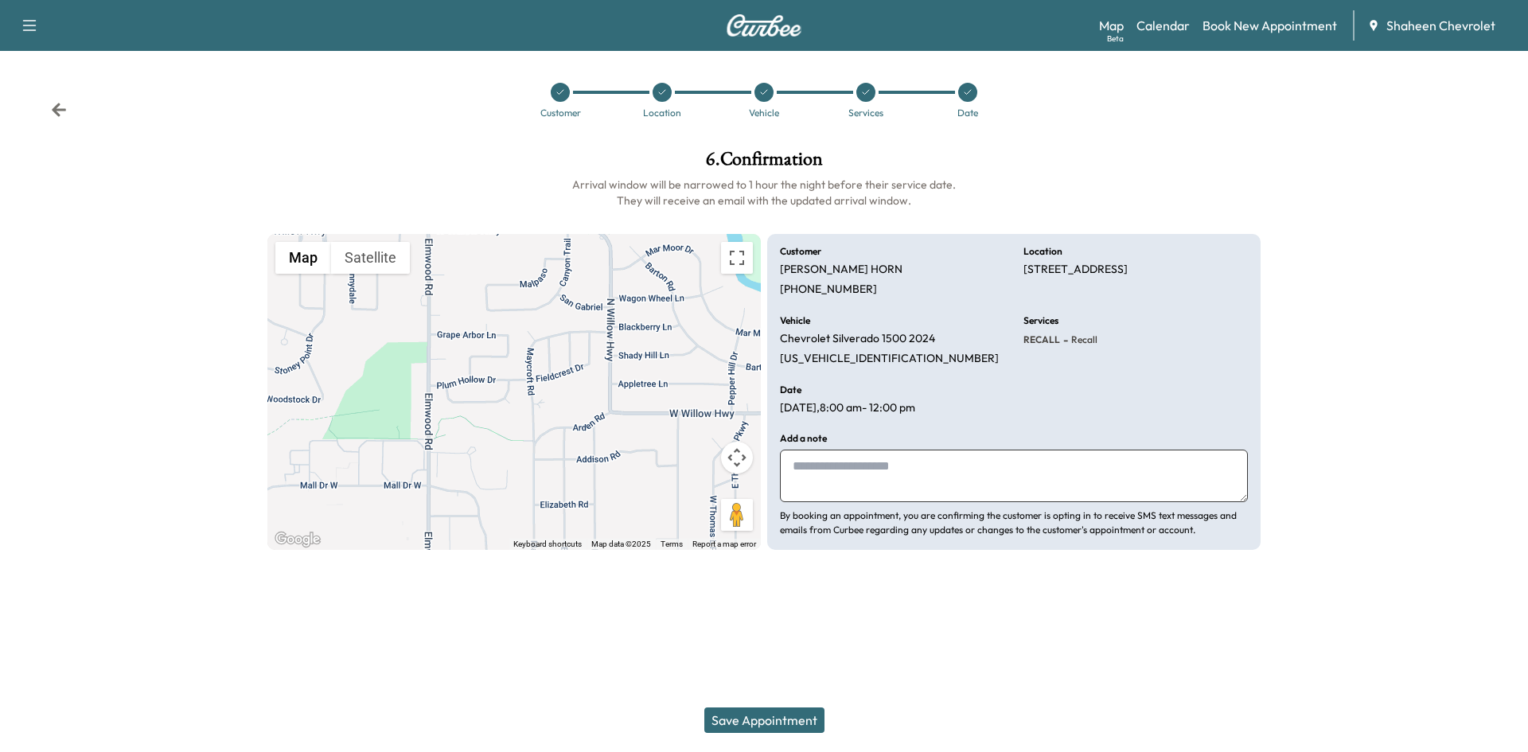
click at [914, 458] on textarea at bounding box center [1014, 476] width 468 height 53
type textarea "*********"
click at [779, 723] on button "Save Appointment" at bounding box center [764, 720] width 120 height 25
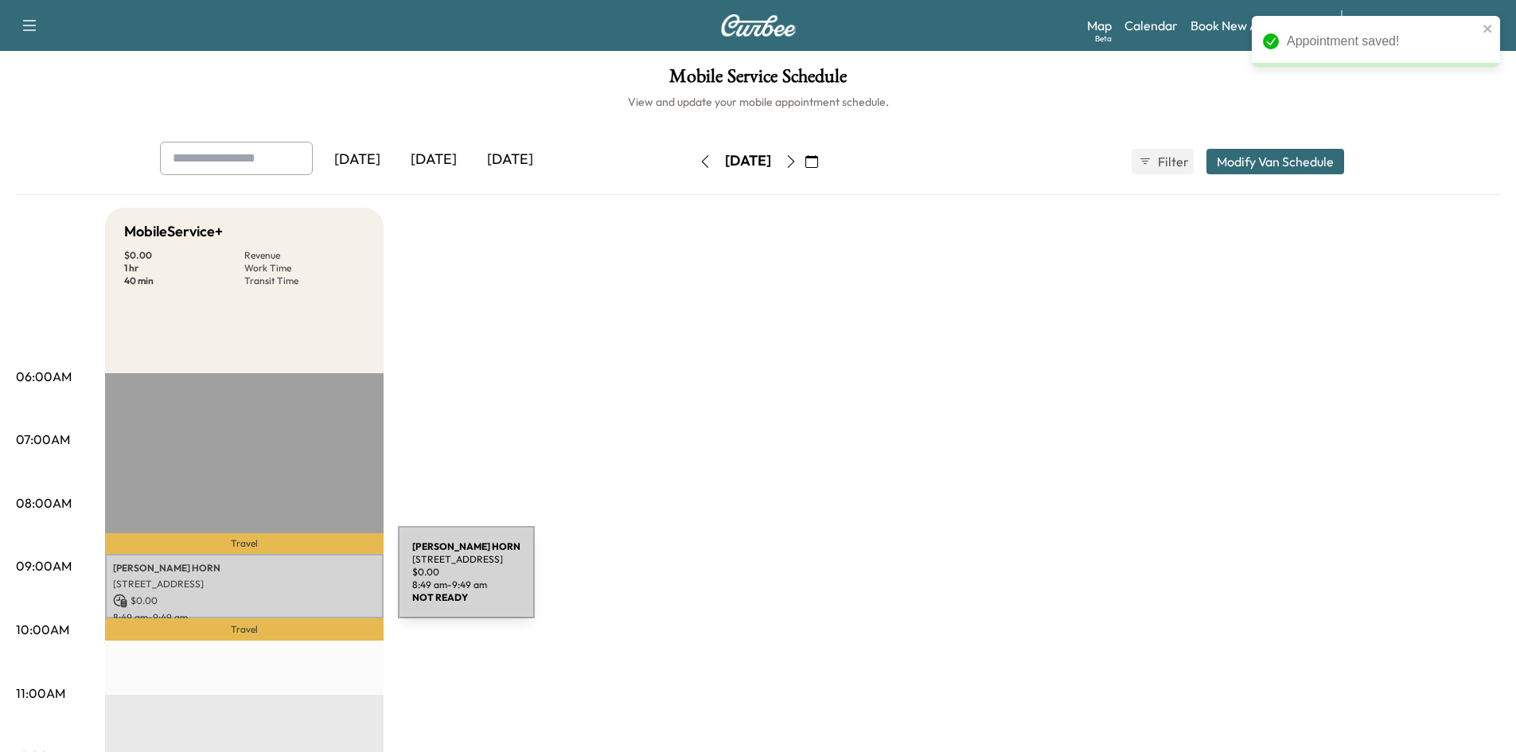
click at [279, 582] on p "[STREET_ADDRESS]" at bounding box center [244, 584] width 263 height 13
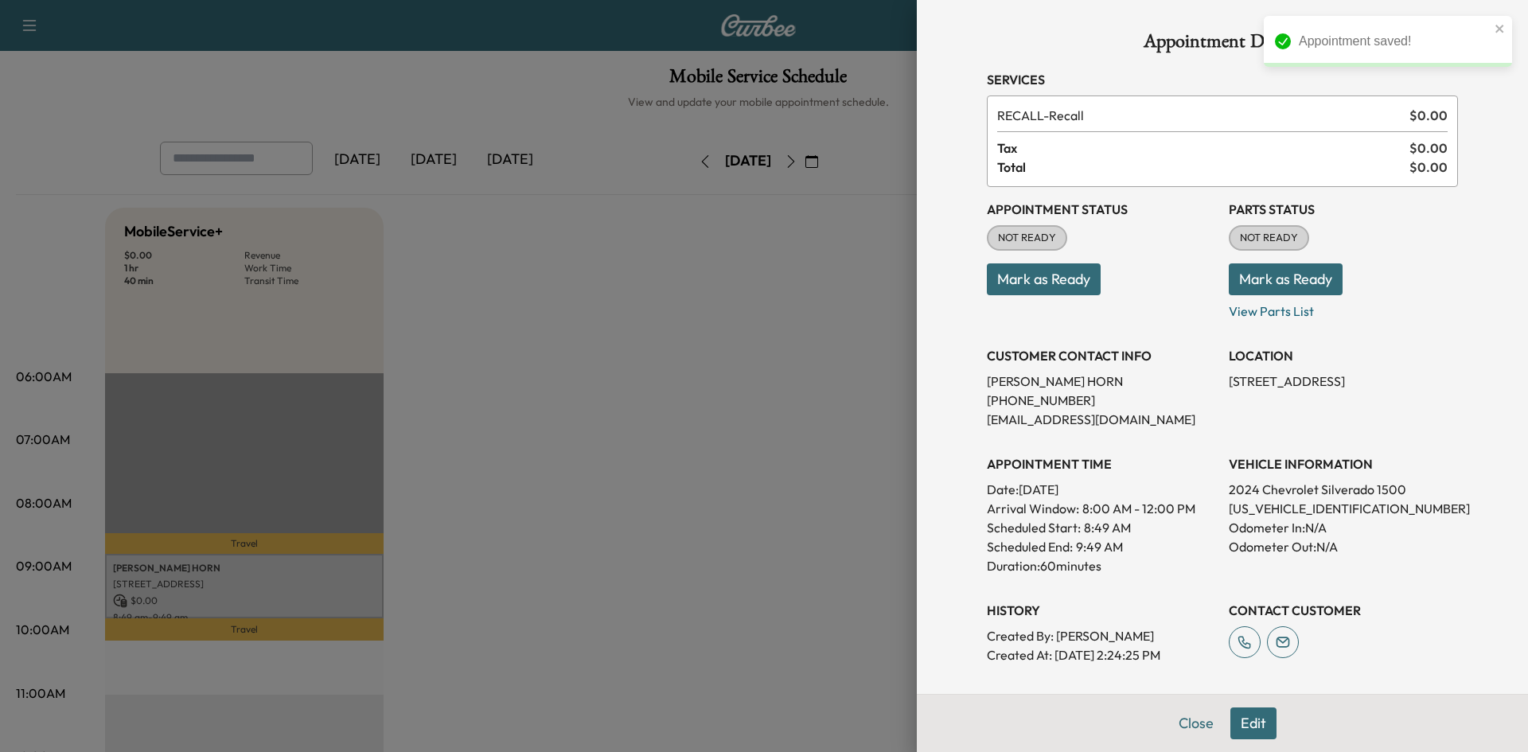
click at [1245, 727] on button "Edit" at bounding box center [1253, 724] width 46 height 32
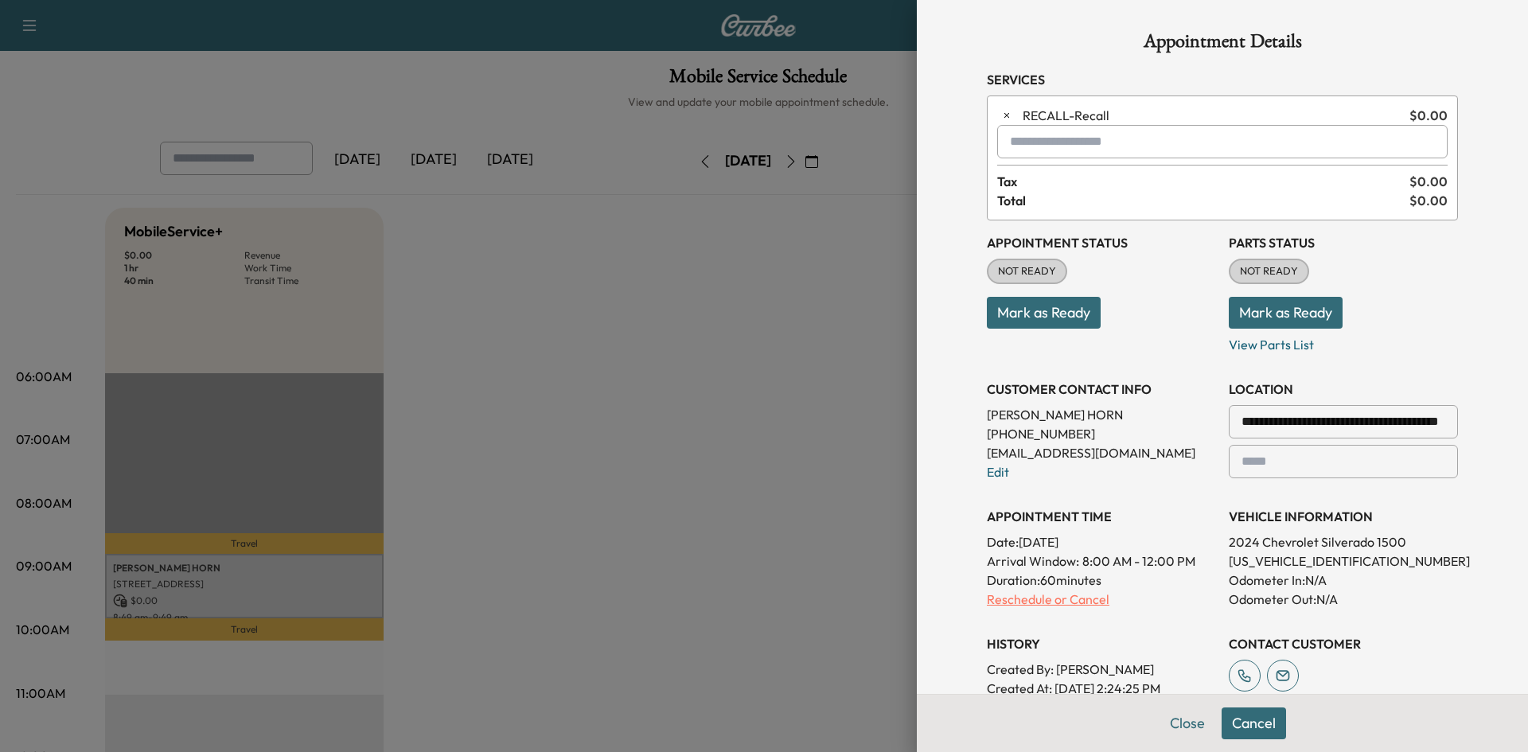
click at [1027, 606] on p "Reschedule or Cancel" at bounding box center [1101, 599] width 229 height 19
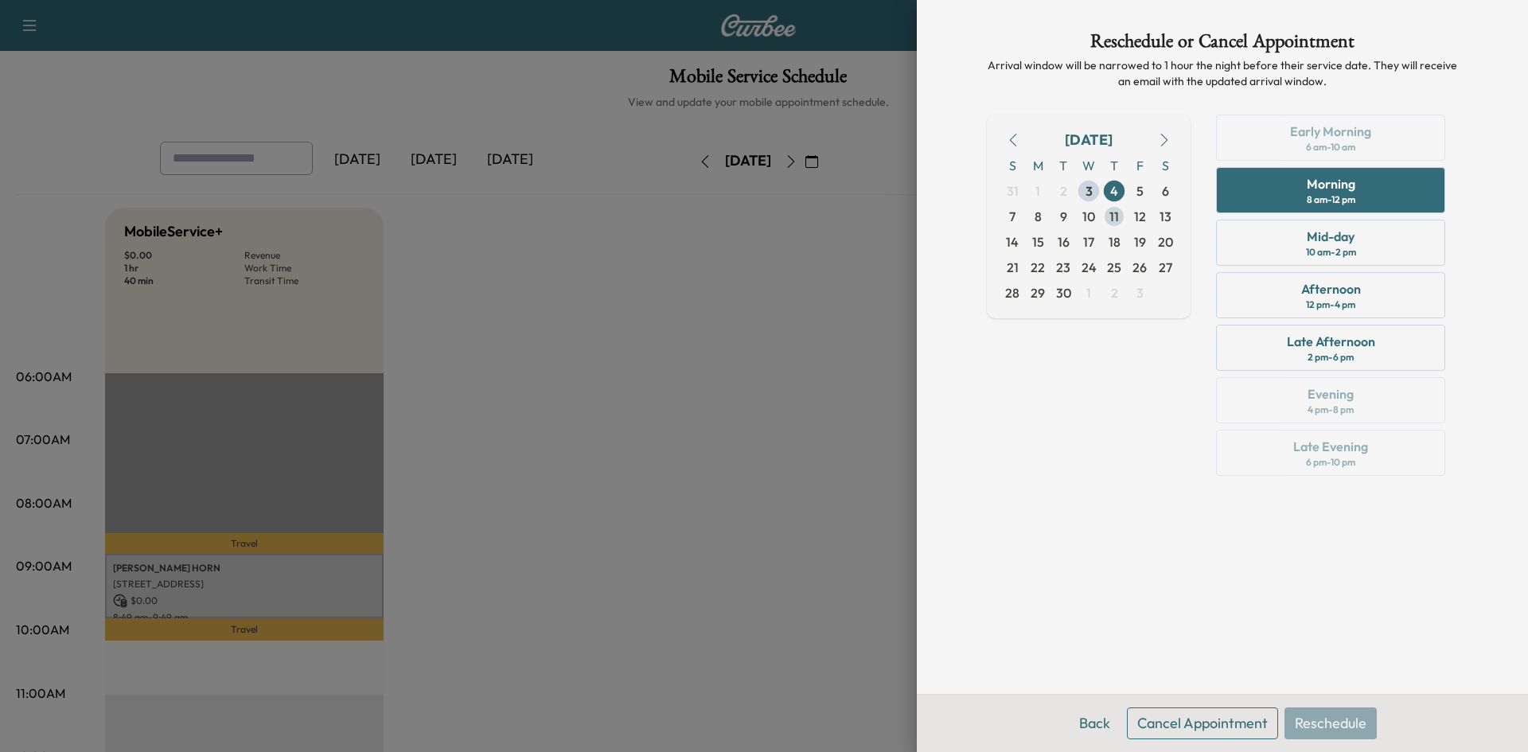
click at [1116, 213] on span "11" at bounding box center [1114, 216] width 10 height 19
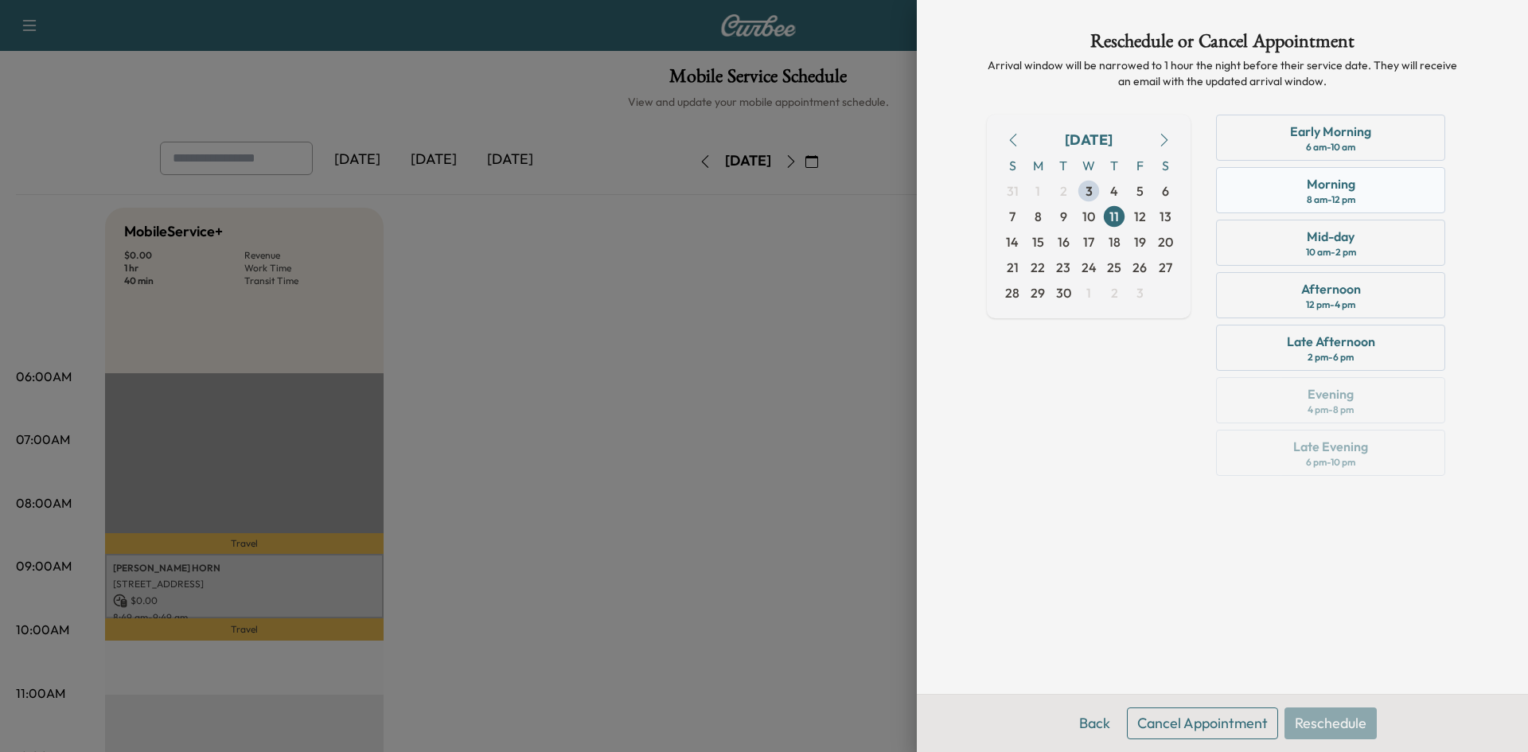
click at [1338, 184] on div "Morning" at bounding box center [1331, 183] width 49 height 19
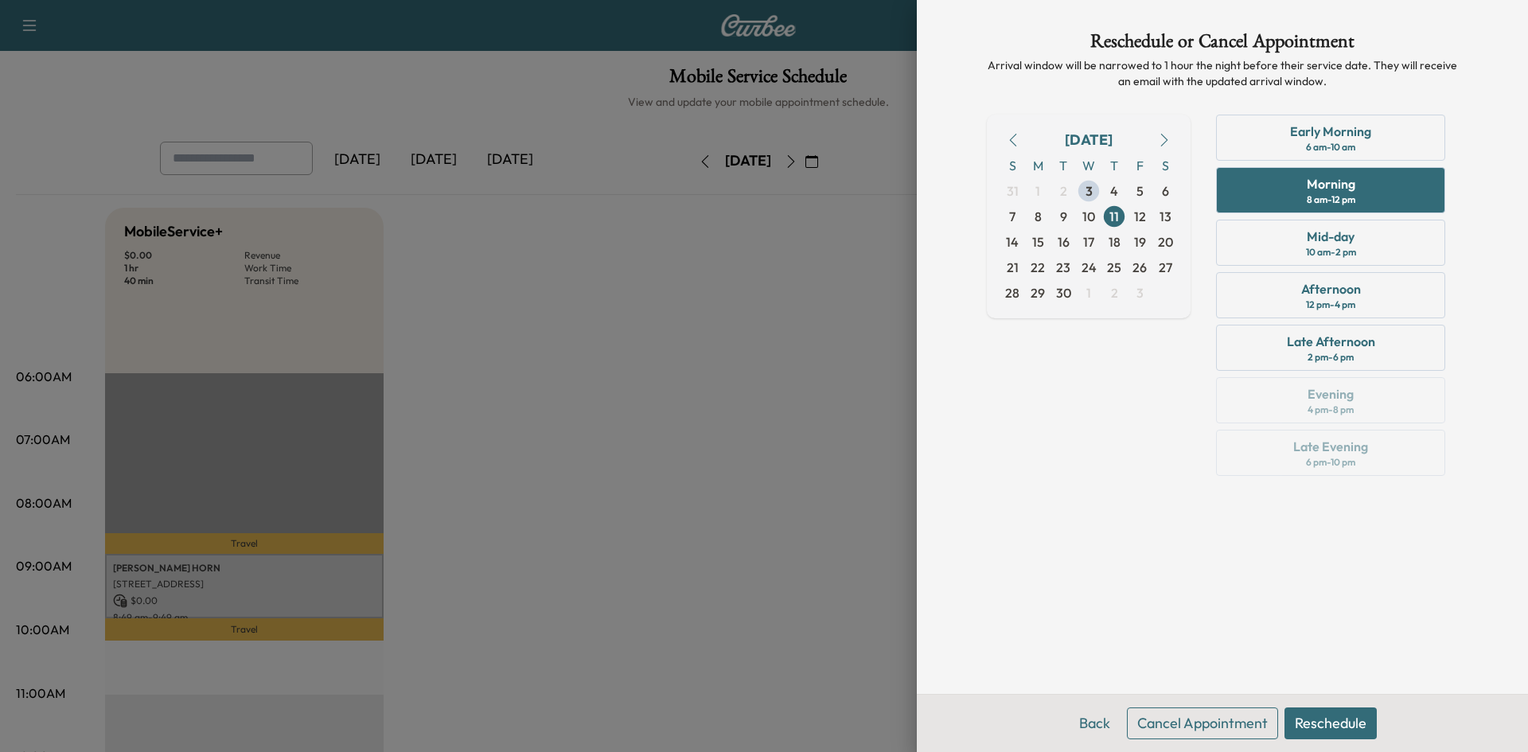
click at [1318, 719] on button "Reschedule" at bounding box center [1330, 724] width 92 height 32
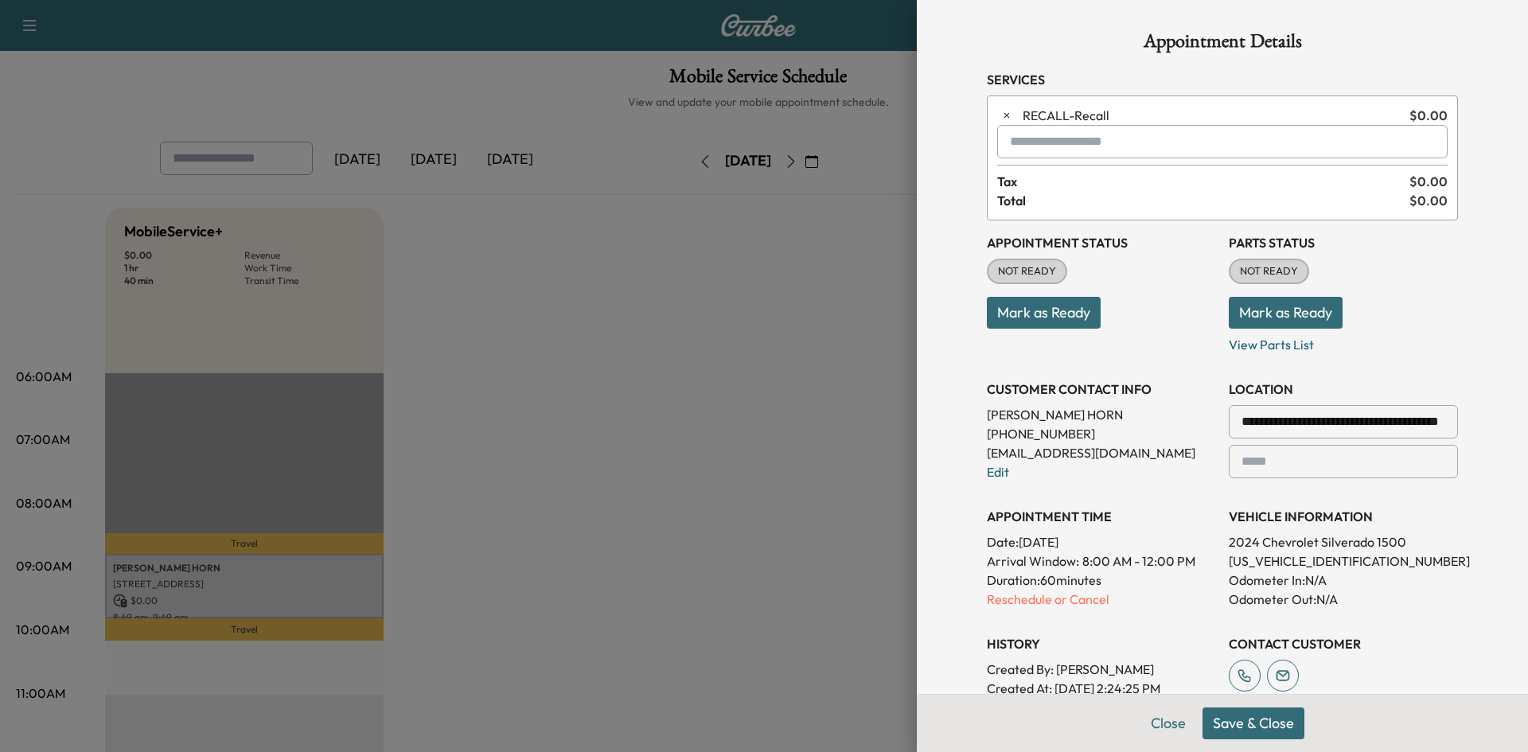
click at [1276, 723] on button "Save & Close" at bounding box center [1254, 724] width 102 height 32
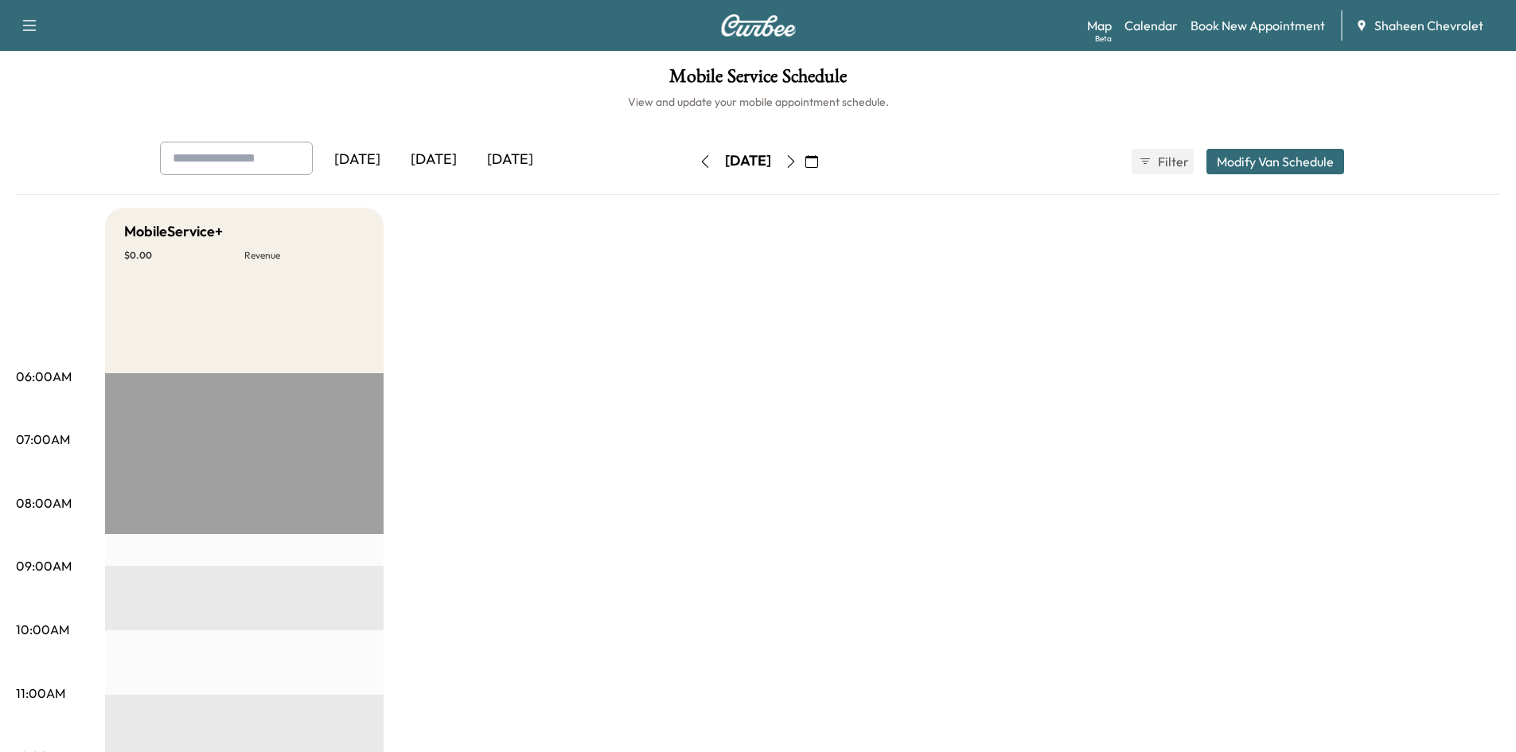
click at [825, 163] on button "button" at bounding box center [811, 161] width 27 height 25
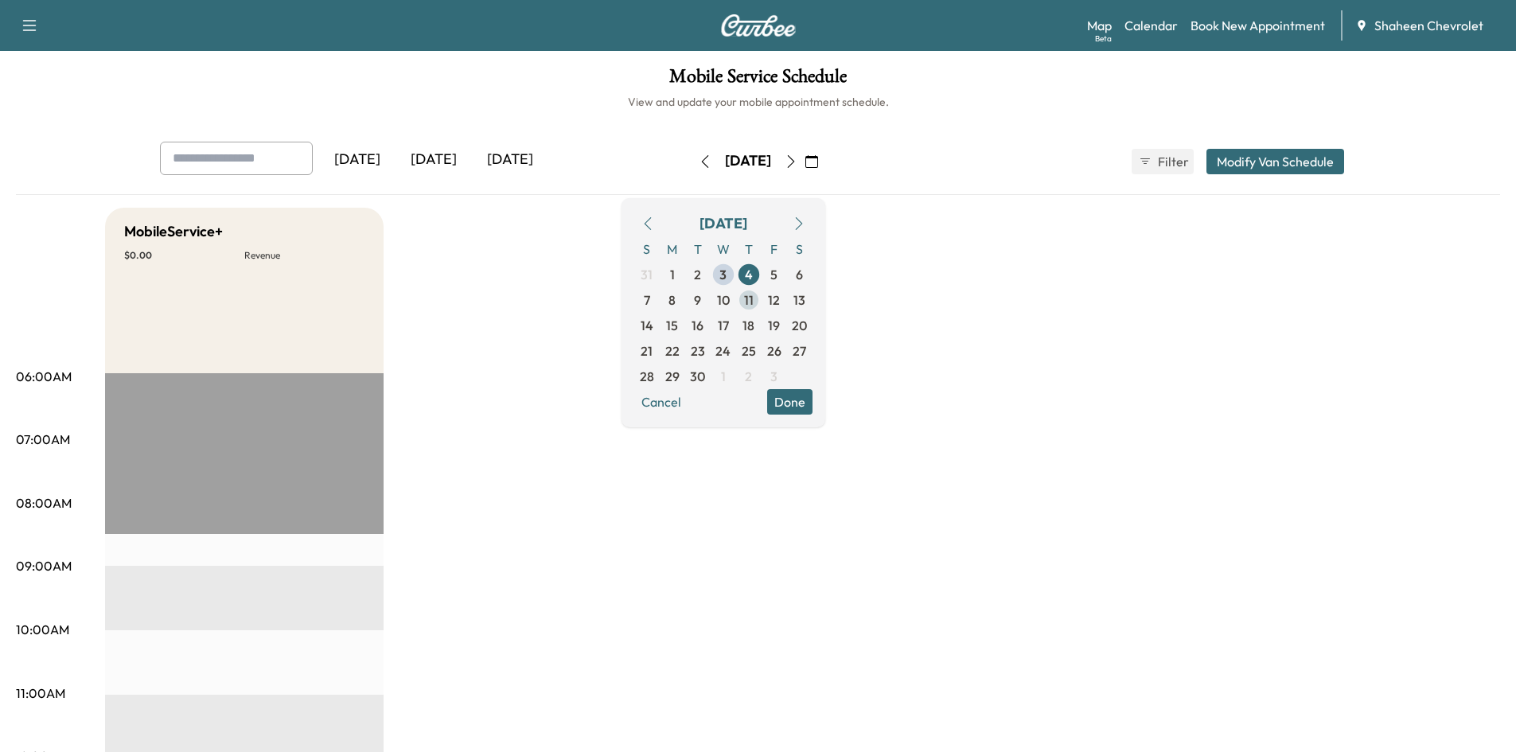
click at [762, 310] on span "11" at bounding box center [748, 299] width 25 height 25
